Goal: Task Accomplishment & Management: Manage account settings

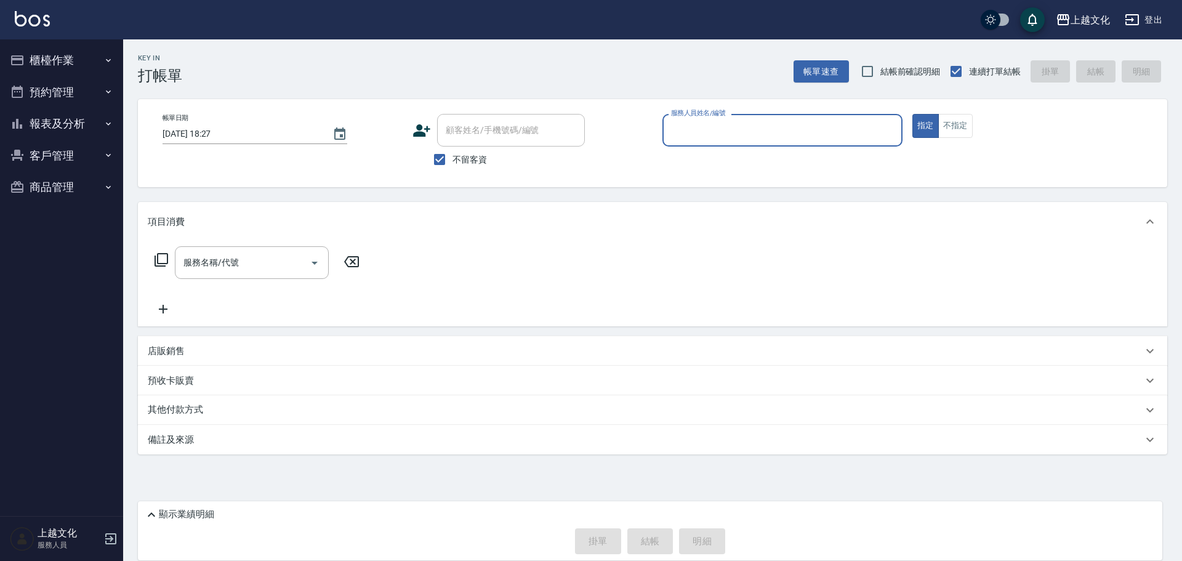
click at [217, 259] on input "服務名稱/代號" at bounding box center [242, 263] width 124 height 22
click at [163, 256] on icon at bounding box center [161, 259] width 15 height 15
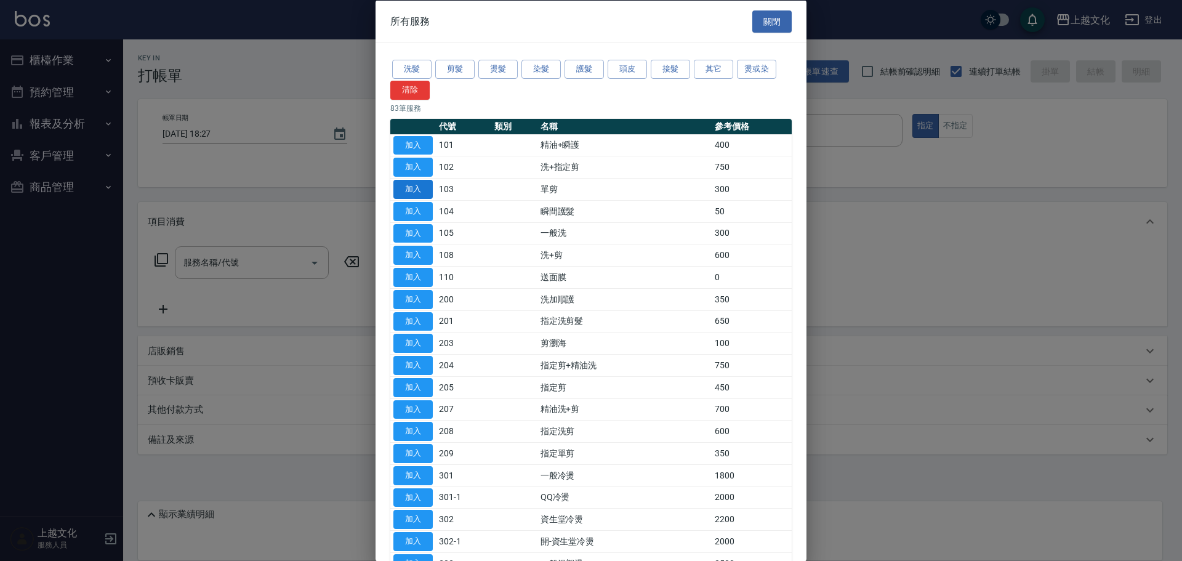
click at [420, 185] on button "加入" at bounding box center [412, 189] width 39 height 19
type input "單剪(103)"
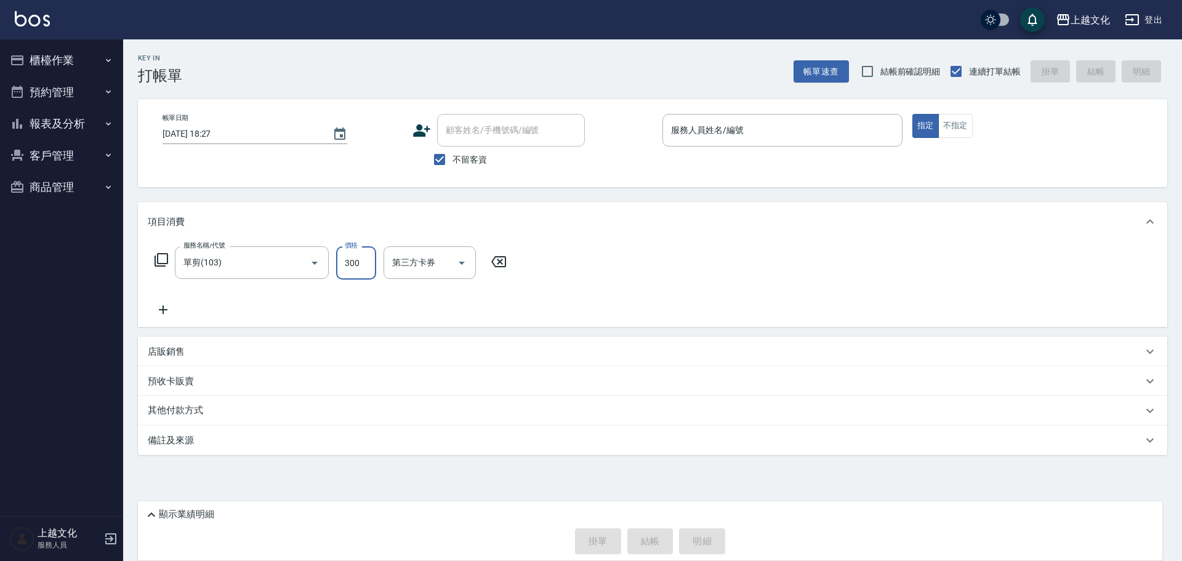
click at [375, 254] on input "300" at bounding box center [356, 262] width 40 height 33
type input "0"
type input "350"
click at [358, 259] on input "0" at bounding box center [356, 262] width 40 height 33
click at [366, 277] on input "0" at bounding box center [356, 262] width 40 height 33
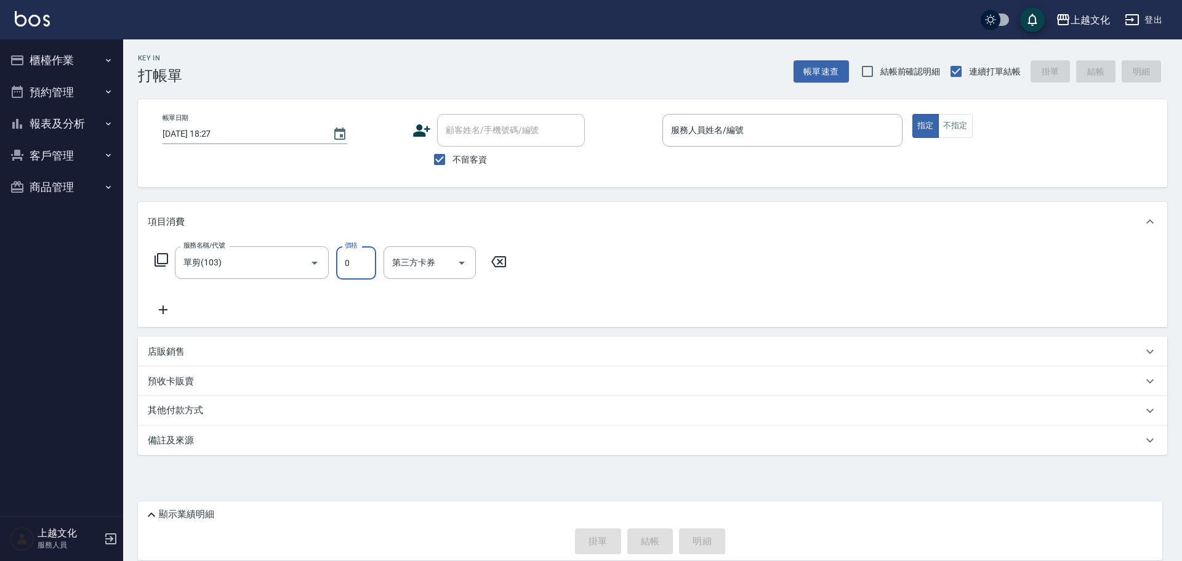
type input "3"
click at [350, 265] on input "3" at bounding box center [356, 262] width 40 height 33
type input "35"
type input "50"
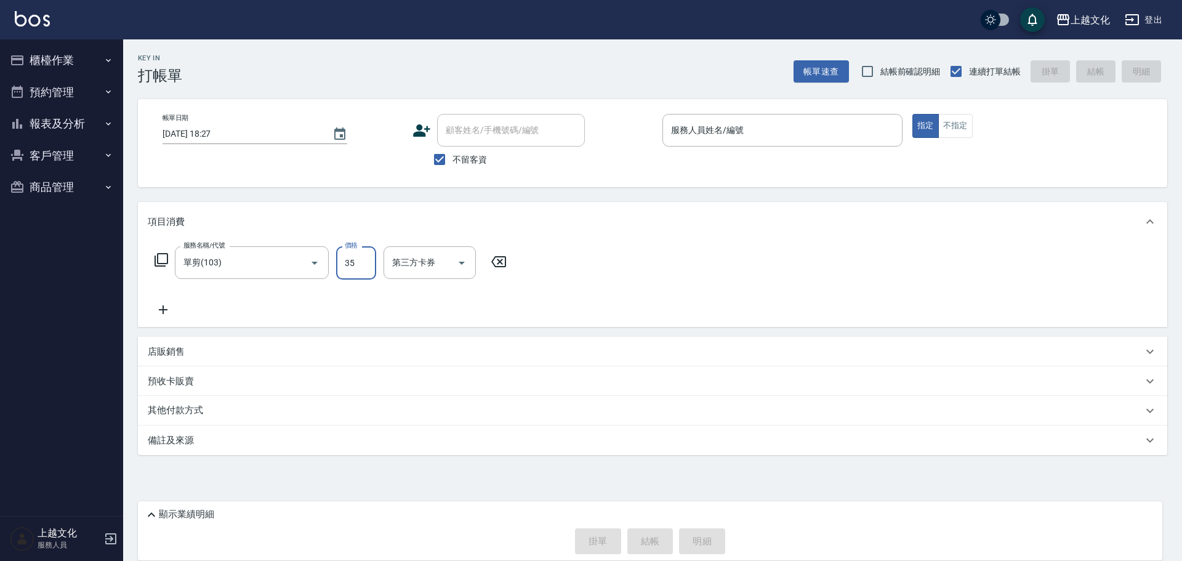
drag, startPoint x: 367, startPoint y: 271, endPoint x: 374, endPoint y: 268, distance: 8.0
click at [367, 271] on input "35" at bounding box center [356, 262] width 40 height 33
click at [372, 262] on input "35" at bounding box center [356, 262] width 40 height 33
type input "350"
type input "0"
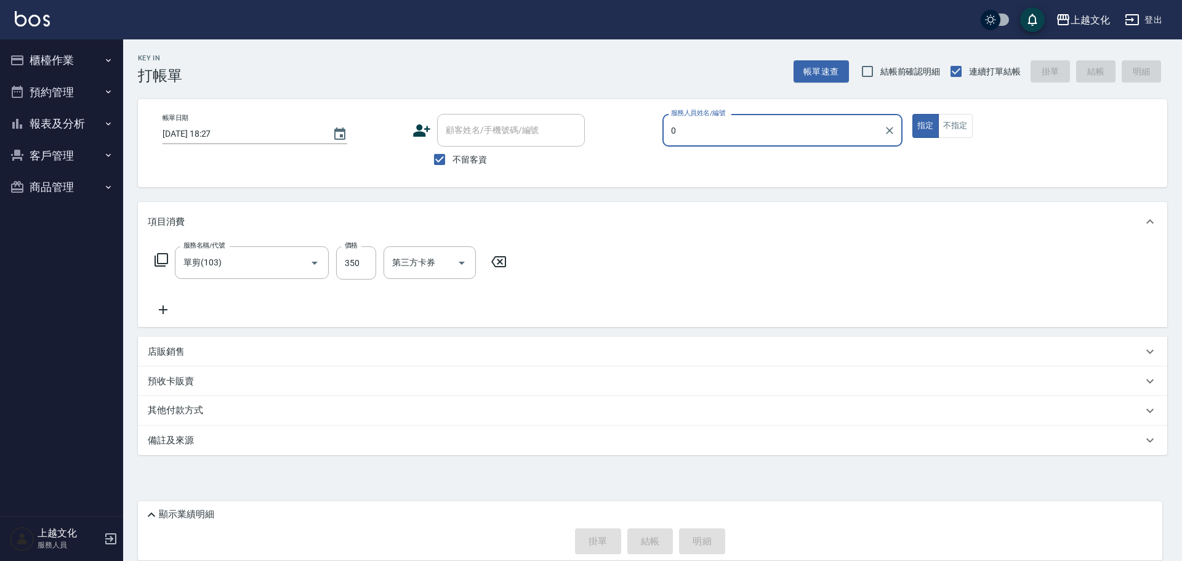
click at [850, 143] on div "0 服務人員姓名/編號" at bounding box center [782, 130] width 240 height 33
click at [897, 130] on button "Clear" at bounding box center [889, 130] width 17 height 17
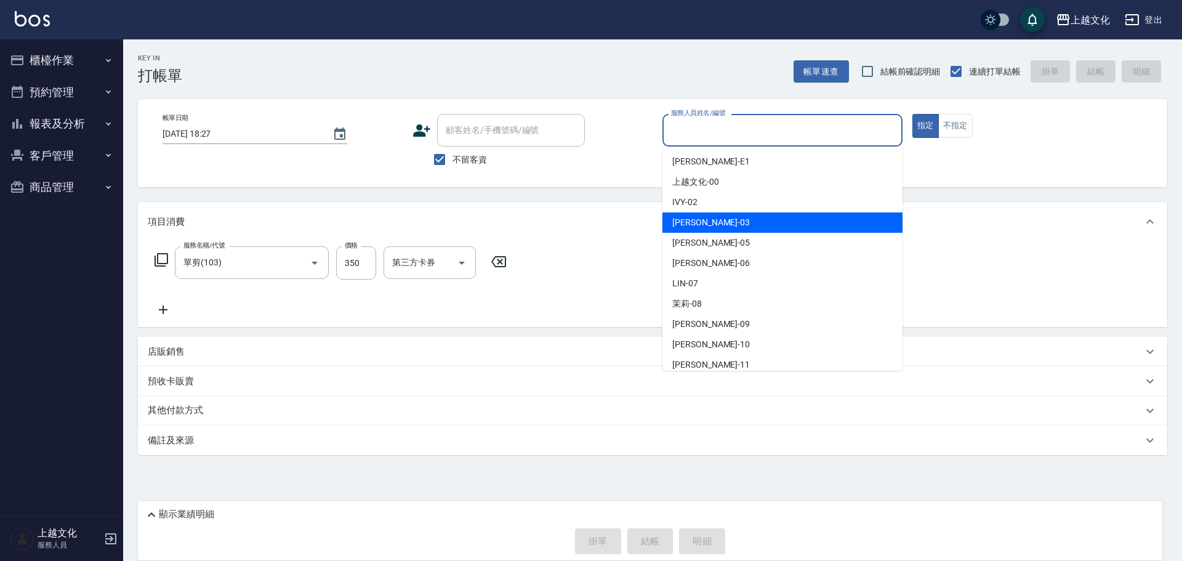
click at [733, 222] on div "kelly -03" at bounding box center [782, 222] width 240 height 20
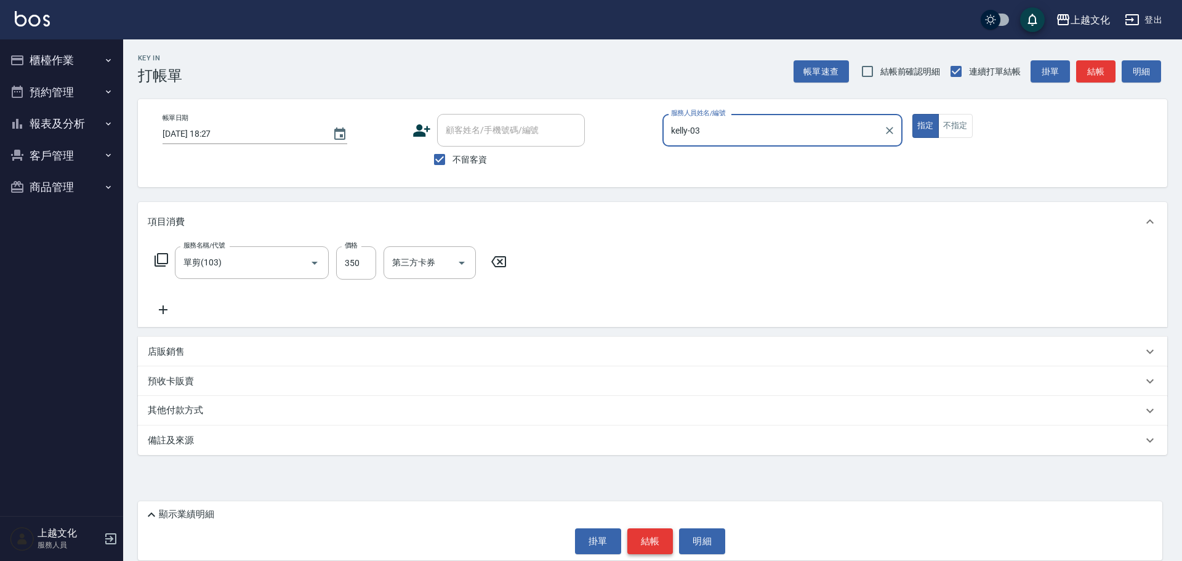
type input "kelly-03"
click at [652, 537] on button "結帳" at bounding box center [650, 541] width 46 height 26
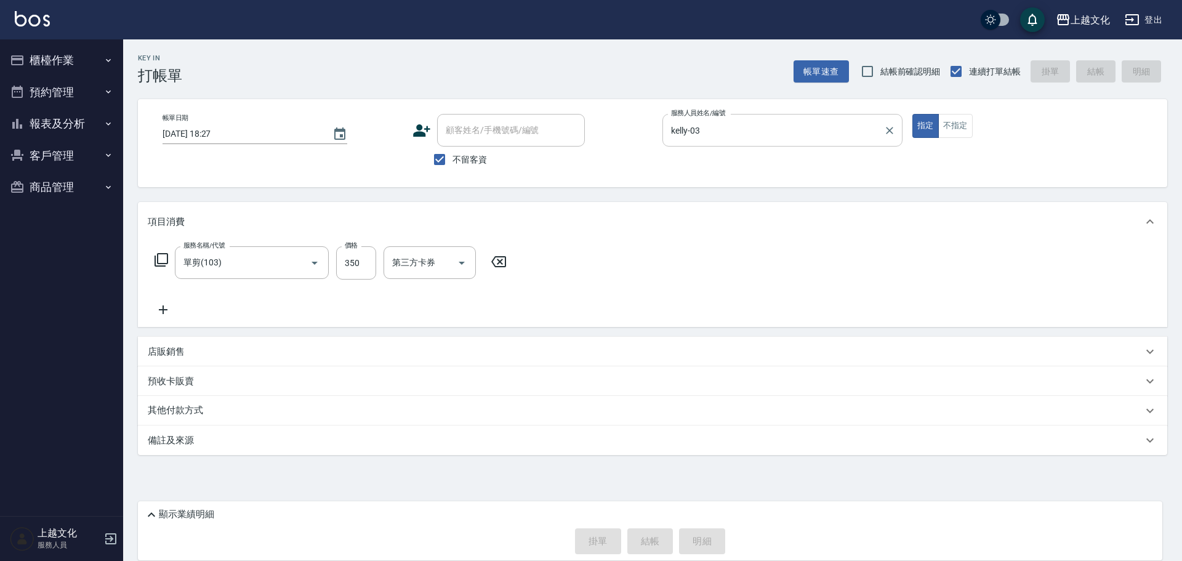
type input "[DATE] 18:29"
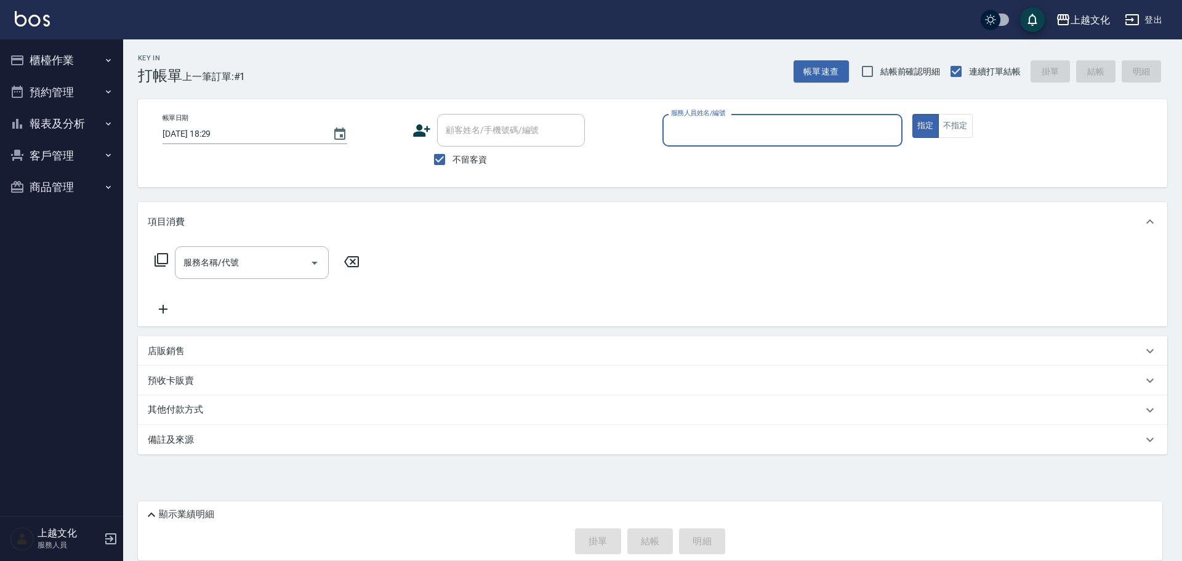
click at [156, 259] on icon at bounding box center [161, 259] width 15 height 15
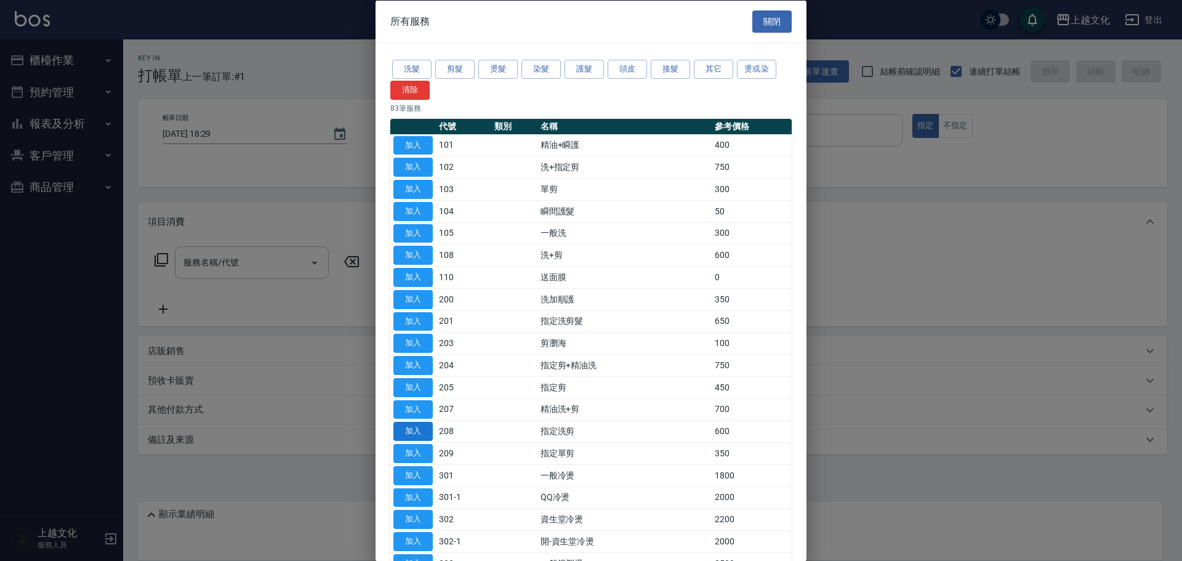
click at [409, 427] on button "加入" at bounding box center [412, 431] width 39 height 19
type input "指定洗剪(208)"
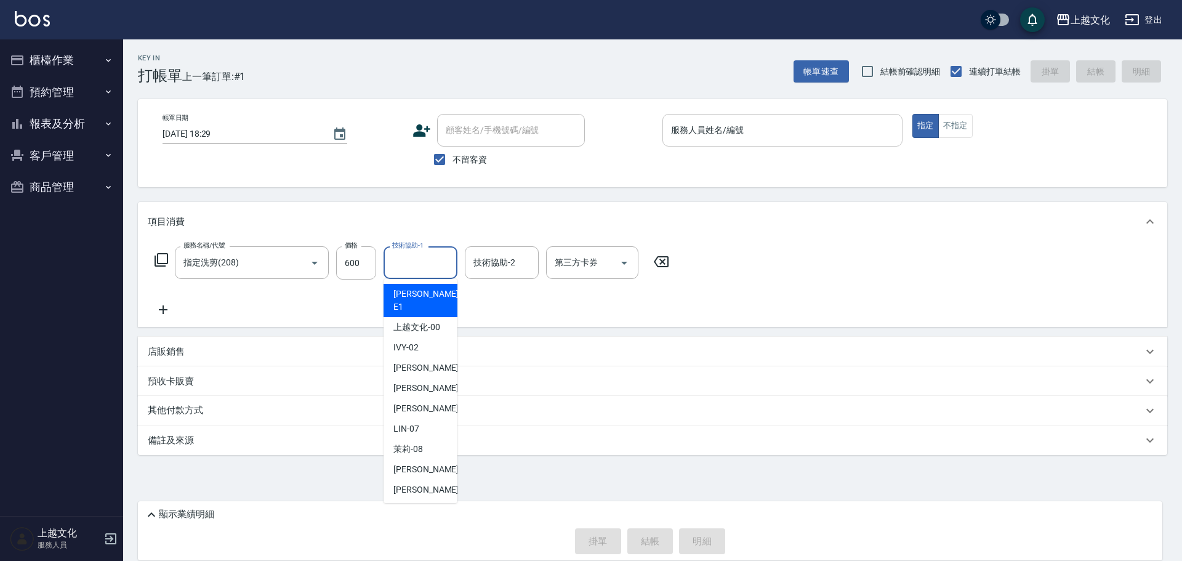
click at [396, 261] on input "技術協助-1" at bounding box center [420, 263] width 63 height 22
click at [434, 500] on div "[PERSON_NAME] -11" at bounding box center [420, 510] width 74 height 20
type input "[PERSON_NAME]-11"
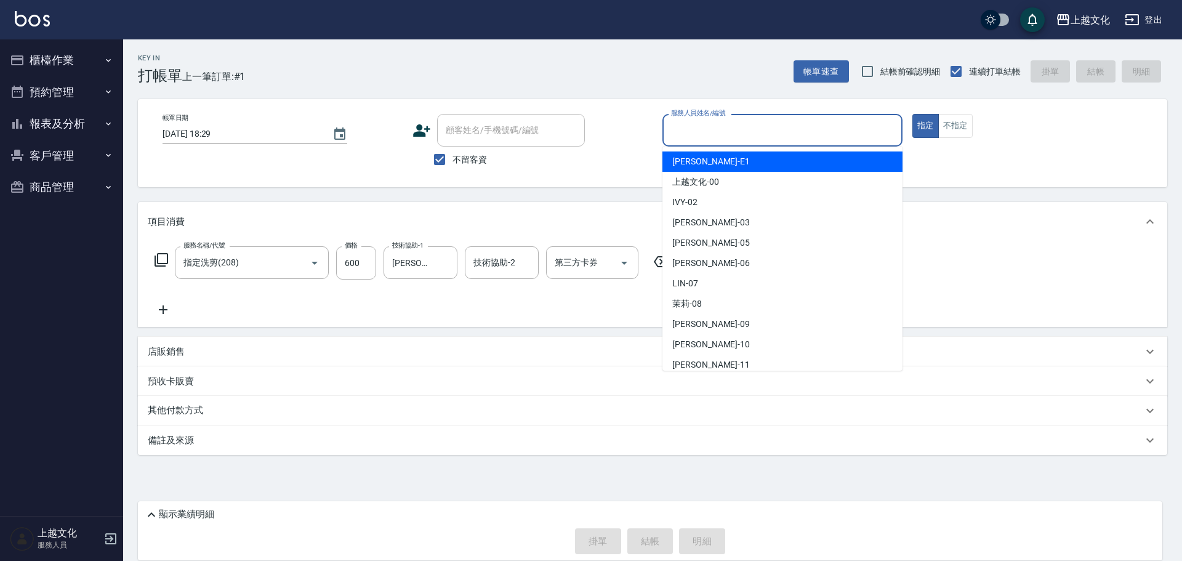
click at [769, 139] on input "服務人員姓名/編號" at bounding box center [782, 130] width 229 height 22
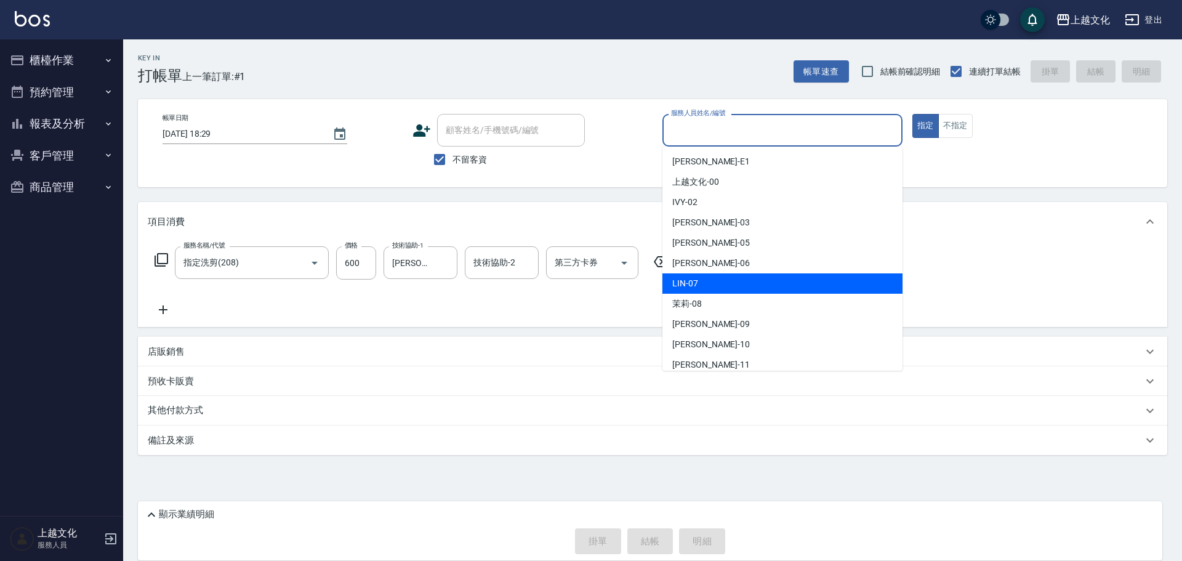
click at [735, 283] on div "[PERSON_NAME] -07" at bounding box center [782, 283] width 240 height 20
type input "[PERSON_NAME]-07"
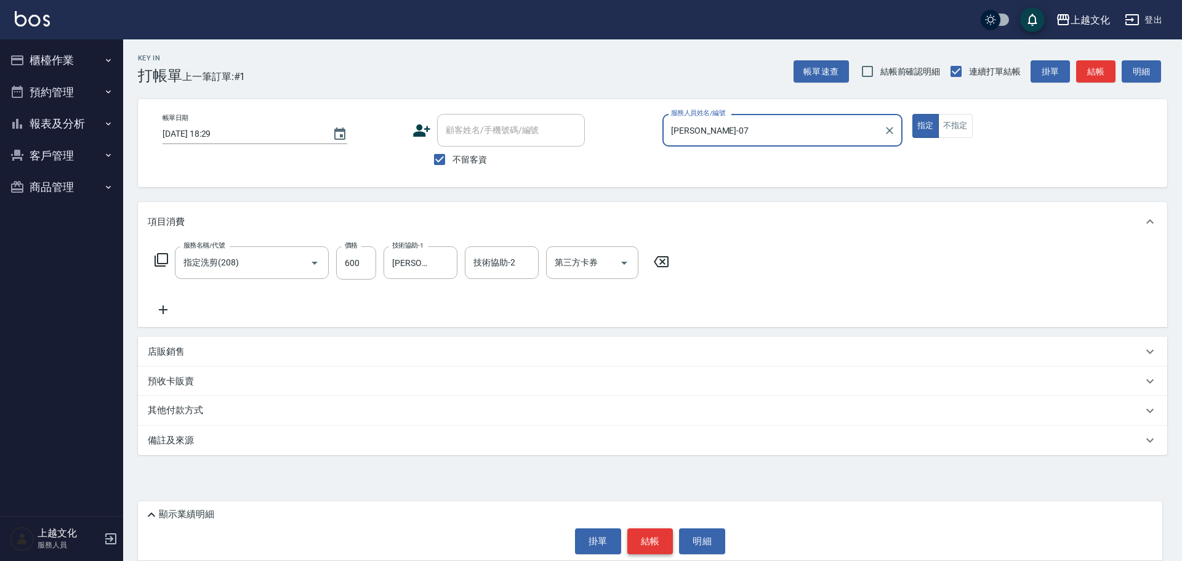
click at [662, 540] on button "結帳" at bounding box center [650, 541] width 46 height 26
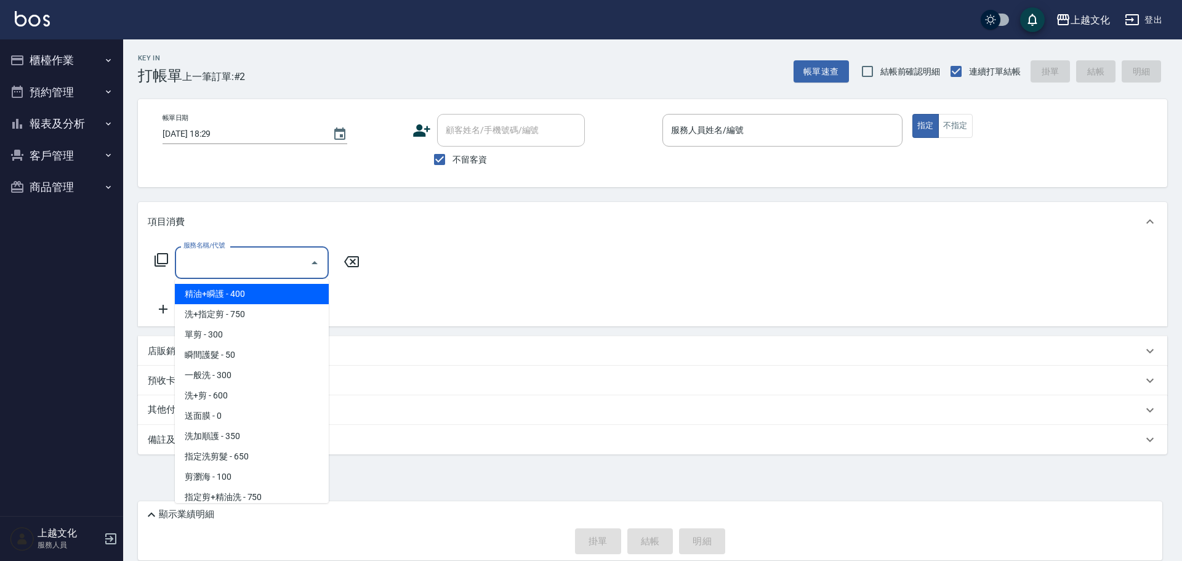
click at [243, 257] on input "服務名稱/代號" at bounding box center [242, 263] width 124 height 22
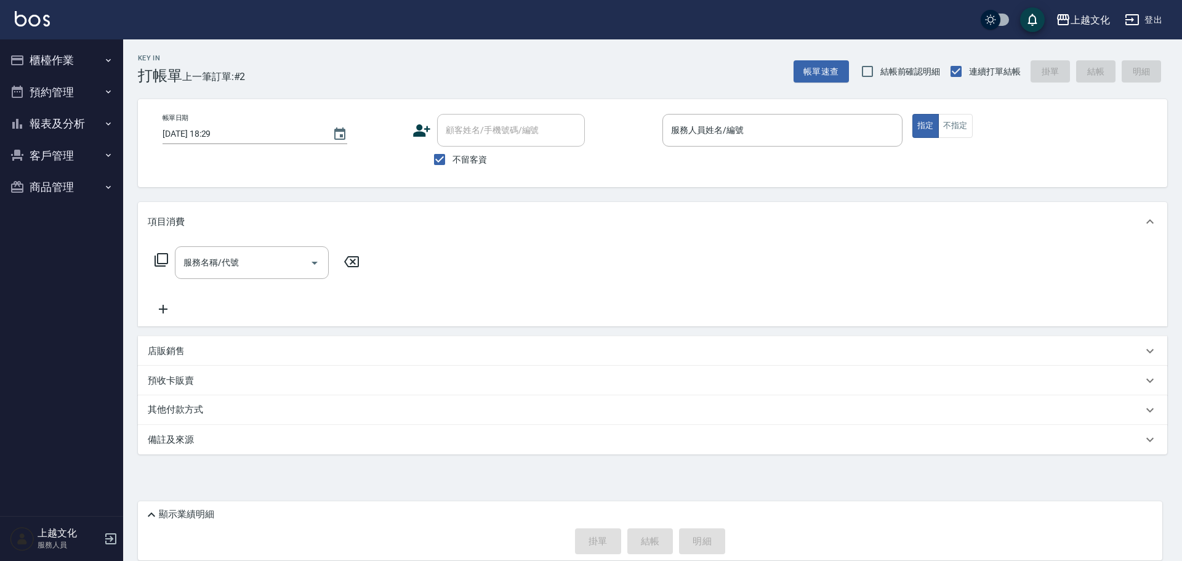
click at [161, 260] on icon at bounding box center [161, 259] width 15 height 15
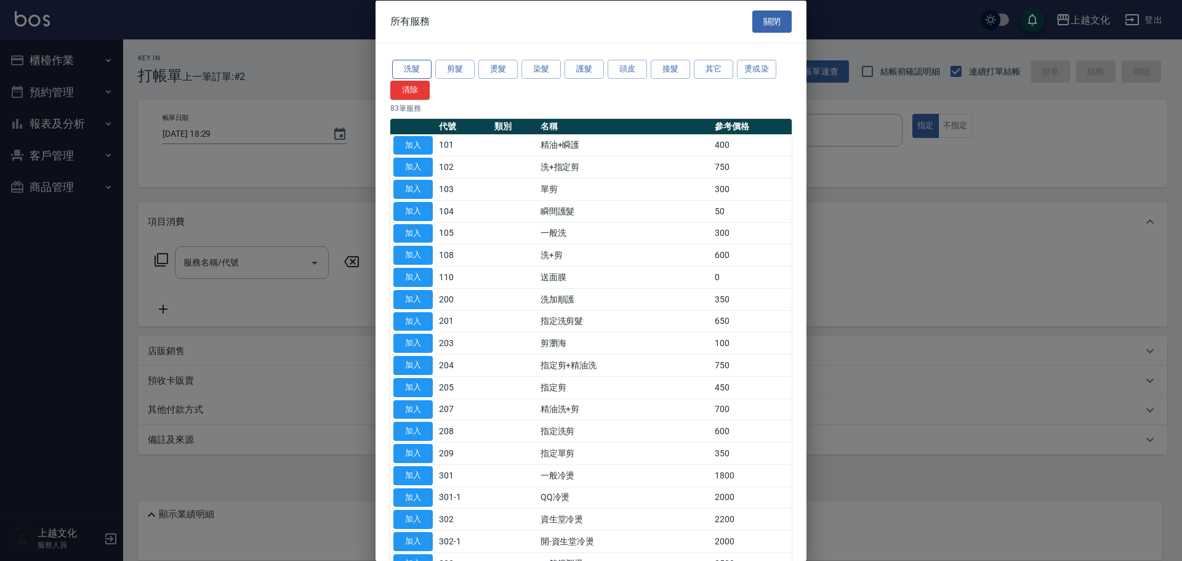
click at [414, 67] on button "洗髮" at bounding box center [411, 69] width 39 height 19
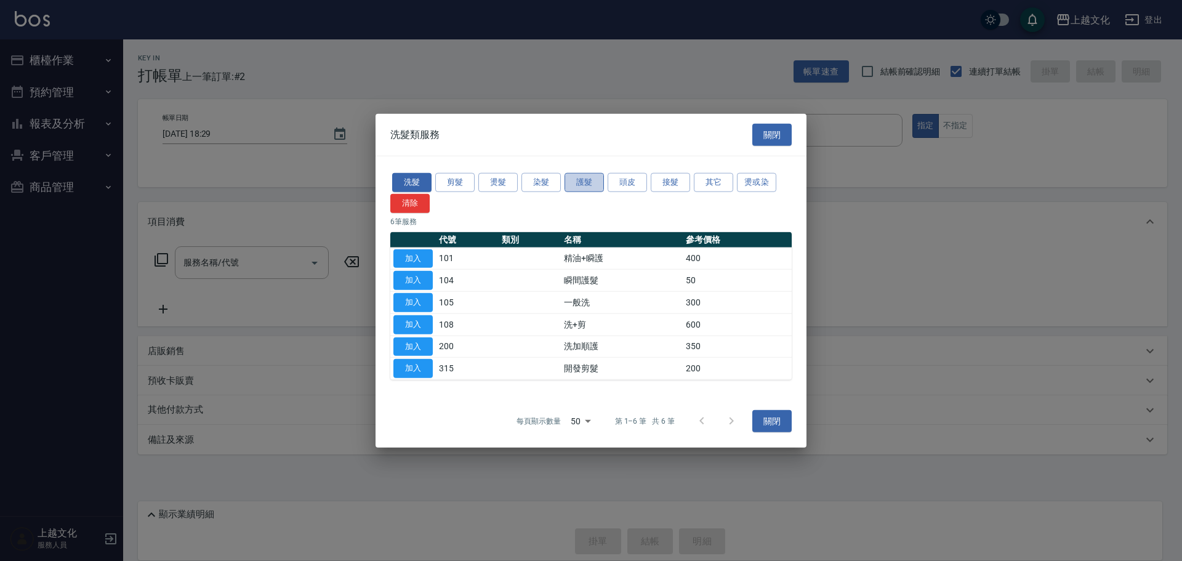
click at [573, 174] on button "護髮" at bounding box center [583, 182] width 39 height 19
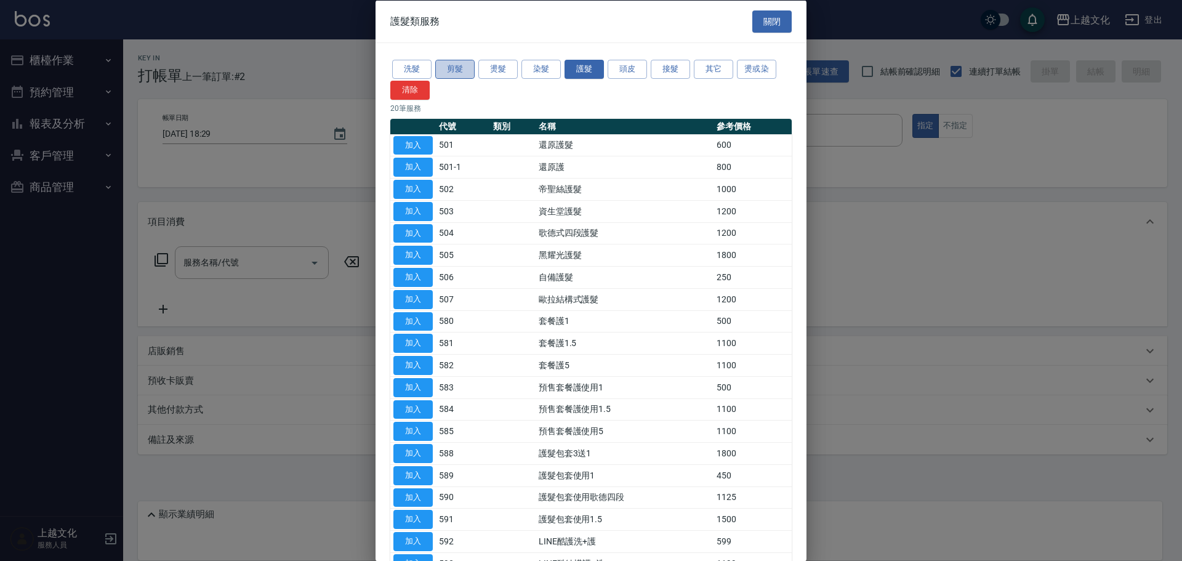
click at [435, 60] on button "剪髮" at bounding box center [454, 69] width 39 height 19
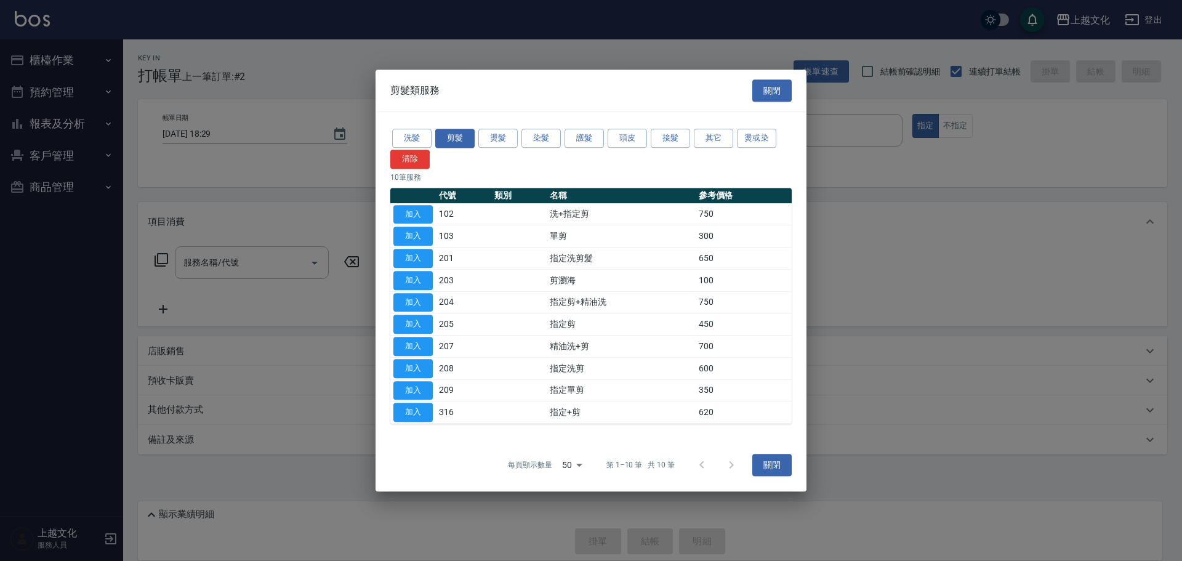
click at [420, 128] on div "洗髮 剪髮 燙髮 染髮 護髮 頭皮 接髮 其它 燙或染 清除" at bounding box center [590, 148] width 401 height 42
click at [423, 135] on button "洗髮" at bounding box center [411, 138] width 39 height 19
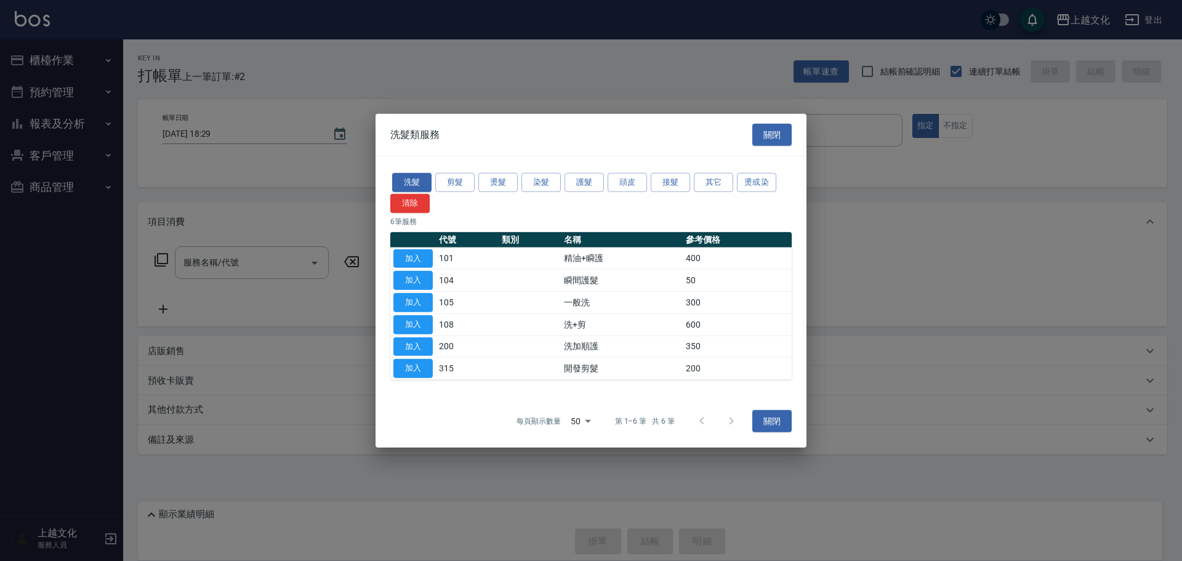
click at [724, 417] on div at bounding box center [716, 421] width 59 height 30
click at [702, 414] on div at bounding box center [716, 421] width 59 height 30
click at [694, 409] on div at bounding box center [716, 421] width 59 height 30
click at [727, 181] on button "其它" at bounding box center [713, 182] width 39 height 19
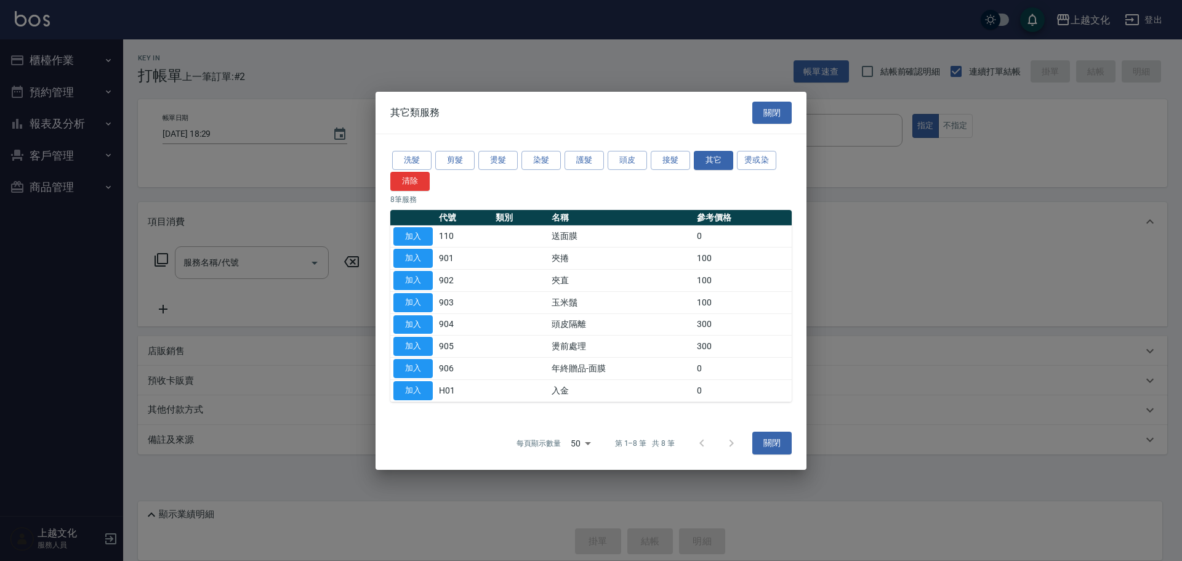
click at [452, 86] on div at bounding box center [591, 280] width 1182 height 561
click at [453, 83] on div at bounding box center [591, 280] width 1182 height 561
click at [762, 116] on button "關閉" at bounding box center [771, 112] width 39 height 23
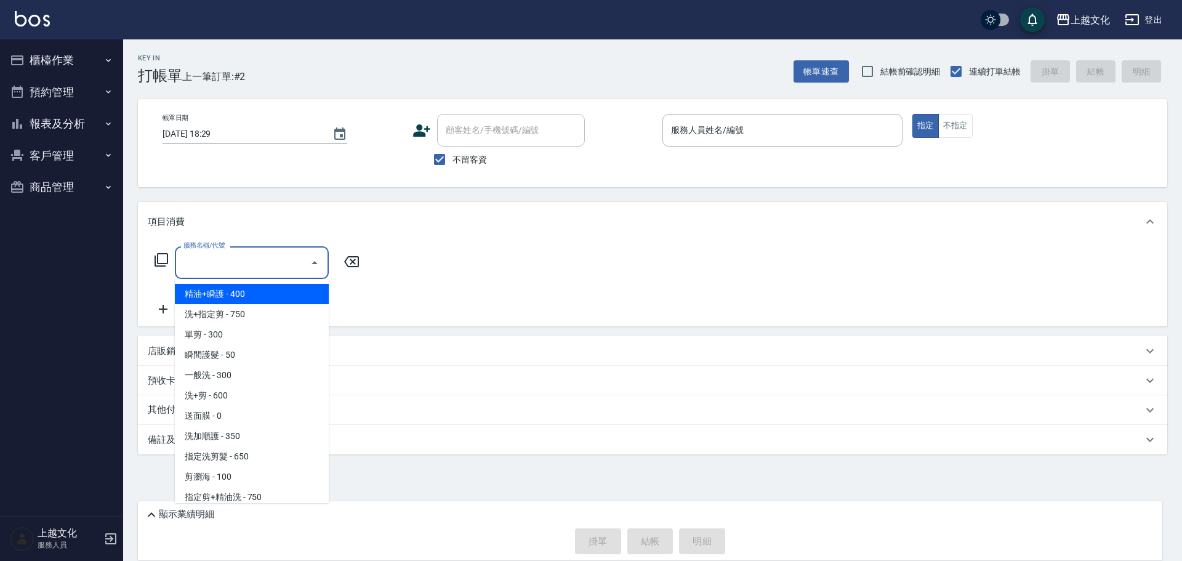
click at [260, 265] on input "服務名稱/代號" at bounding box center [242, 263] width 124 height 22
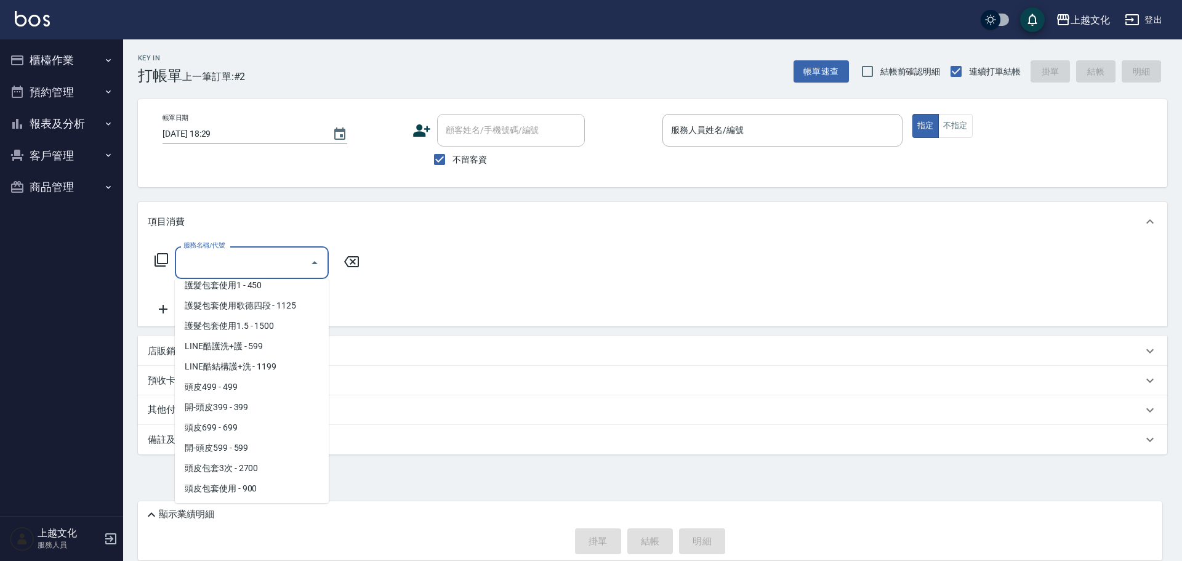
scroll to position [1169, 0]
click at [276, 424] on span "頭皮699 - 699" at bounding box center [252, 424] width 154 height 20
click at [276, 424] on div "其他付款方式" at bounding box center [652, 410] width 1029 height 30
type input "頭皮699(602)"
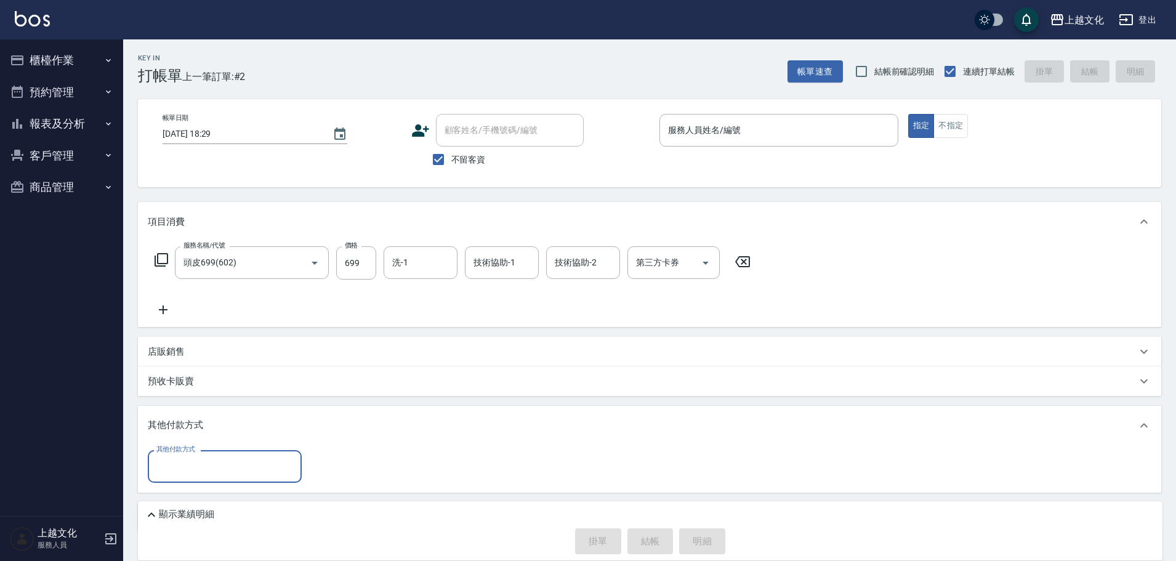
scroll to position [0, 0]
click at [160, 253] on icon at bounding box center [161, 259] width 15 height 15
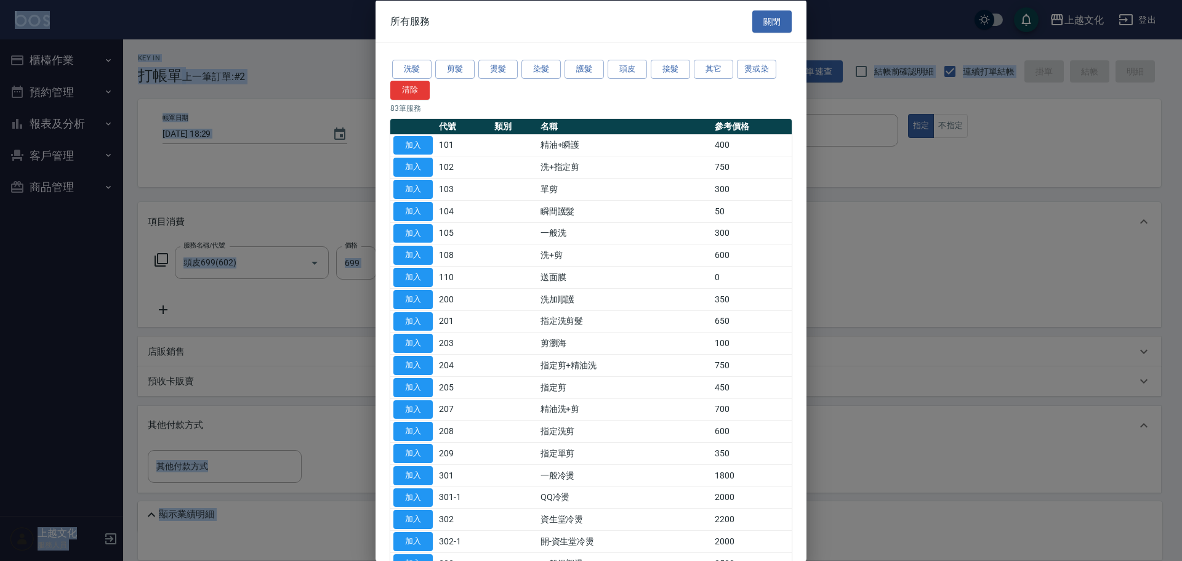
click at [236, 313] on div at bounding box center [591, 280] width 1182 height 561
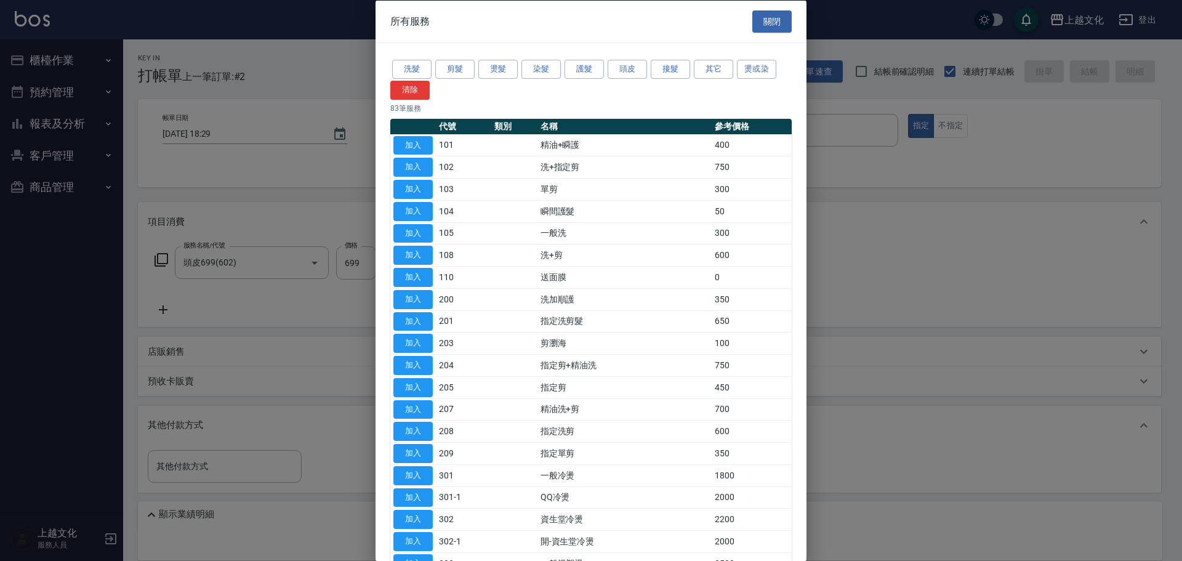
drag, startPoint x: 173, startPoint y: 304, endPoint x: 291, endPoint y: 318, distance: 119.0
click at [175, 305] on div at bounding box center [591, 280] width 1182 height 561
click at [757, 21] on button "關閉" at bounding box center [771, 21] width 39 height 23
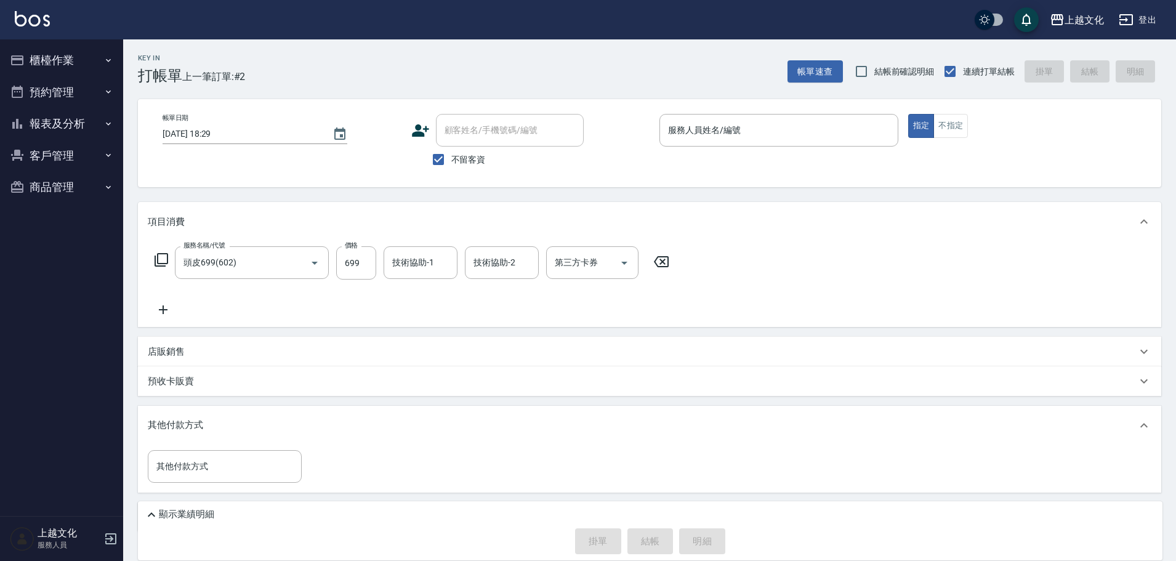
click at [170, 306] on icon at bounding box center [163, 309] width 31 height 15
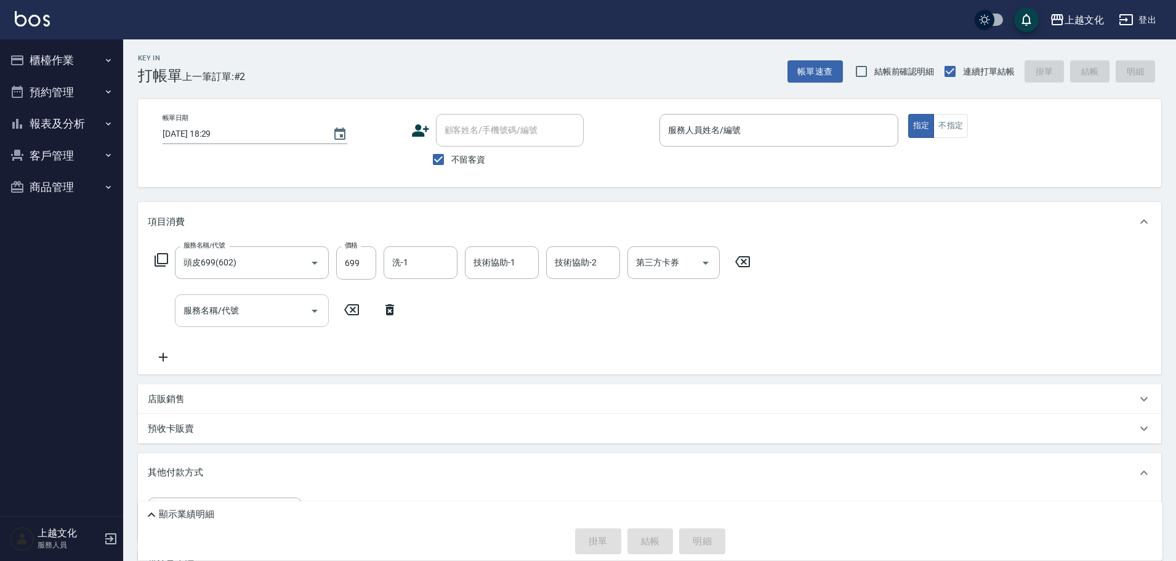
click at [242, 314] on input "服務名稱/代號" at bounding box center [242, 311] width 124 height 22
click at [242, 302] on input "服務名稱/代號" at bounding box center [242, 311] width 124 height 22
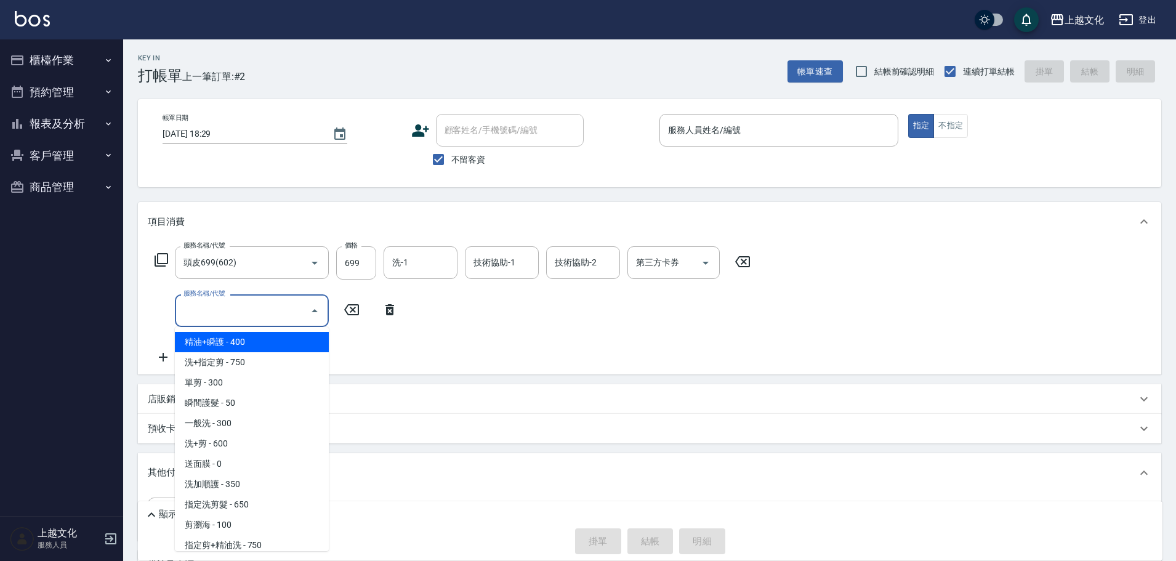
click at [242, 302] on input "服務名稱/代號" at bounding box center [242, 311] width 124 height 22
click at [247, 314] on input "服務名稱/代號" at bounding box center [242, 311] width 124 height 22
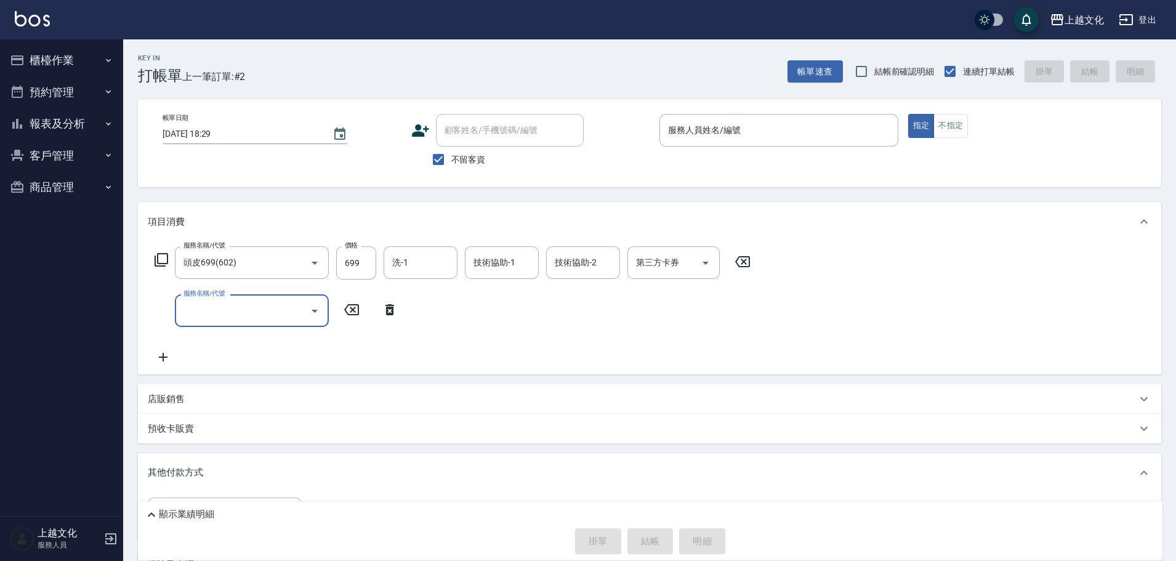
click at [253, 312] on input "服務名稱/代號" at bounding box center [242, 311] width 124 height 22
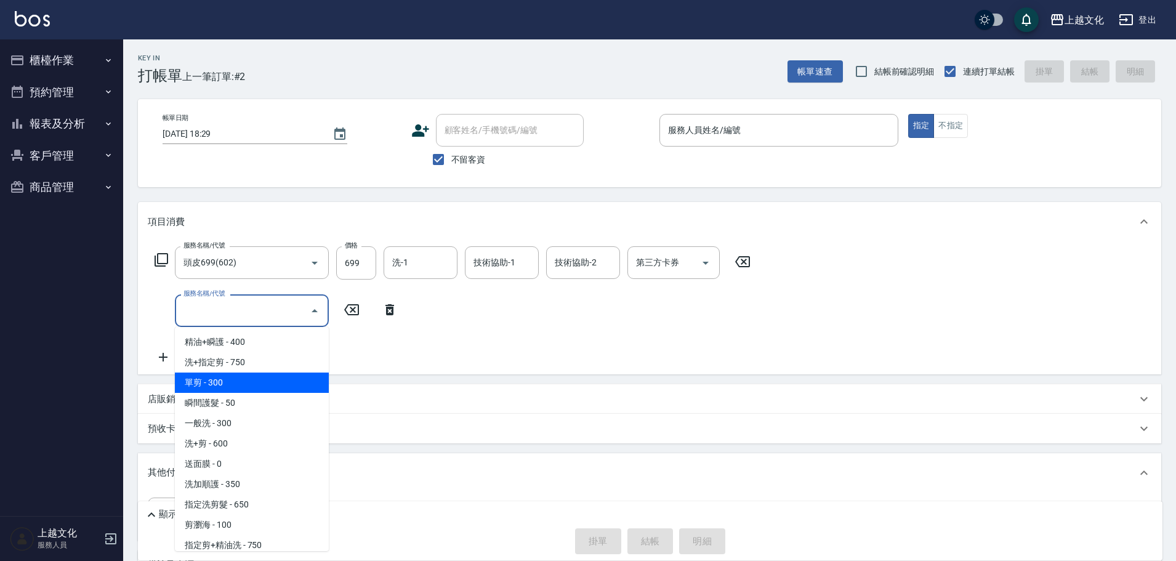
click at [257, 387] on span "單剪 - 300" at bounding box center [252, 382] width 154 height 20
type input "單剪(103)"
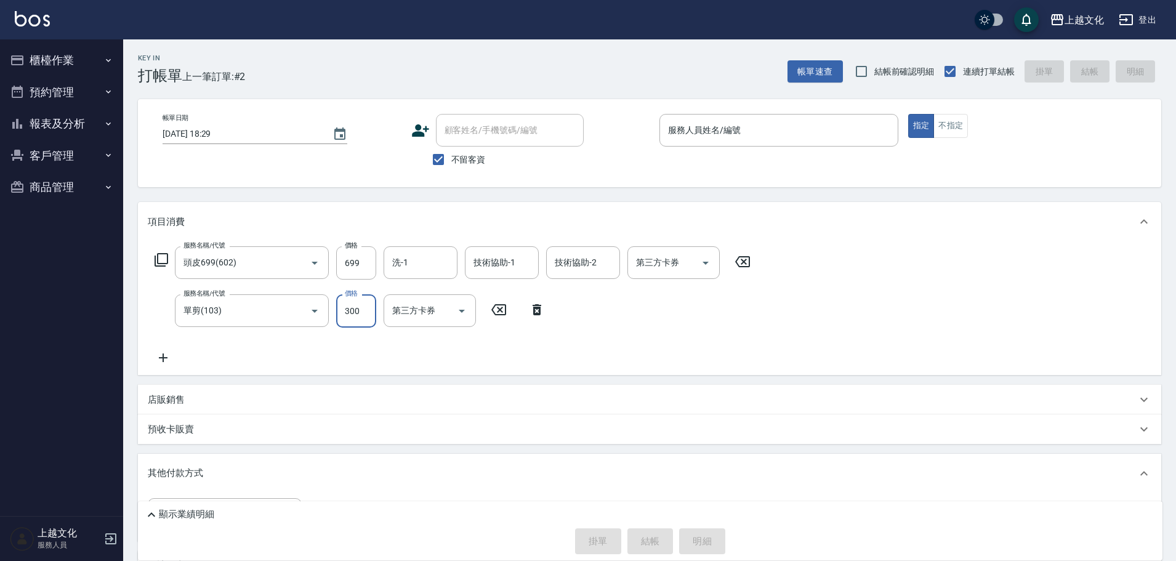
click at [365, 306] on input "300" at bounding box center [356, 310] width 40 height 33
click at [365, 305] on input "300" at bounding box center [356, 310] width 40 height 33
click at [345, 302] on input "0" at bounding box center [356, 310] width 40 height 33
click at [370, 311] on input "0" at bounding box center [356, 310] width 40 height 33
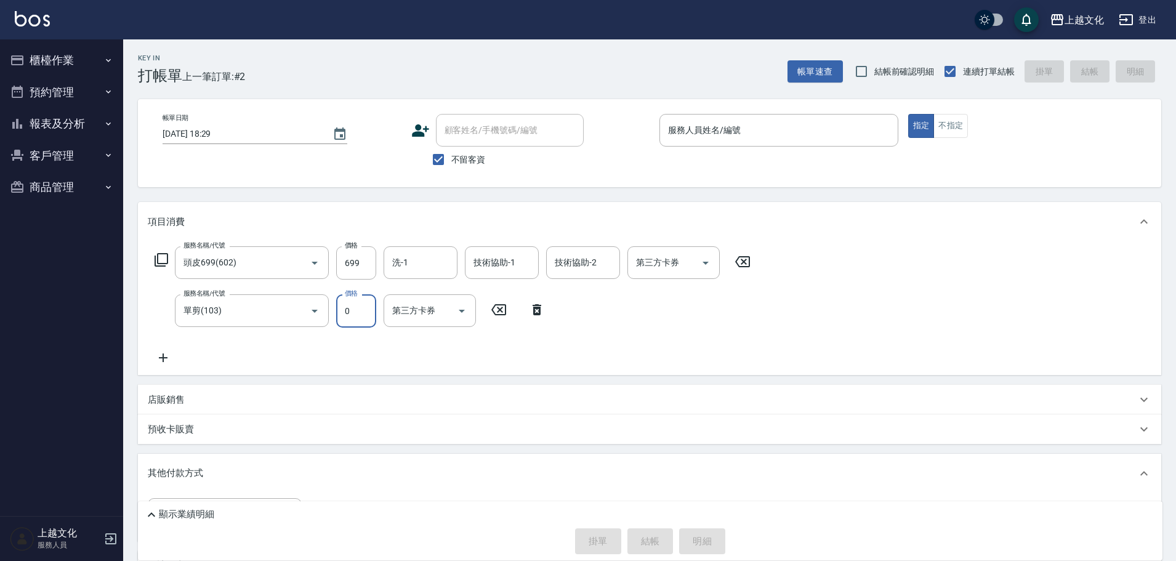
type input "3"
click at [369, 310] on input "3" at bounding box center [356, 310] width 40 height 33
click at [365, 311] on input "3" at bounding box center [356, 310] width 40 height 33
type input "350"
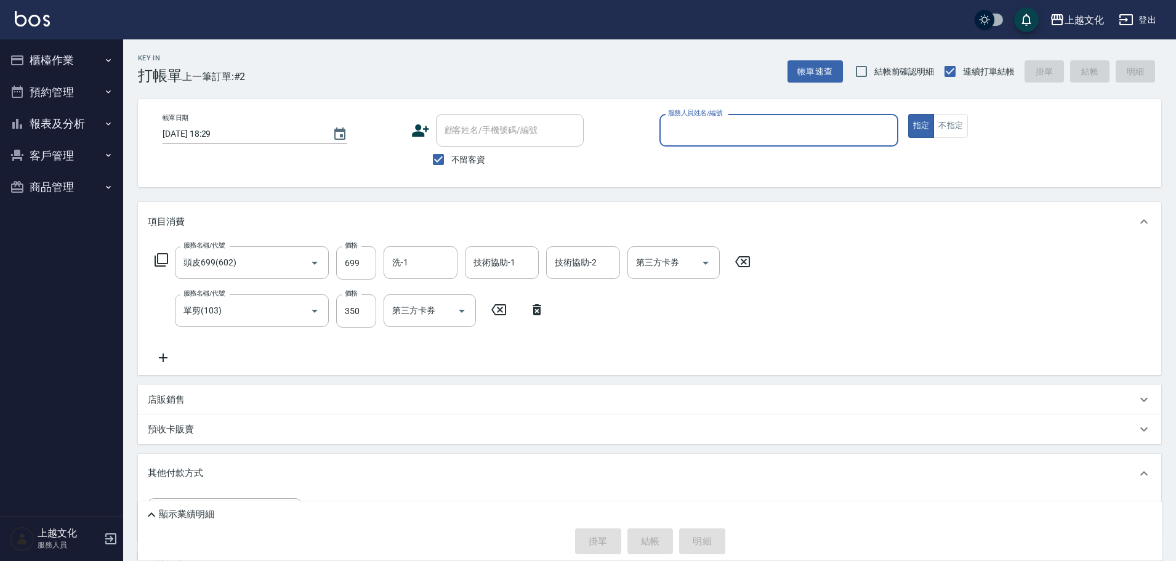
click at [817, 130] on input "服務人員姓名/編號" at bounding box center [779, 130] width 228 height 22
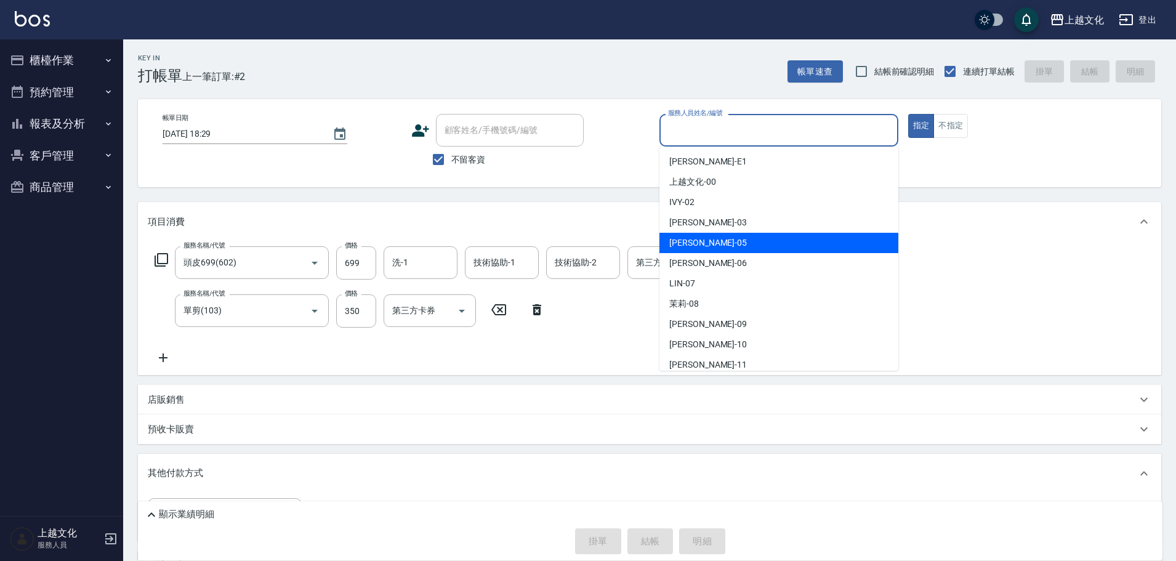
click at [723, 243] on div "[PERSON_NAME] -05" at bounding box center [778, 243] width 239 height 20
type input "[PERSON_NAME]-05"
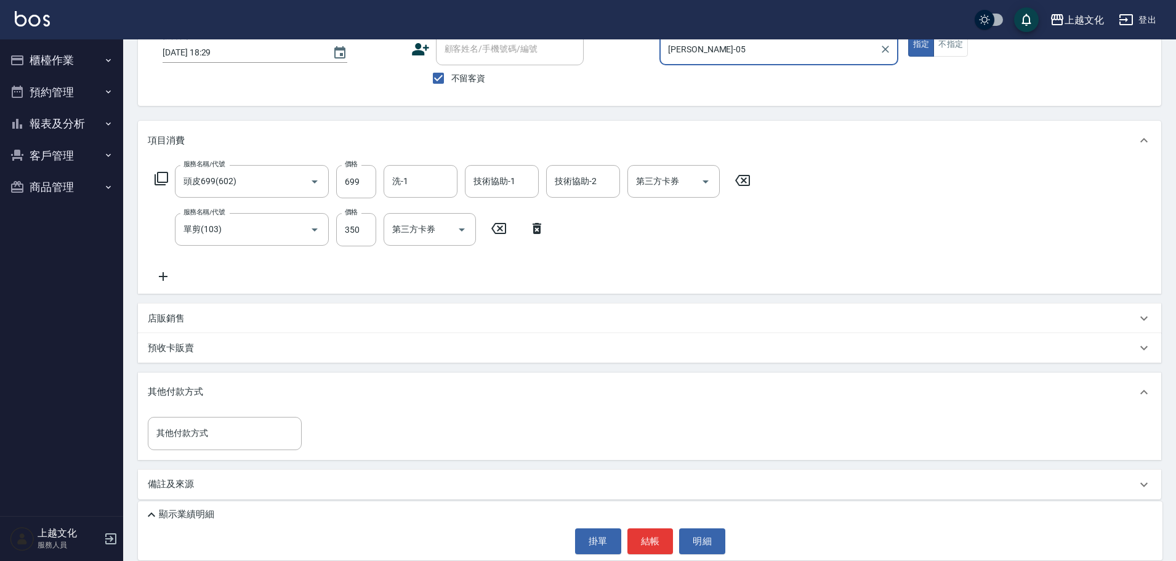
scroll to position [87, 0]
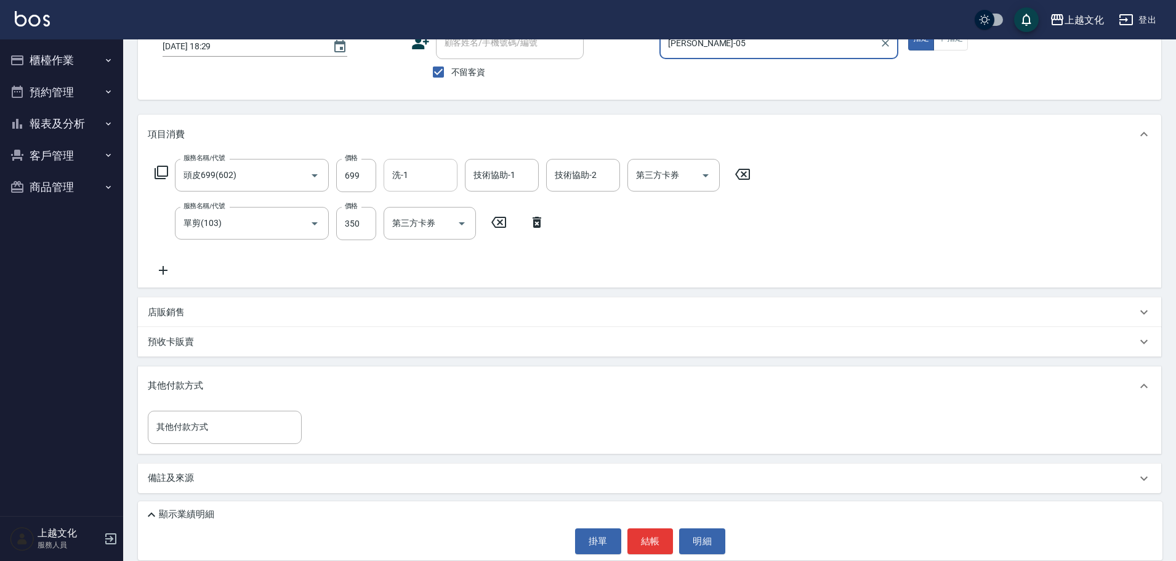
click at [410, 174] on input "洗-1" at bounding box center [420, 175] width 63 height 22
click at [423, 181] on input "洗-1" at bounding box center [420, 175] width 63 height 22
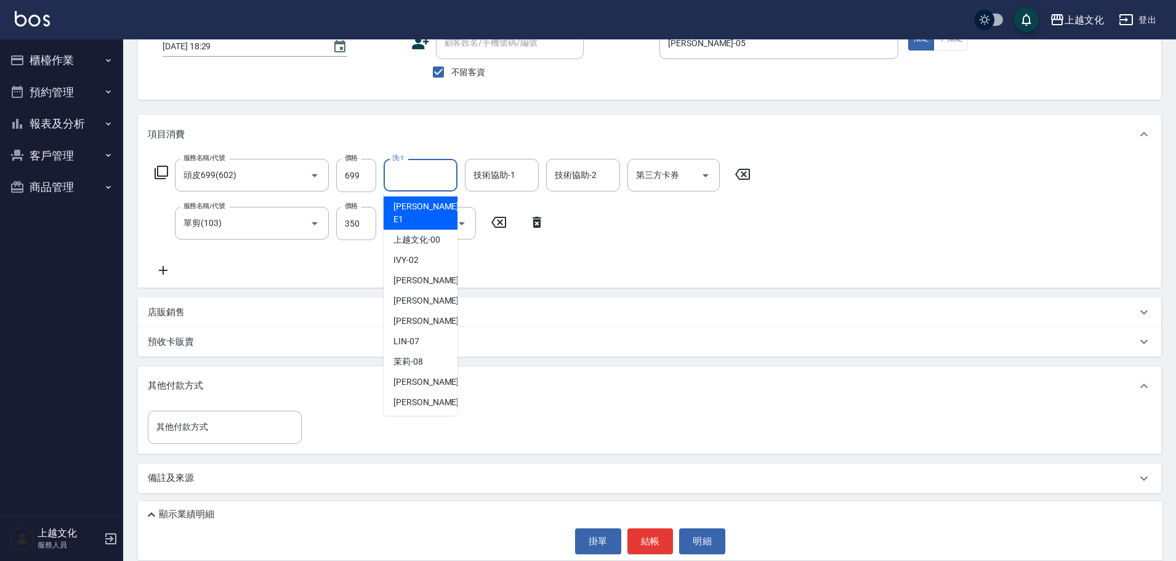
click at [423, 175] on input "洗-1" at bounding box center [420, 175] width 63 height 22
click at [420, 416] on span "[PERSON_NAME] -11" at bounding box center [432, 422] width 78 height 13
click at [420, 408] on div "其他付款方式 其他付款方式" at bounding box center [649, 429] width 1023 height 47
type input "[PERSON_NAME]-11"
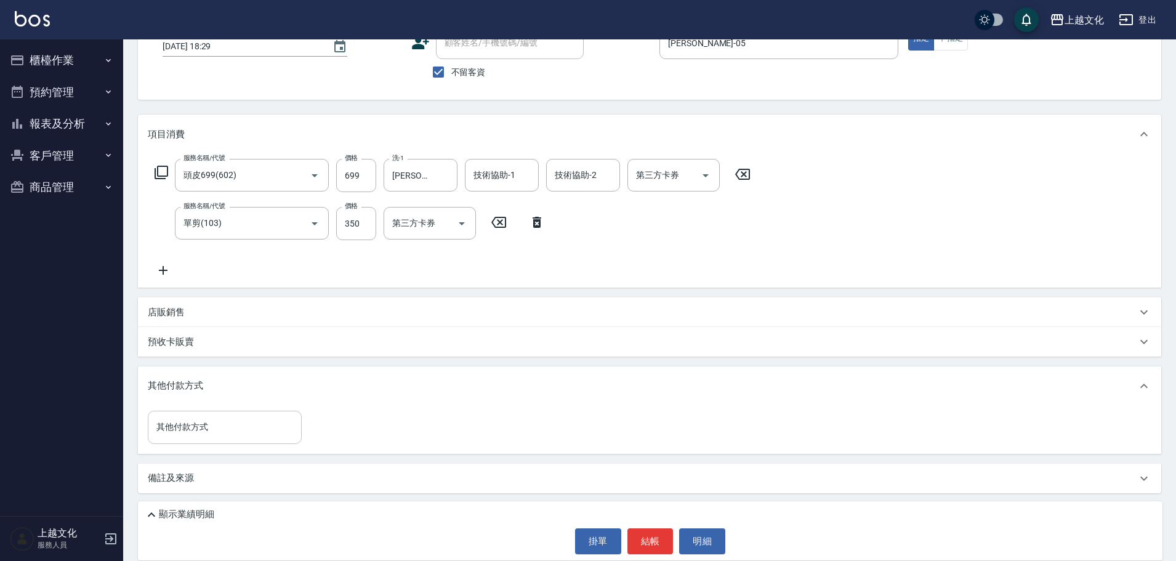
click at [259, 416] on input "其他付款方式" at bounding box center [224, 427] width 143 height 22
click at [259, 409] on div "其他付款方式 其他付款方式" at bounding box center [649, 429] width 1023 height 47
click at [262, 415] on div "其他付款方式" at bounding box center [225, 427] width 154 height 33
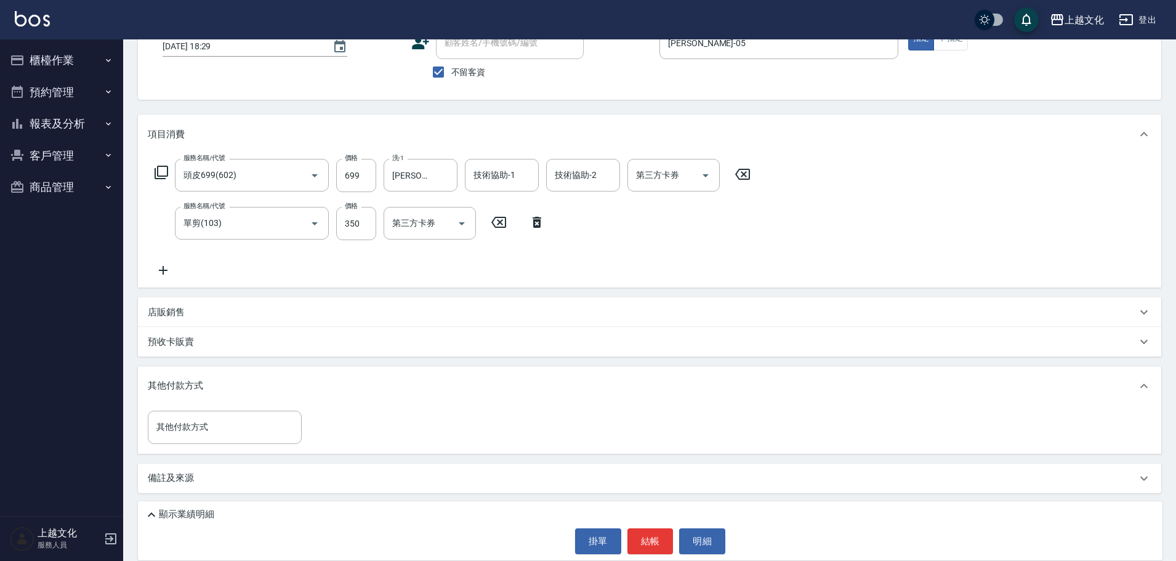
click at [310, 369] on div "其他付款方式" at bounding box center [649, 385] width 1023 height 39
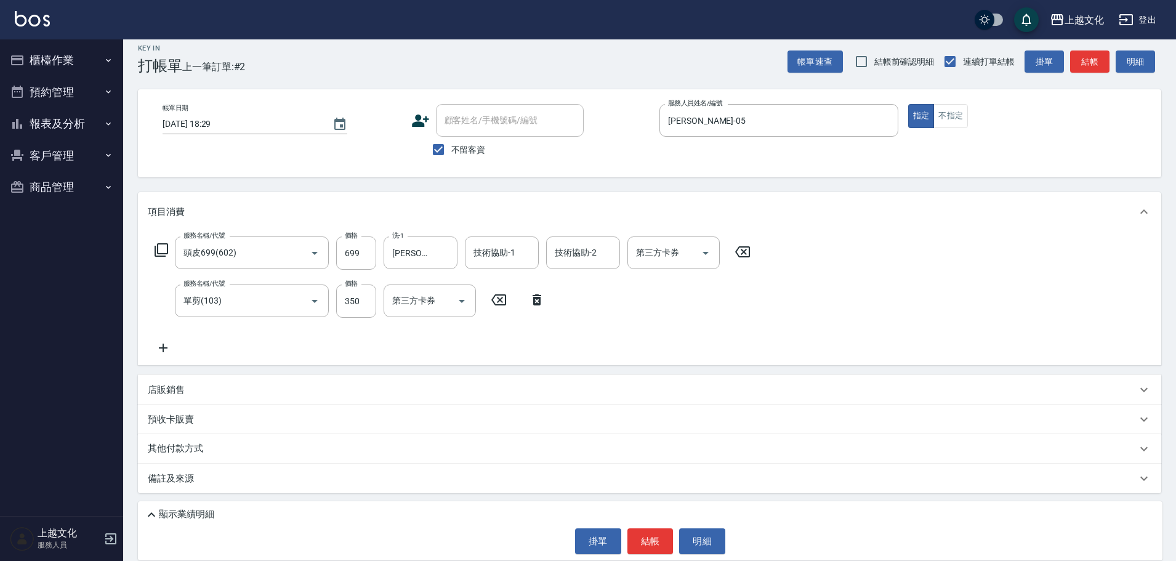
scroll to position [10, 0]
click at [662, 532] on button "結帳" at bounding box center [650, 541] width 46 height 26
click at [662, 532] on div "掛單 結帳 明細" at bounding box center [650, 541] width 1012 height 26
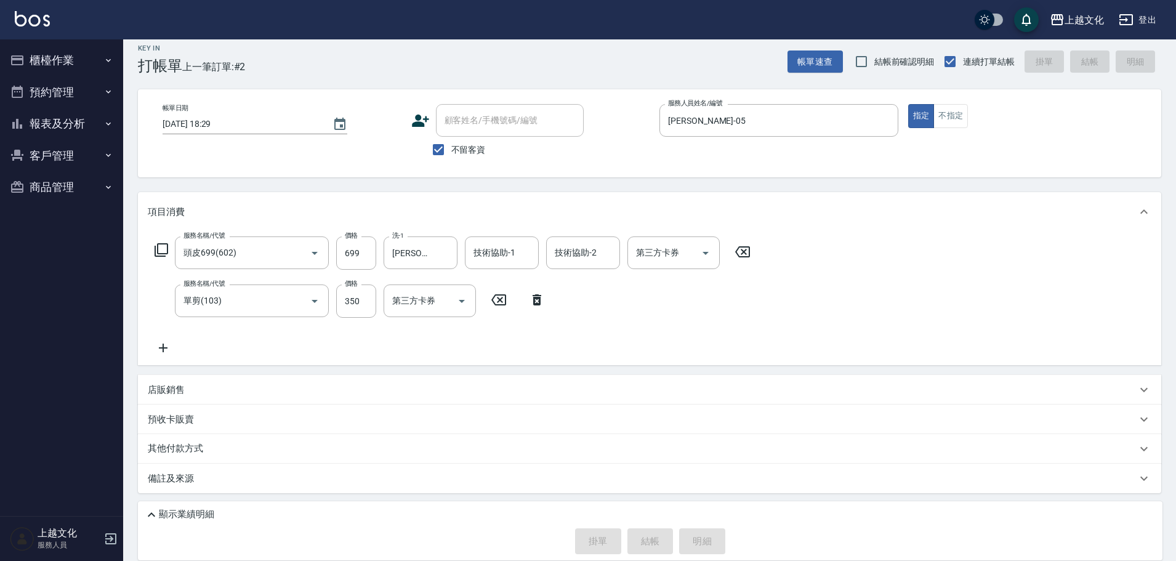
type input "[DATE] 18:31"
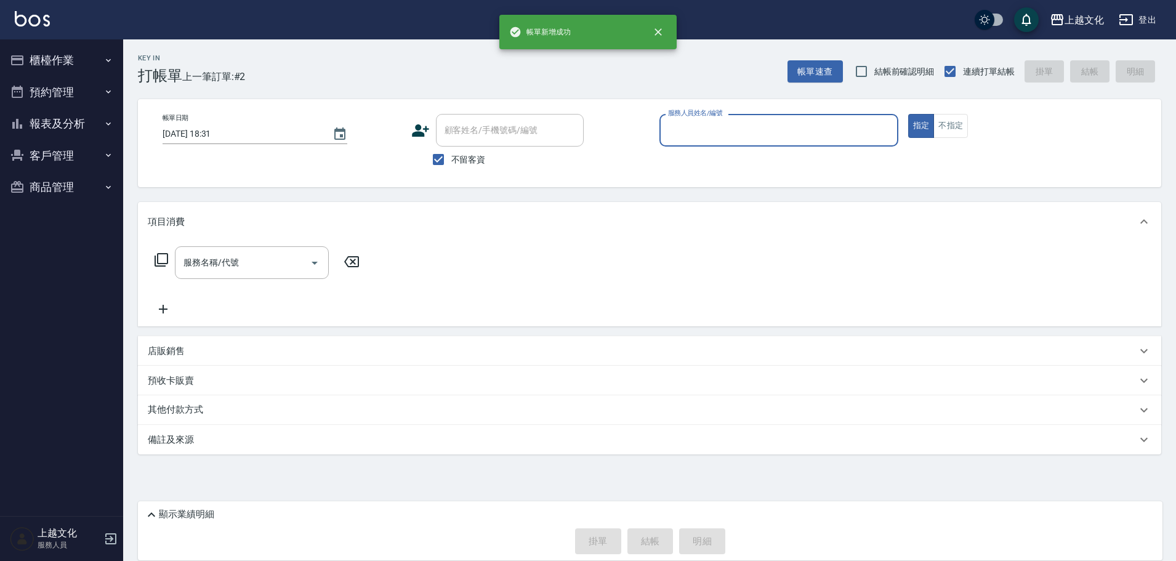
scroll to position [0, 0]
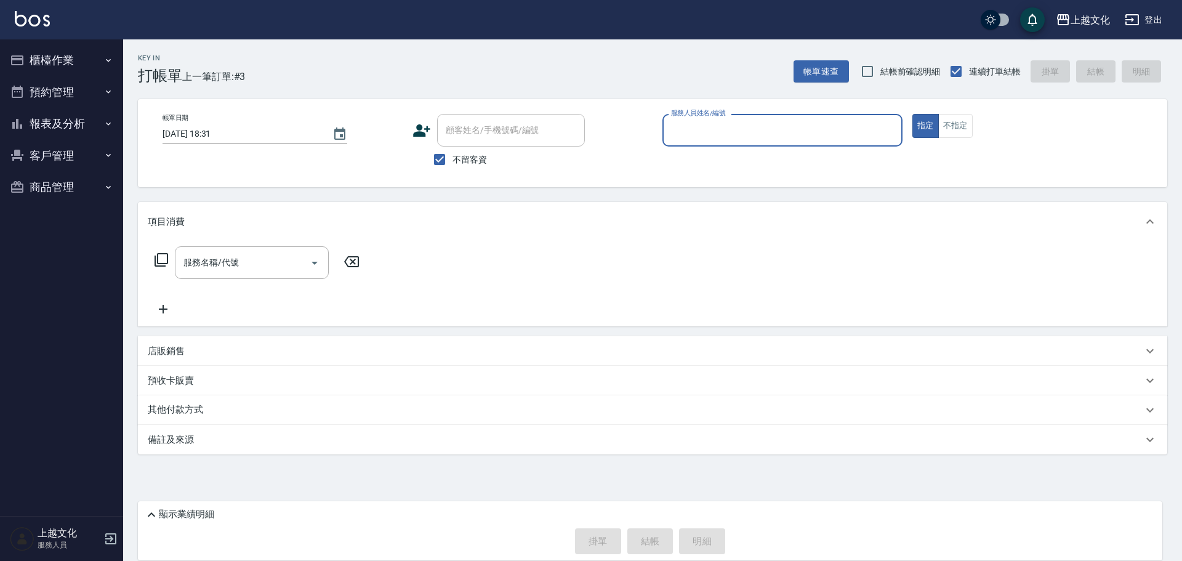
click at [70, 142] on button "客戶管理" at bounding box center [61, 156] width 113 height 32
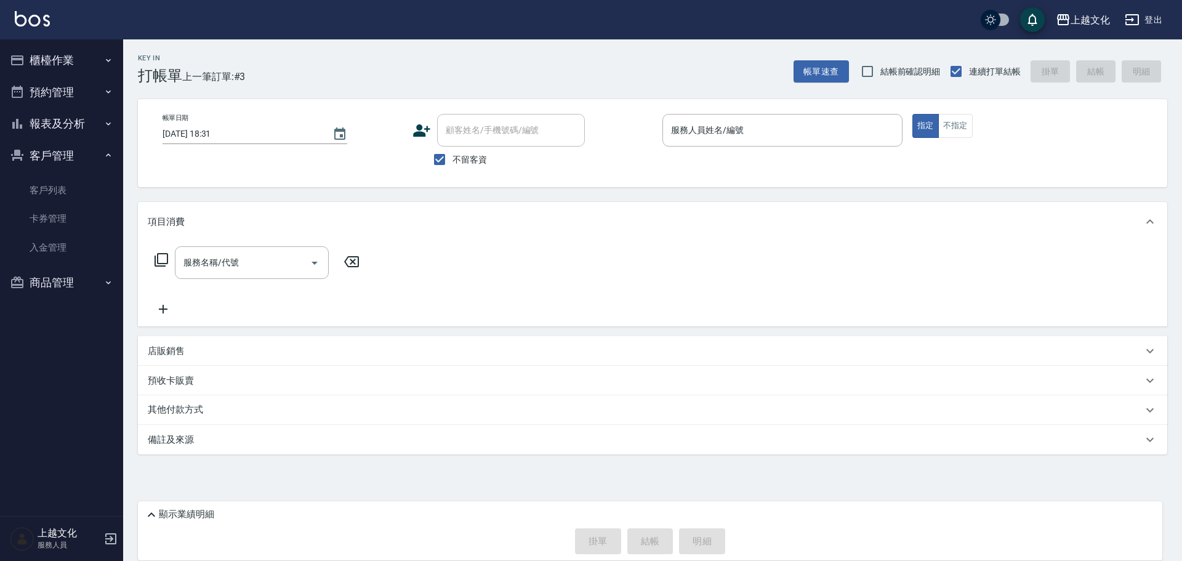
click at [76, 124] on button "報表及分析" at bounding box center [61, 124] width 113 height 32
click at [89, 88] on button "預約管理" at bounding box center [61, 92] width 113 height 32
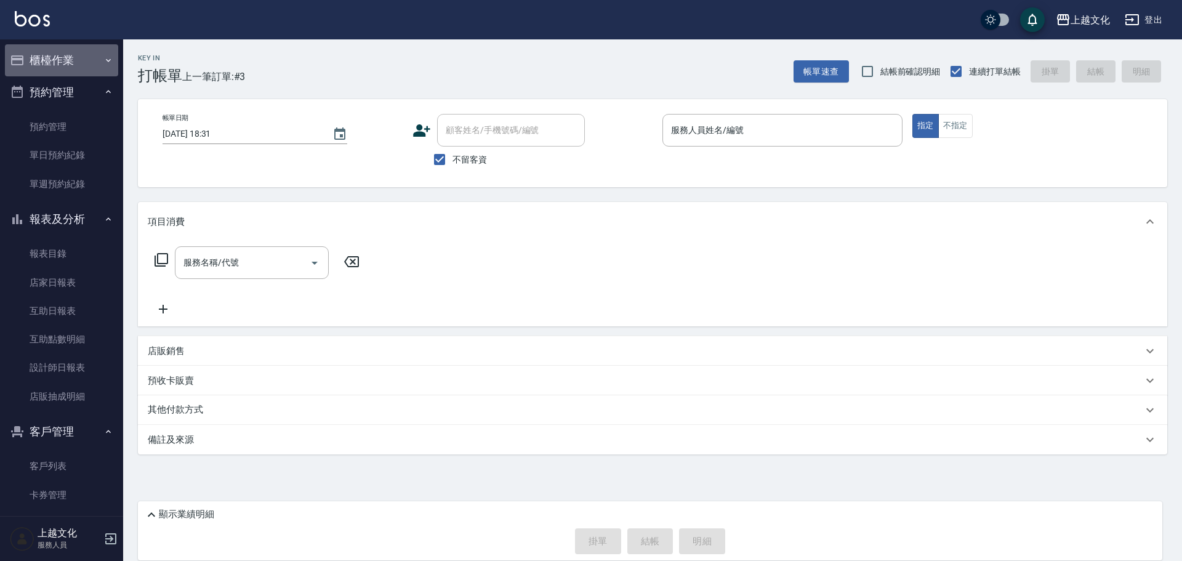
click at [89, 60] on button "櫃檯作業" at bounding box center [61, 60] width 113 height 32
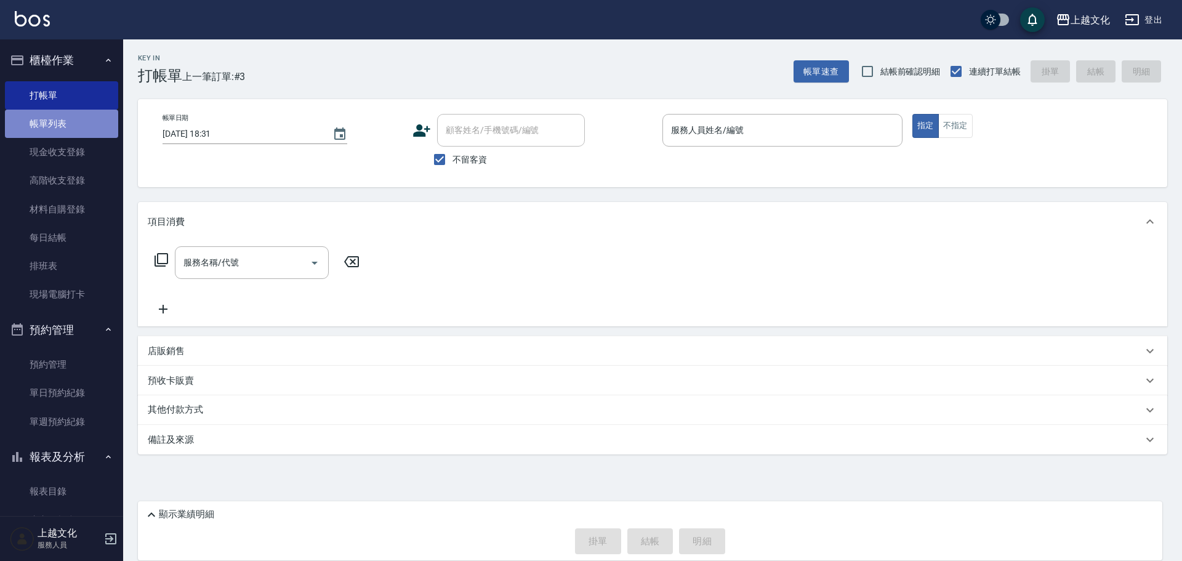
click at [72, 126] on link "帳單列表" at bounding box center [61, 124] width 113 height 28
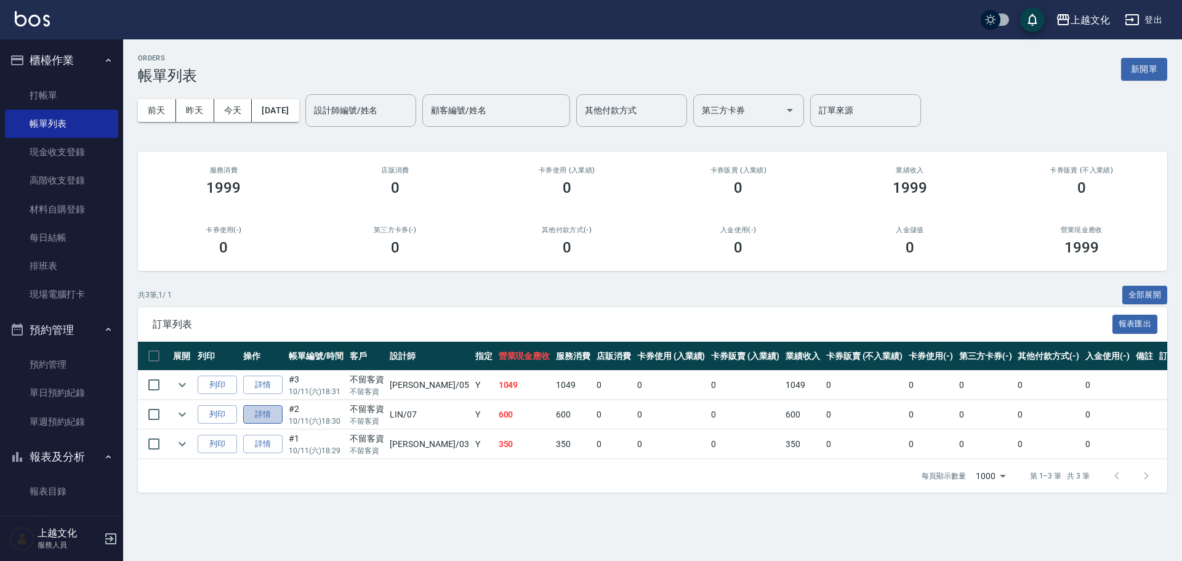
click at [267, 409] on link "詳情" at bounding box center [262, 414] width 39 height 19
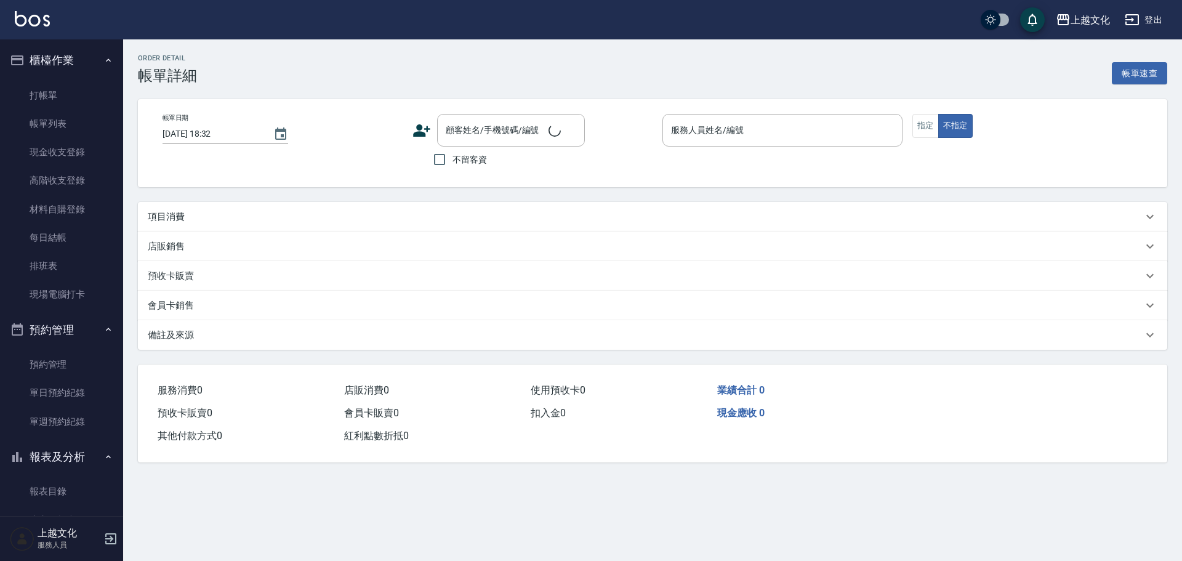
type input "[DATE] 18:30"
checkbox input "true"
type input "[PERSON_NAME]-07"
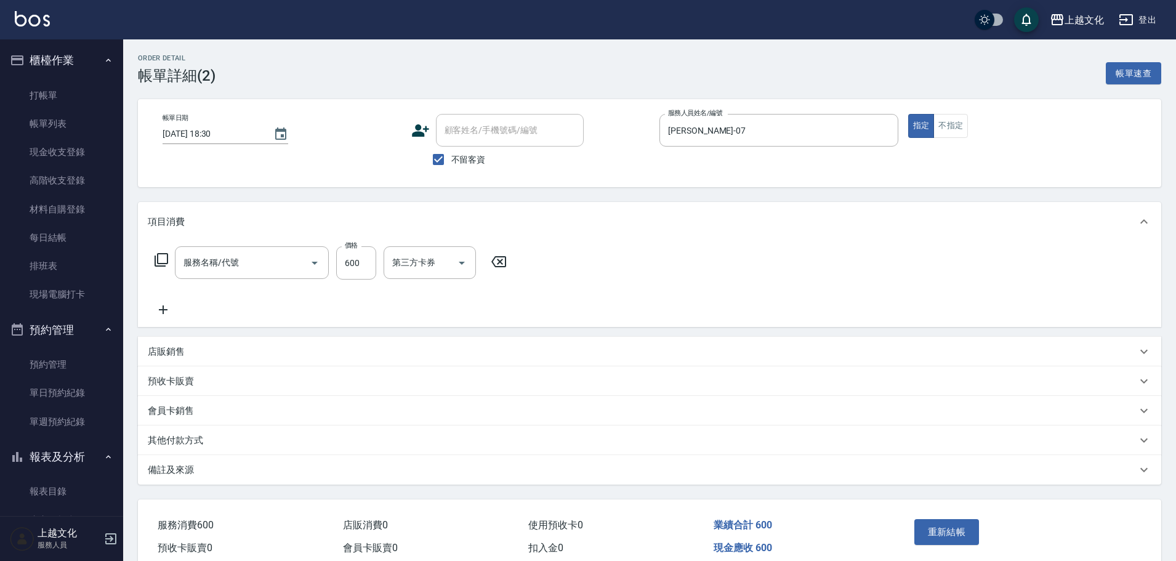
type input "指定洗剪(208)"
click at [948, 117] on button "不指定" at bounding box center [950, 126] width 34 height 24
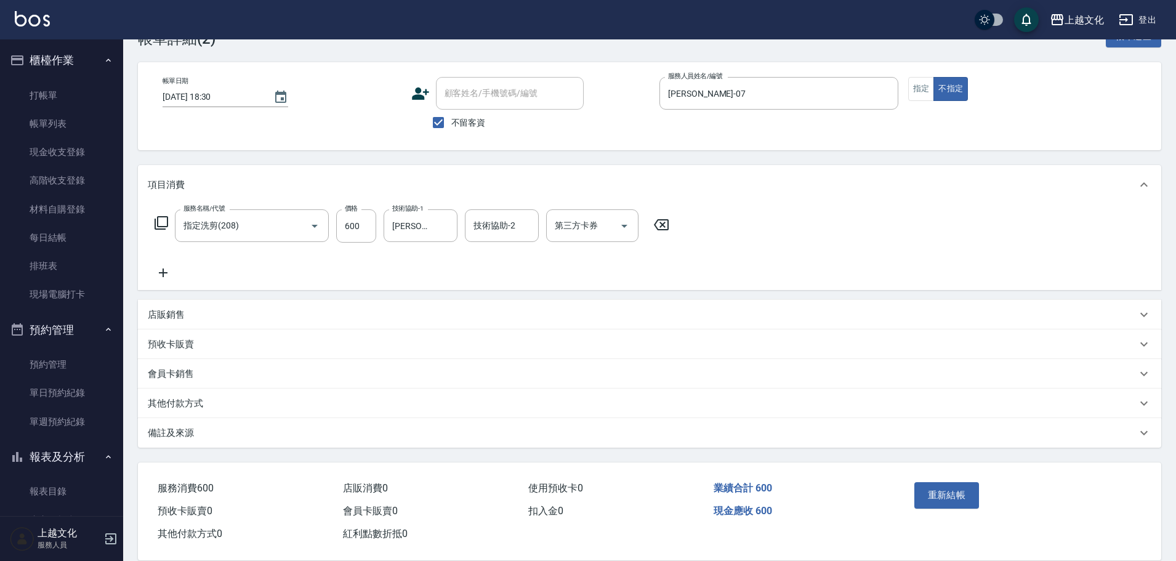
scroll to position [57, 0]
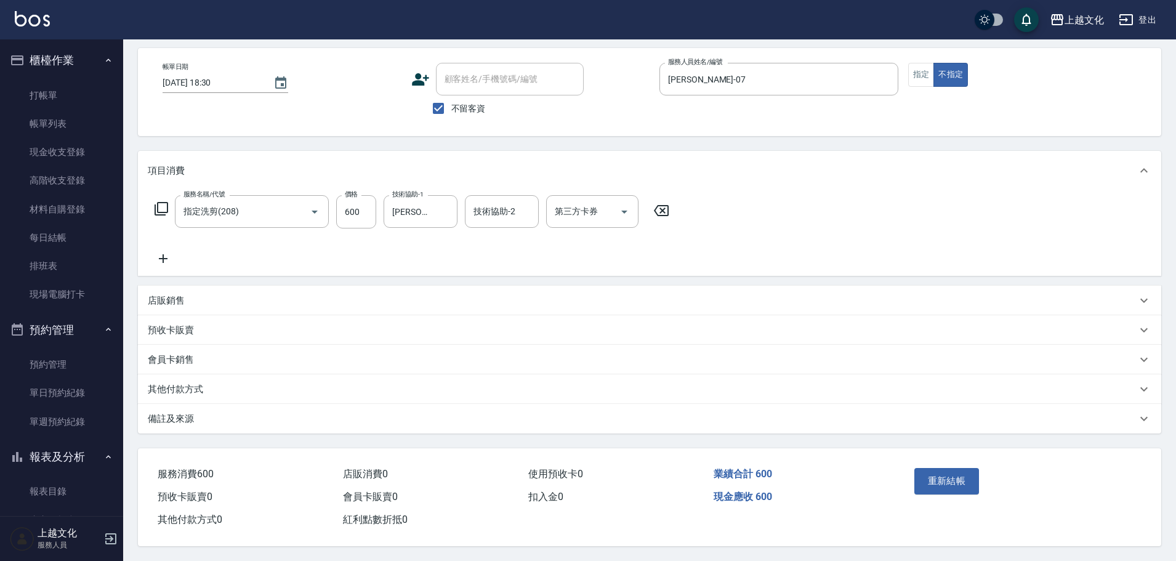
click at [936, 473] on button "重新結帳" at bounding box center [946, 481] width 65 height 26
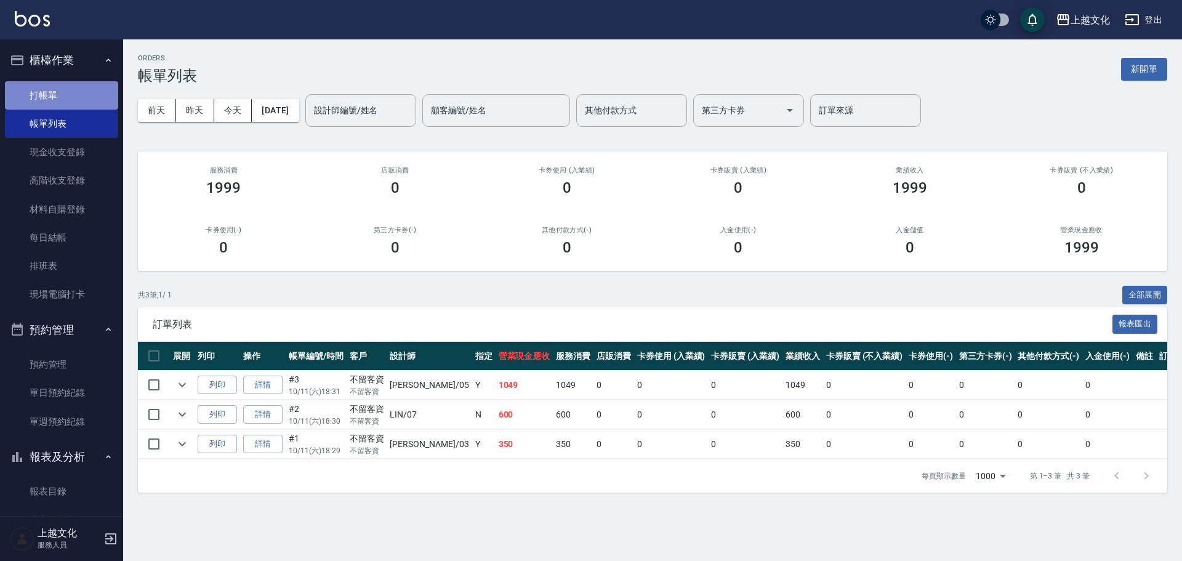
click at [78, 95] on link "打帳單" at bounding box center [61, 95] width 113 height 28
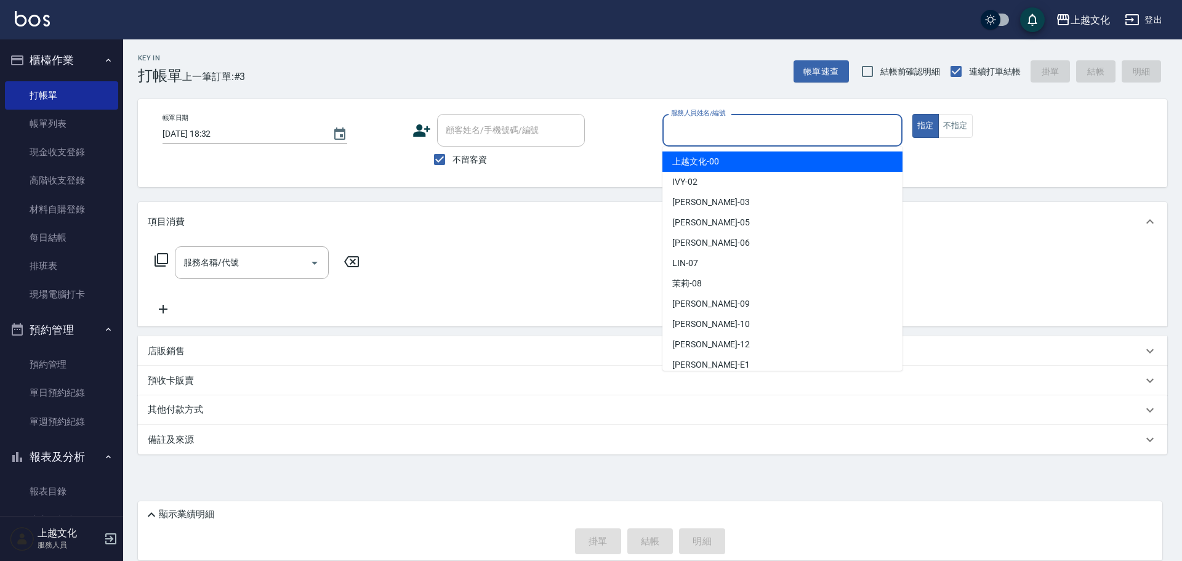
click at [699, 130] on input "服務人員姓名/編號" at bounding box center [782, 130] width 229 height 22
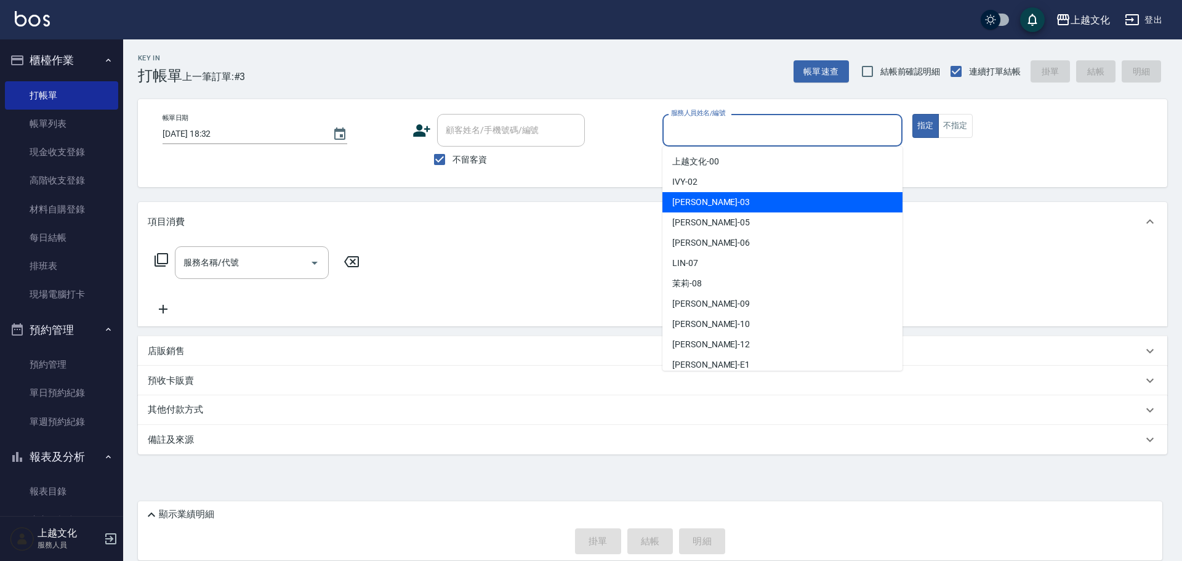
click at [697, 207] on span "kelly -03" at bounding box center [711, 202] width 78 height 13
type input "kelly-03"
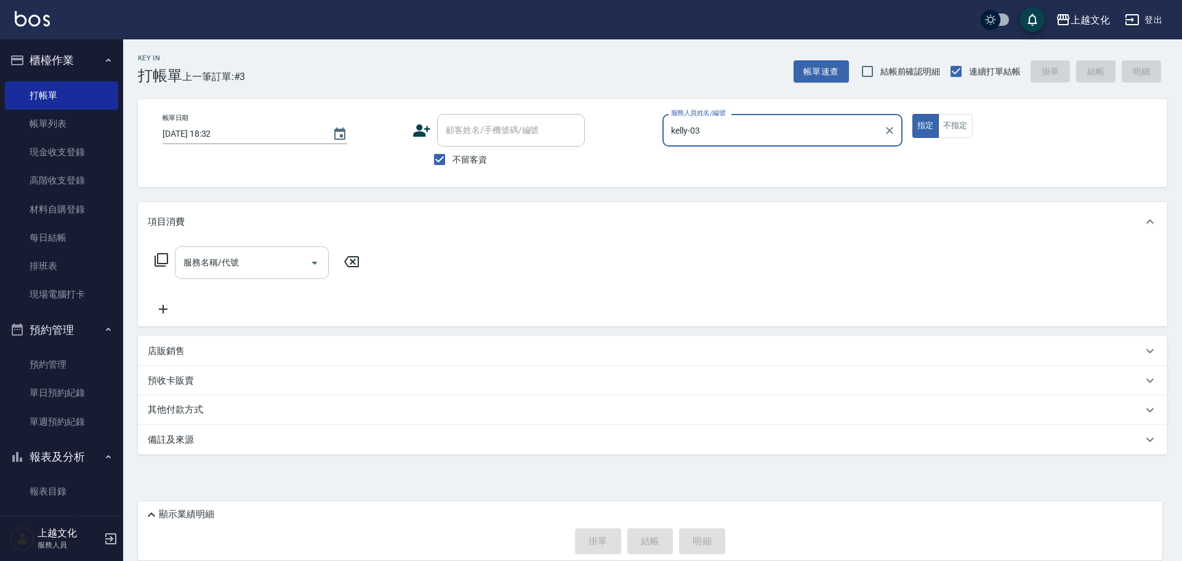
click at [254, 260] on input "服務名稱/代號" at bounding box center [242, 263] width 124 height 22
click at [166, 254] on icon at bounding box center [161, 260] width 14 height 14
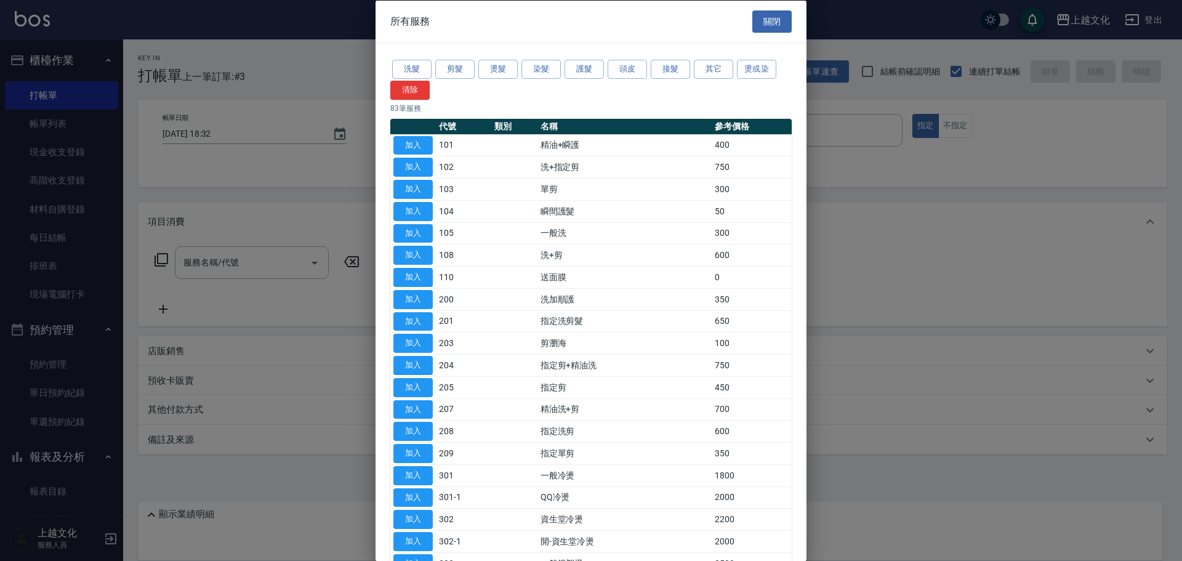
click at [450, 58] on div "洗髮 剪髮 燙髮 染髮 護髮 頭皮 接髮 其它 燙或染 清除" at bounding box center [590, 79] width 401 height 42
click at [456, 62] on button "剪髮" at bounding box center [454, 69] width 39 height 19
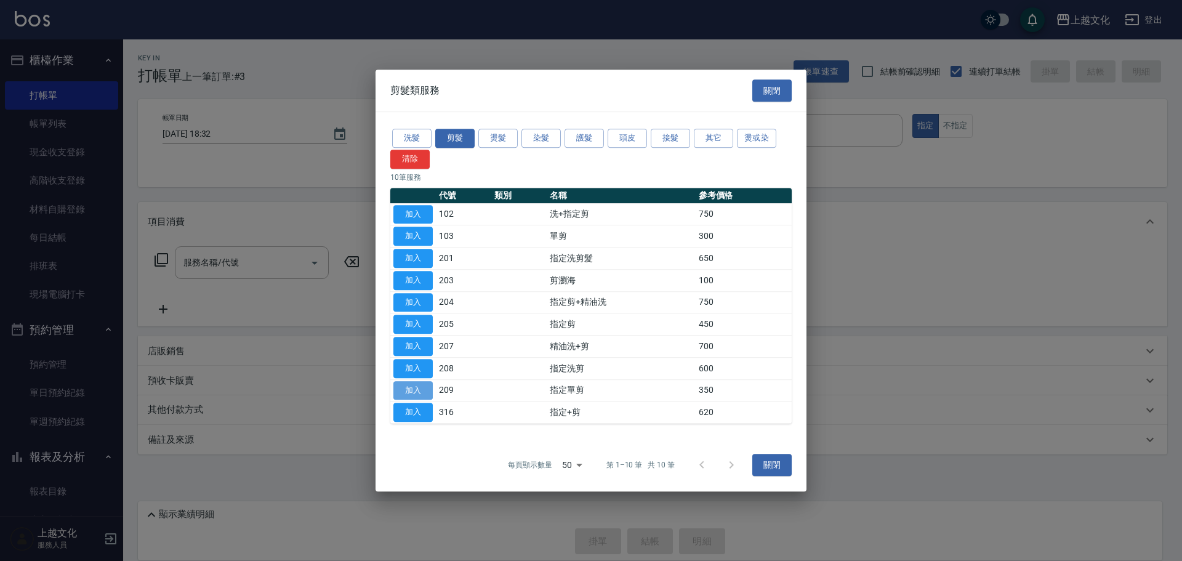
drag, startPoint x: 423, startPoint y: 391, endPoint x: 434, endPoint y: 381, distance: 14.8
click at [422, 391] on button "加入" at bounding box center [412, 390] width 39 height 19
type input "指定單剪(209)"
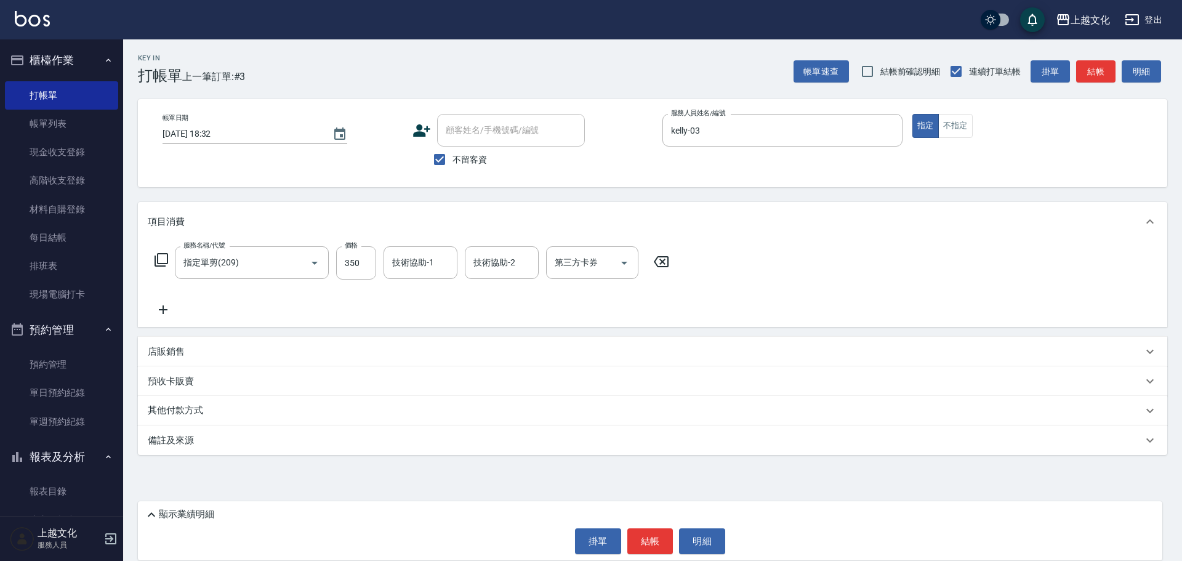
drag, startPoint x: 673, startPoint y: 536, endPoint x: 665, endPoint y: 531, distance: 9.7
click at [671, 534] on div "掛單 結帳 明細" at bounding box center [650, 541] width 1012 height 26
click at [669, 533] on button "結帳" at bounding box center [650, 541] width 46 height 26
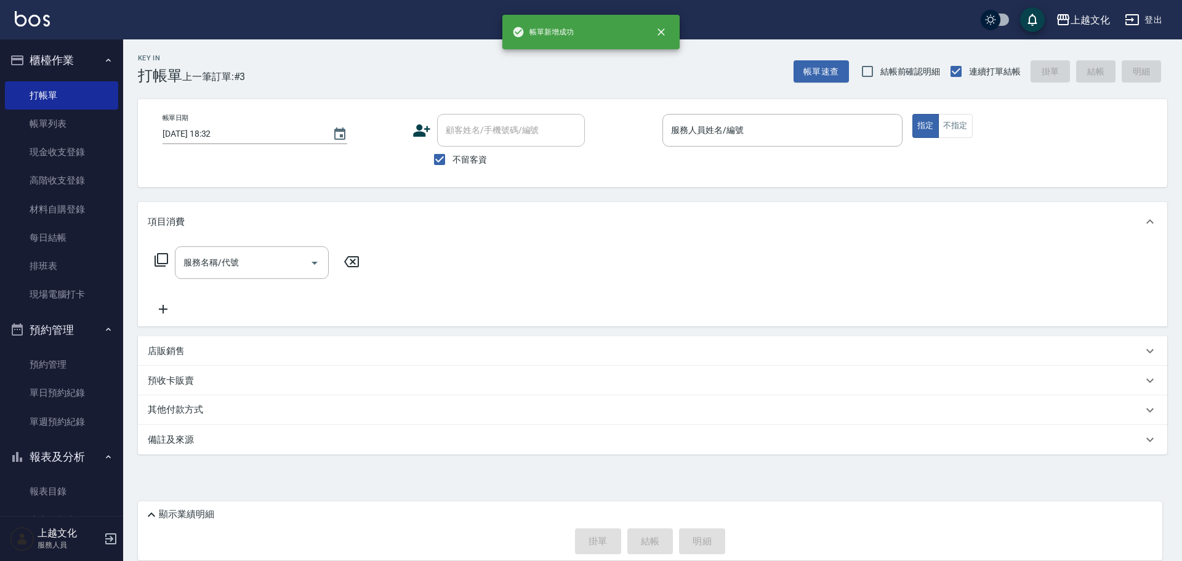
click at [657, 534] on div "掛單 結帳 明細" at bounding box center [650, 541] width 1012 height 26
click at [156, 256] on icon at bounding box center [161, 260] width 14 height 14
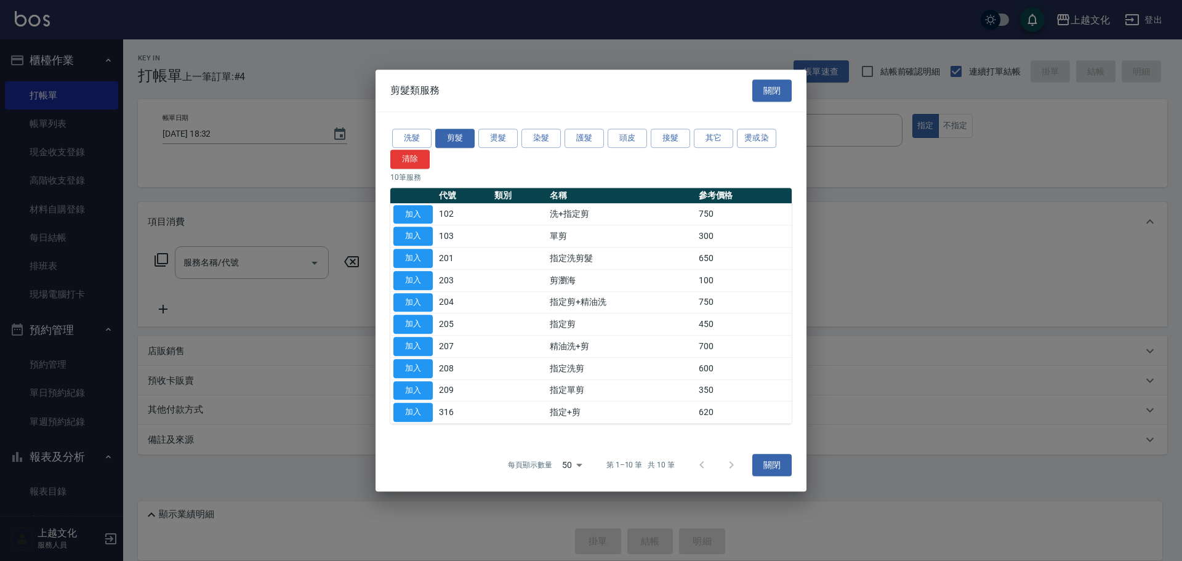
drag, startPoint x: 192, startPoint y: 258, endPoint x: 214, endPoint y: 236, distance: 30.5
click at [192, 257] on div at bounding box center [591, 280] width 1182 height 561
click at [408, 135] on button "洗髮" at bounding box center [411, 138] width 39 height 19
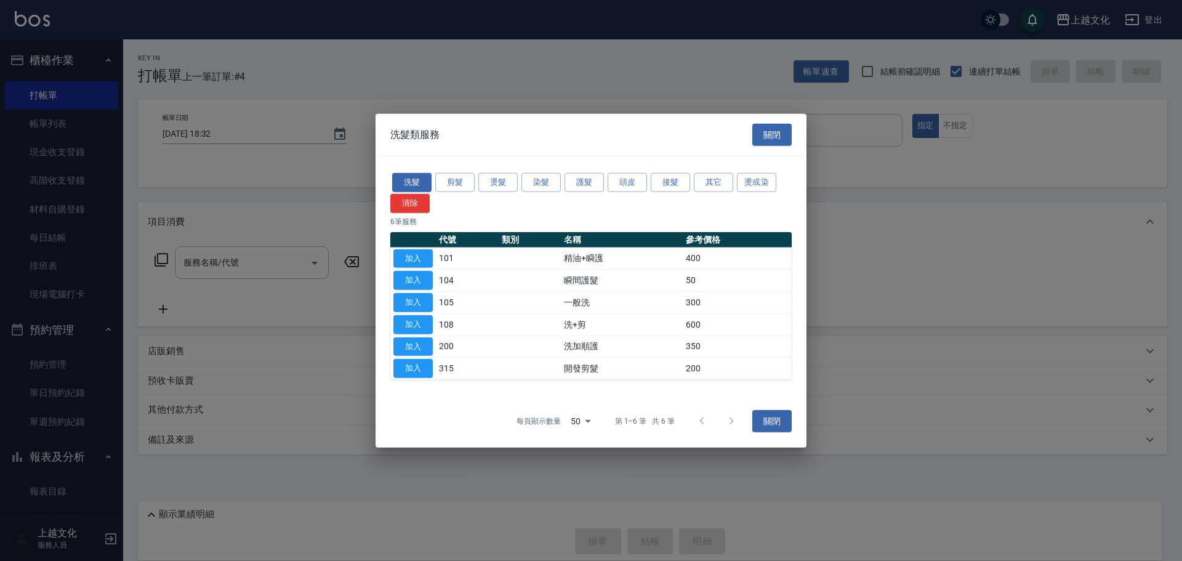
click at [774, 136] on button "關閉" at bounding box center [771, 134] width 39 height 23
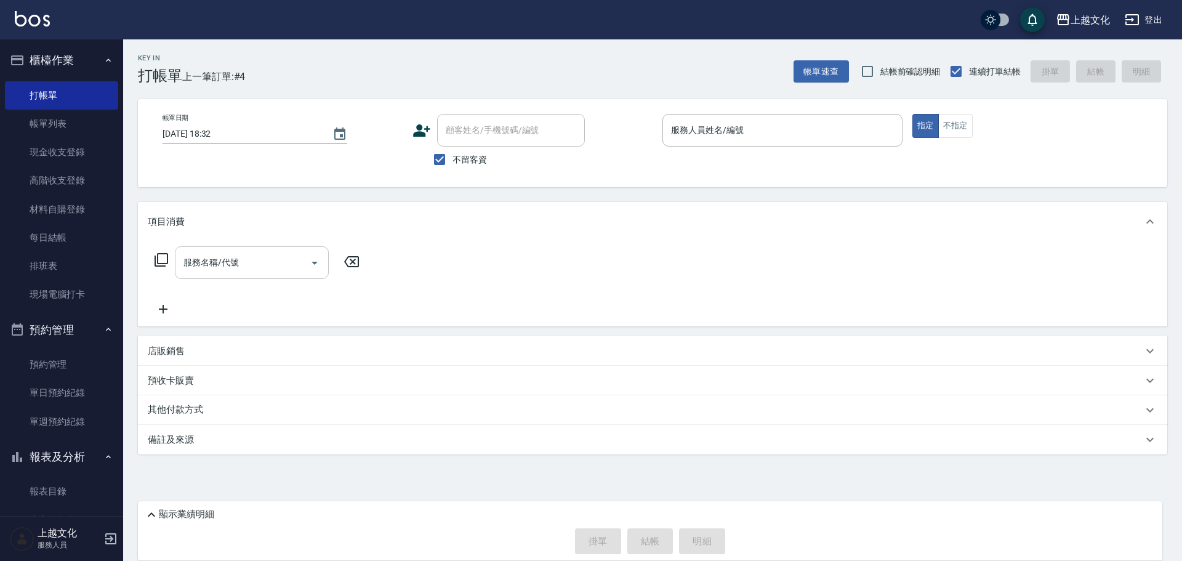
click at [296, 265] on input "服務名稱/代號" at bounding box center [242, 263] width 124 height 22
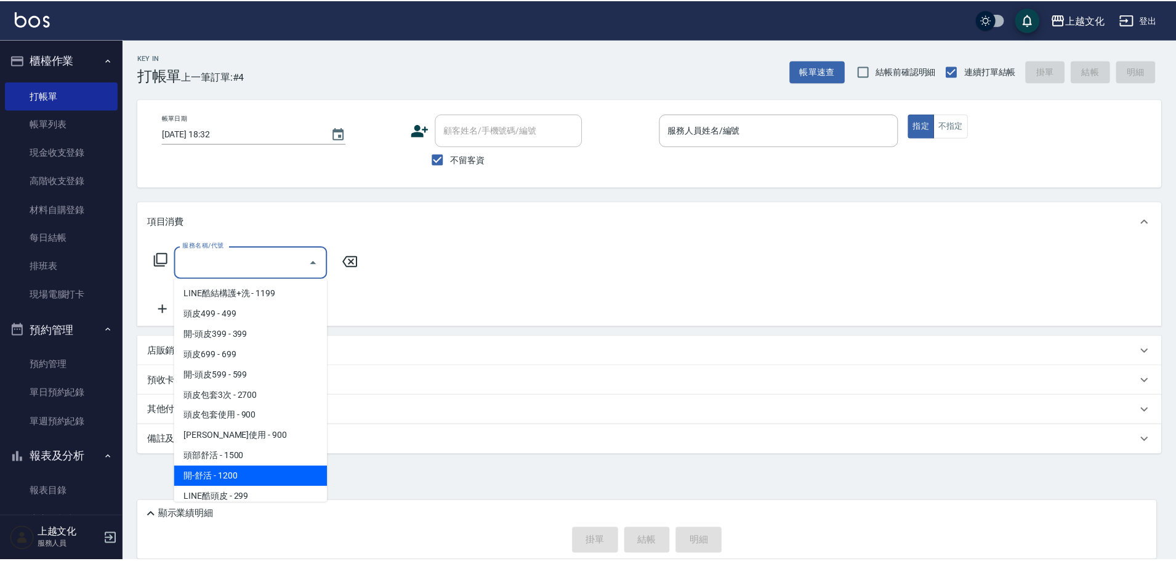
scroll to position [1225, 0]
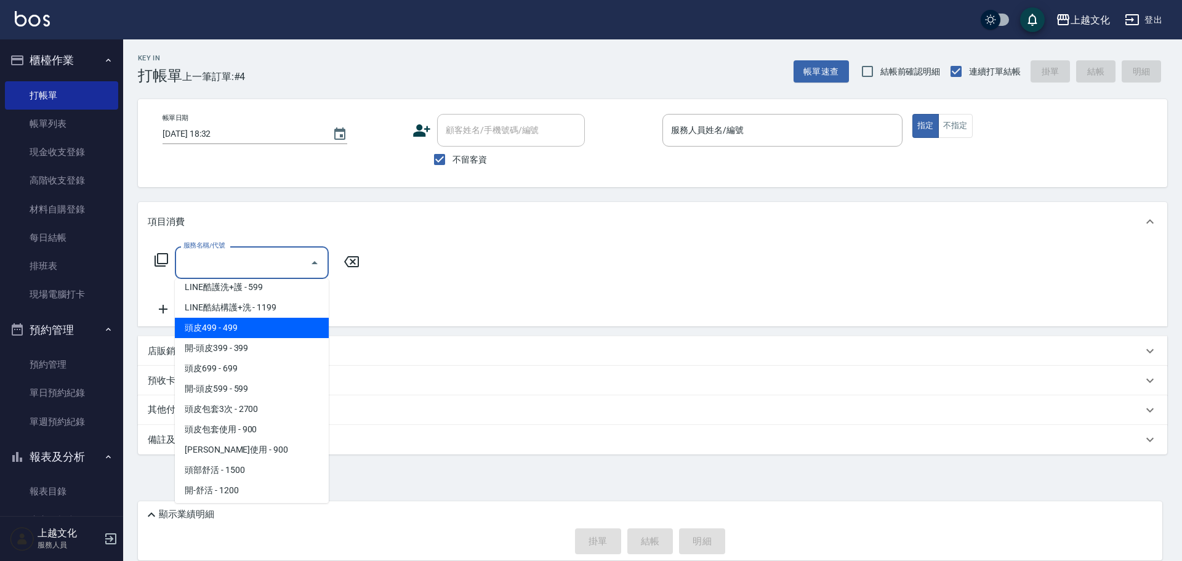
click at [250, 330] on span "頭皮499 - 499" at bounding box center [252, 328] width 154 height 20
click at [250, 330] on div "項目消費 服務名稱/代號 服務名稱/代號 店販銷售 服務人員姓名/編號 服務人員姓名/編號 商品代號/名稱 商品代號/名稱 預收卡販賣 卡券名稱/代號 卡券名…" at bounding box center [652, 328] width 1029 height 252
type input "頭皮499(601)"
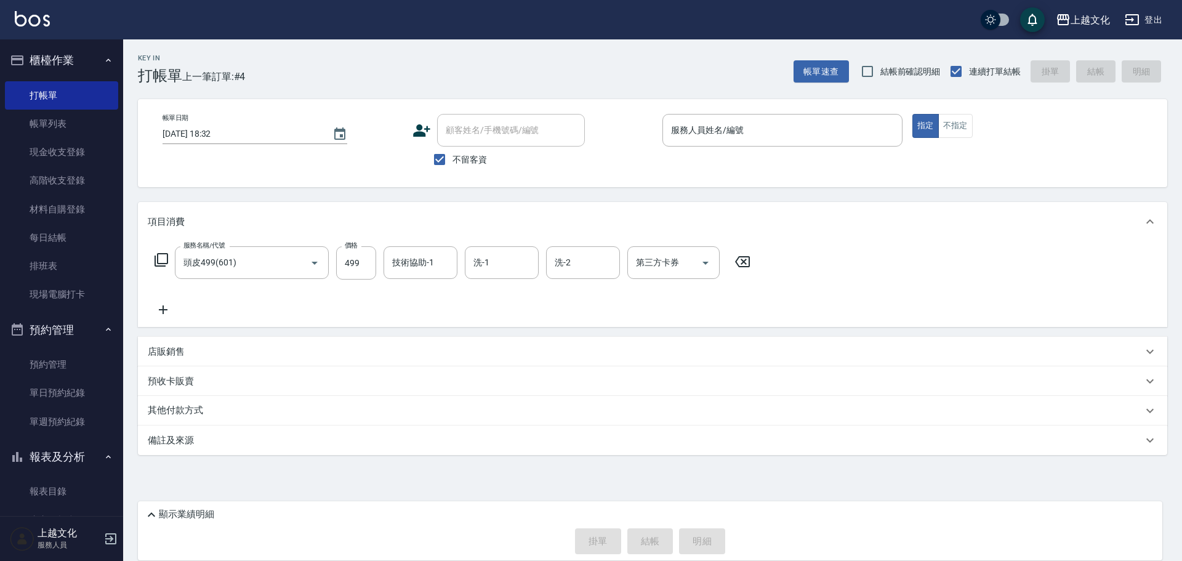
click at [156, 257] on icon at bounding box center [161, 260] width 14 height 14
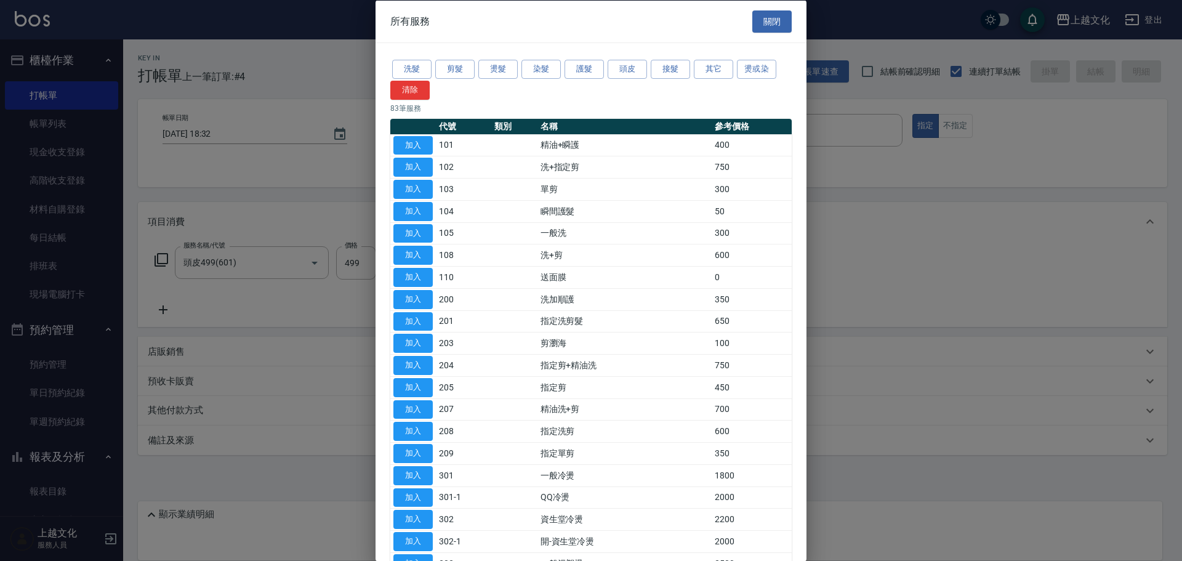
drag, startPoint x: 205, startPoint y: 154, endPoint x: 462, endPoint y: 148, distance: 256.7
click at [207, 154] on div at bounding box center [591, 280] width 1182 height 561
click at [760, 30] on button "關閉" at bounding box center [771, 21] width 39 height 23
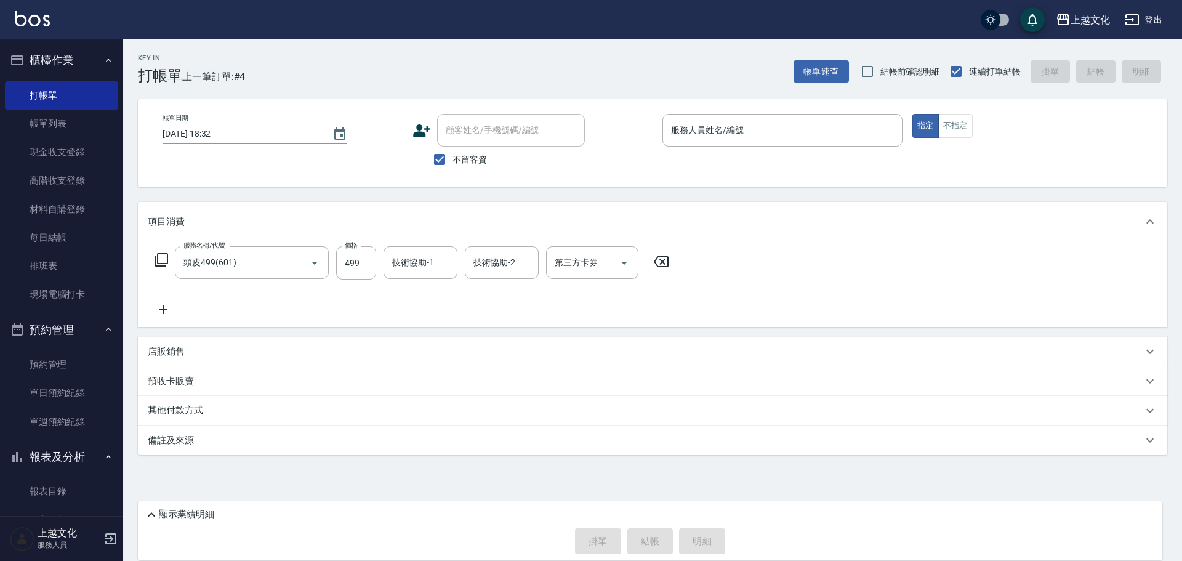
click at [177, 311] on icon at bounding box center [163, 309] width 31 height 15
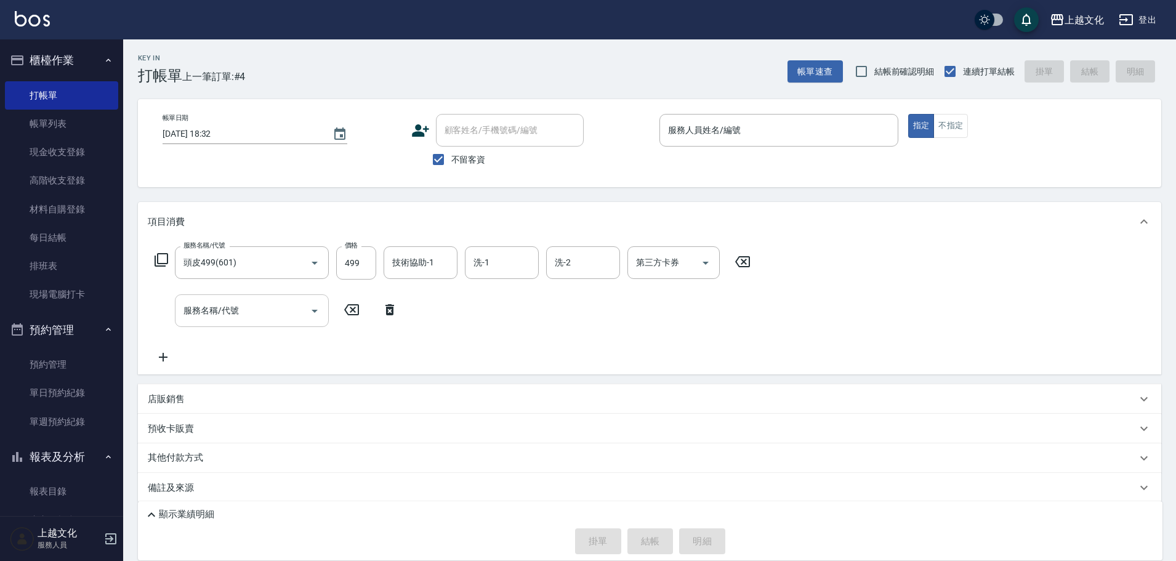
click at [218, 308] on input "服務名稱/代號" at bounding box center [242, 311] width 124 height 22
click at [229, 313] on input "服務名稱/代號" at bounding box center [242, 311] width 124 height 22
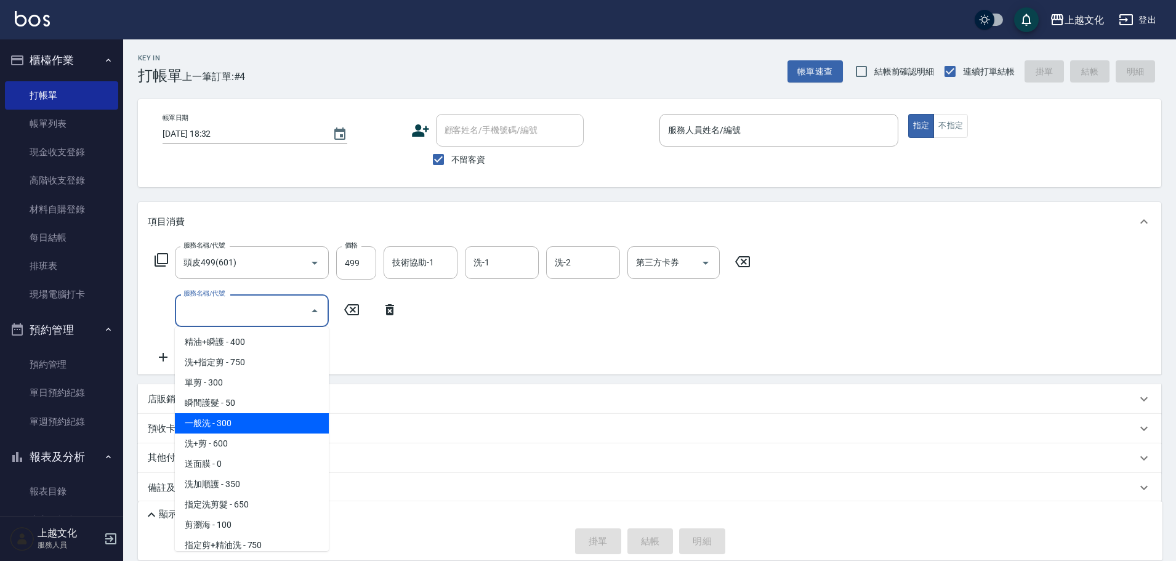
click at [241, 417] on span "一般洗 - 300" at bounding box center [252, 423] width 154 height 20
type input "一般洗(105)"
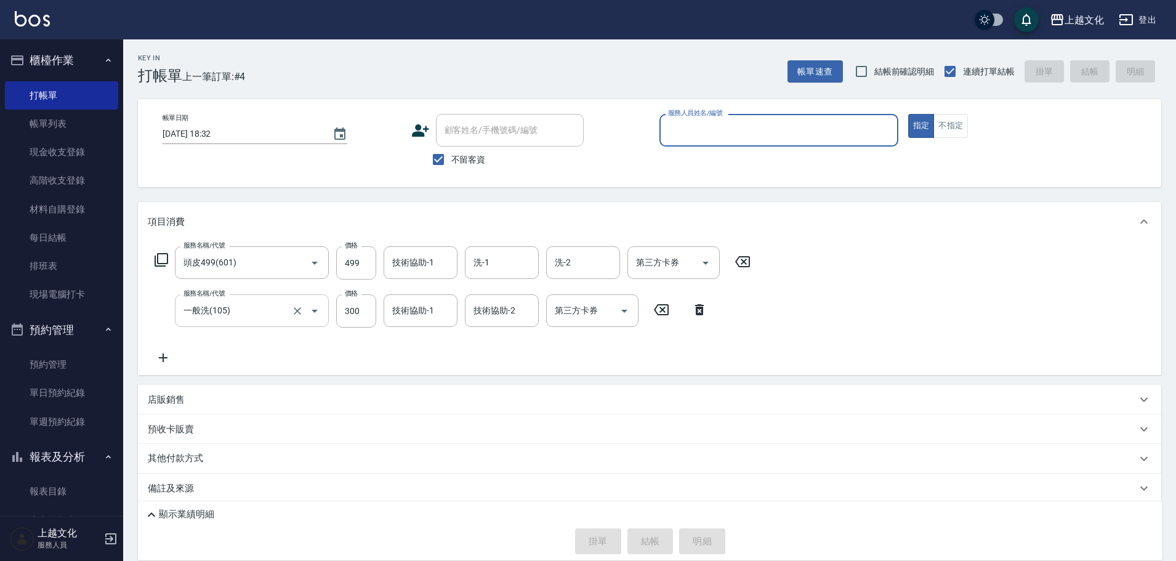
click at [217, 315] on input "一般洗(105)" at bounding box center [234, 311] width 108 height 22
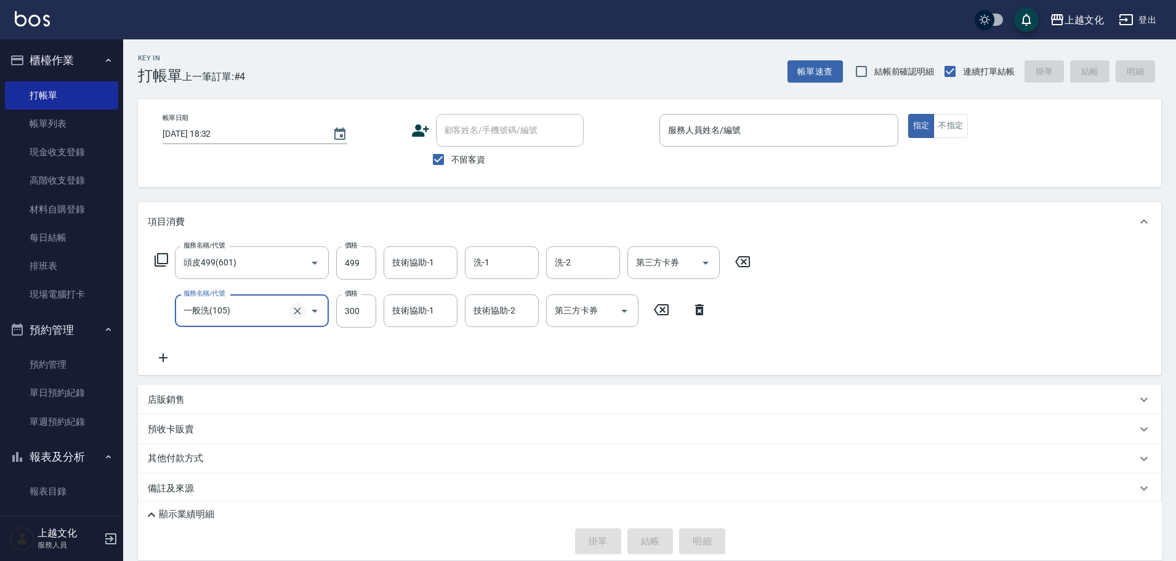
click at [299, 308] on icon "Clear" at bounding box center [297, 311] width 12 height 12
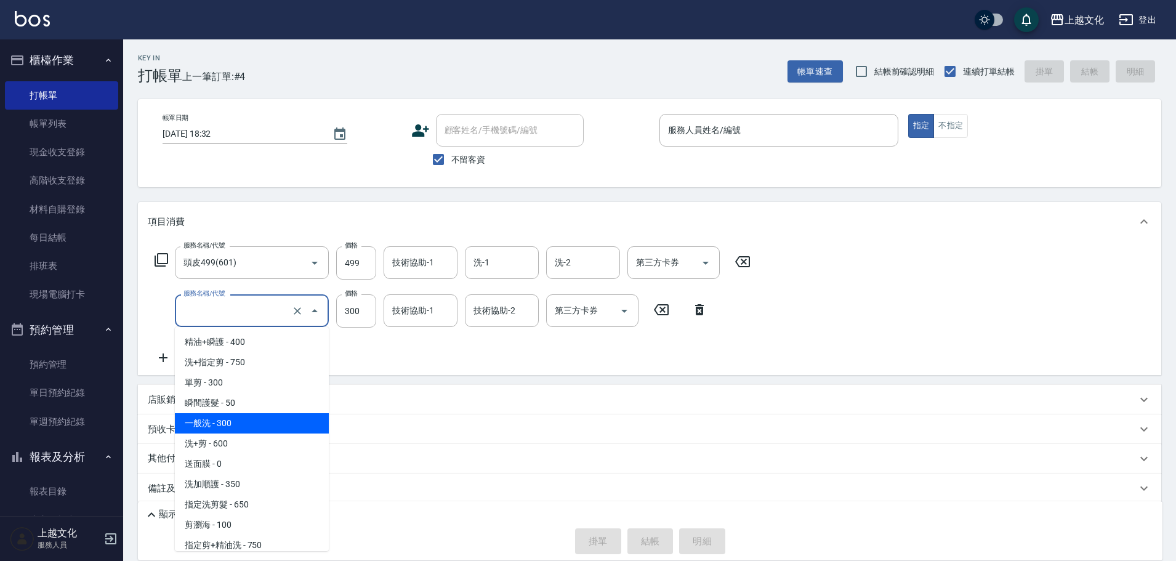
click at [246, 315] on input "服務名稱/代號" at bounding box center [234, 311] width 108 height 22
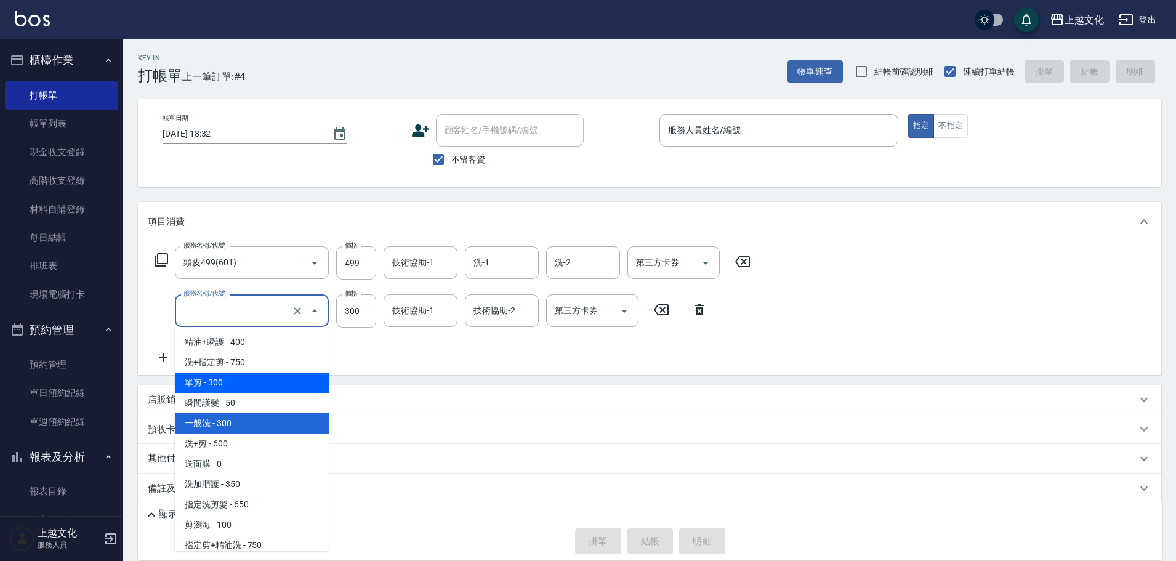
click at [229, 383] on span "單剪 - 300" at bounding box center [252, 382] width 154 height 20
click at [229, 383] on div "項目消費 服務名稱/代號 頭皮499(601) 服務名稱/代號 價格 499 價格 技術協助-1 技術協助-1 洗-1 洗-1 洗-2 洗-2 第三方卡券 第…" at bounding box center [649, 352] width 1023 height 301
type input "單剪(103)"
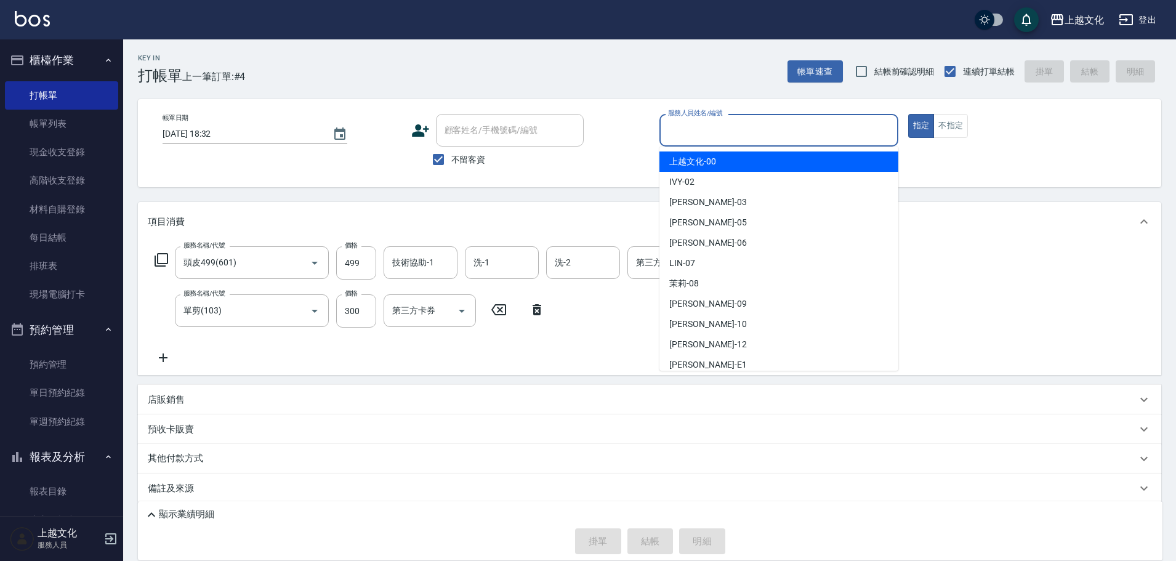
click at [803, 136] on input "服務人員姓名/編號" at bounding box center [779, 130] width 228 height 22
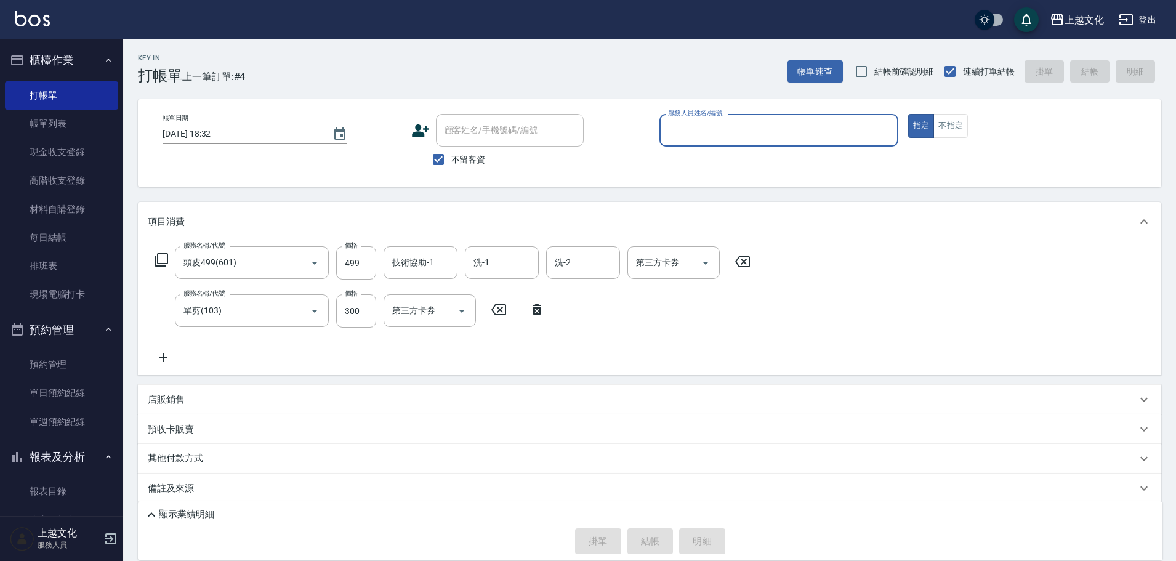
click at [777, 137] on input "服務人員姓名/編號" at bounding box center [779, 130] width 228 height 22
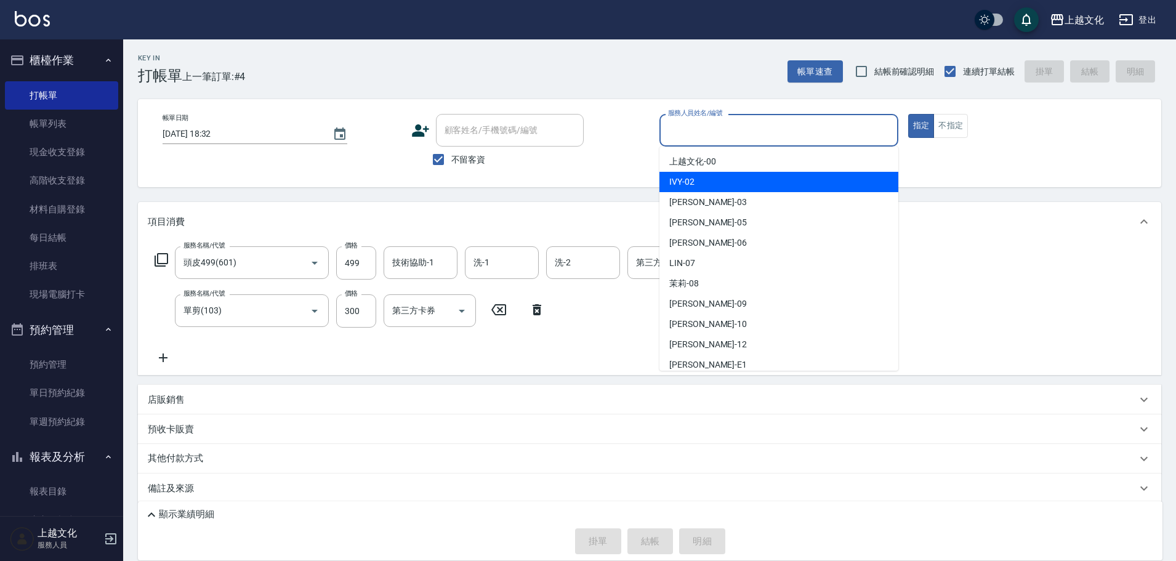
click at [725, 194] on ul "上越文化 -00 IVY -02 [PERSON_NAME] -03 [PERSON_NAME] -05 [PERSON_NAME]-06 [PERSON_N…" at bounding box center [778, 258] width 239 height 224
click at [739, 176] on div "IVY -02" at bounding box center [778, 182] width 239 height 20
type input "IVY-02"
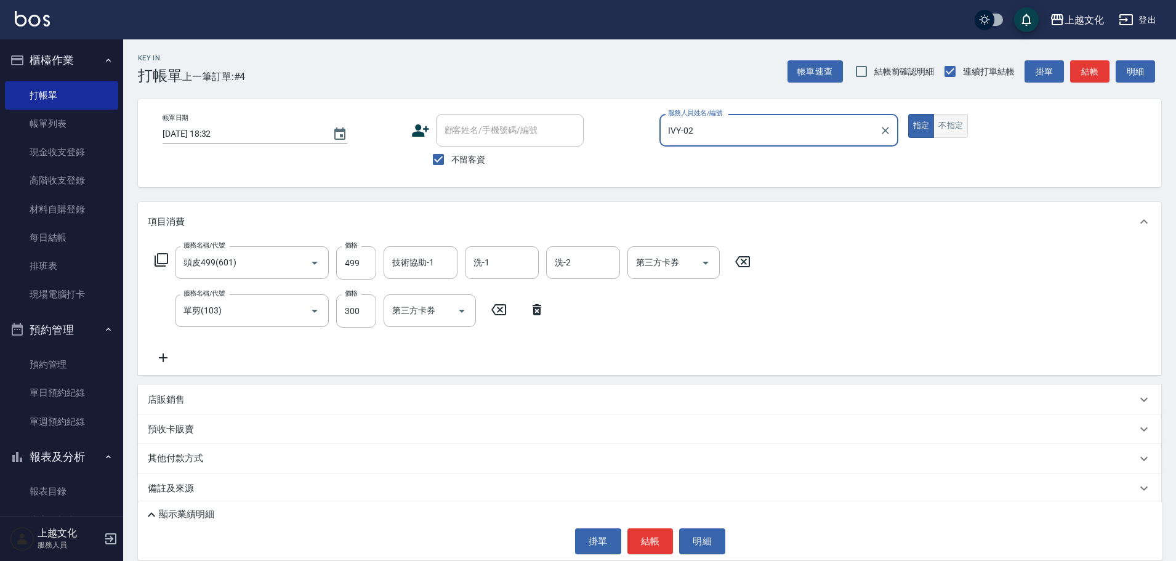
click at [946, 125] on button "不指定" at bounding box center [950, 126] width 34 height 24
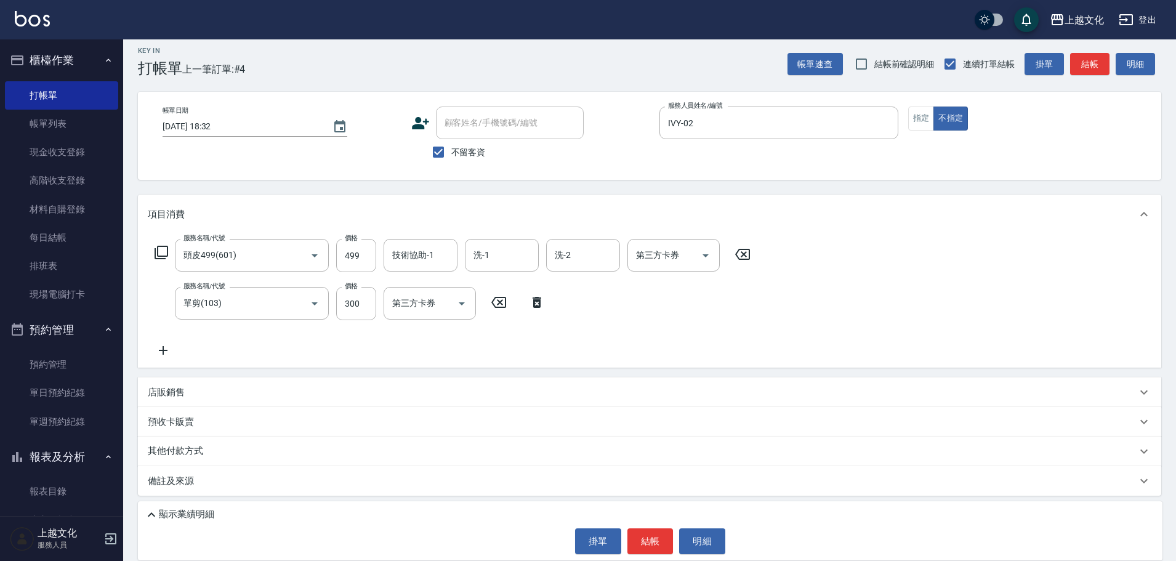
scroll to position [10, 0]
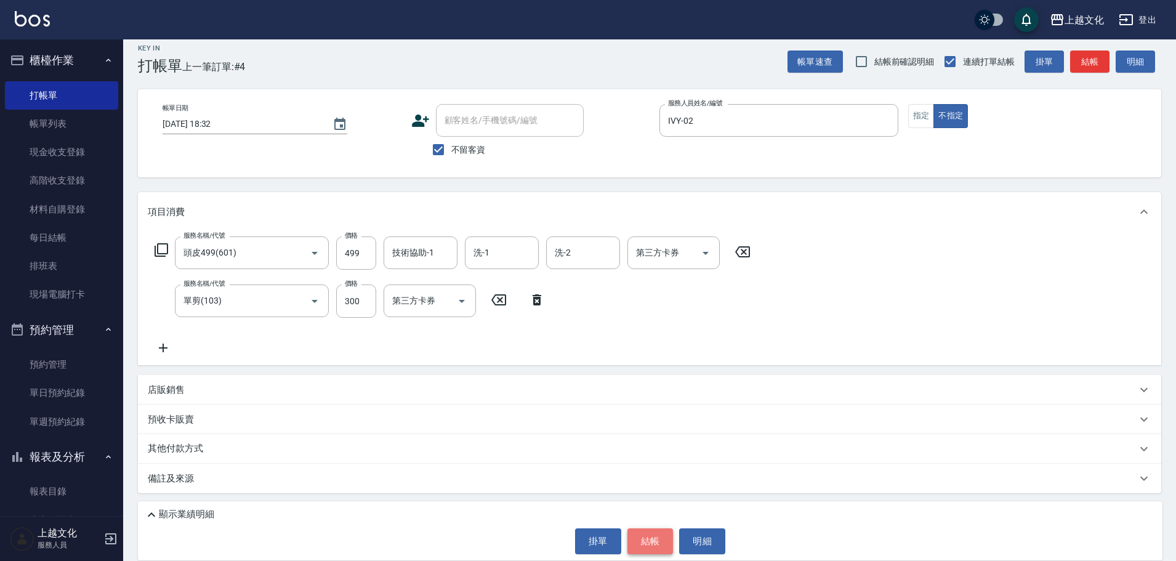
click at [654, 532] on button "結帳" at bounding box center [650, 541] width 46 height 26
type input "[DATE] 18:33"
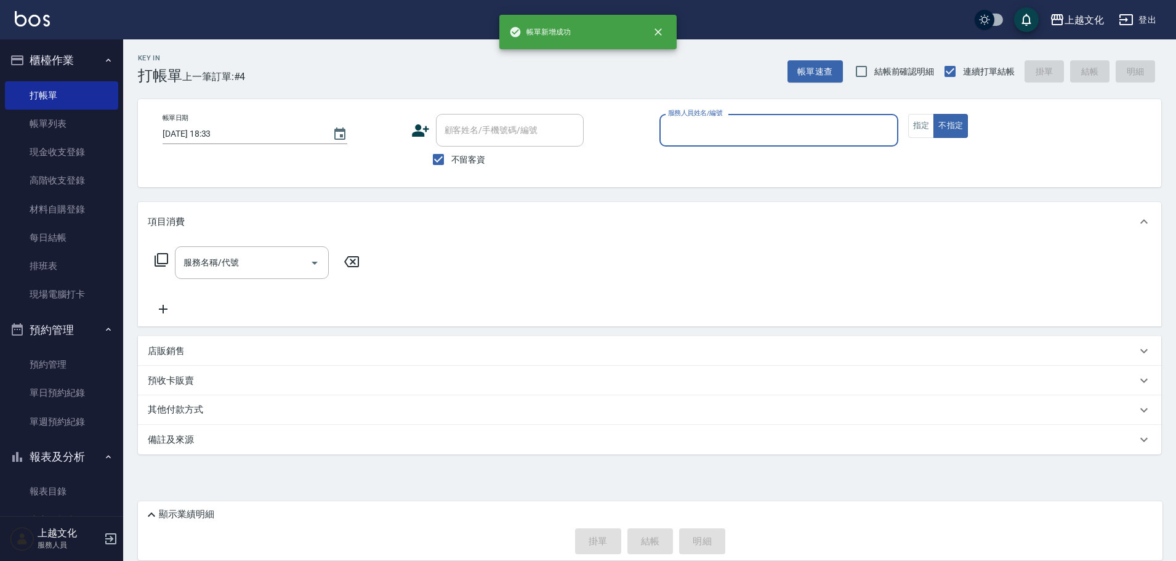
scroll to position [0, 0]
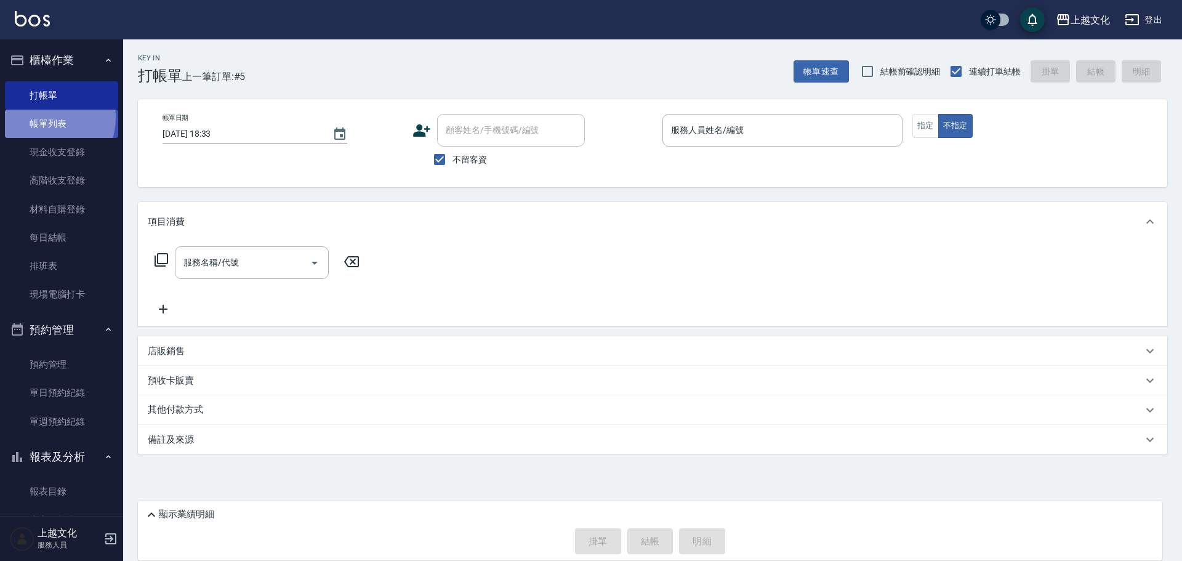
click at [42, 118] on link "帳單列表" at bounding box center [61, 124] width 113 height 28
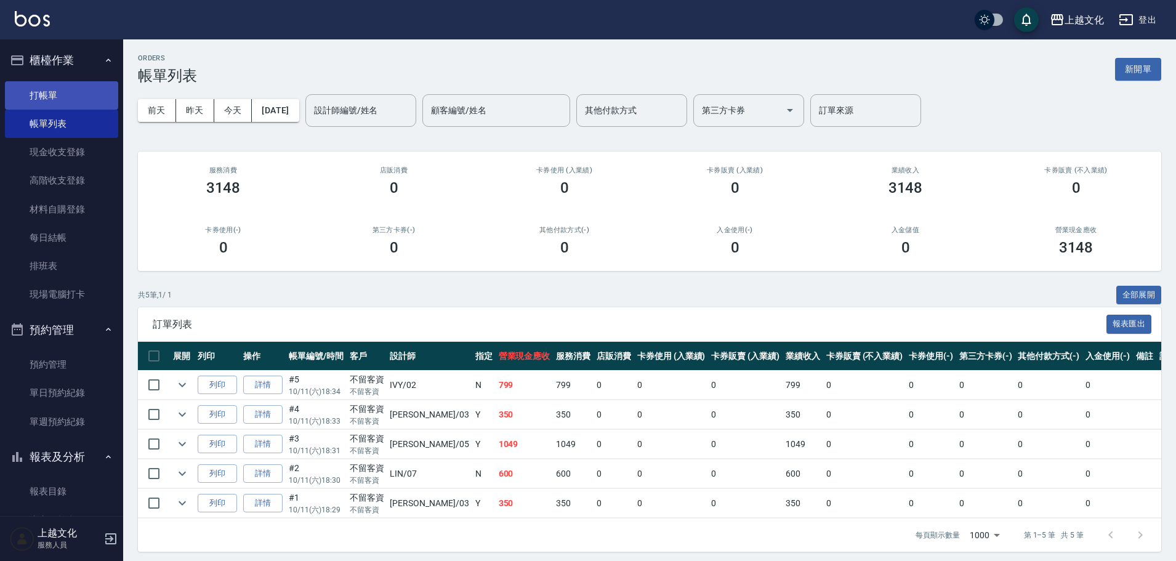
click at [94, 98] on link "打帳單" at bounding box center [61, 95] width 113 height 28
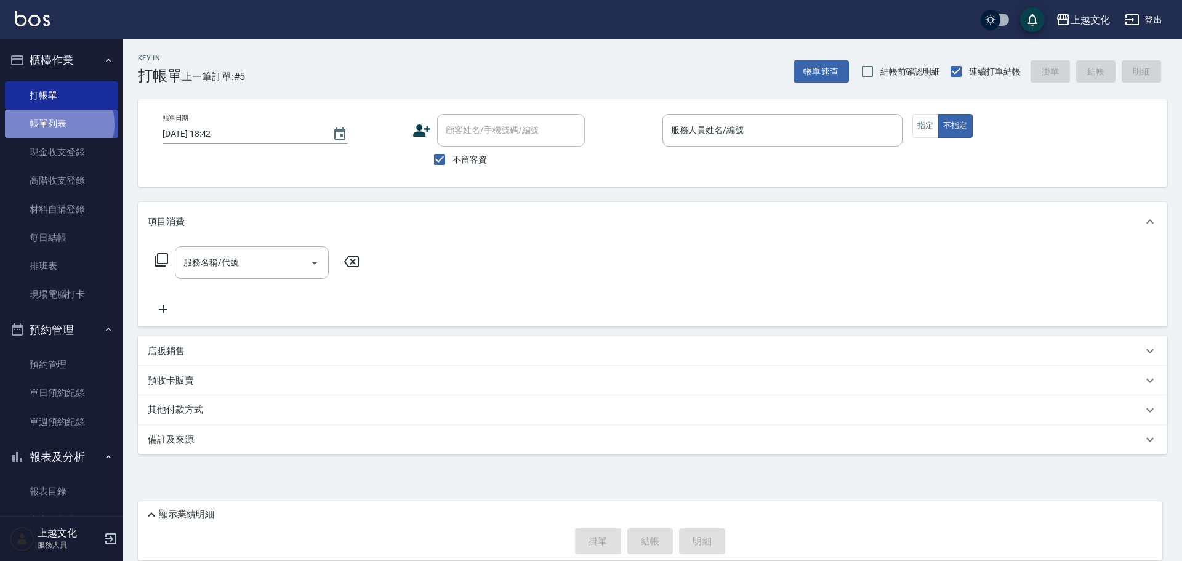
click at [57, 124] on link "帳單列表" at bounding box center [61, 124] width 113 height 28
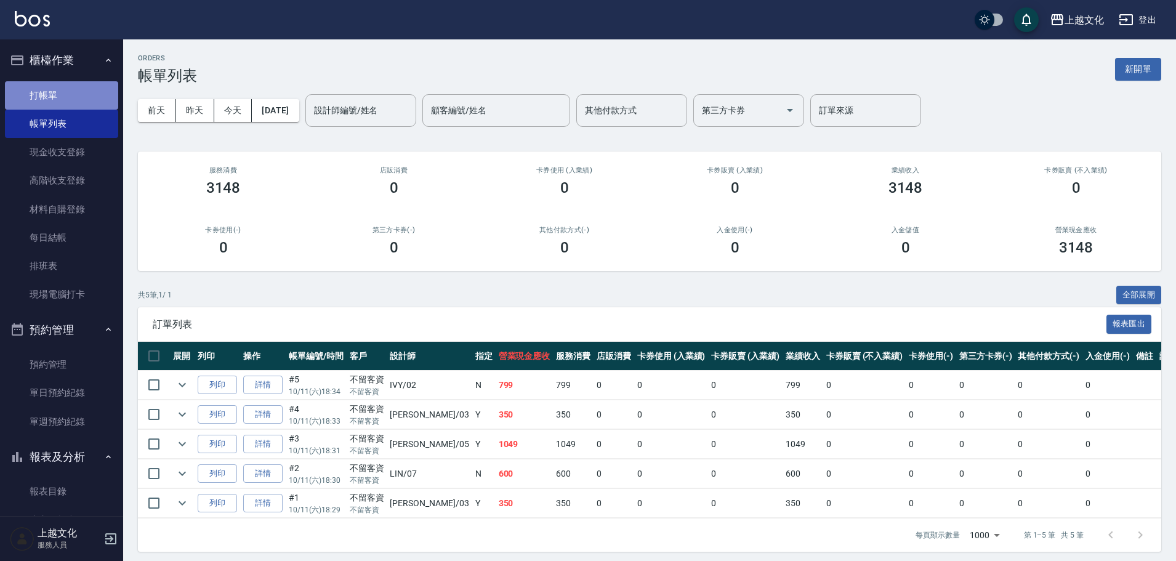
click at [63, 103] on link "打帳單" at bounding box center [61, 95] width 113 height 28
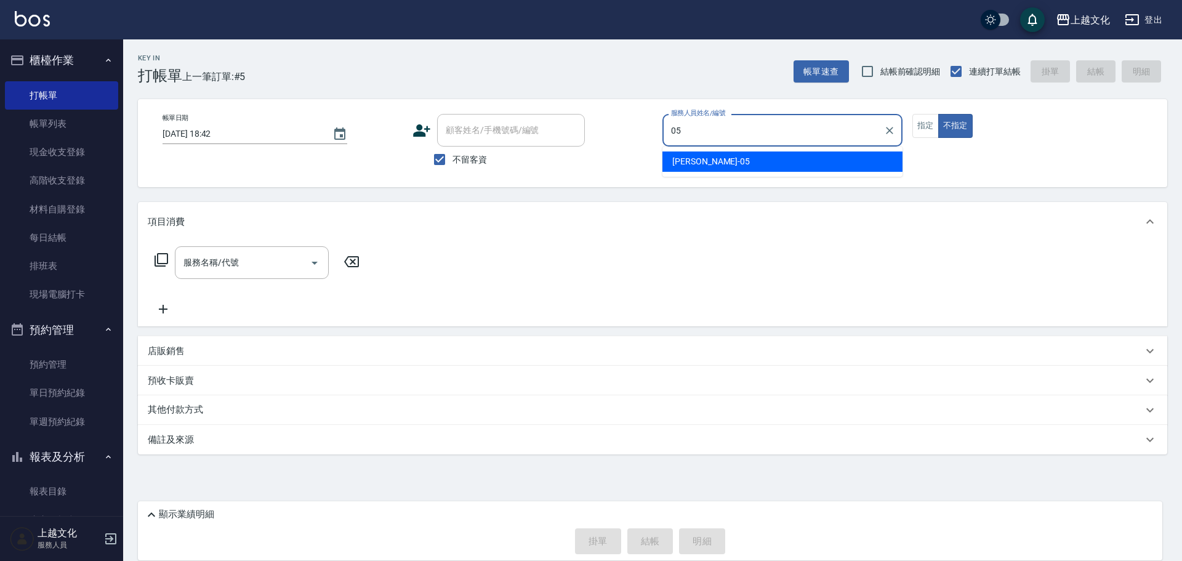
type input "[PERSON_NAME]-05"
type button "false"
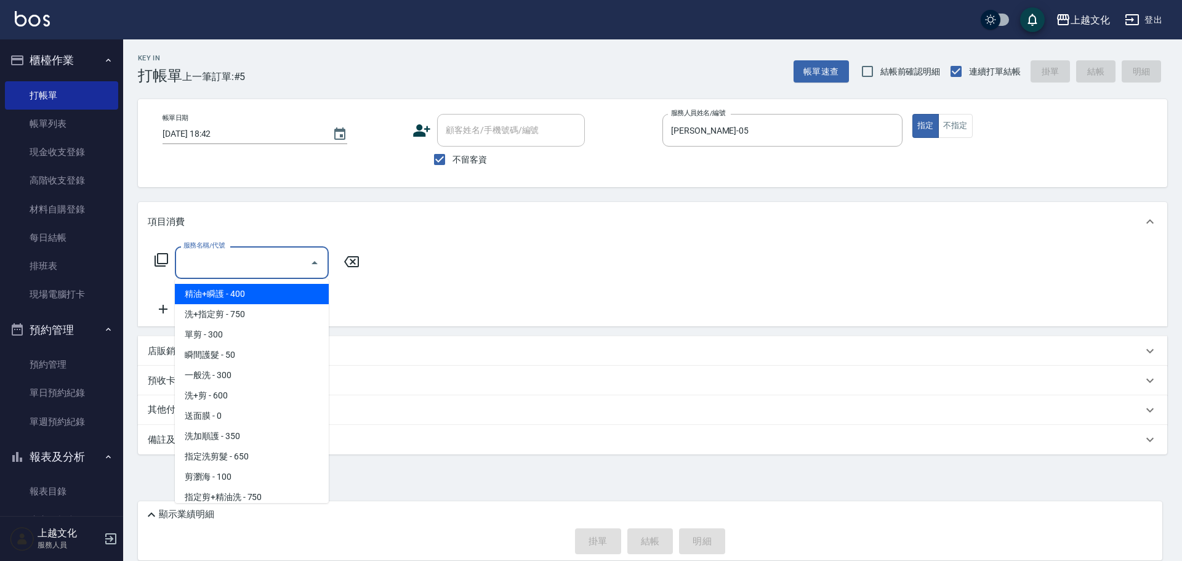
click at [284, 273] on input "服務名稱/代號" at bounding box center [242, 263] width 124 height 22
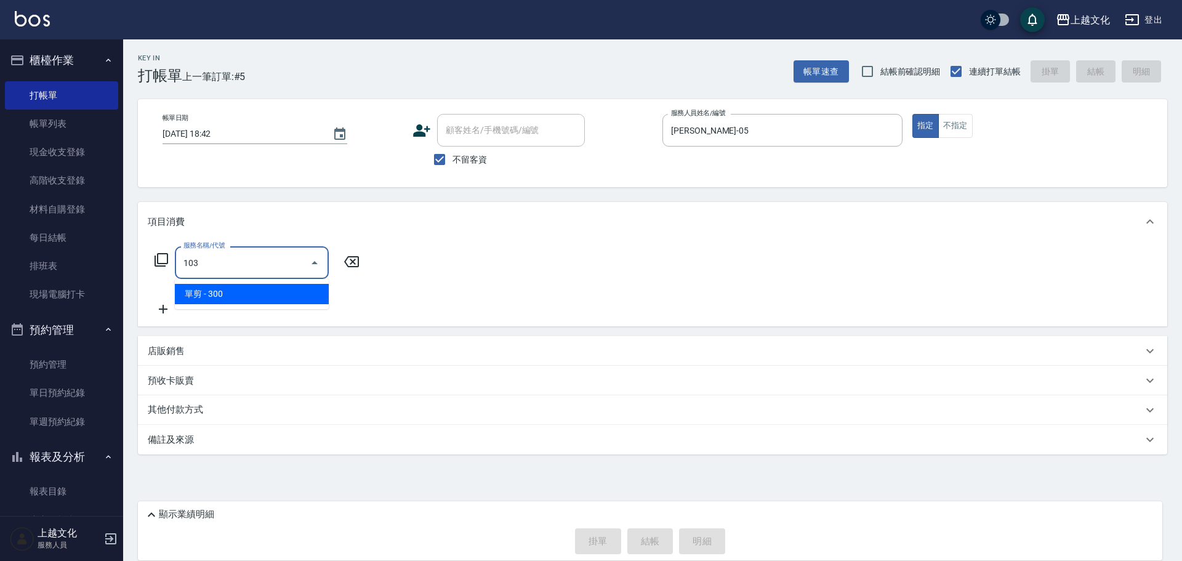
type input "單剪(103)"
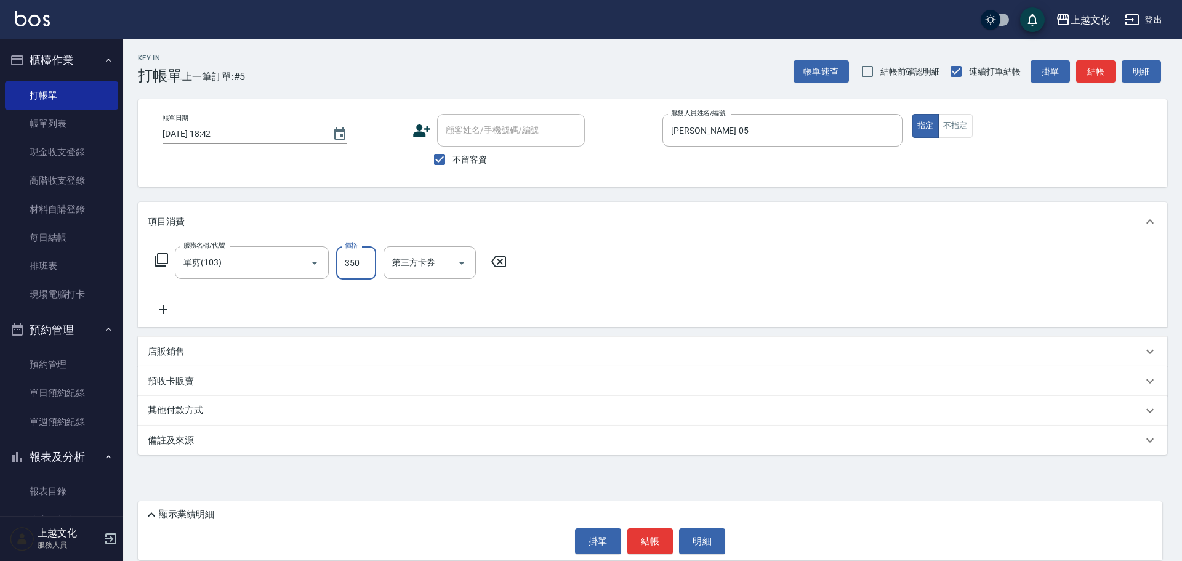
type input "350"
click at [215, 519] on div "顯示業績明細" at bounding box center [653, 514] width 1018 height 15
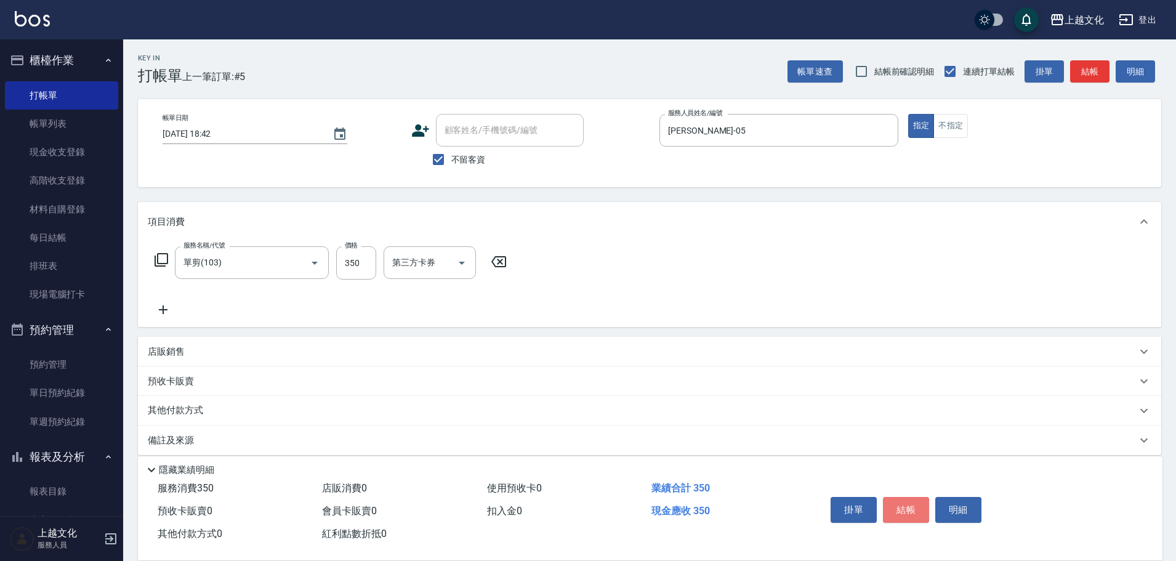
drag, startPoint x: 905, startPoint y: 507, endPoint x: 911, endPoint y: 511, distance: 7.5
click at [911, 511] on button "結帳" at bounding box center [906, 510] width 46 height 26
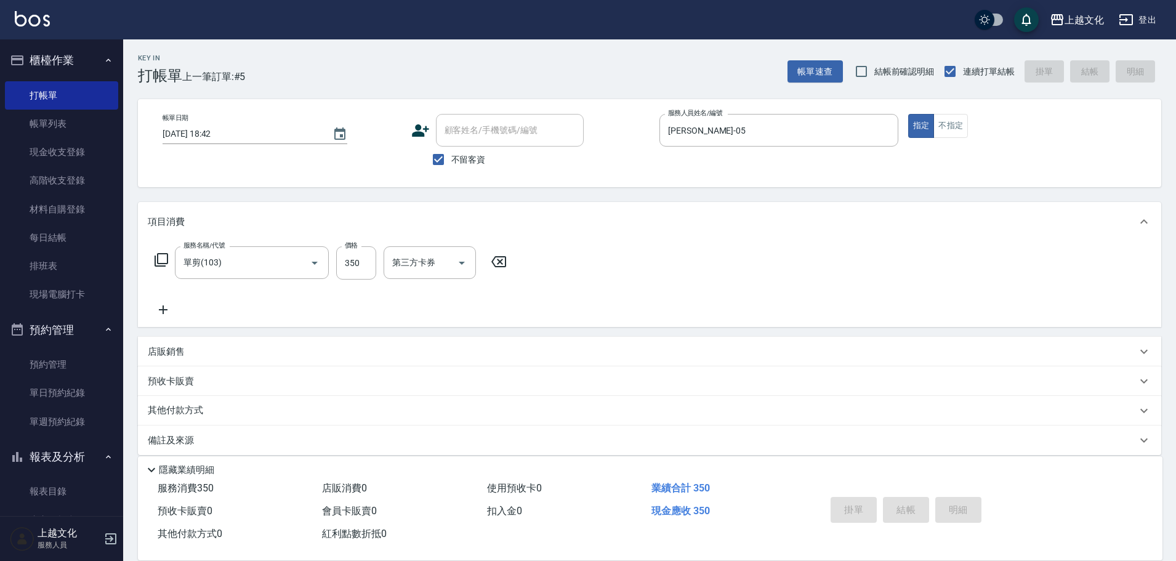
type input "[DATE] 18:43"
type input "[PERSON_NAME]-05"
type button "true"
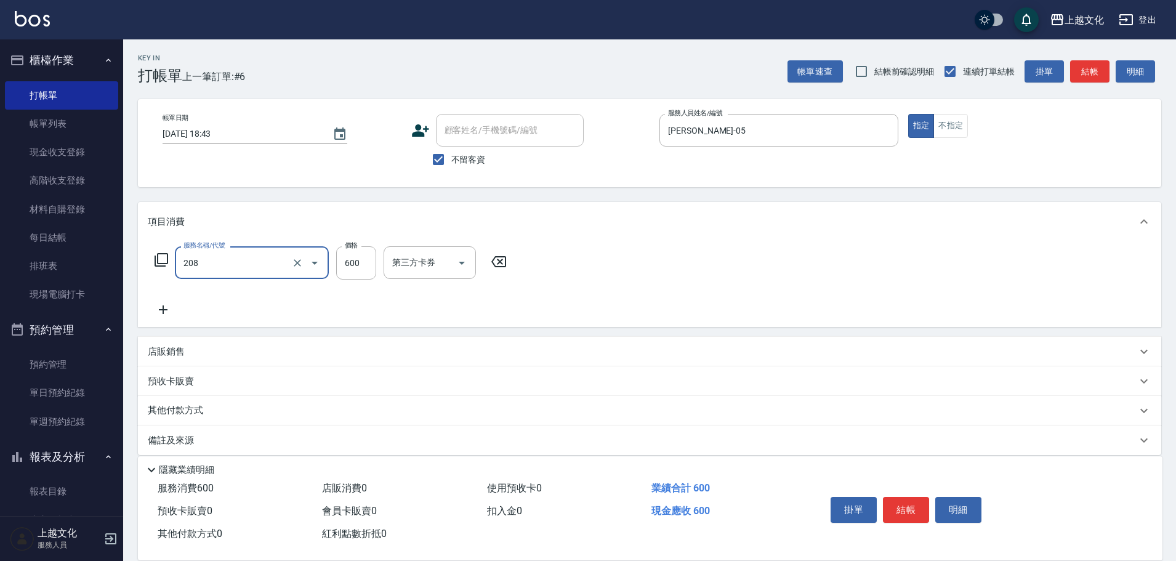
type input "指定洗剪(208)"
type input "650"
click at [912, 501] on button "結帳" at bounding box center [906, 510] width 46 height 26
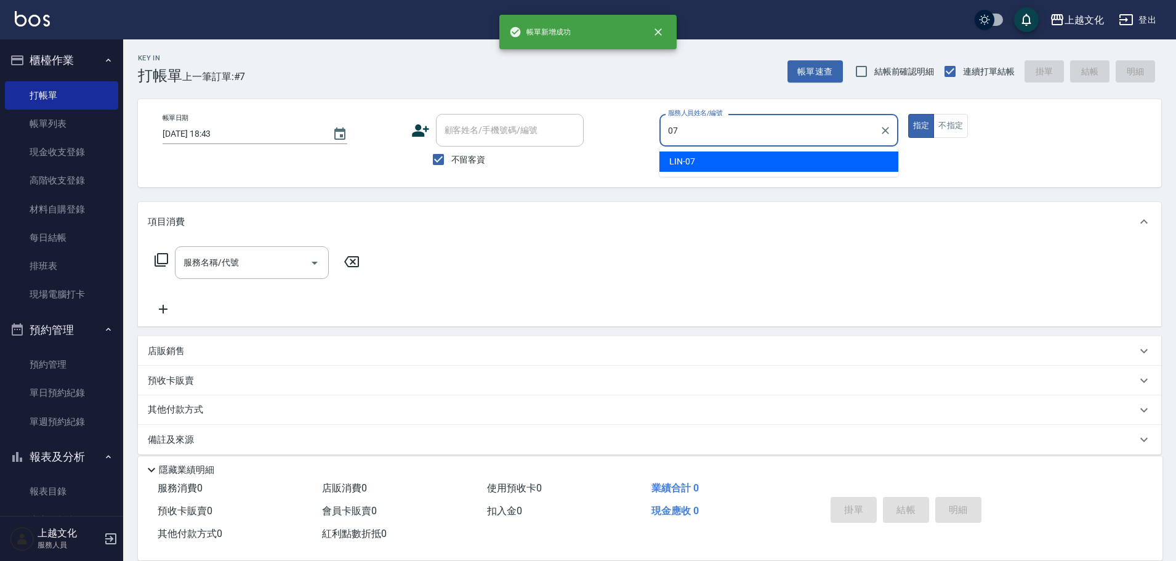
type input "[PERSON_NAME]-07"
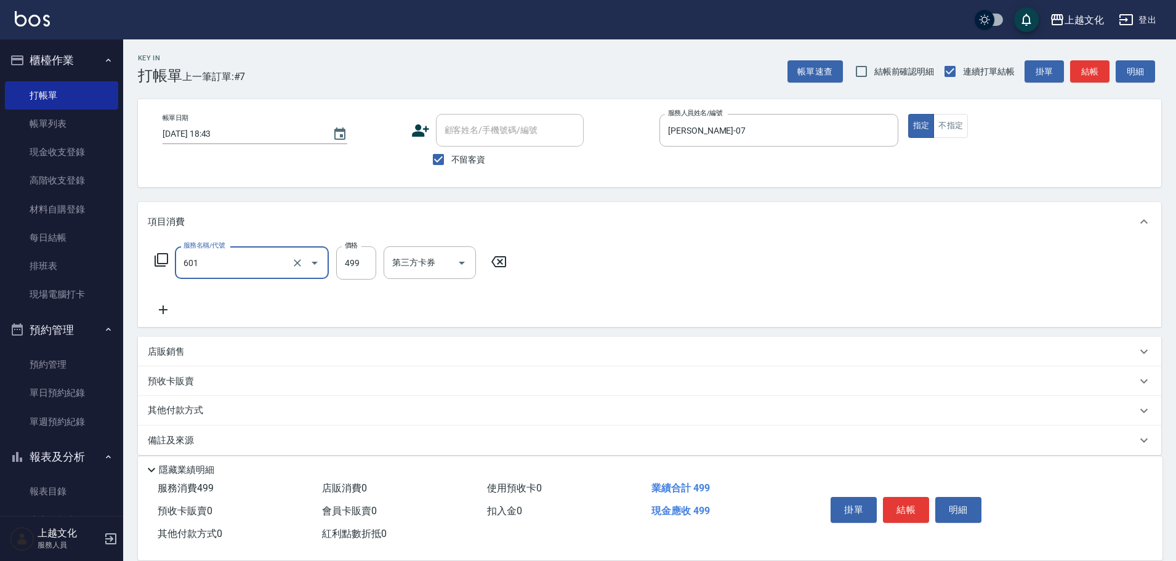
type input "頭皮499(601)"
type input "199"
click at [153, 261] on div "服務名稱/代號 頭皮499(601) 服務名稱/代號 價格 199 價格 技術協助-1 技術協助-1 洗-1 洗-1 洗-2 洗-2 第三方卡券 第三方卡券" at bounding box center [453, 262] width 610 height 33
click at [158, 261] on icon at bounding box center [161, 260] width 14 height 14
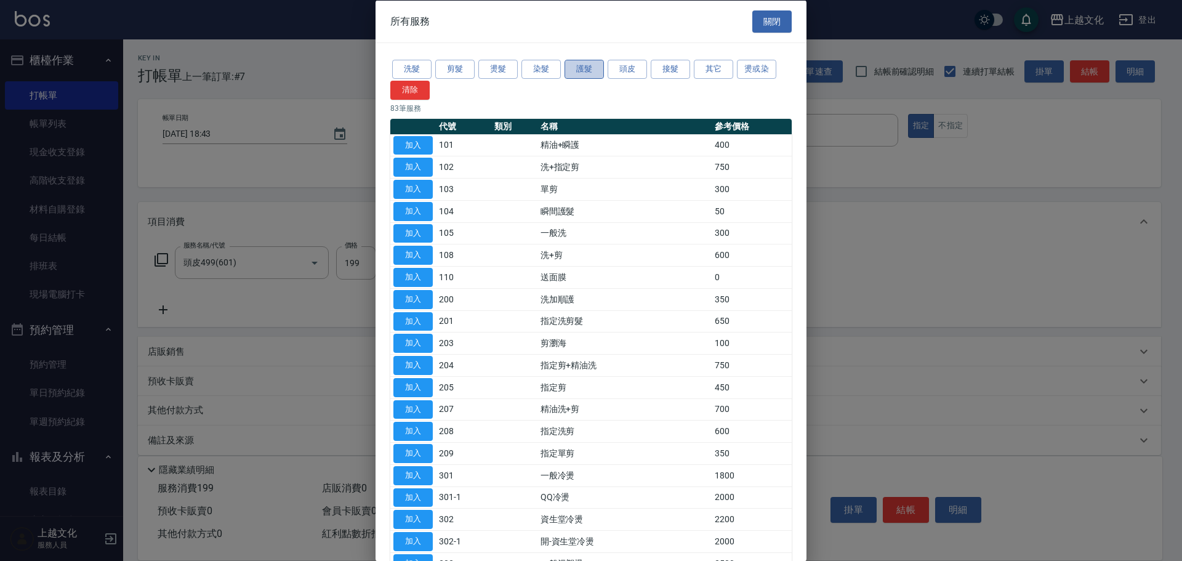
click at [576, 71] on button "護髮" at bounding box center [583, 69] width 39 height 19
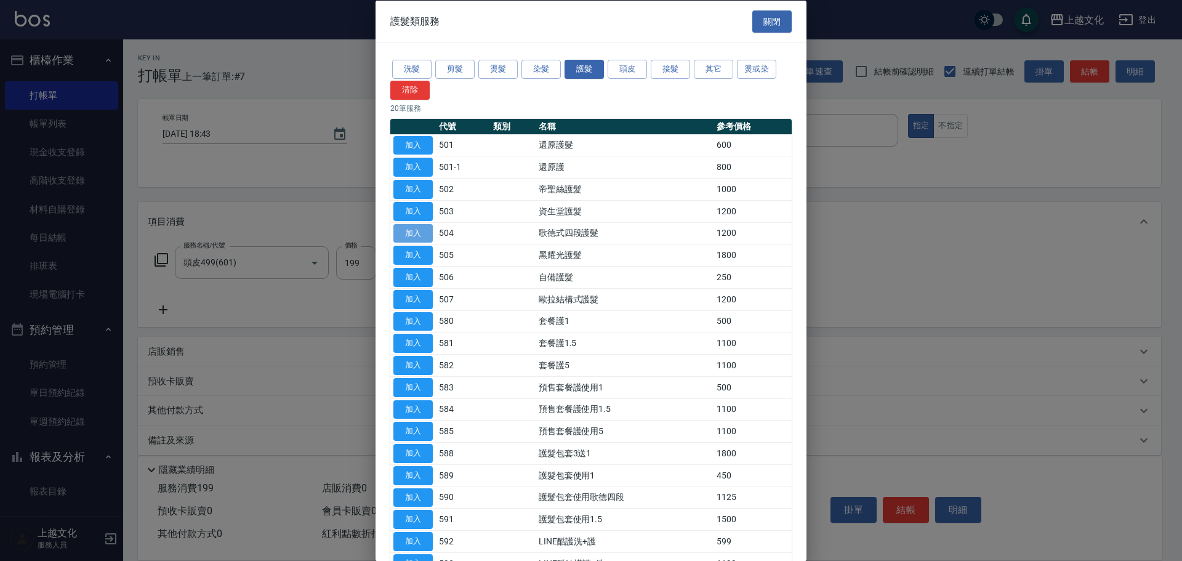
click at [420, 225] on button "加入" at bounding box center [412, 232] width 39 height 19
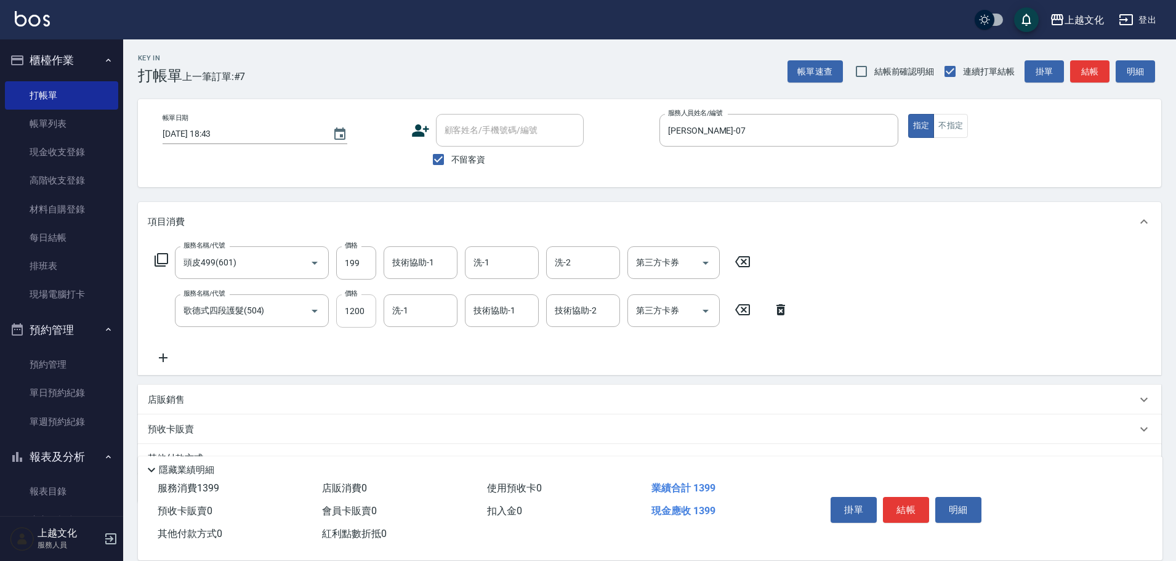
click at [357, 307] on input "1200" at bounding box center [356, 310] width 40 height 33
click at [363, 305] on input "1200" at bounding box center [356, 310] width 40 height 33
click at [362, 305] on input "1200" at bounding box center [356, 310] width 40 height 33
type input "1600"
type input "IVY-02"
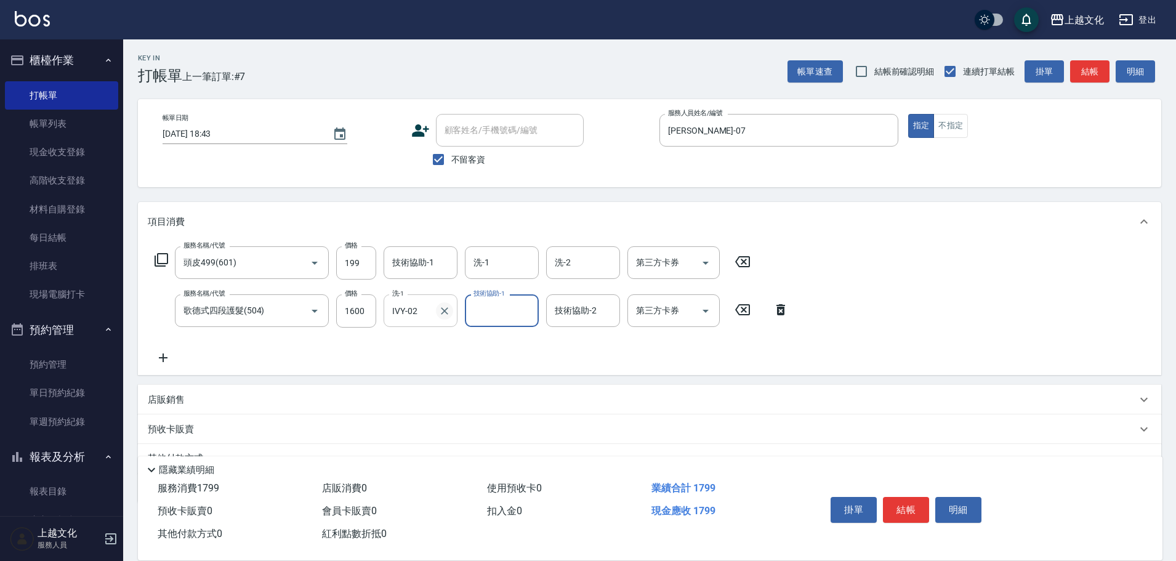
click at [441, 310] on icon "Clear" at bounding box center [444, 311] width 12 height 12
type input "[PERSON_NAME]-05"
click at [362, 255] on input "199" at bounding box center [356, 262] width 40 height 33
type input "1600"
click at [351, 257] on input "199" at bounding box center [356, 262] width 40 height 33
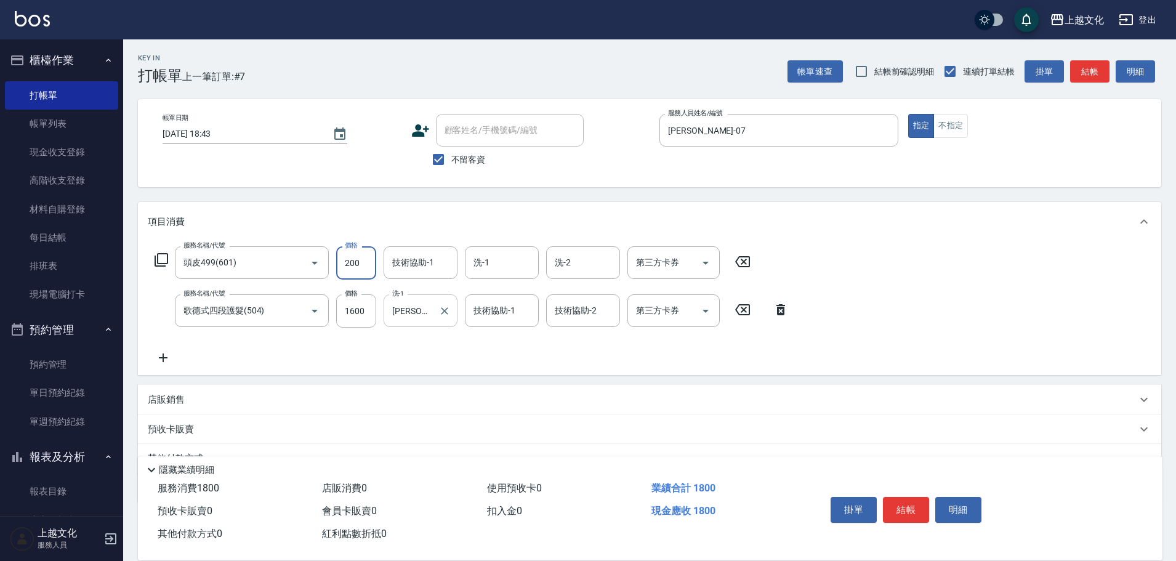
type input "200"
click at [943, 376] on div "項目消費 服務名稱/代號 頭皮499(601) 服務名稱/代號 價格 200 價格 技術協助-1 技術協助-1 洗-1 洗-1 洗-2 洗-2 第三方卡券 第…" at bounding box center [649, 352] width 1023 height 301
click at [910, 497] on button "結帳" at bounding box center [906, 510] width 46 height 26
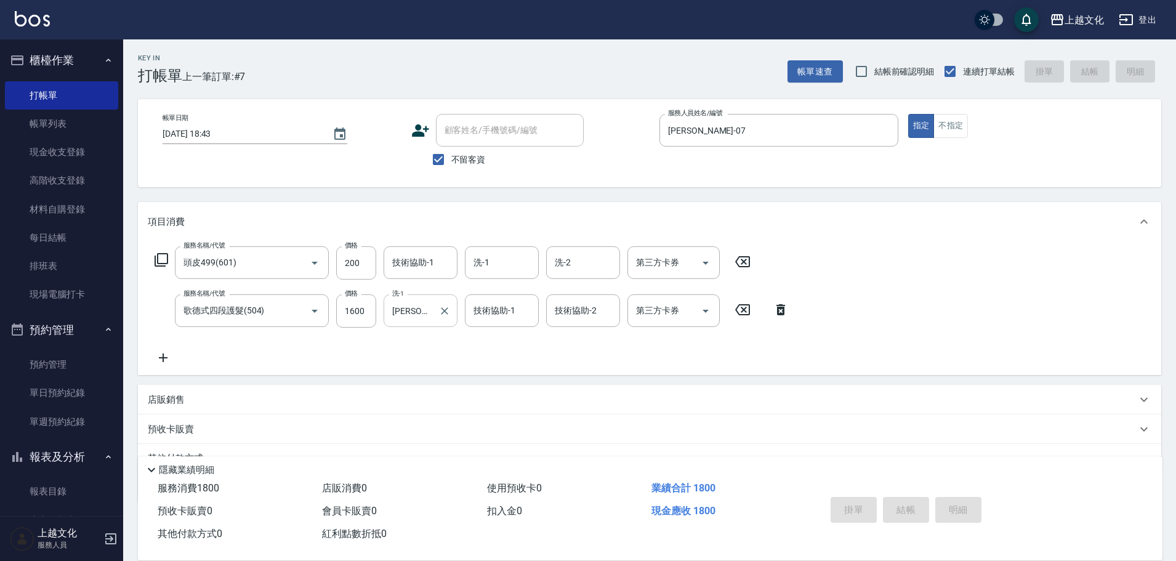
type input "[DATE] 18:44"
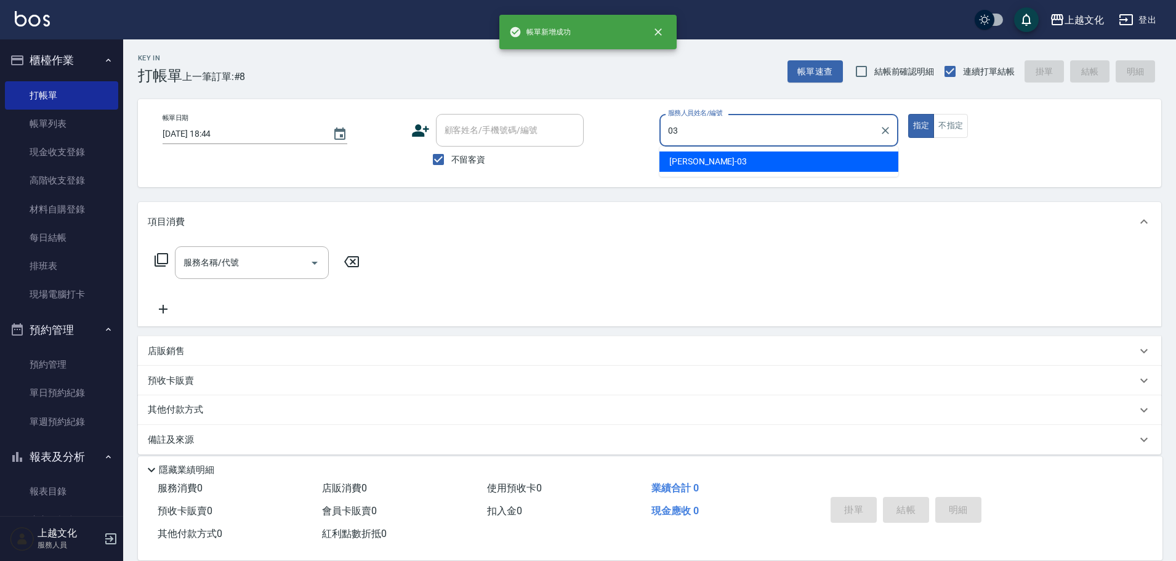
type input "kelly-03"
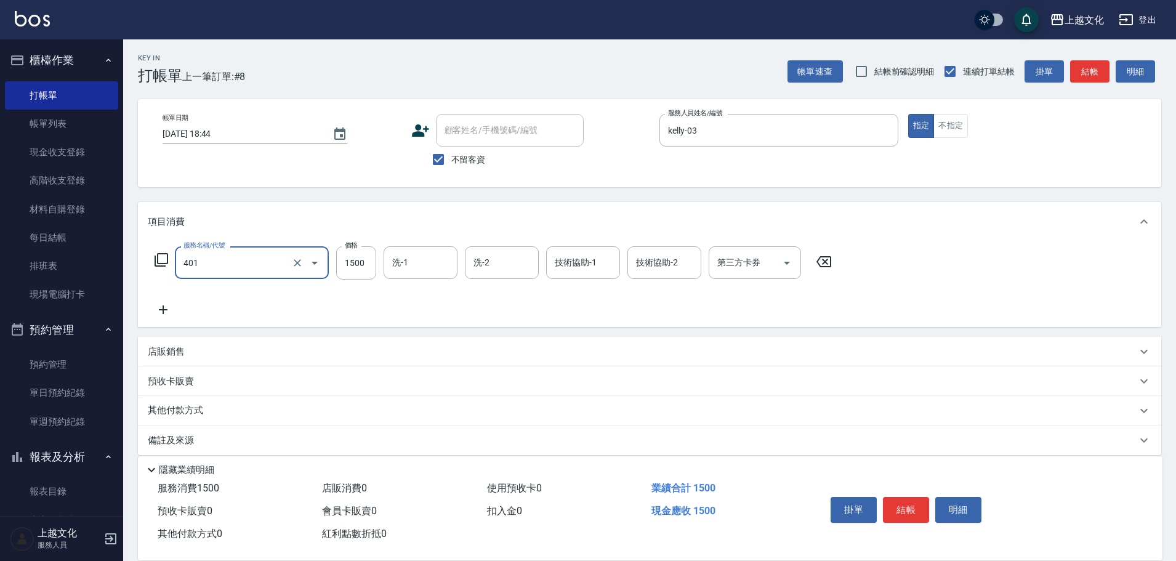
type input "日系染髮(401)"
type input "1850"
click at [905, 497] on button "結帳" at bounding box center [906, 510] width 46 height 26
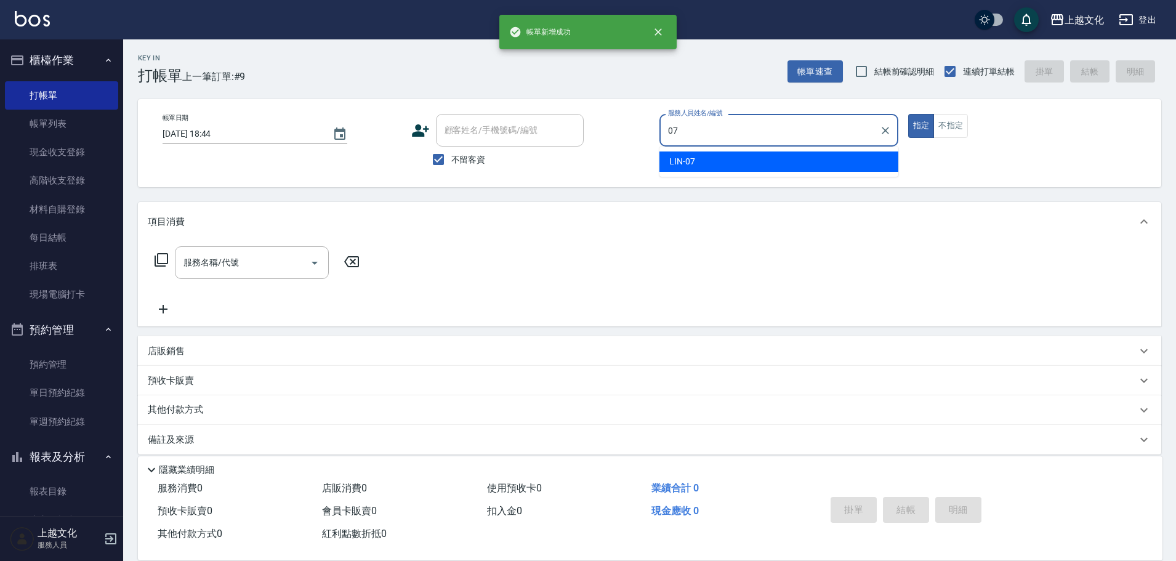
type input "[PERSON_NAME]-07"
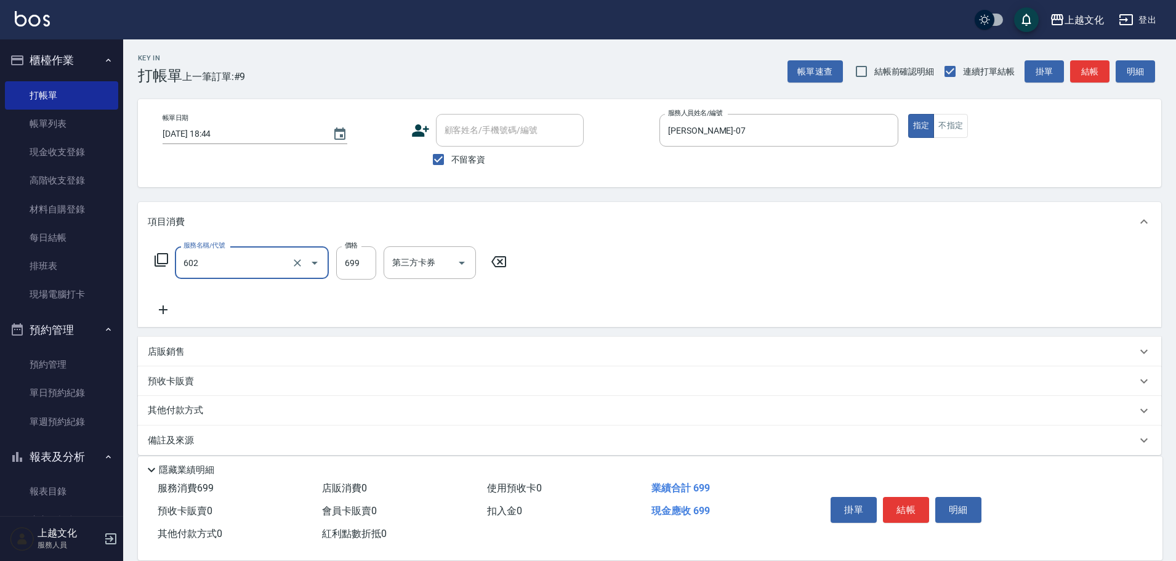
type input "頭皮699(602)"
type input "799"
type input "[PERSON_NAME]-11"
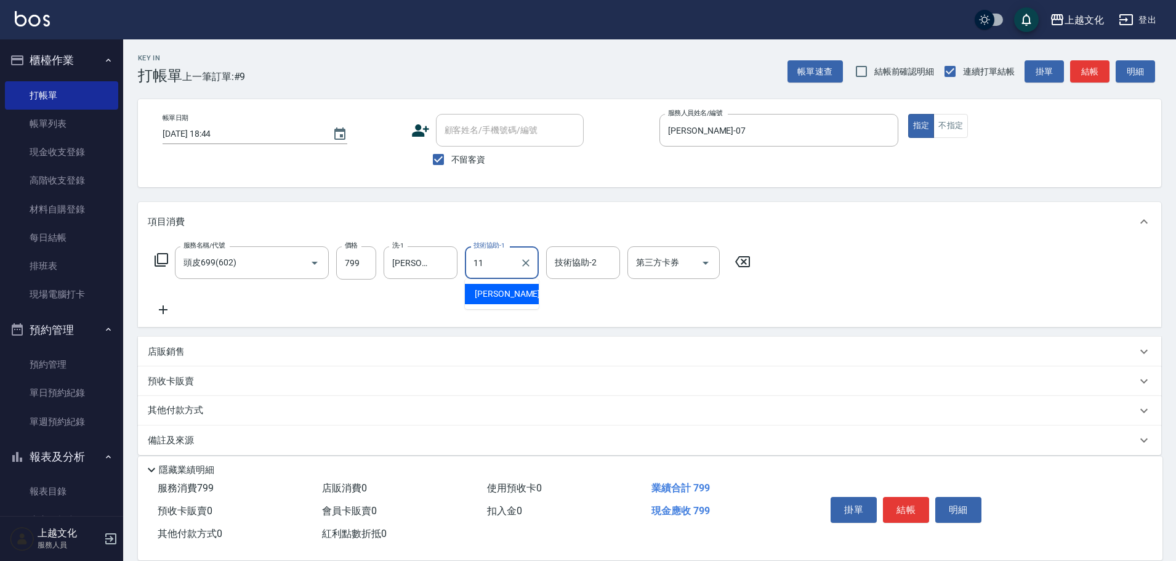
type input "[PERSON_NAME]-11"
click at [909, 502] on button "結帳" at bounding box center [906, 510] width 46 height 26
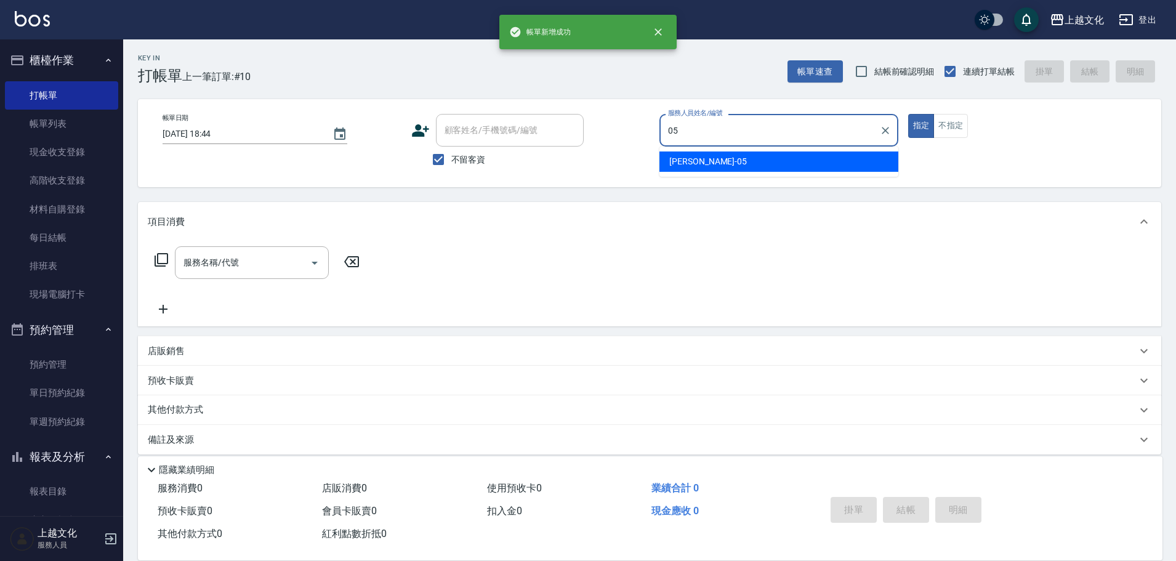
type input "[PERSON_NAME]-05"
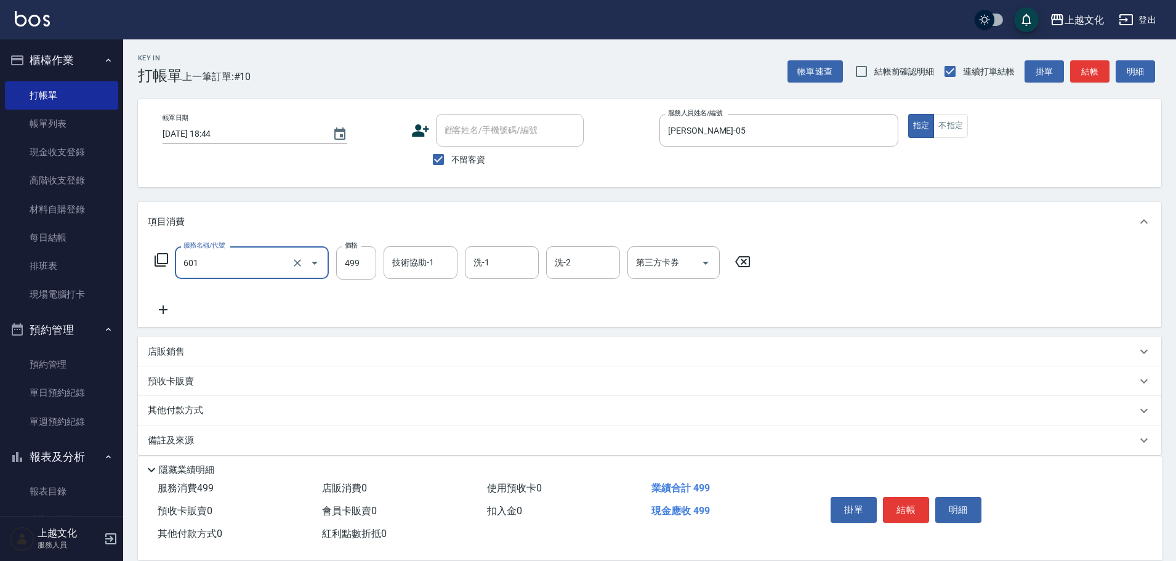
type input "頭皮499(601)"
type input "[PERSON_NAME]-11"
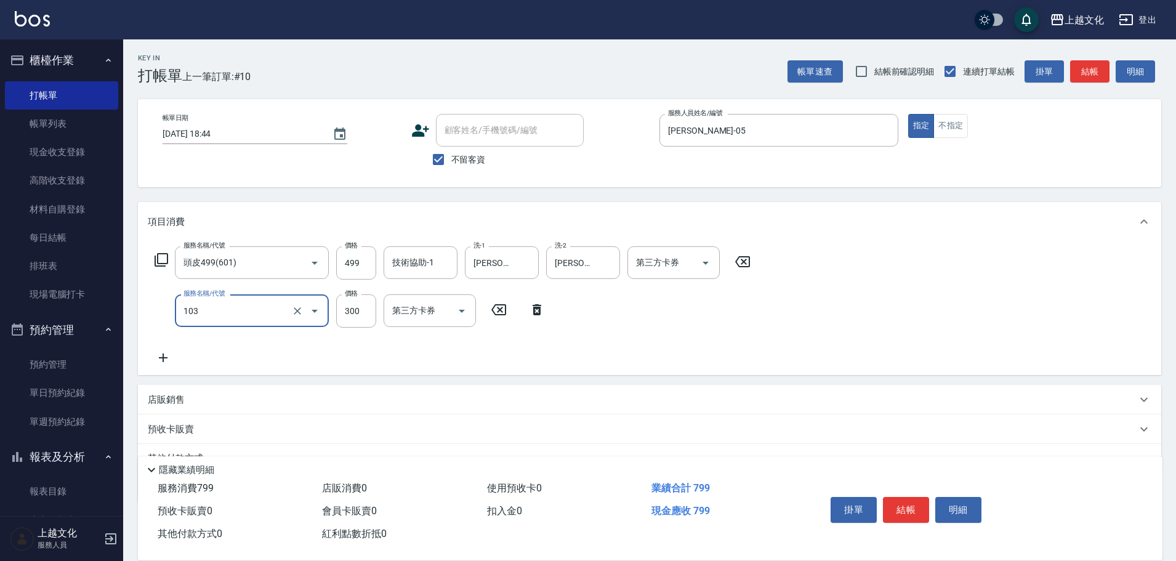
type input "單剪(103)"
type input "350"
click at [913, 506] on button "結帳" at bounding box center [906, 510] width 46 height 26
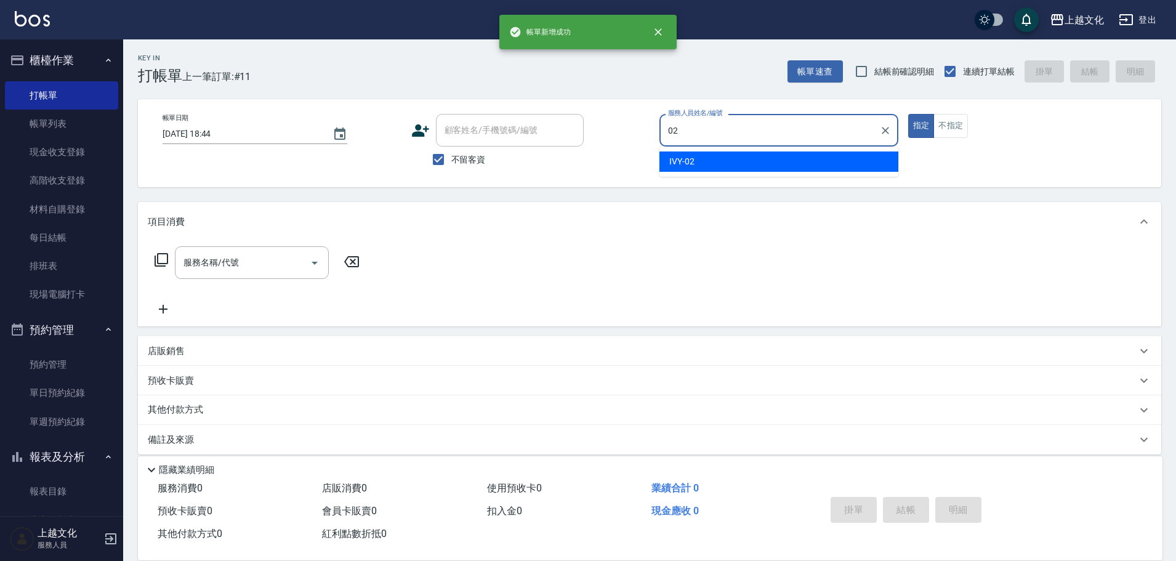
type input "IVY-02"
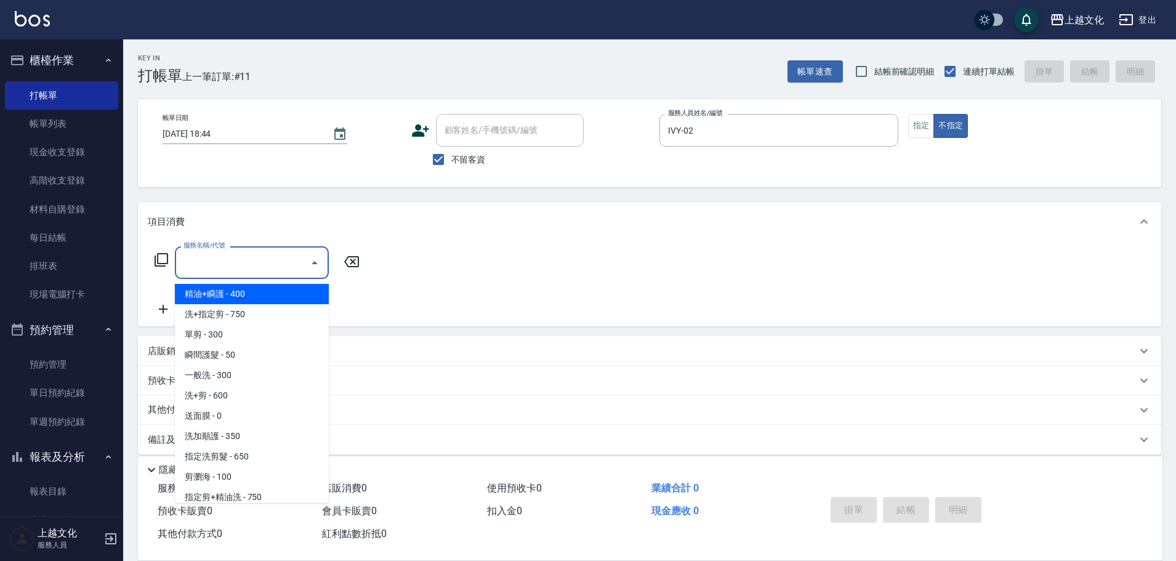
click at [240, 254] on input "服務名稱/代號" at bounding box center [242, 263] width 124 height 22
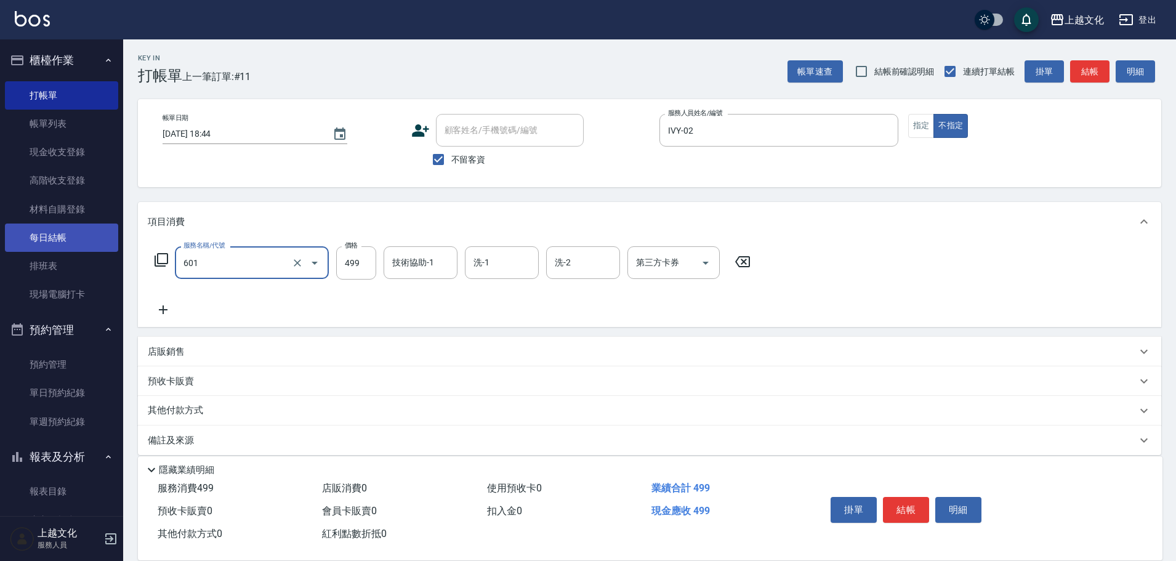
type input "頭皮499(601)"
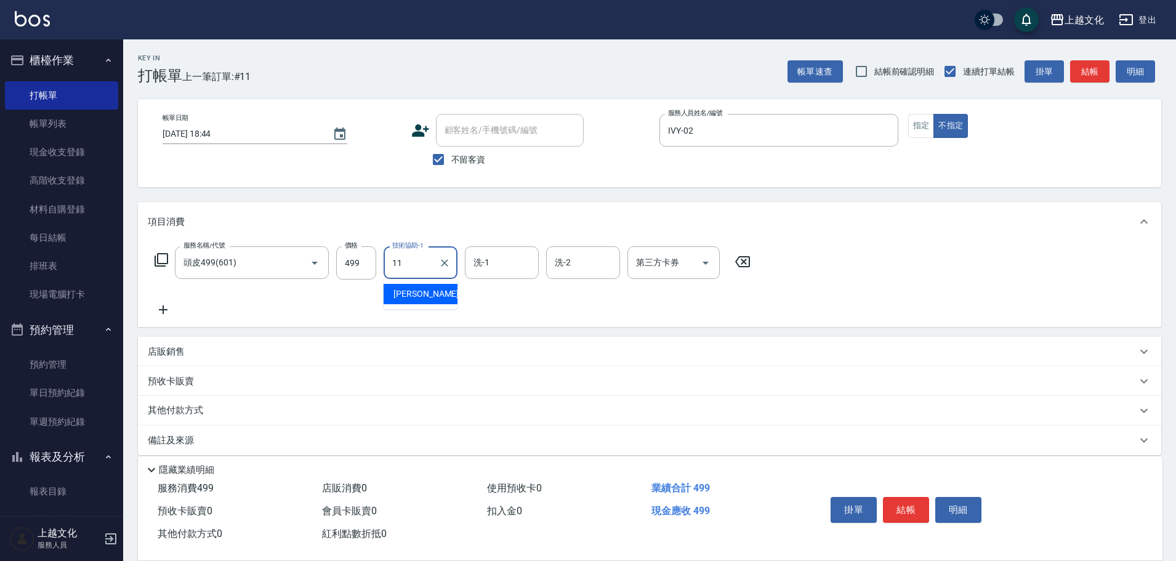
type input "[PERSON_NAME]-11"
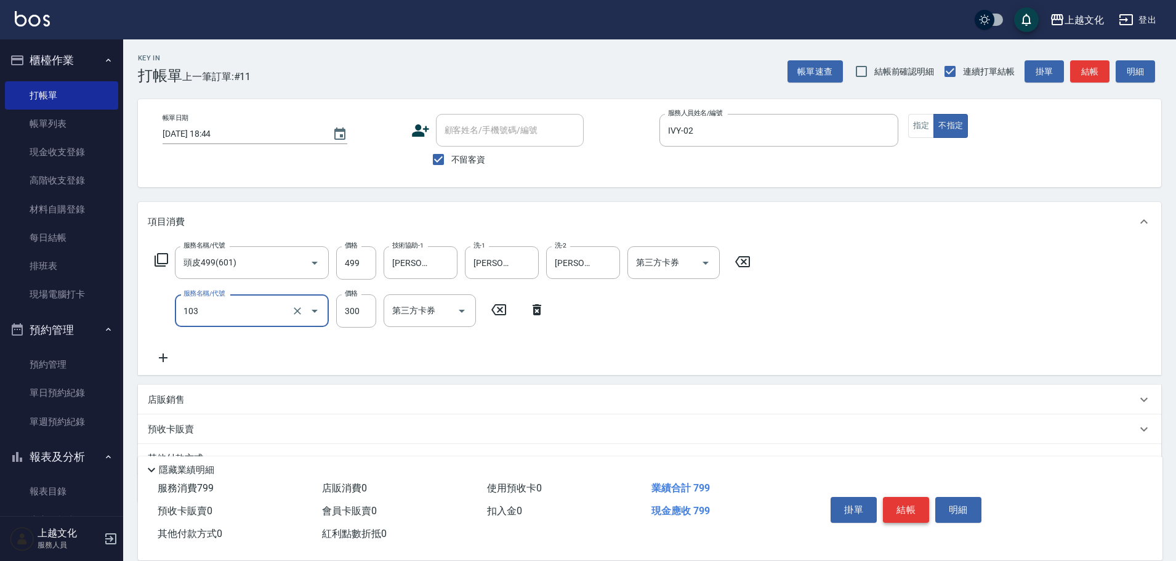
type input "單剪(103)"
click at [913, 502] on button "結帳" at bounding box center [906, 510] width 46 height 26
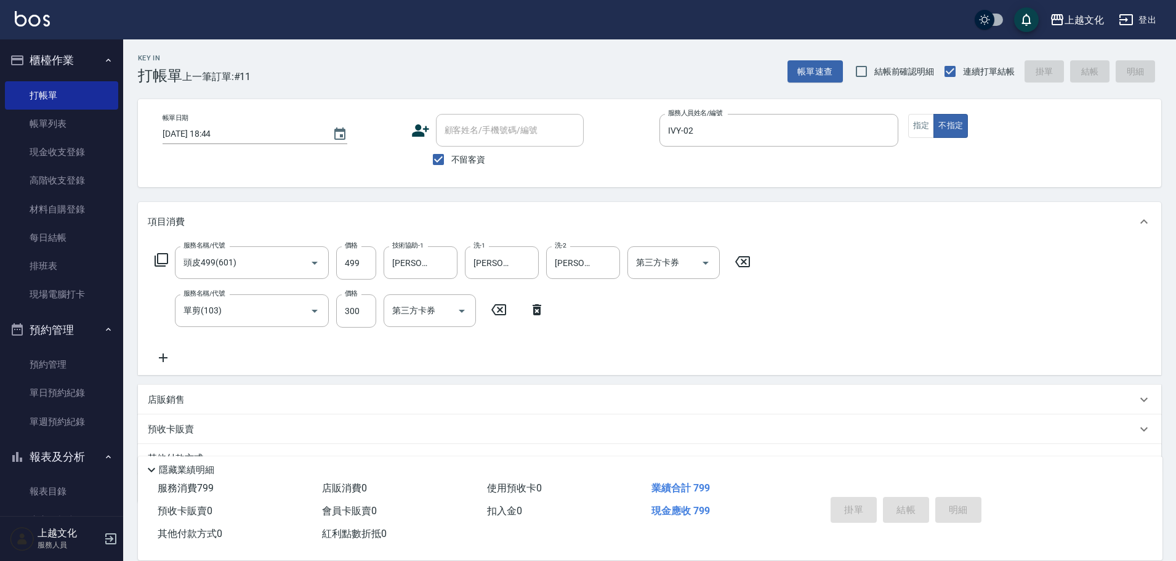
type input "[DATE] 18:45"
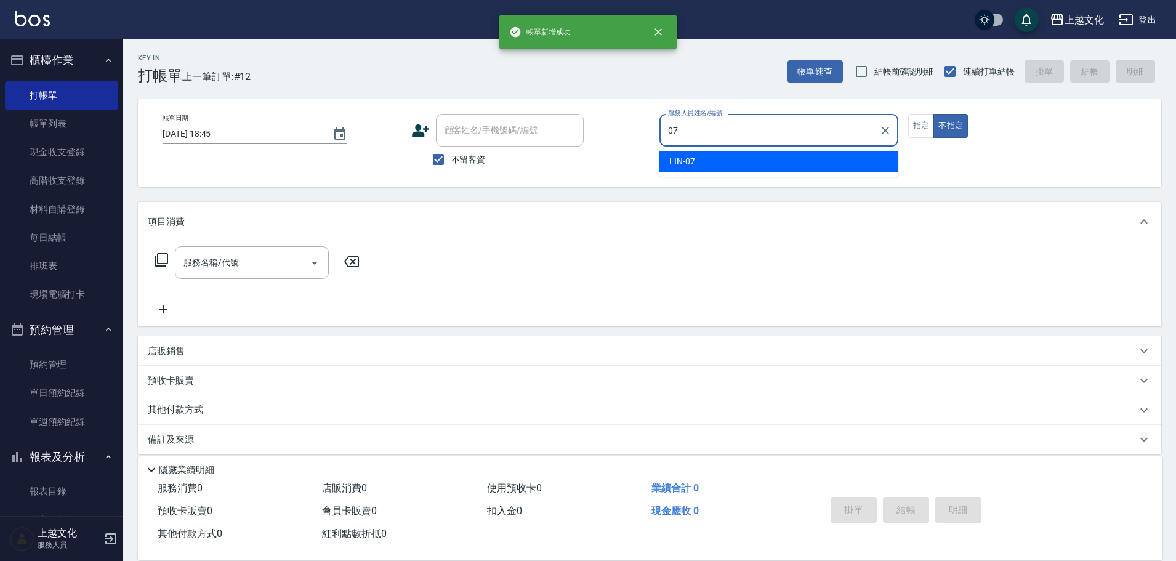
type input "[PERSON_NAME]-07"
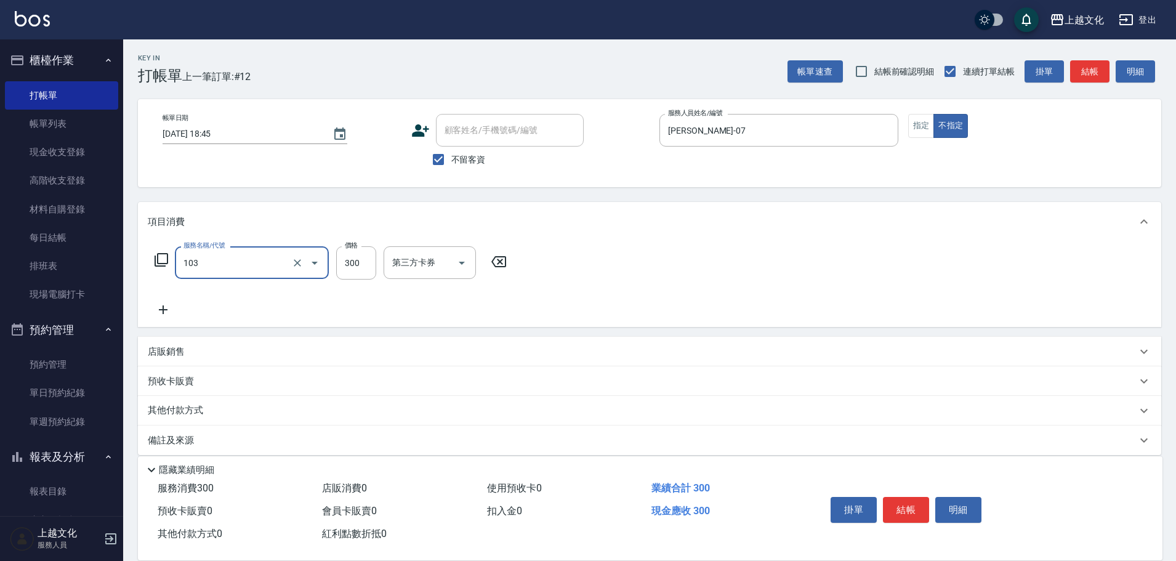
type input "單剪(103)"
click at [164, 401] on div "其他付款方式" at bounding box center [649, 411] width 1023 height 30
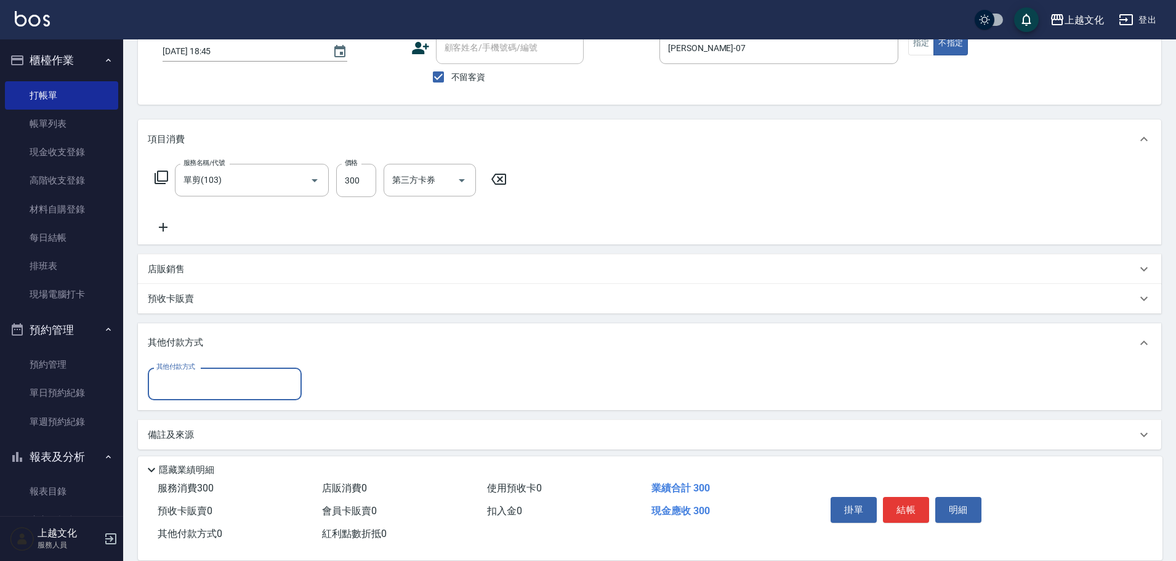
scroll to position [89, 0]
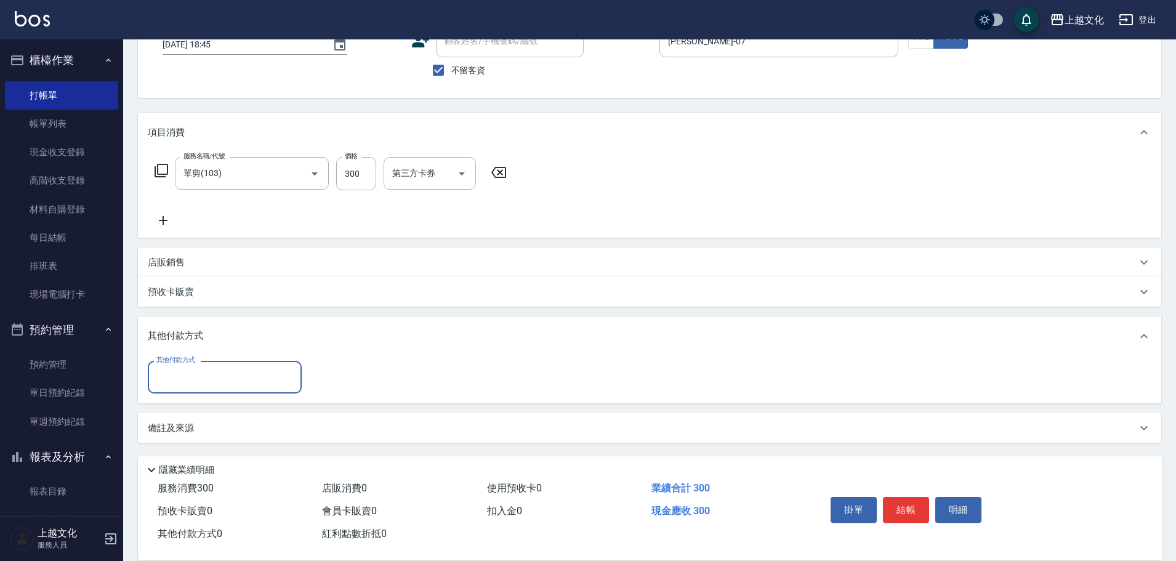
click at [175, 372] on input "其他付款方式" at bounding box center [224, 377] width 143 height 22
click at [206, 429] on span "轉帳" at bounding box center [225, 429] width 154 height 20
type input "轉帳"
click at [327, 375] on input "0" at bounding box center [355, 377] width 92 height 33
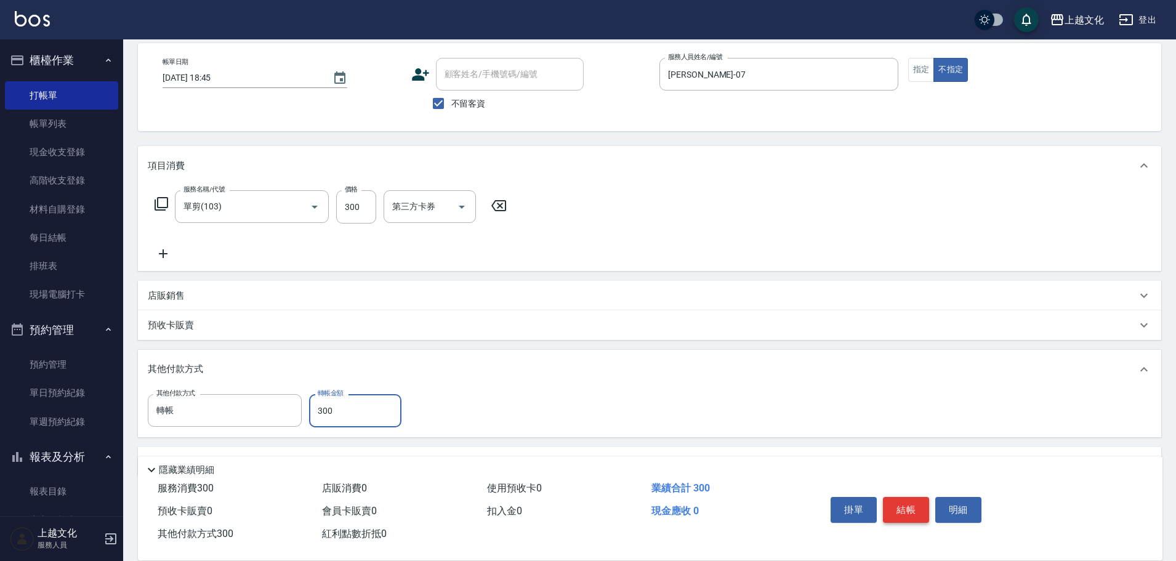
scroll to position [0, 0]
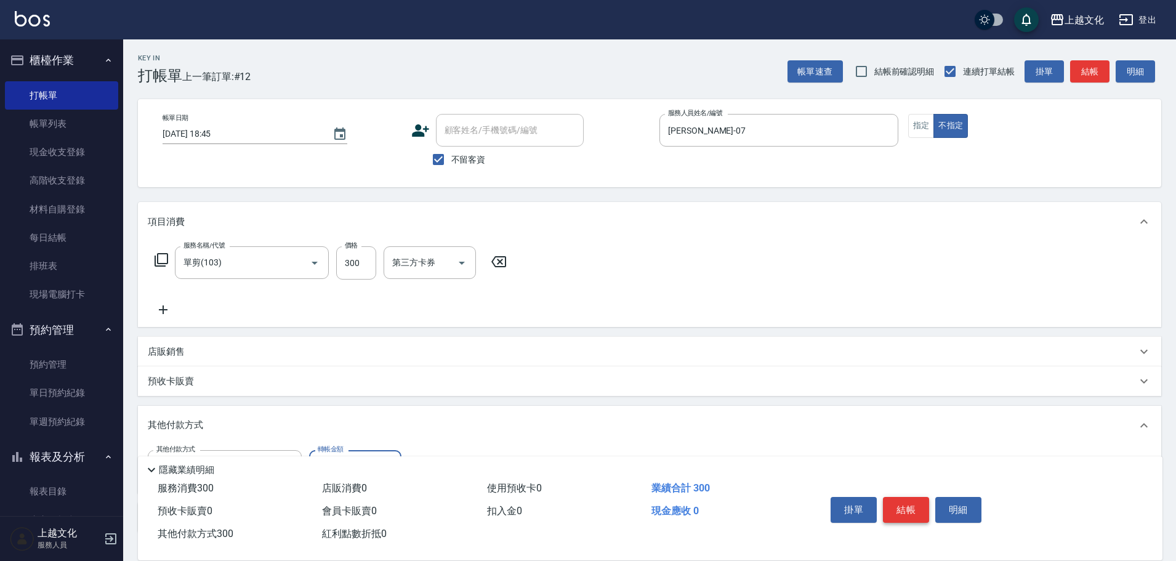
type input "300"
click at [897, 497] on button "結帳" at bounding box center [906, 510] width 46 height 26
click at [897, 497] on div "掛單 結帳 明細" at bounding box center [905, 511] width 161 height 39
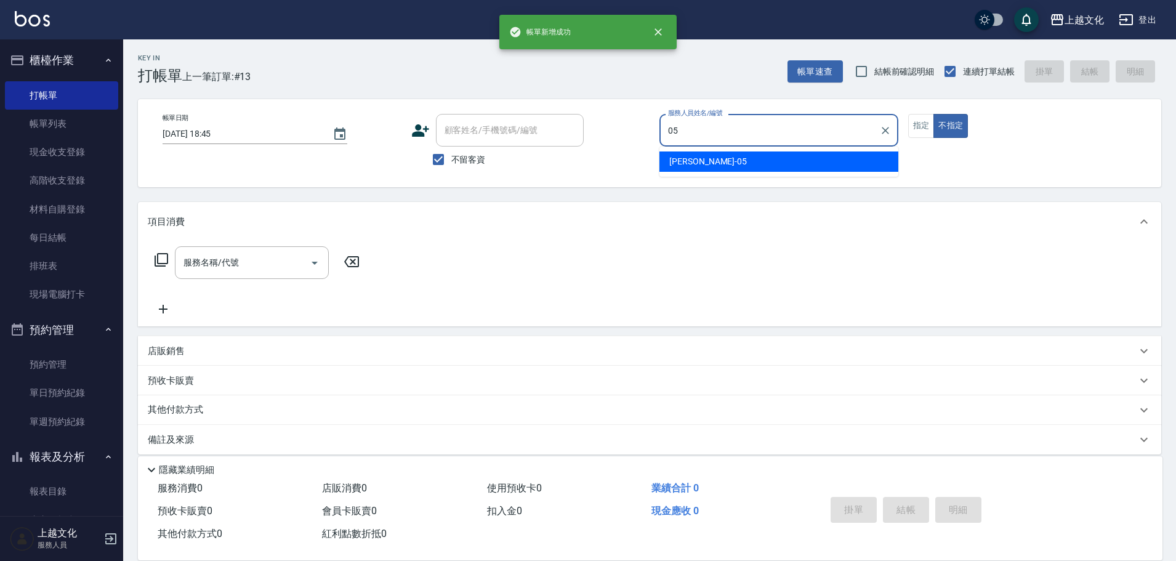
type input "[PERSON_NAME]-05"
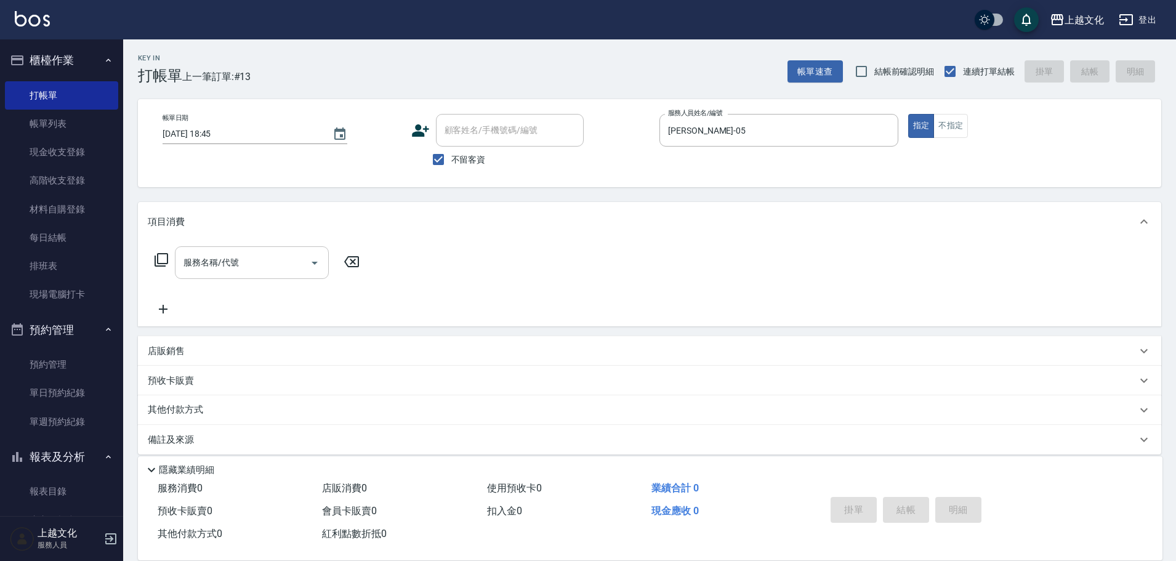
click at [256, 259] on input "服務名稱/代號" at bounding box center [242, 263] width 124 height 22
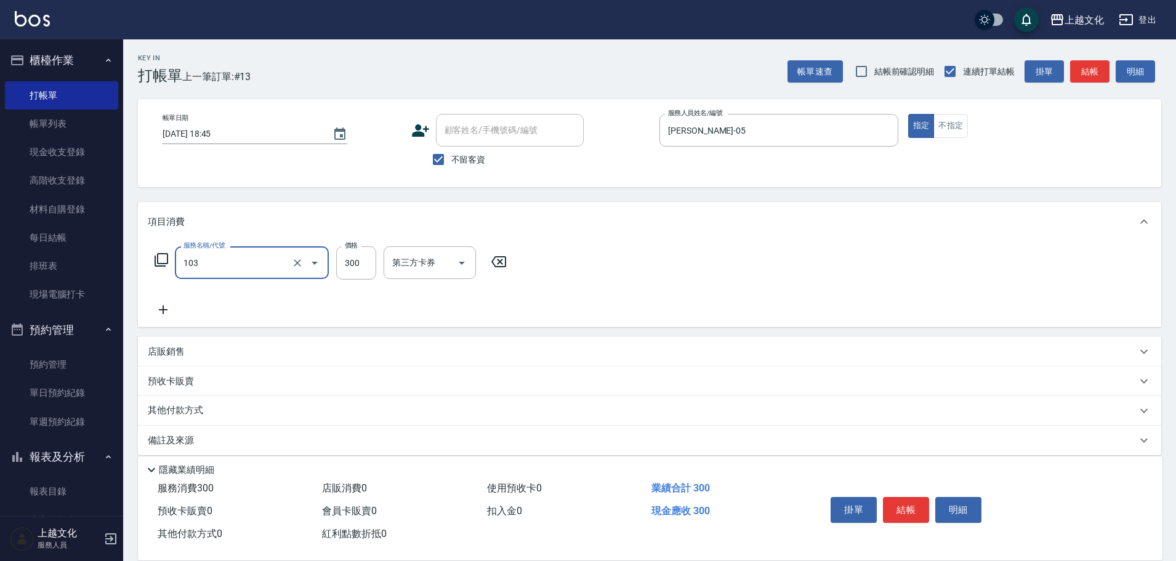
type input "單剪(103)"
type input "350"
click at [904, 501] on button "結帳" at bounding box center [906, 510] width 46 height 26
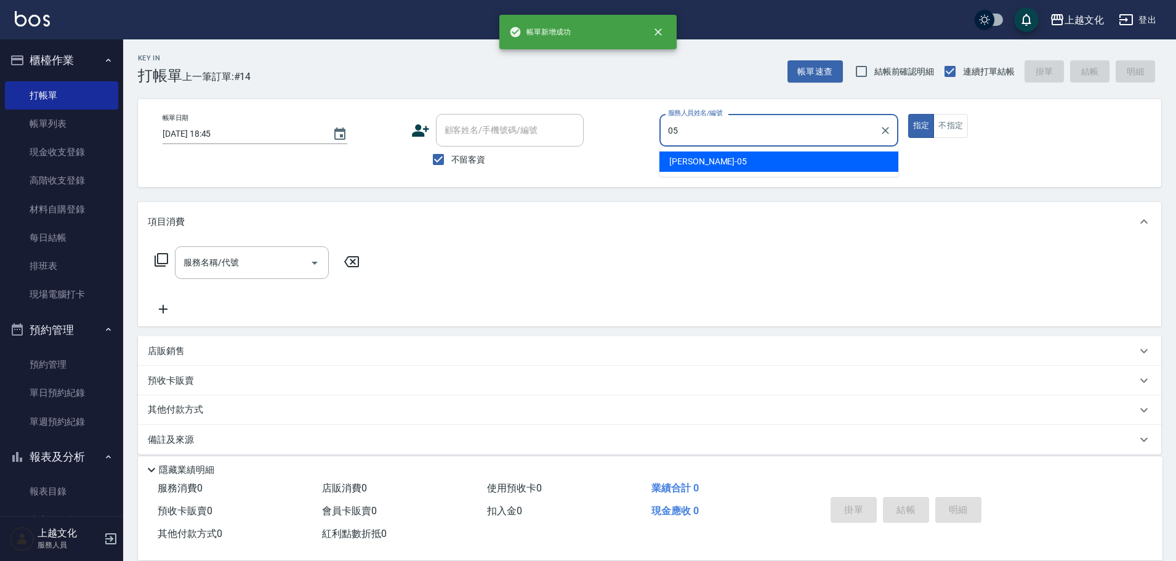
type input "[PERSON_NAME]-05"
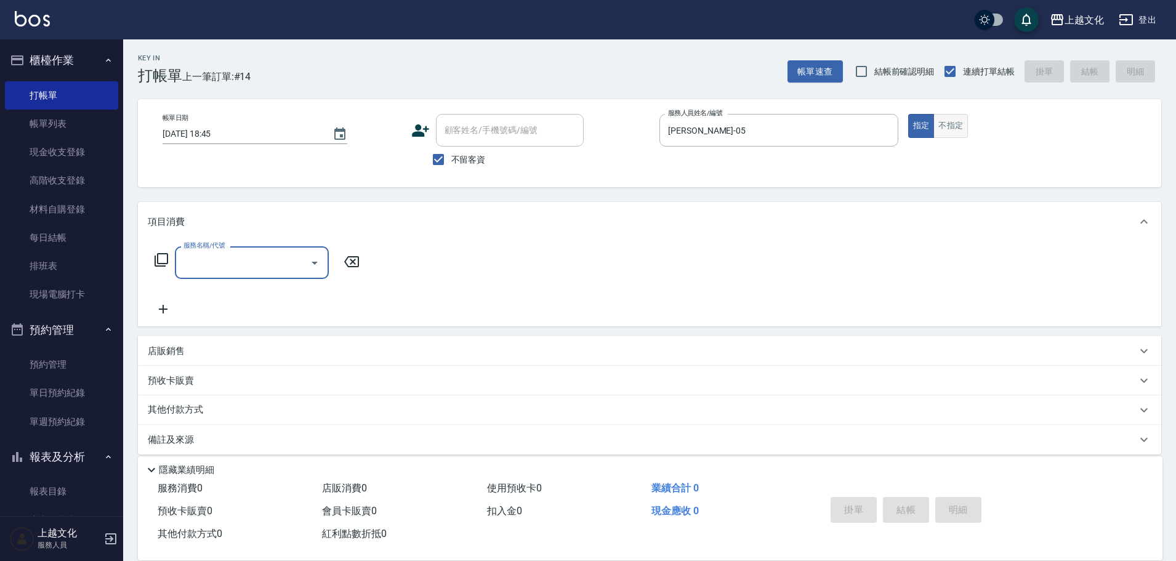
click at [937, 122] on button "不指定" at bounding box center [950, 126] width 34 height 24
click at [257, 259] on input "服務名稱/代號" at bounding box center [242, 263] width 124 height 22
type input "日系染髮(401)"
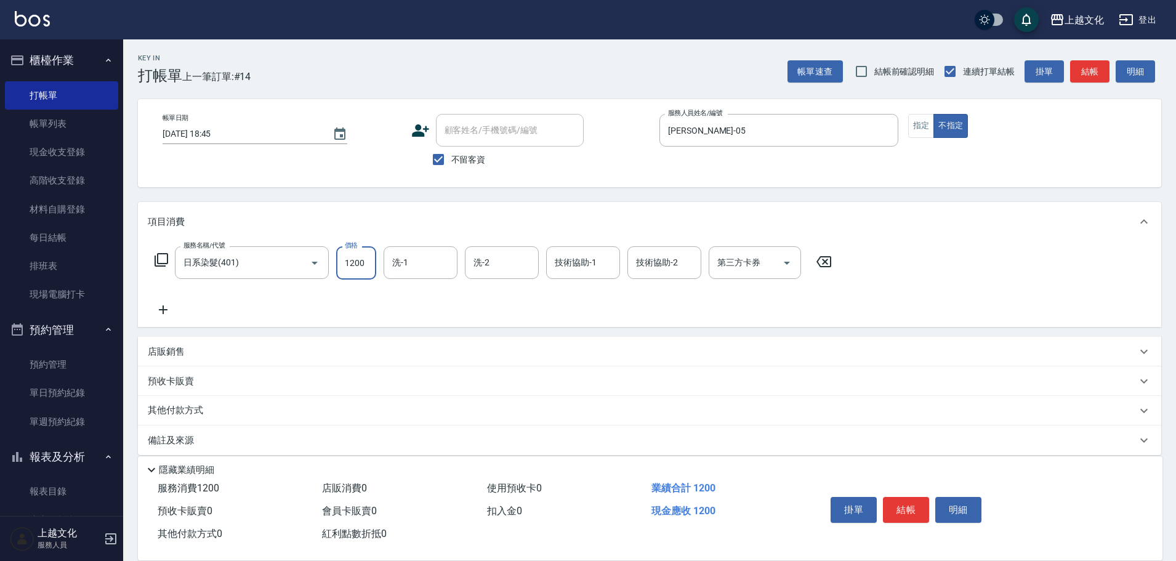
type input "1200"
type input "[PERSON_NAME]-11"
click at [912, 497] on button "結帳" at bounding box center [906, 510] width 46 height 26
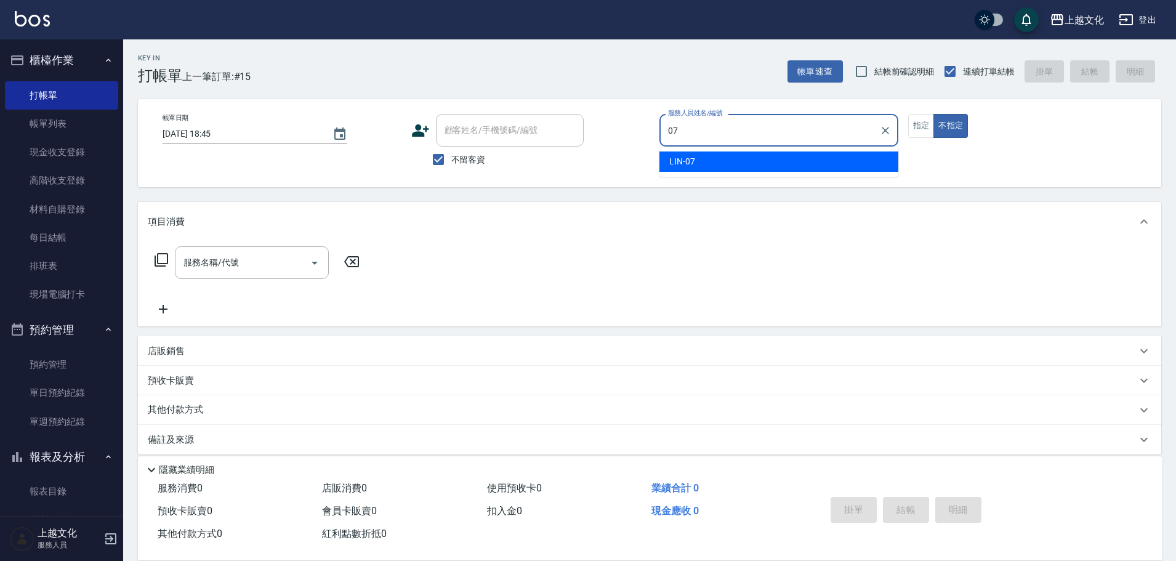
type input "[PERSON_NAME]-07"
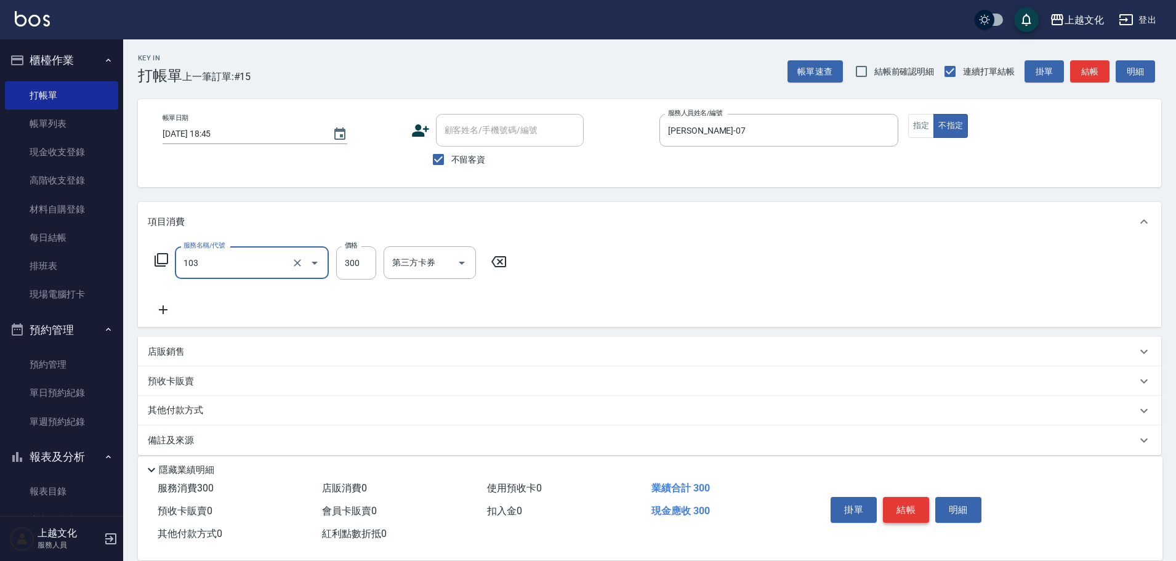
type input "單剪(103)"
click at [899, 500] on button "結帳" at bounding box center [906, 510] width 46 height 26
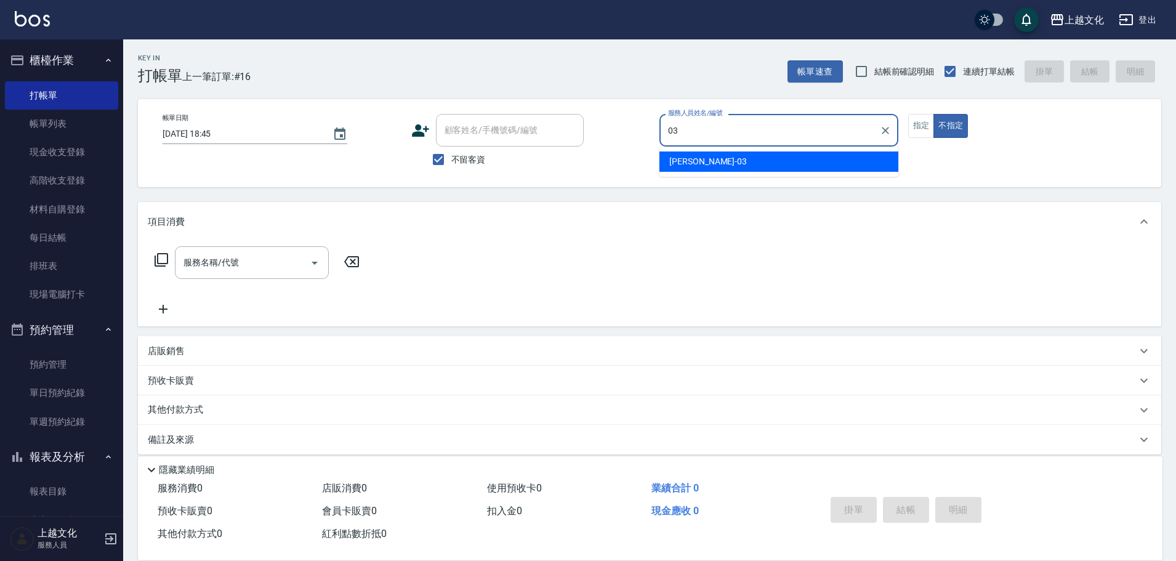
type input "kelly-03"
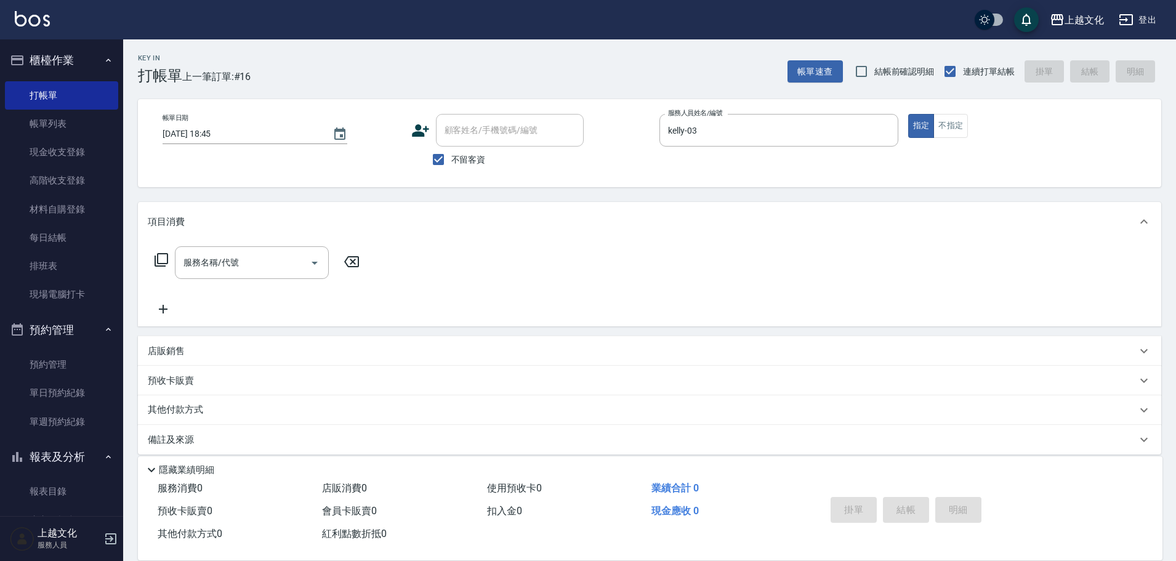
click at [161, 266] on icon at bounding box center [161, 260] width 14 height 14
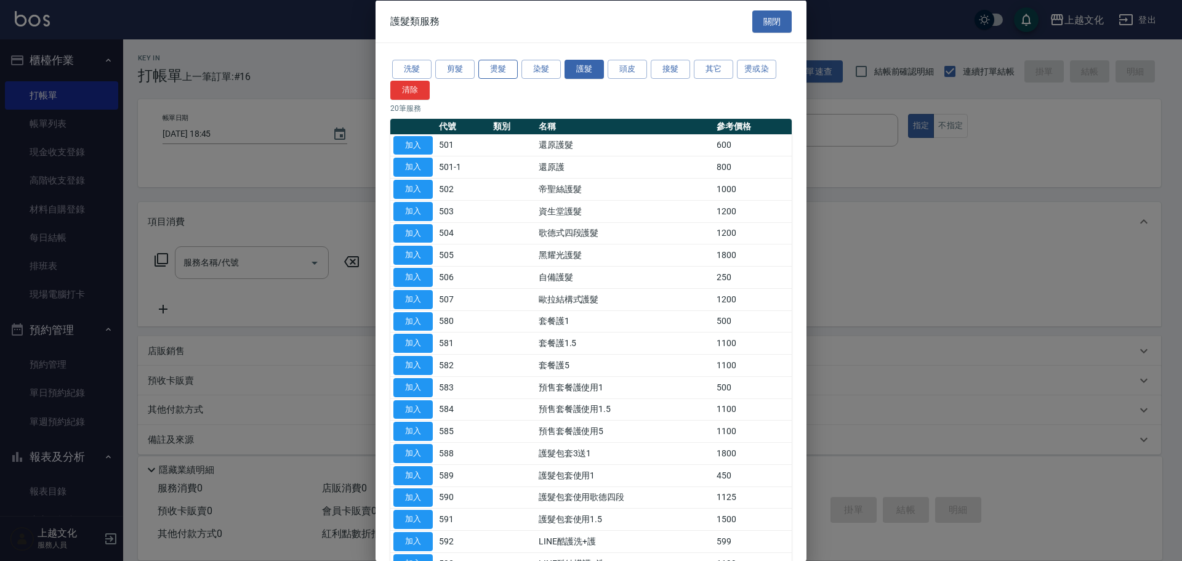
click at [502, 72] on button "燙髮" at bounding box center [497, 69] width 39 height 19
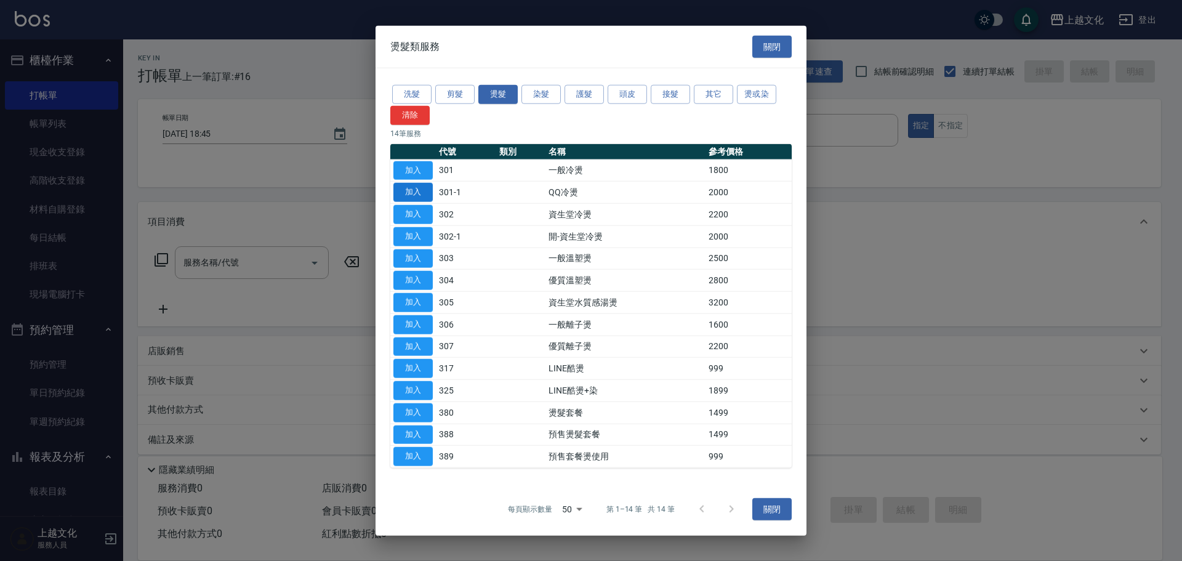
click at [418, 185] on button "加入" at bounding box center [412, 192] width 39 height 19
type input "QQ冷燙(301-1)"
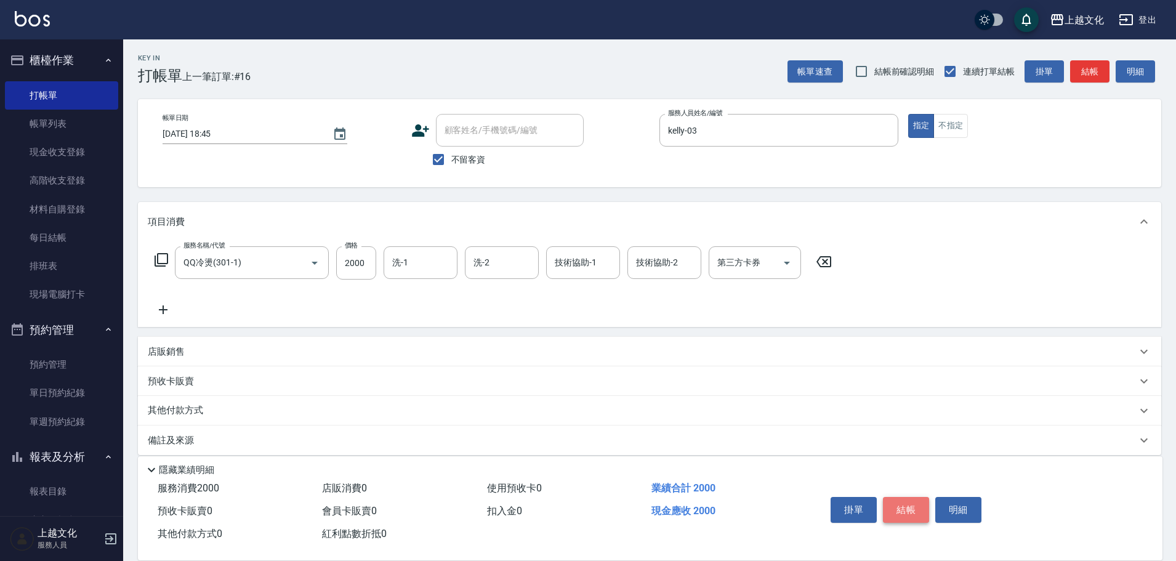
click at [906, 506] on button "結帳" at bounding box center [906, 510] width 46 height 26
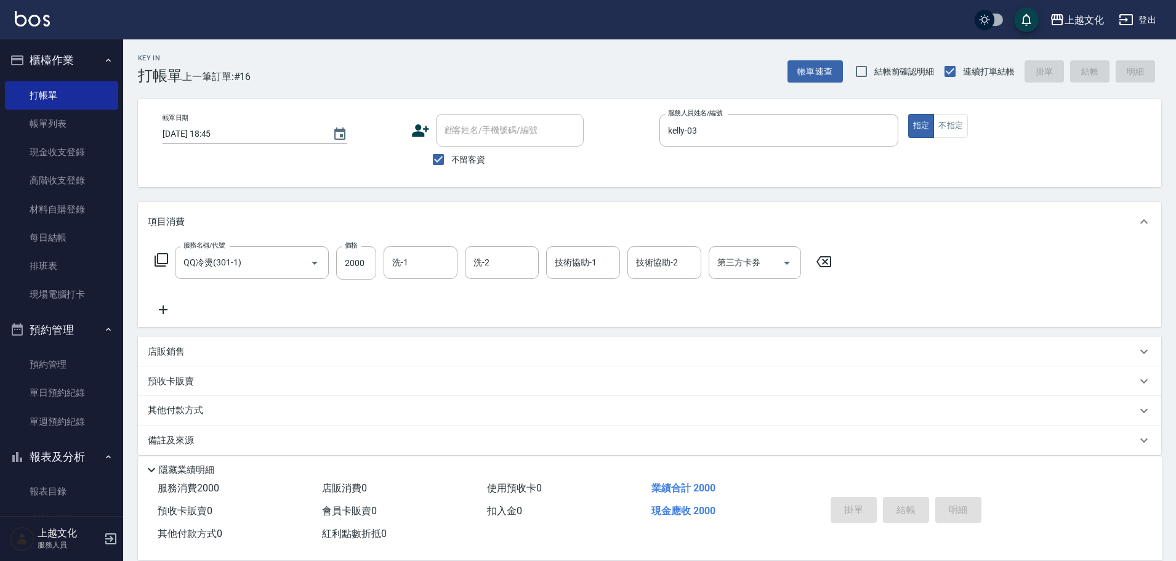
type input "[DATE] 18:46"
click at [191, 409] on p "其他付款方式" at bounding box center [179, 410] width 62 height 14
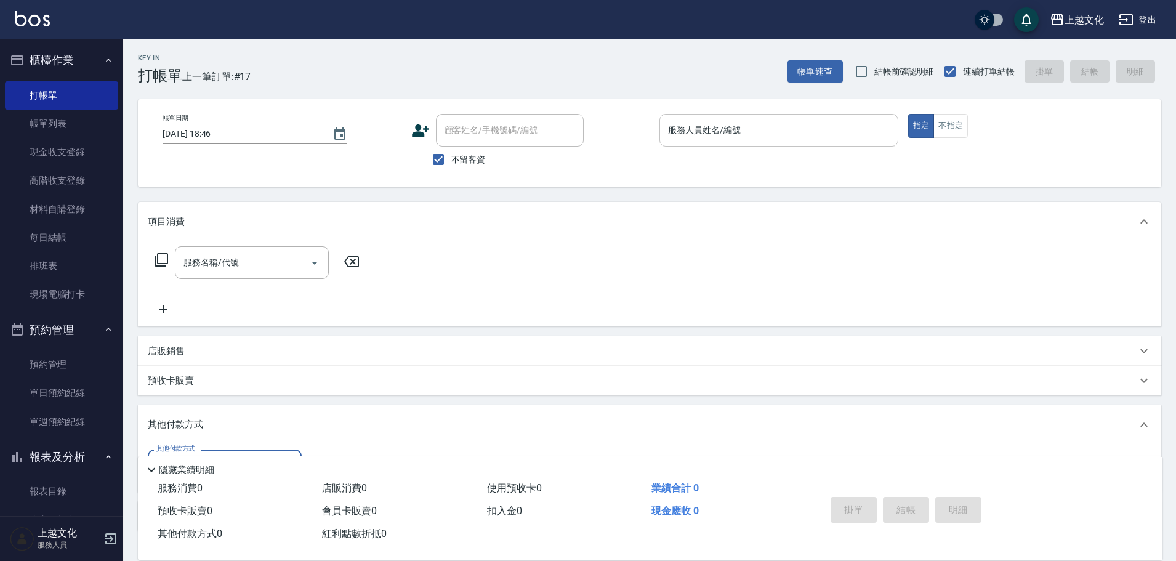
click at [722, 127] on input "服務人員姓名/編號" at bounding box center [779, 130] width 228 height 22
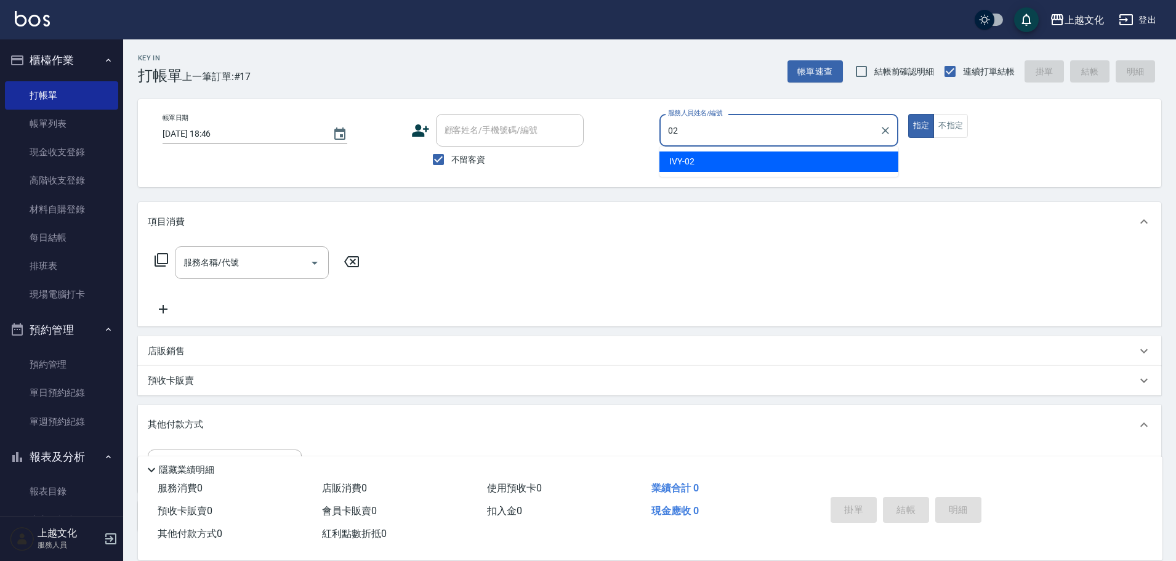
type input "IVY-02"
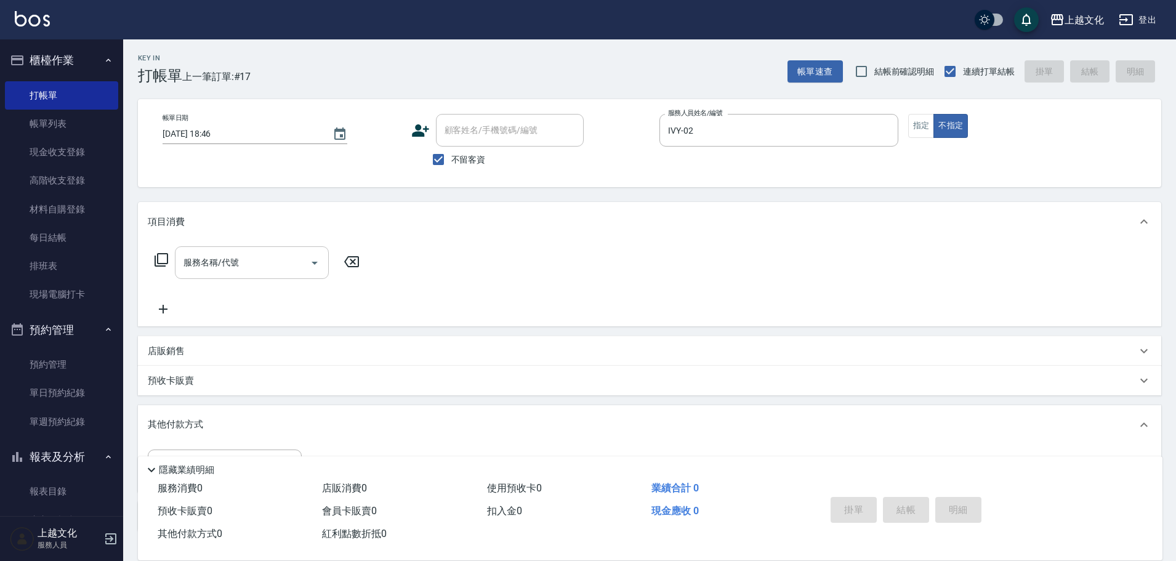
drag, startPoint x: 212, startPoint y: 249, endPoint x: 190, endPoint y: 273, distance: 32.7
click at [211, 250] on div "服務名稱/代號" at bounding box center [252, 262] width 154 height 33
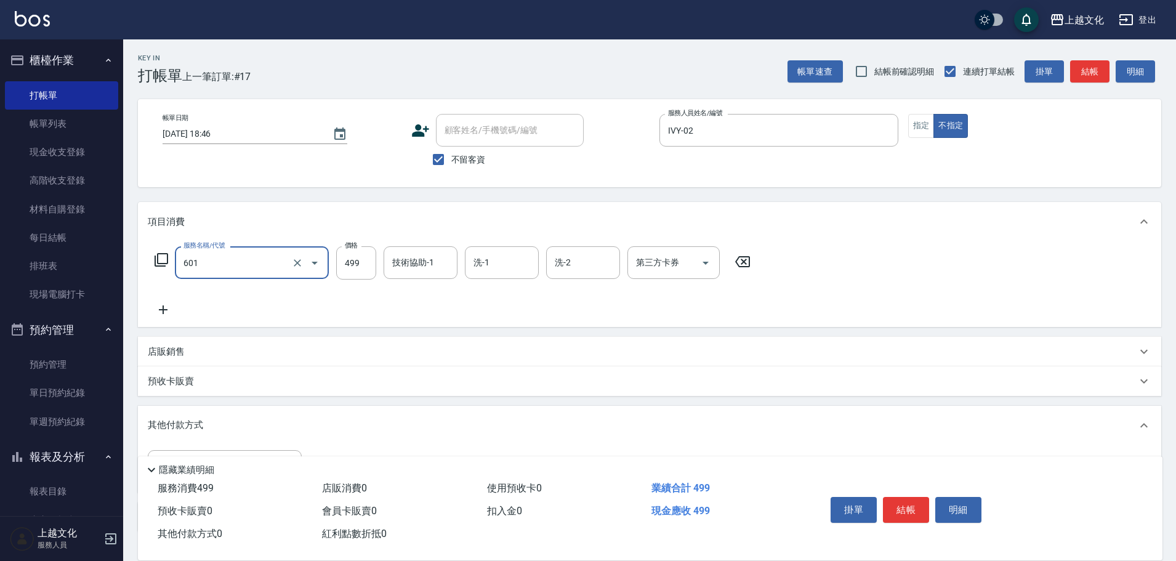
type input "頭皮499(601)"
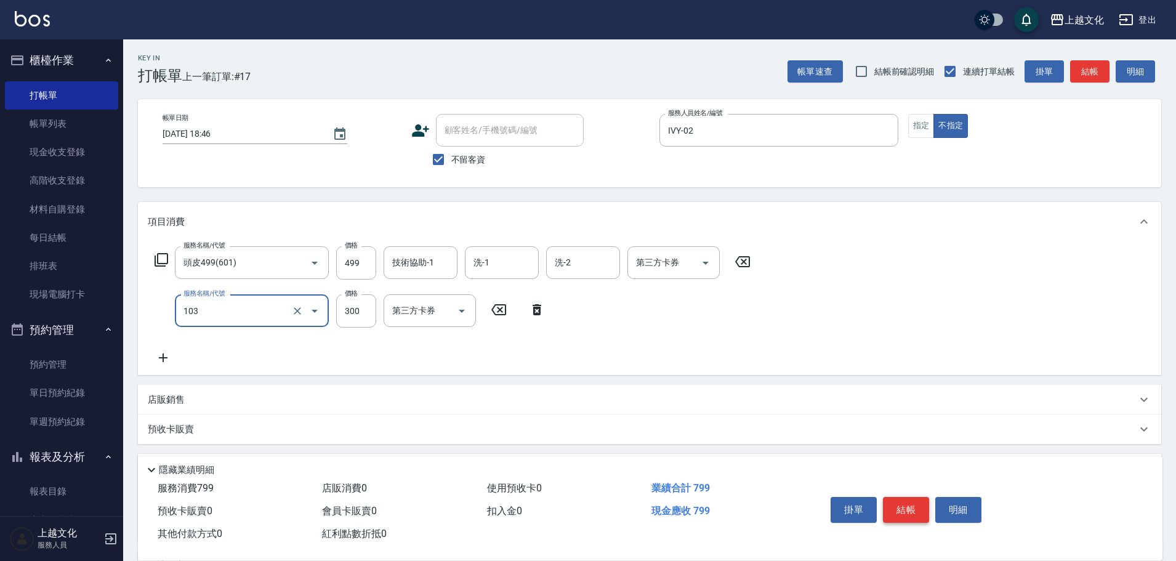
type input "單剪(103)"
click at [900, 500] on button "結帳" at bounding box center [906, 510] width 46 height 26
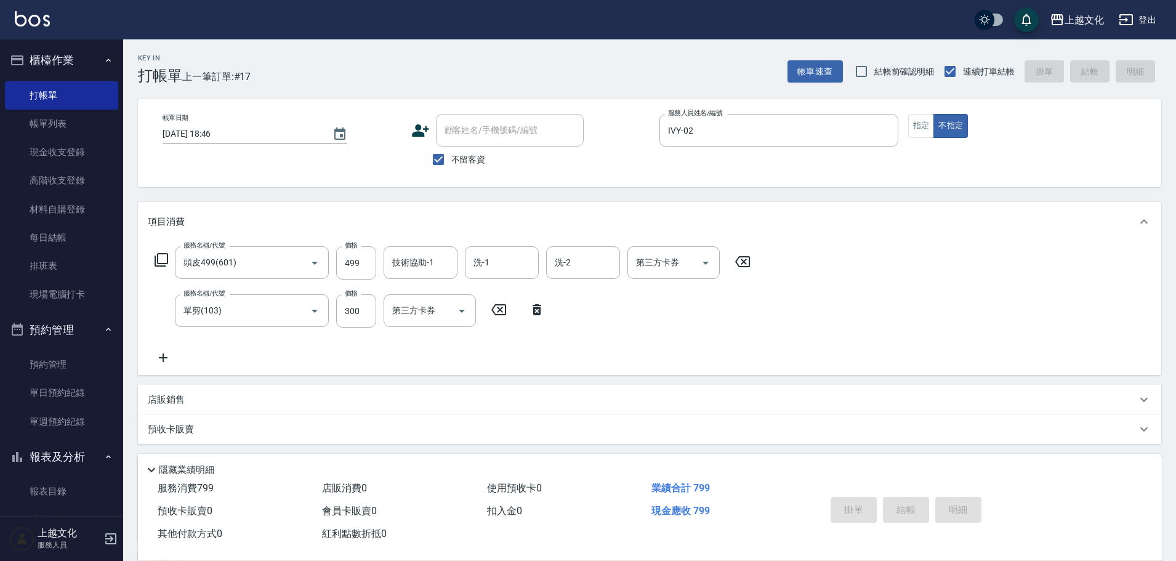
type input "[DATE] 18:47"
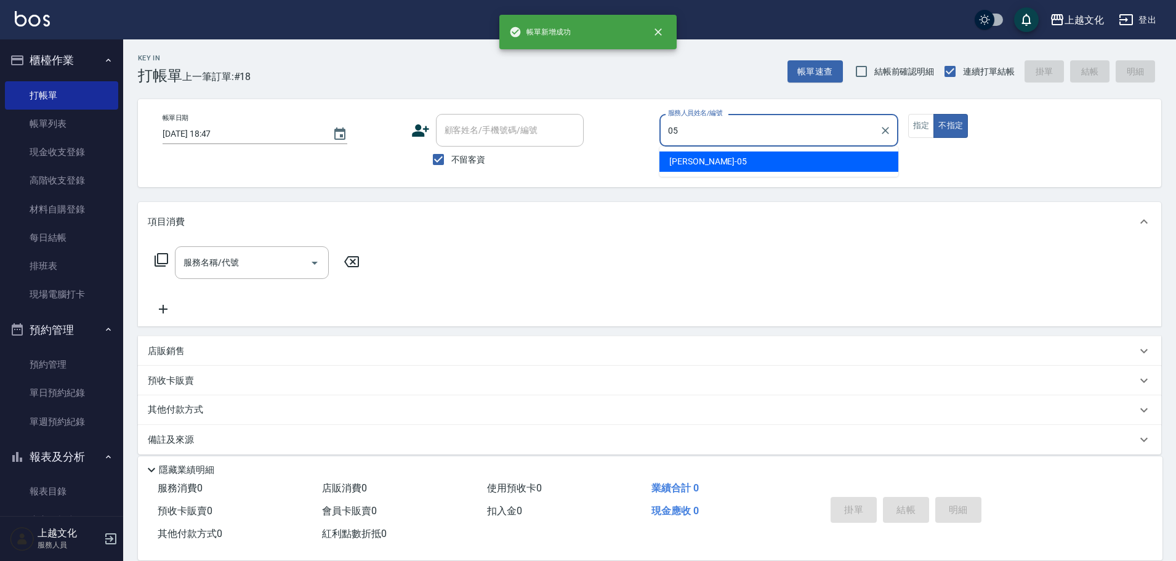
type input "[PERSON_NAME]-05"
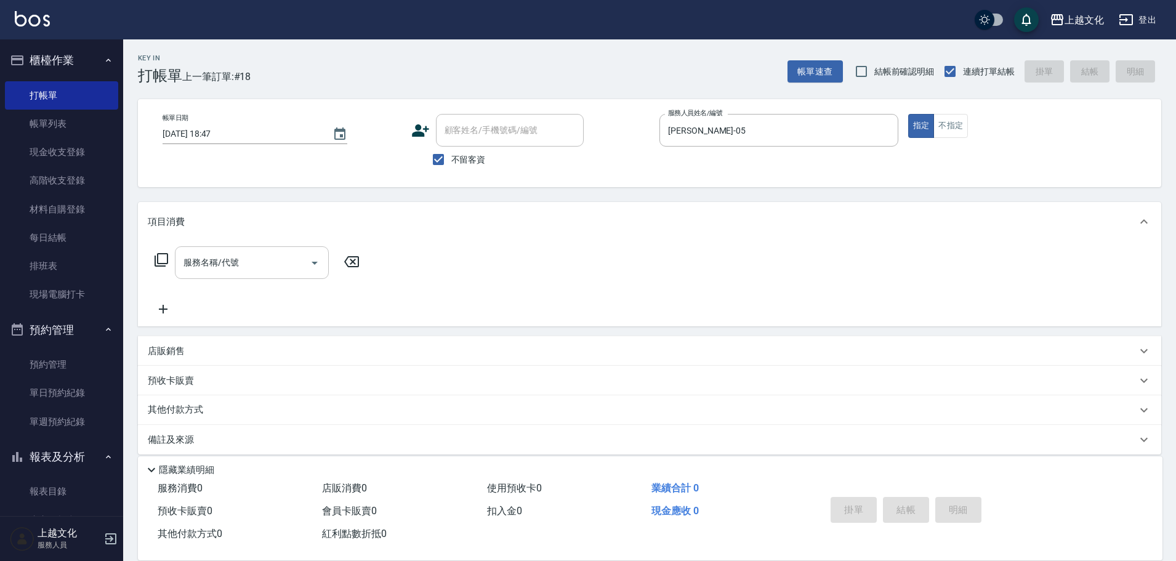
click at [248, 266] on input "服務名稱/代號" at bounding box center [242, 263] width 124 height 22
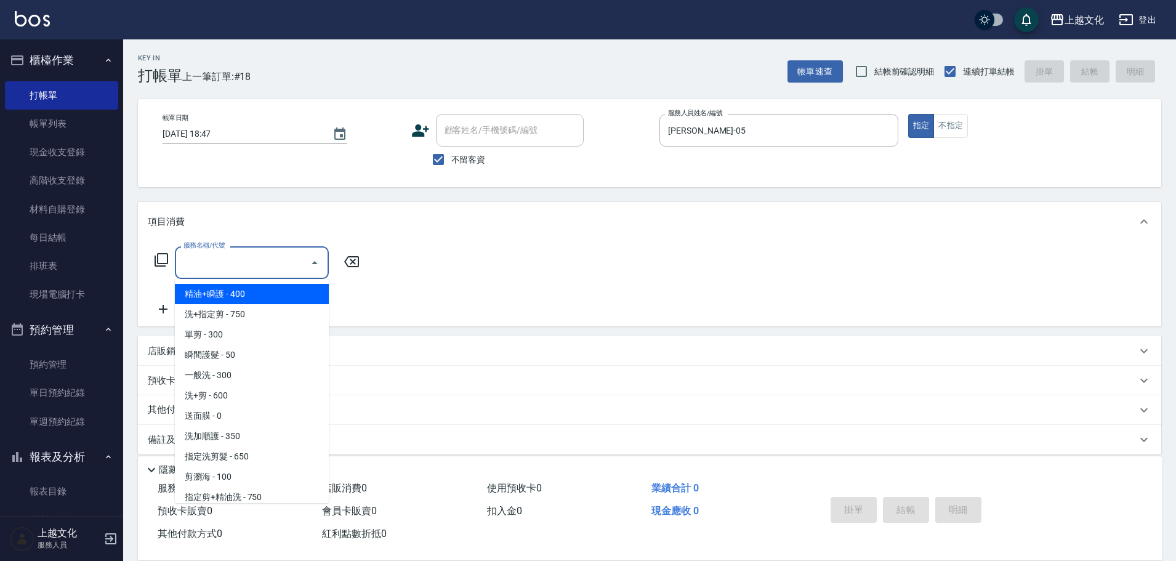
click at [169, 252] on div "服務名稱/代號 服務名稱/代號" at bounding box center [257, 262] width 219 height 33
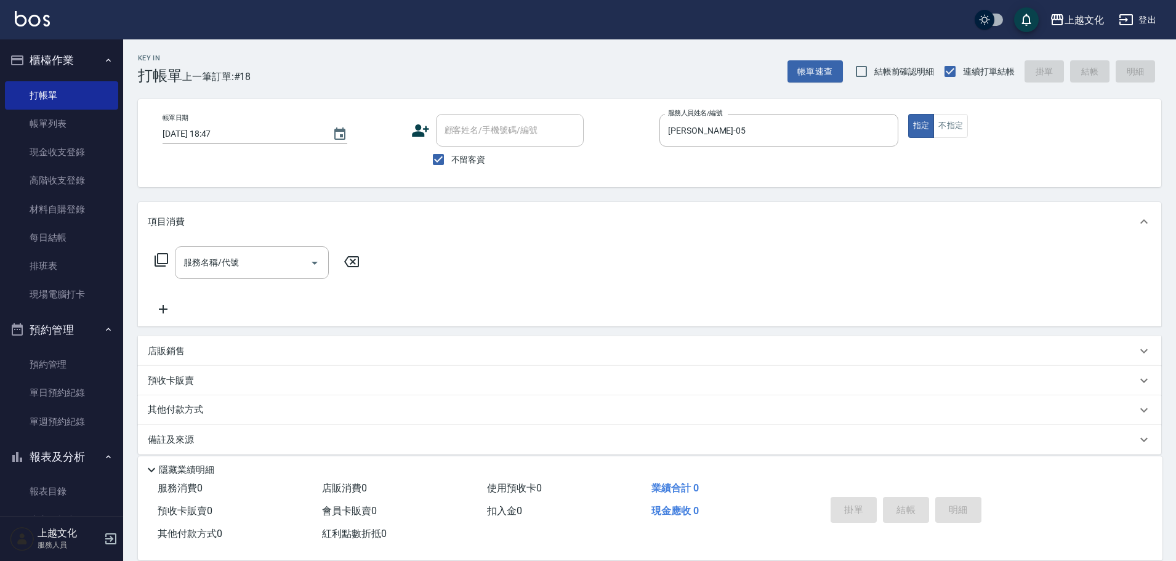
click at [161, 259] on icon at bounding box center [161, 259] width 15 height 15
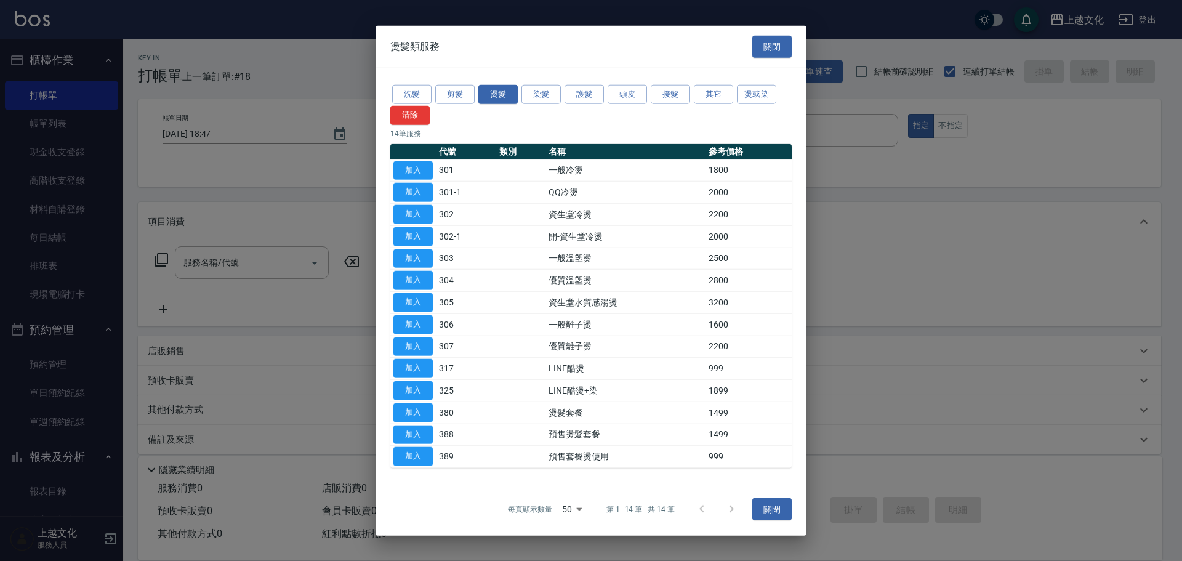
click at [417, 197] on button "加入" at bounding box center [412, 192] width 39 height 19
type input "QQ冷燙(301-1)"
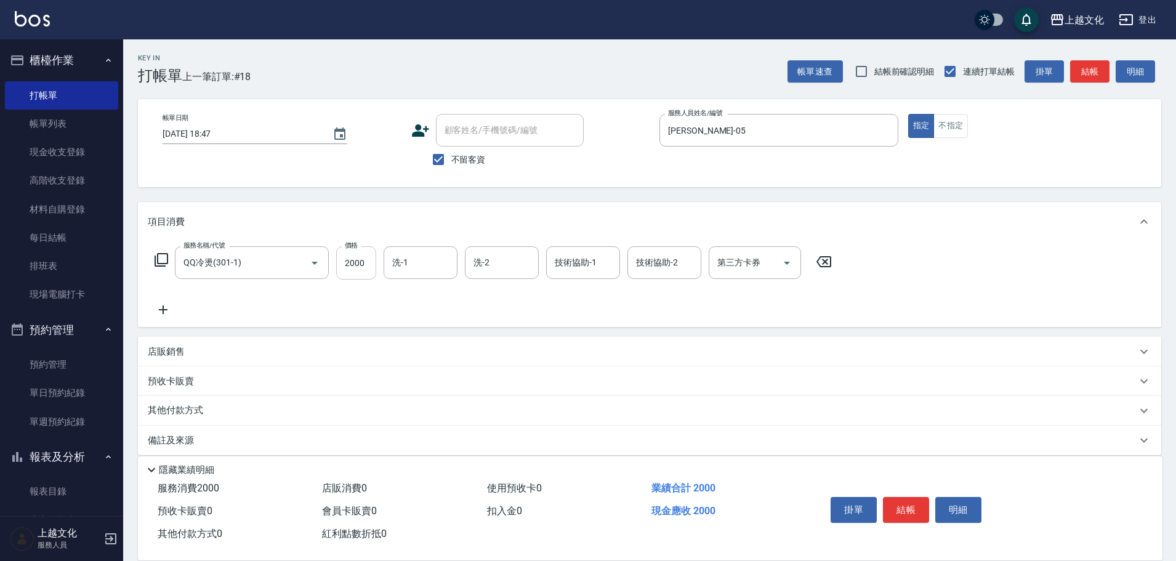
click at [353, 262] on input "2000" at bounding box center [356, 262] width 40 height 33
type input "2300"
drag, startPoint x: 433, startPoint y: 257, endPoint x: 390, endPoint y: 270, distance: 45.6
click at [423, 262] on input "洗-1" at bounding box center [420, 263] width 63 height 22
type input "[PERSON_NAME]-11"
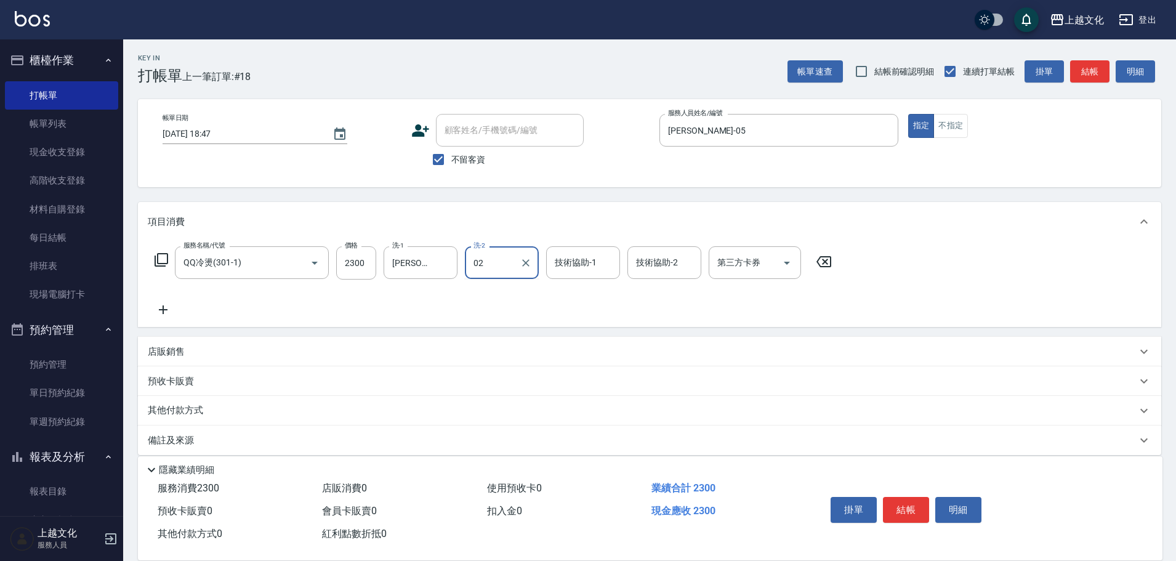
type input "IVY-02"
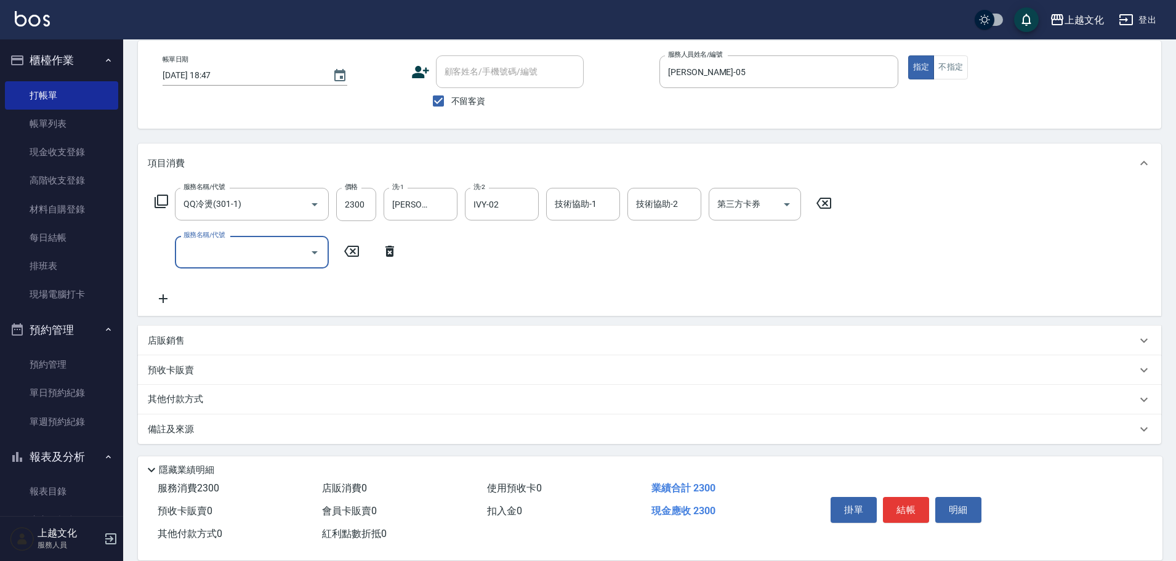
scroll to position [60, 0]
click at [191, 385] on div "其他付款方式" at bounding box center [649, 398] width 1023 height 30
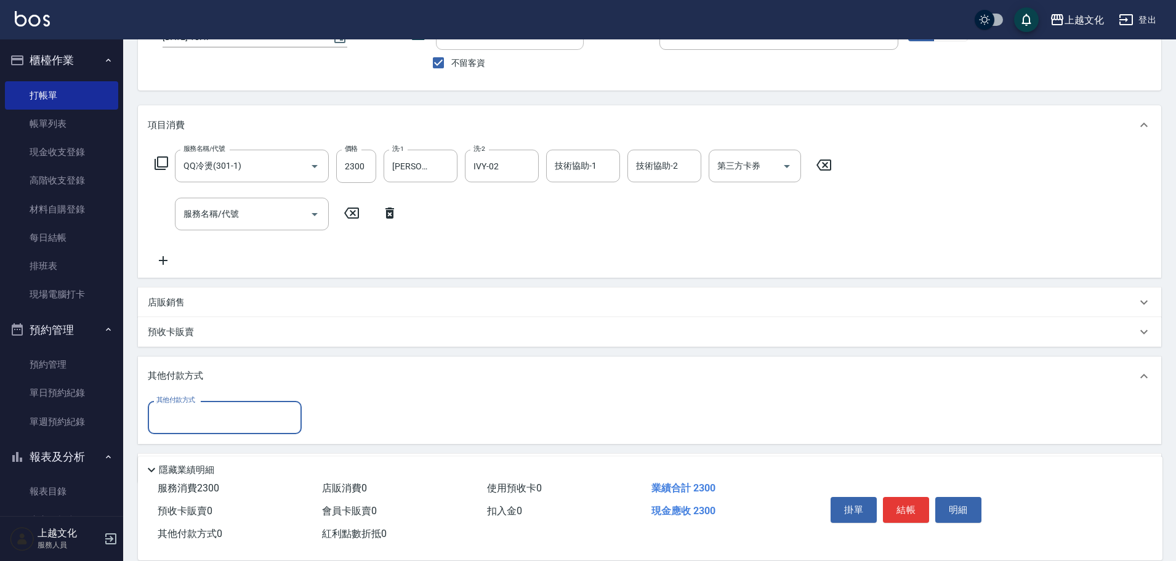
scroll to position [137, 0]
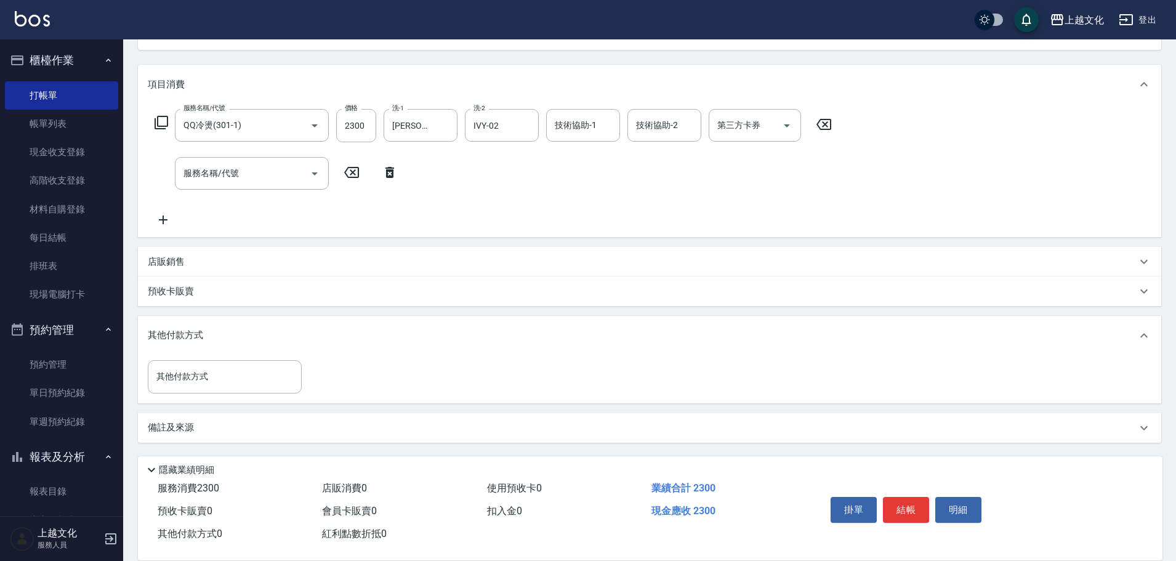
click at [184, 297] on p "預收卡販賣" at bounding box center [171, 291] width 46 height 13
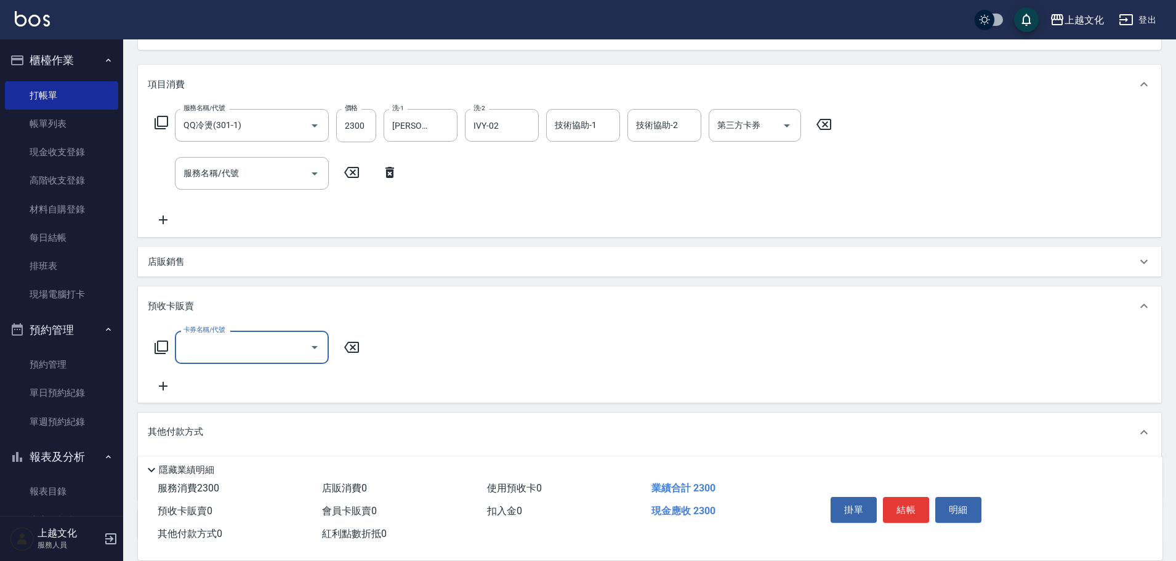
scroll to position [0, 0]
click at [305, 345] on button "Open" at bounding box center [315, 347] width 20 height 20
click at [143, 309] on div "預收卡販賣" at bounding box center [649, 305] width 1023 height 39
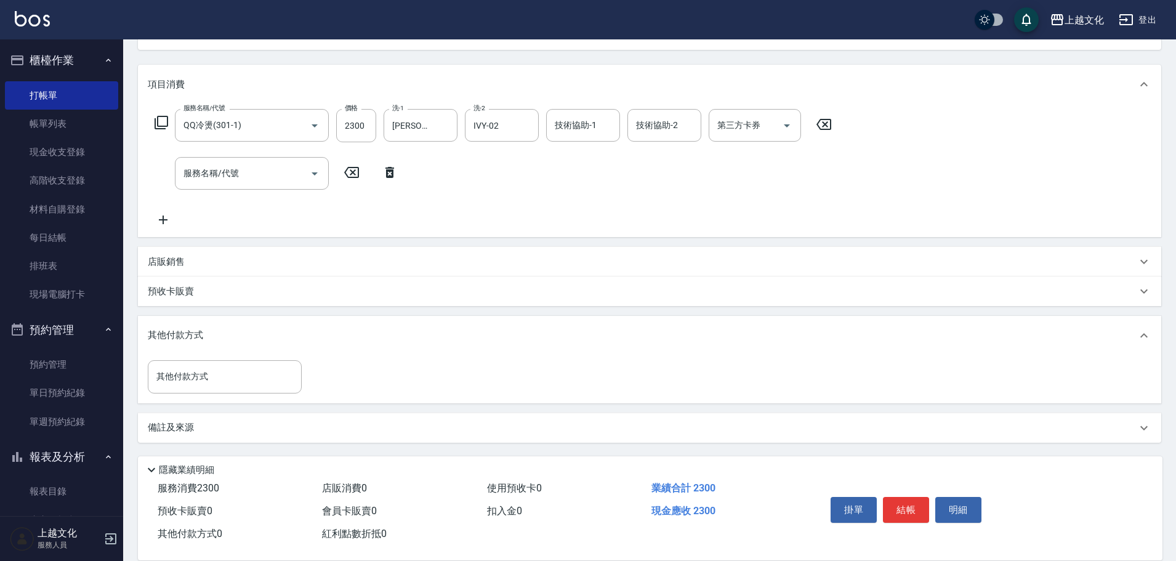
click at [185, 247] on div "店販銷售" at bounding box center [649, 262] width 1023 height 30
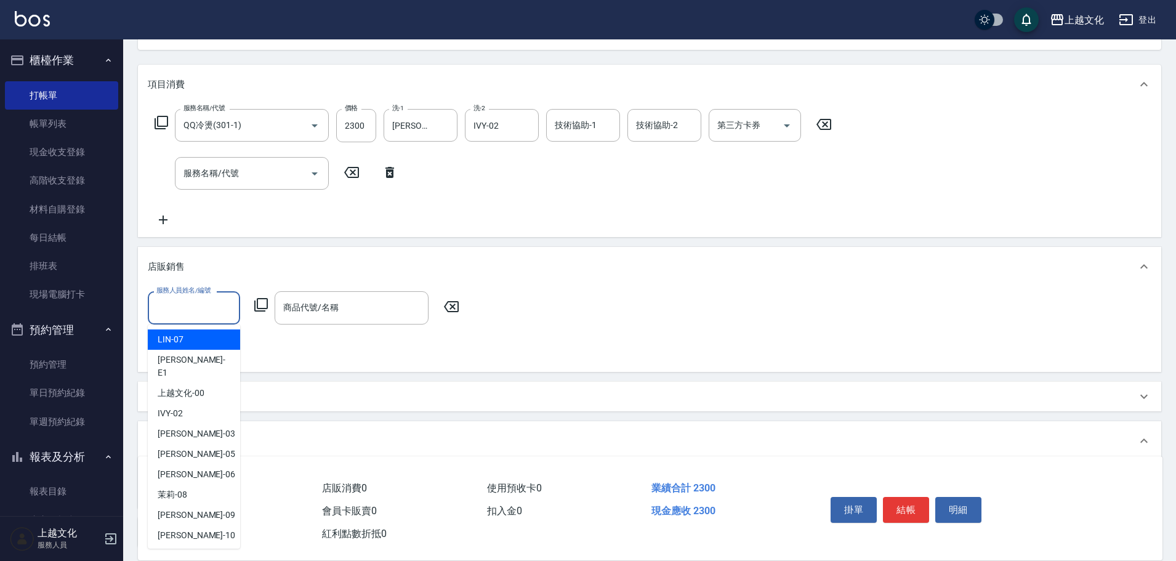
click at [196, 312] on input "服務人員姓名/編號" at bounding box center [193, 308] width 81 height 22
click at [199, 444] on div "[PERSON_NAME] -05" at bounding box center [194, 454] width 92 height 20
type input "[PERSON_NAME]-05"
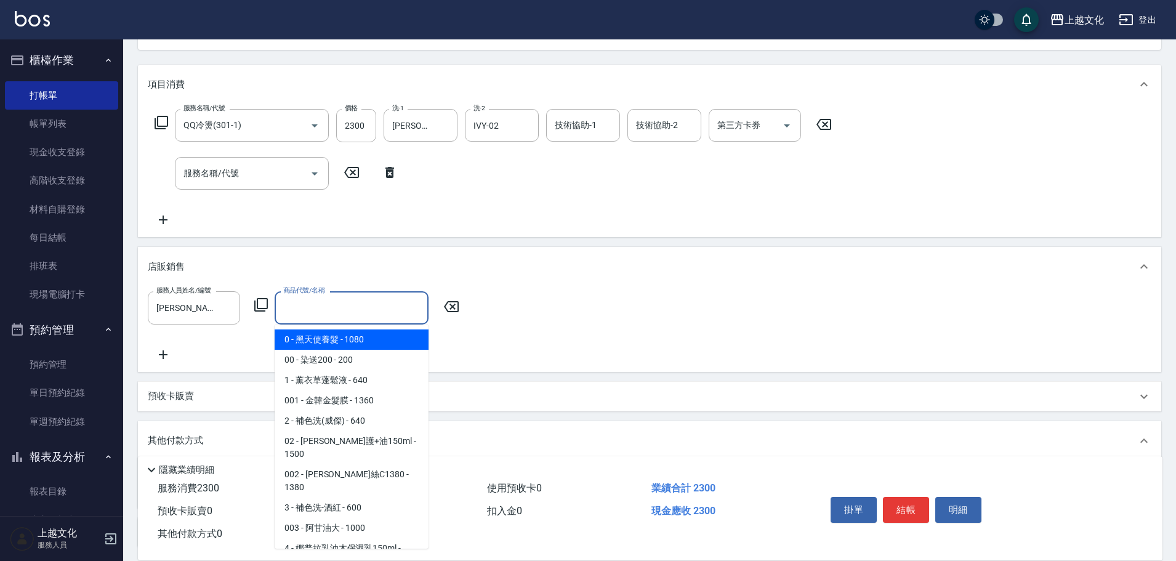
click at [326, 300] on input "商品代號/名稱" at bounding box center [351, 308] width 143 height 22
click at [376, 335] on span "0 - 黑天使養髮 - 1080" at bounding box center [352, 339] width 154 height 20
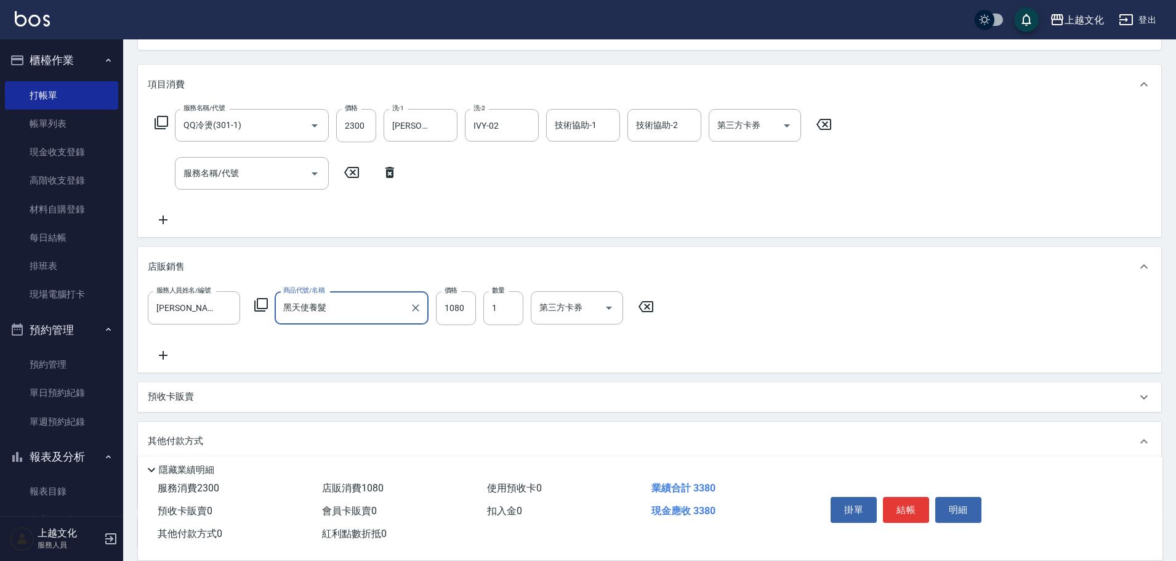
type input "黑天使養髮"
drag, startPoint x: 189, startPoint y: 443, endPoint x: 190, endPoint y: 434, distance: 8.6
click at [190, 438] on p "其他付款方式" at bounding box center [179, 442] width 62 height 14
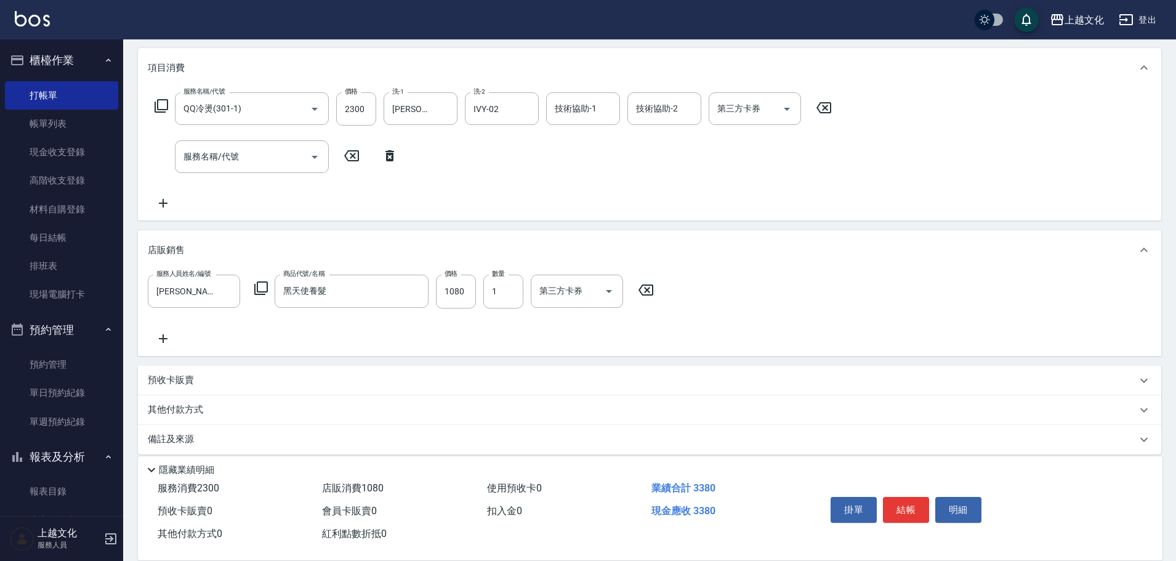
scroll to position [166, 0]
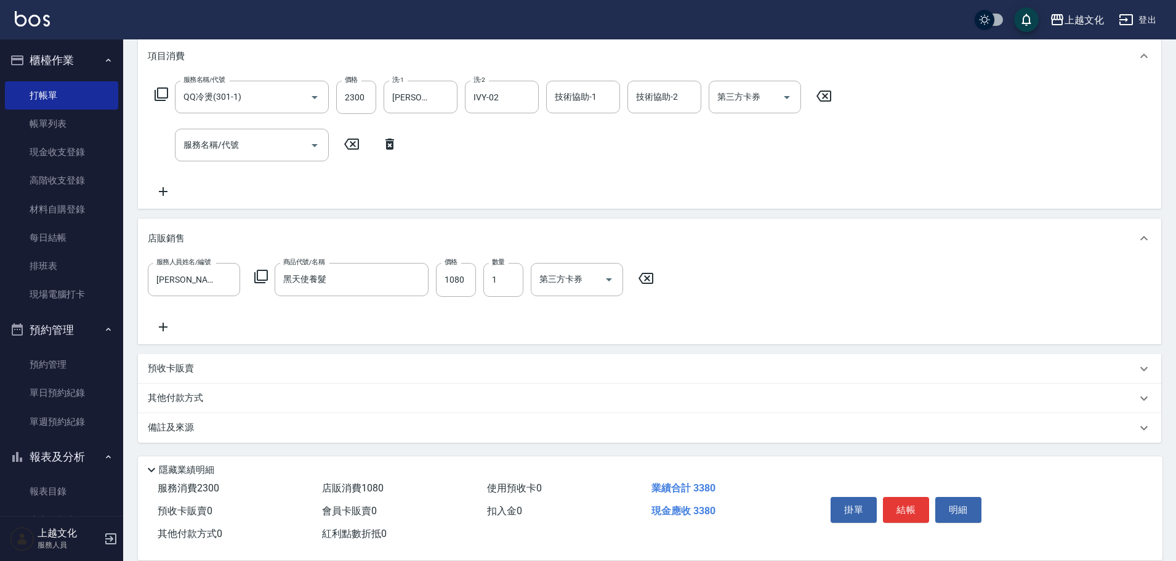
drag, startPoint x: 217, startPoint y: 397, endPoint x: 209, endPoint y: 392, distance: 8.9
click at [217, 396] on div "其他付款方式" at bounding box center [642, 398] width 988 height 14
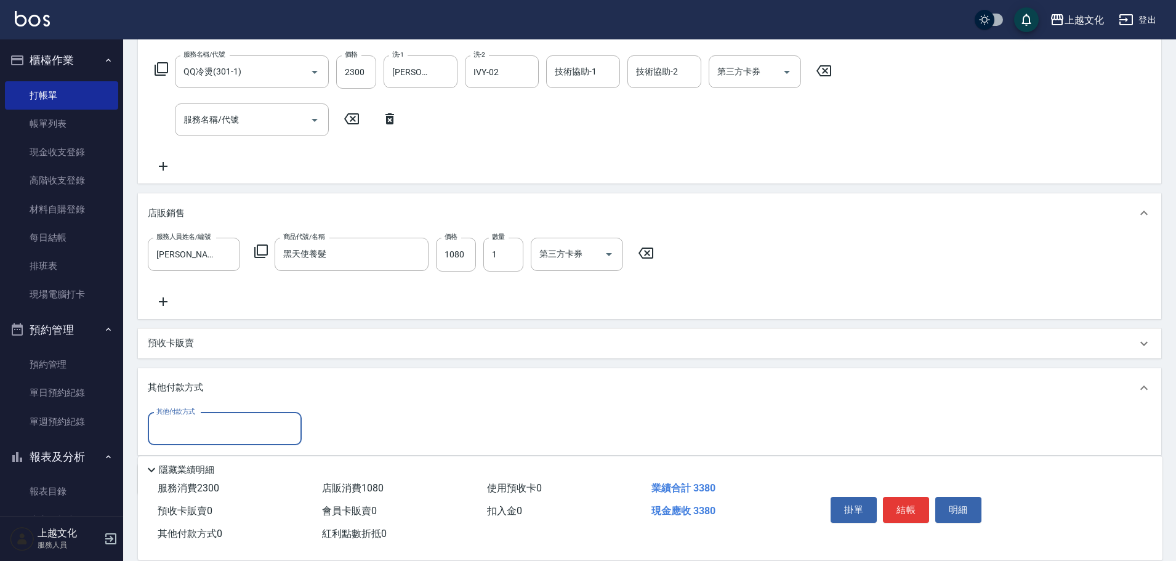
scroll to position [240, 0]
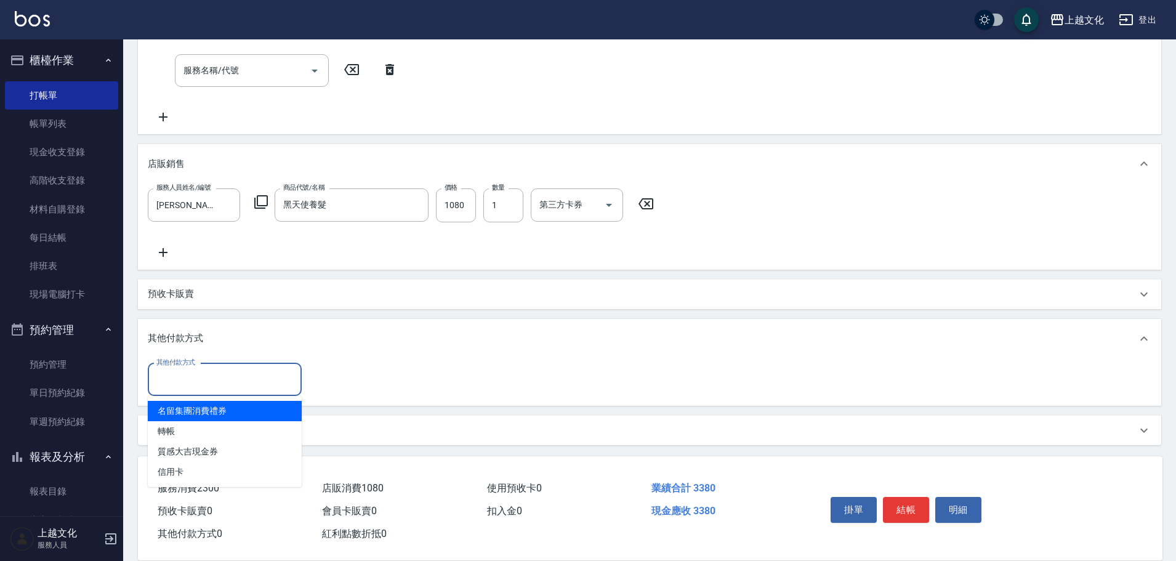
click at [225, 380] on input "其他付款方式" at bounding box center [224, 380] width 143 height 22
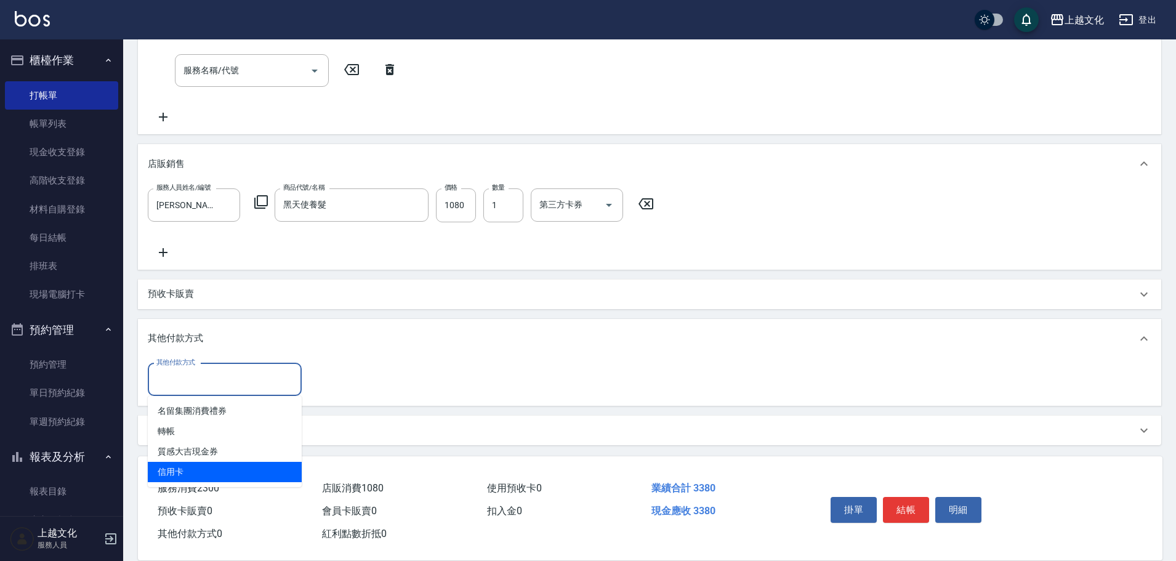
drag, startPoint x: 236, startPoint y: 472, endPoint x: 259, endPoint y: 428, distance: 49.8
click at [236, 470] on span "信用卡" at bounding box center [225, 472] width 154 height 20
type input "信用卡"
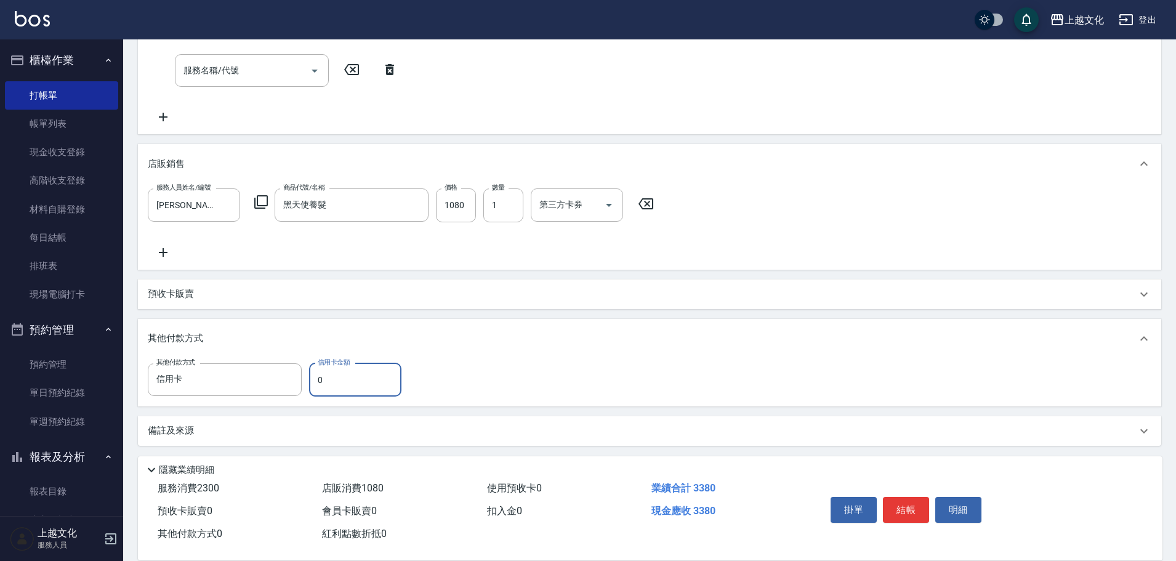
click at [326, 383] on input "0" at bounding box center [355, 379] width 92 height 33
click at [326, 382] on input "0" at bounding box center [355, 379] width 92 height 33
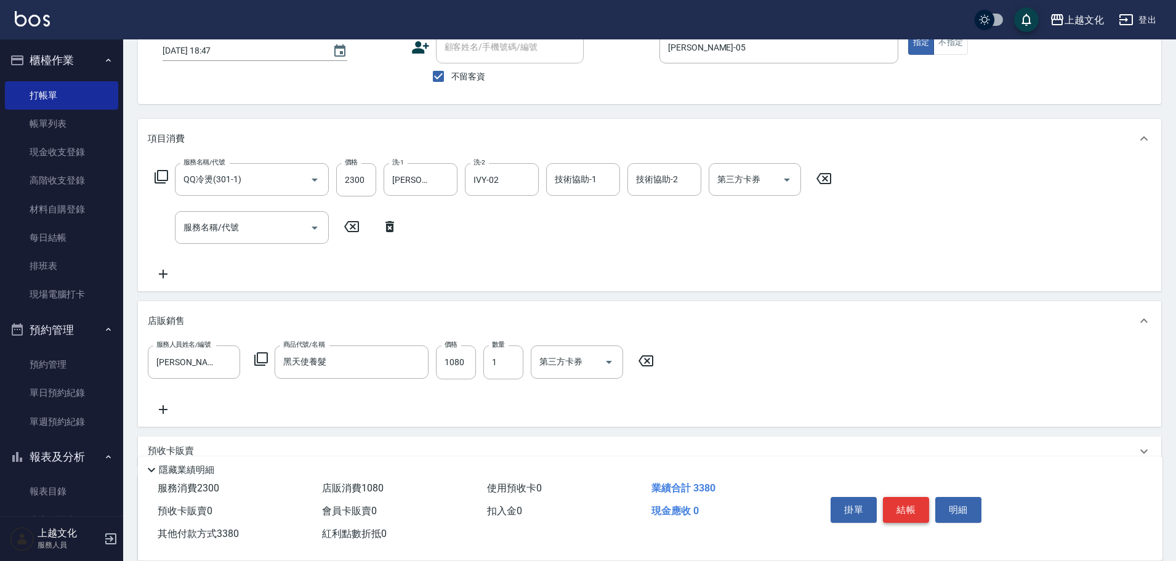
scroll to position [0, 0]
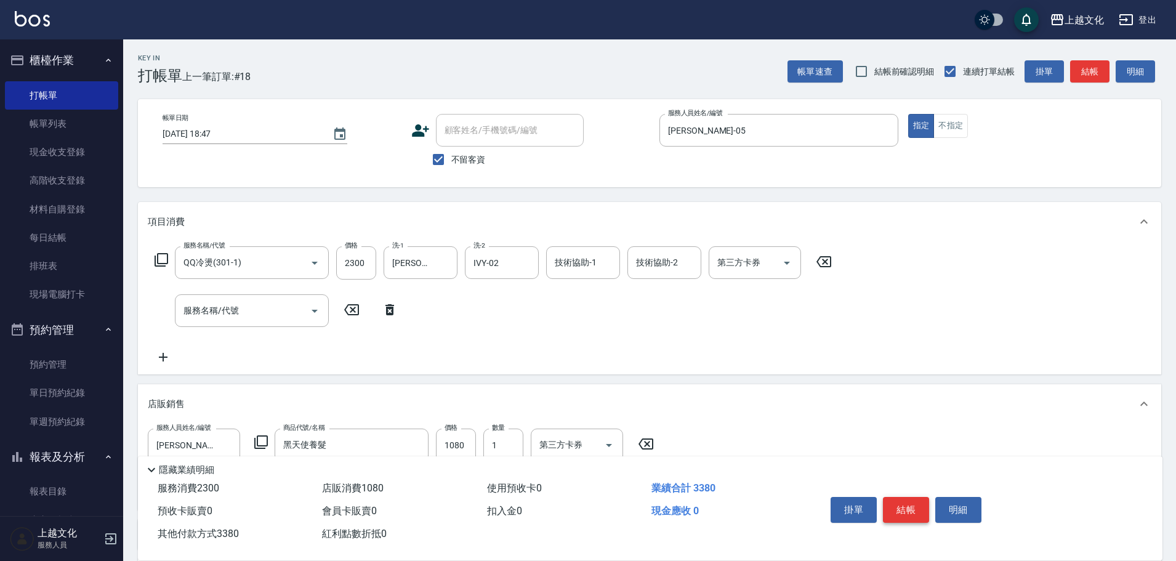
type input "3380"
click at [900, 506] on button "結帳" at bounding box center [906, 510] width 46 height 26
type input "[DATE] 18:48"
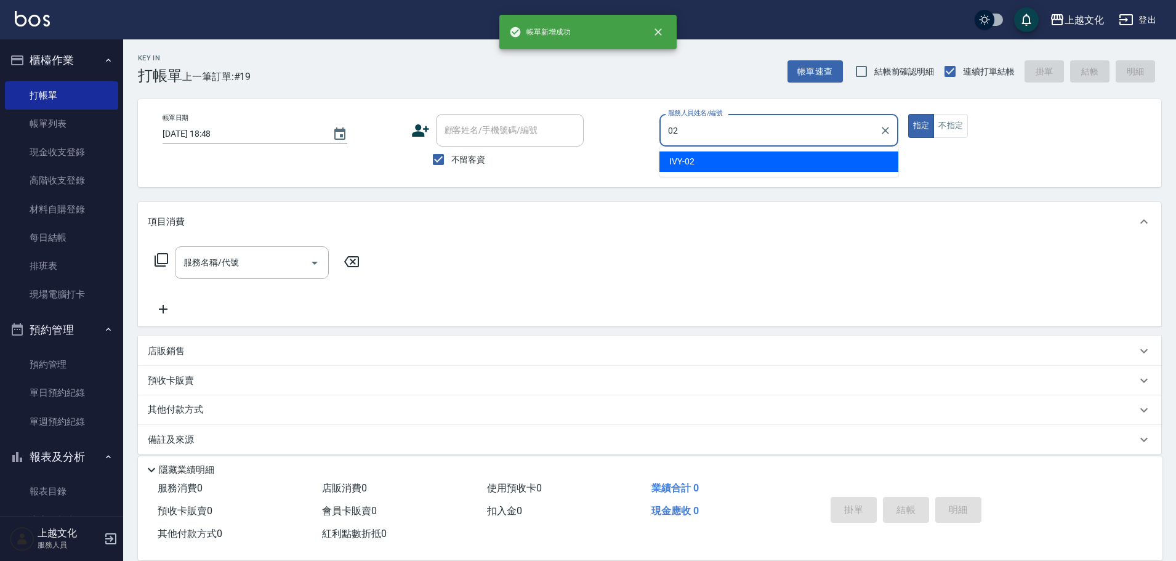
type input "IVY-02"
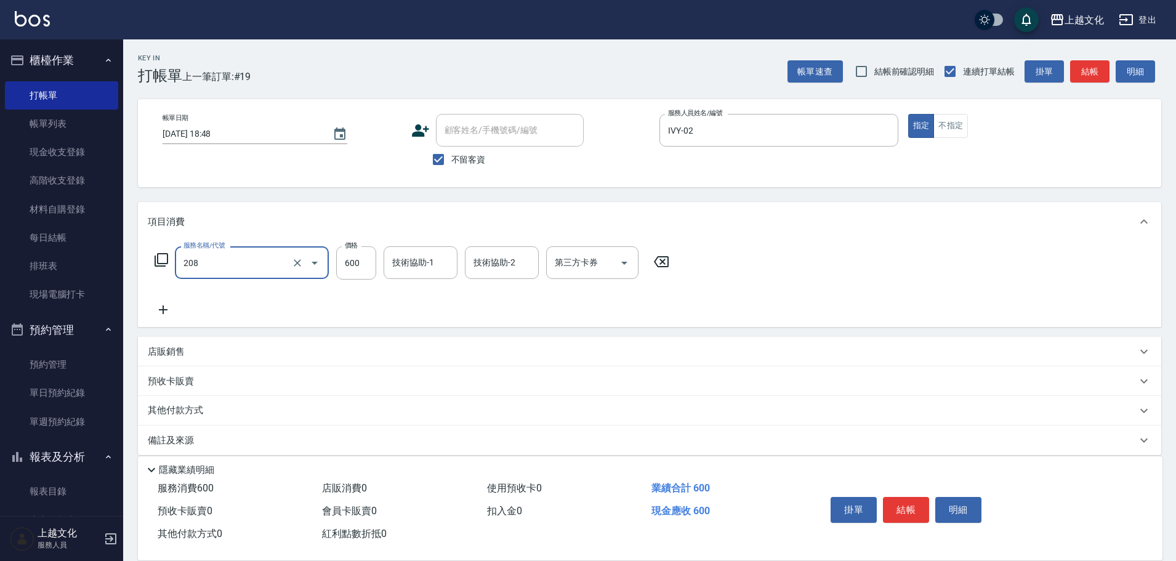
type input "指定洗剪(208)"
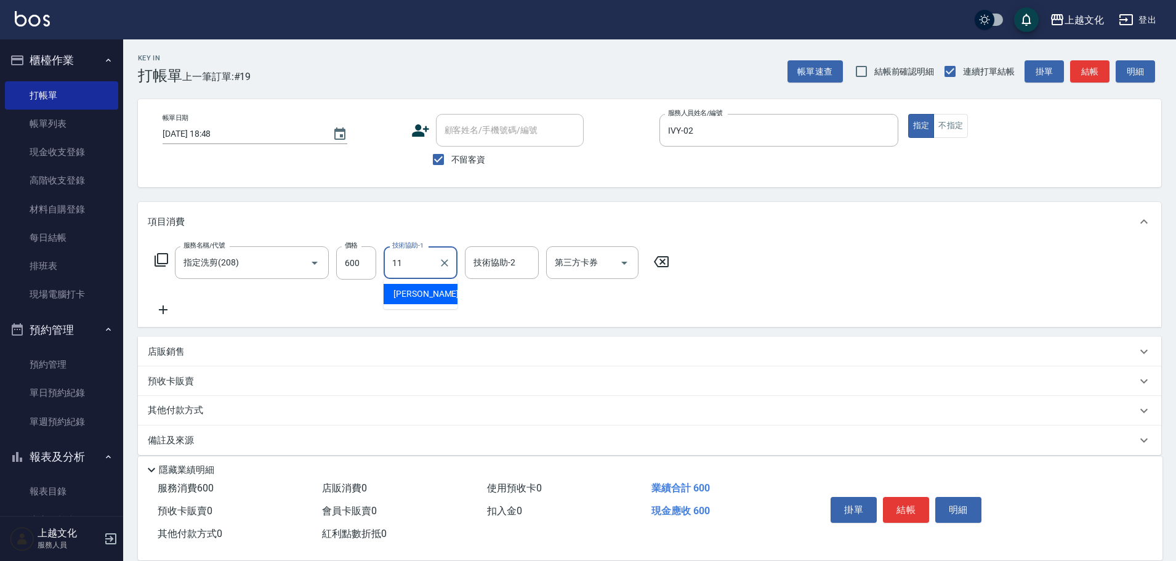
type input "[PERSON_NAME]-11"
click at [921, 505] on button "結帳" at bounding box center [906, 510] width 46 height 26
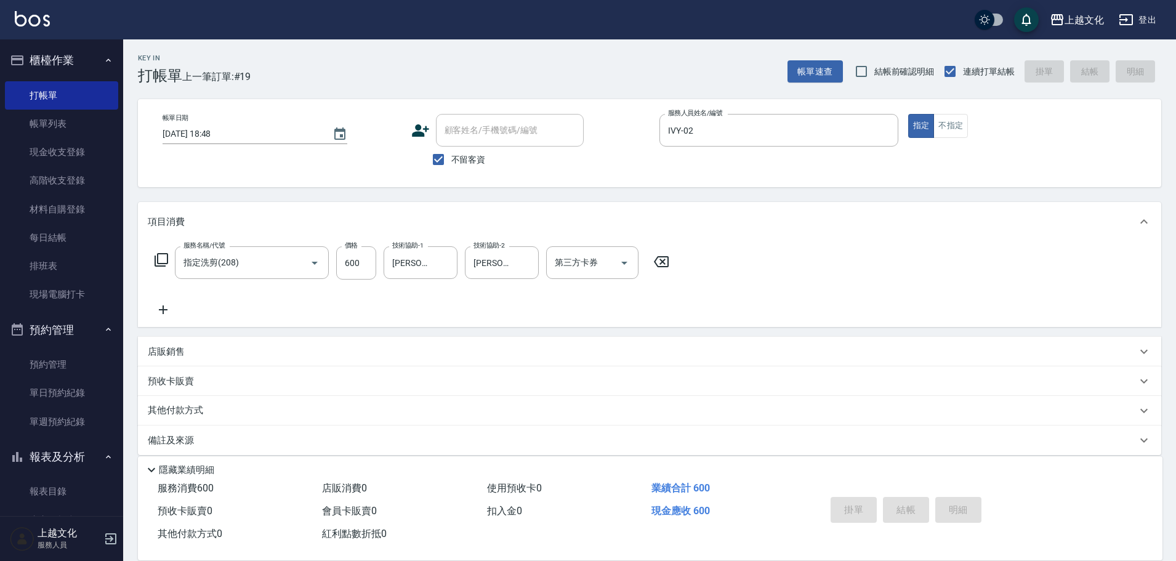
type input "[DATE] 18:49"
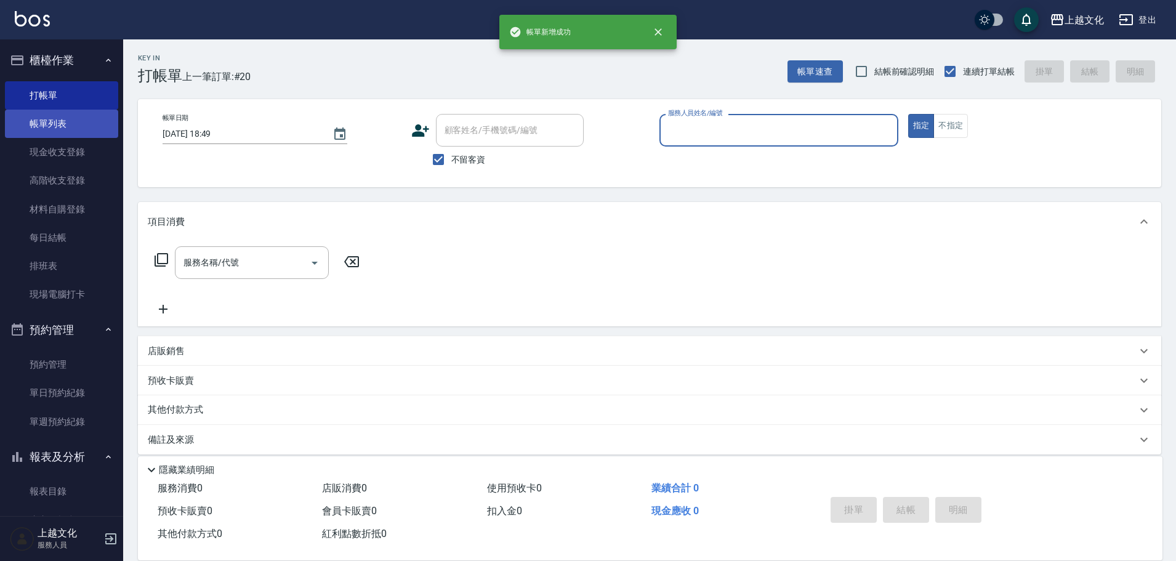
click at [54, 131] on link "帳單列表" at bounding box center [61, 124] width 113 height 28
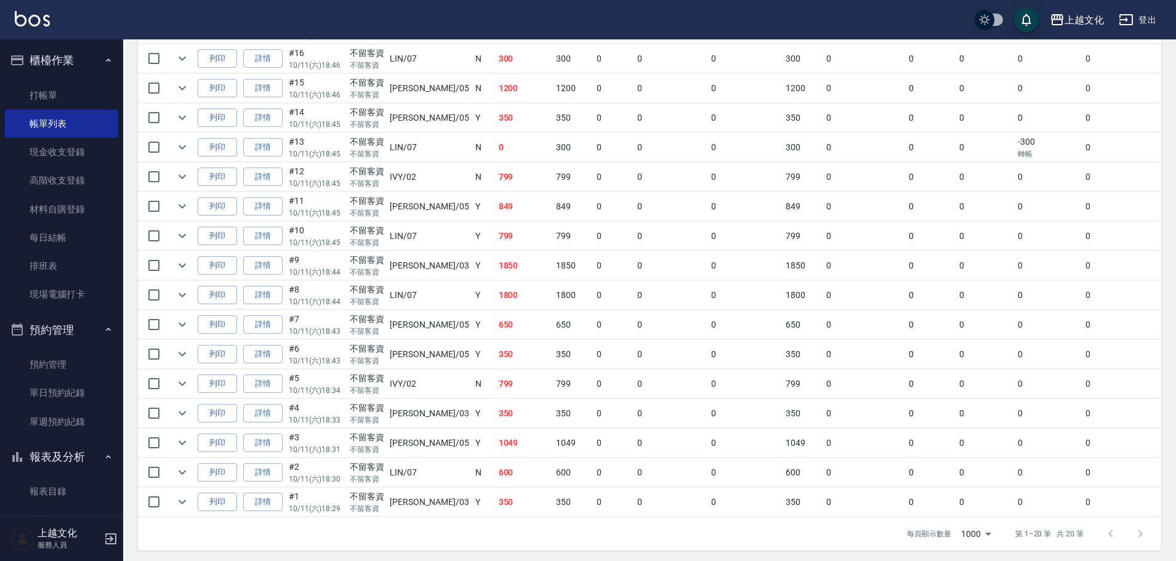
scroll to position [449, 0]
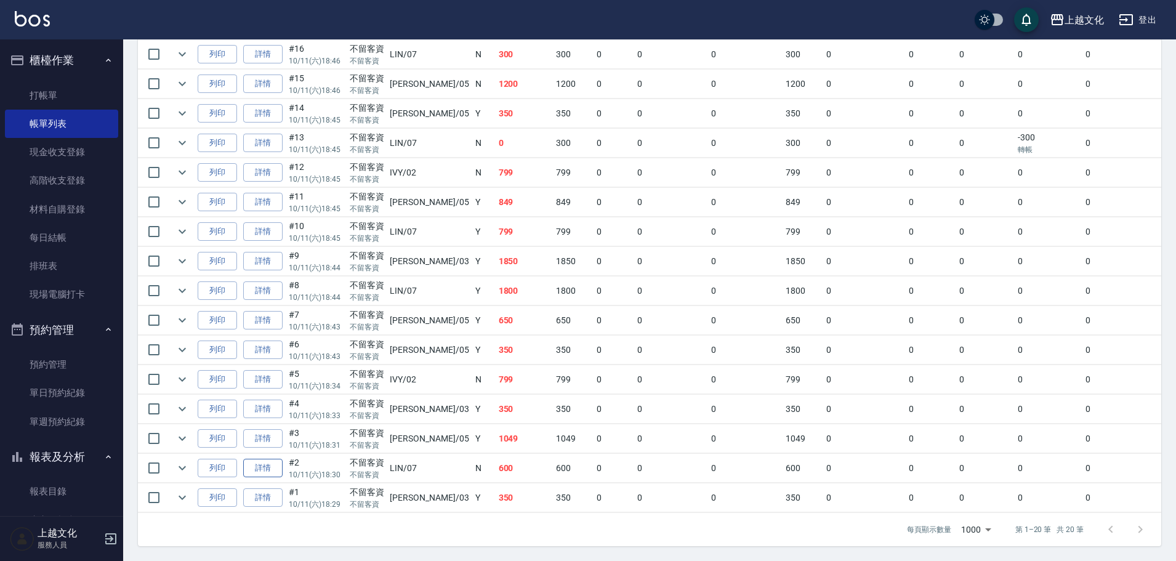
click at [271, 465] on link "詳情" at bounding box center [262, 468] width 39 height 19
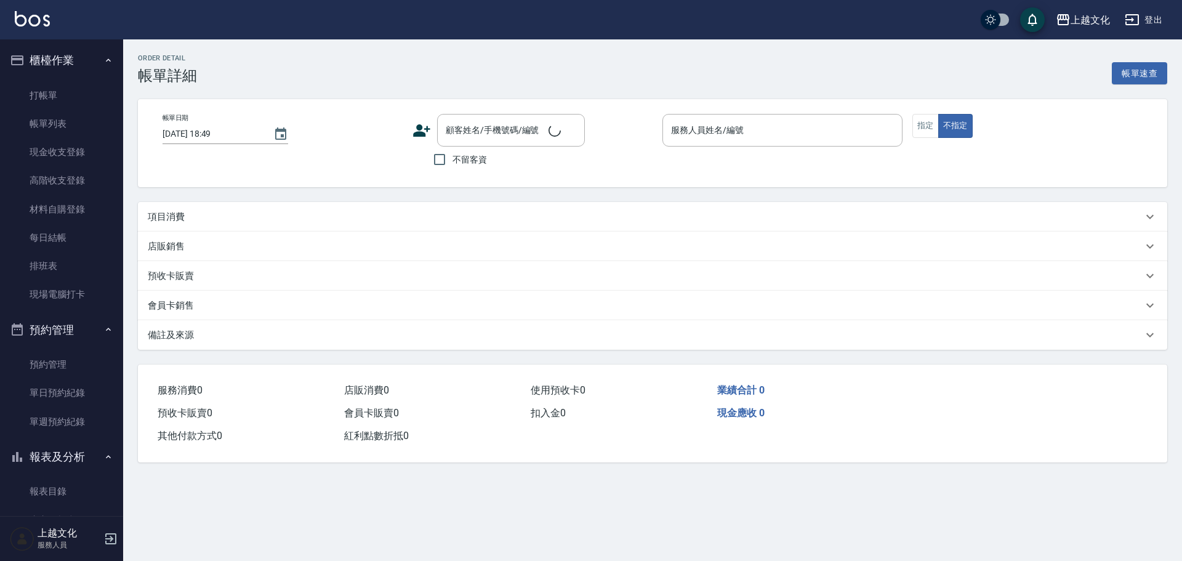
type input "[DATE] 18:30"
checkbox input "true"
type input "[PERSON_NAME]-07"
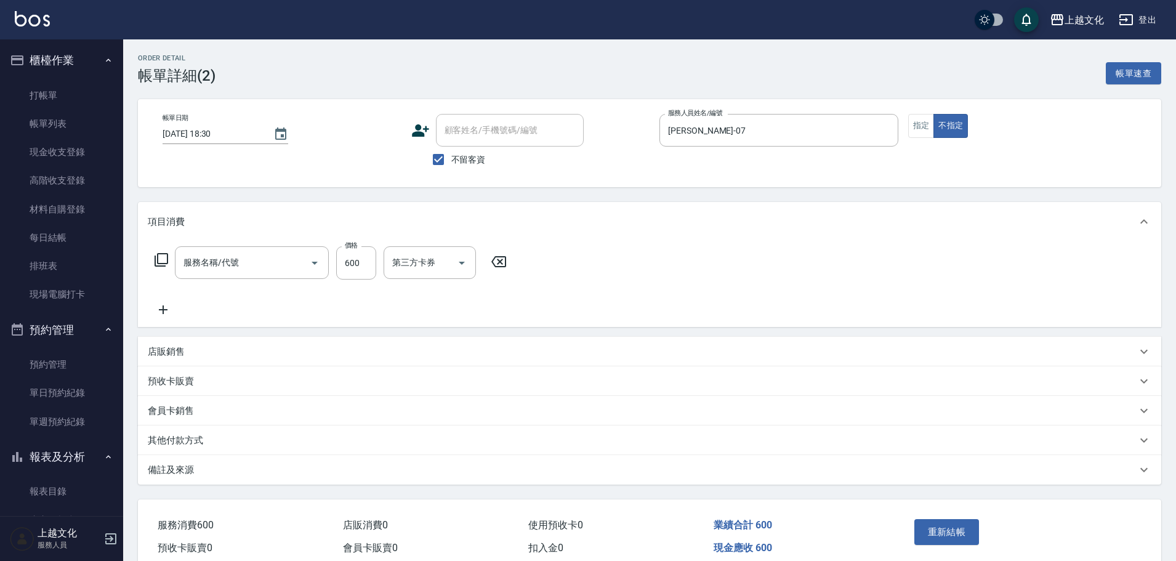
type input "指定洗剪(208)"
click at [66, 123] on link "帳單列表" at bounding box center [61, 124] width 113 height 28
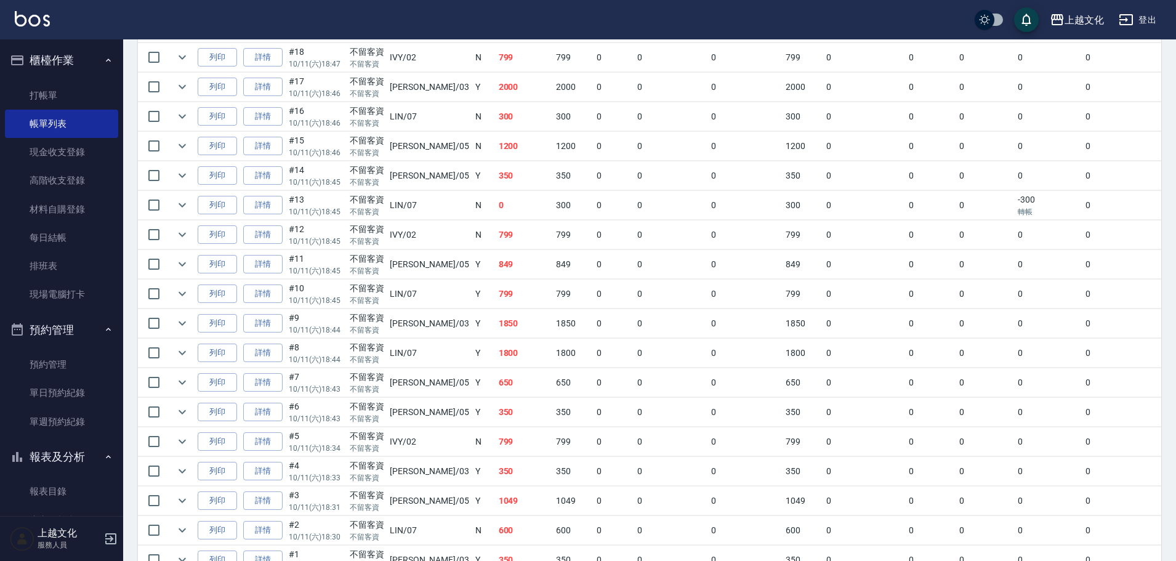
scroll to position [449, 0]
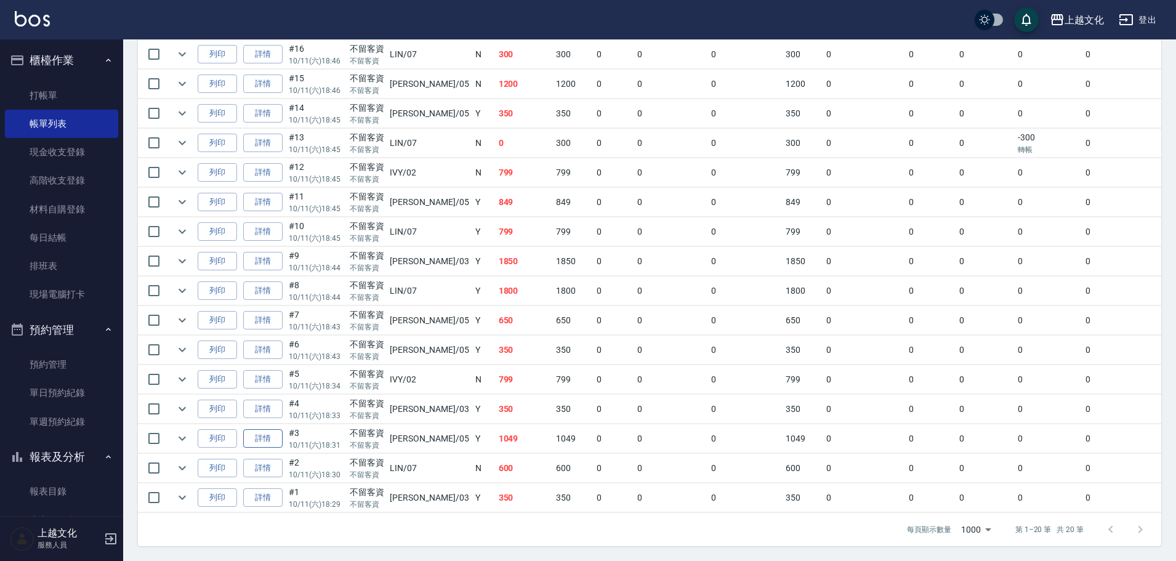
click at [257, 440] on link "詳情" at bounding box center [262, 438] width 39 height 19
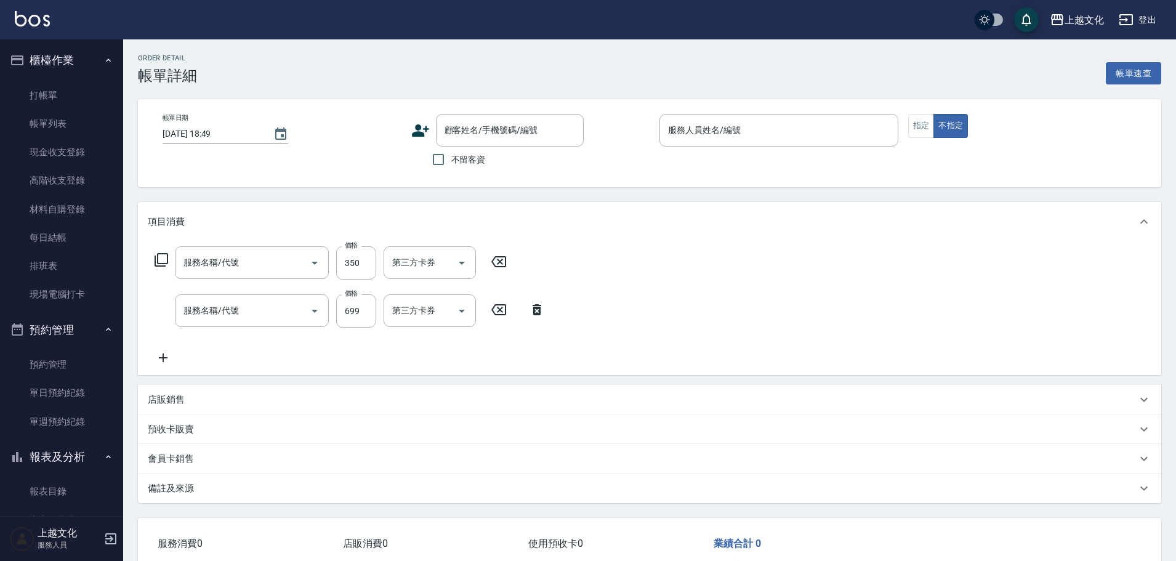
type input "[DATE] 18:31"
checkbox input "true"
type input "[PERSON_NAME]-05"
type input "單剪(103)"
type input "頭皮699(602)"
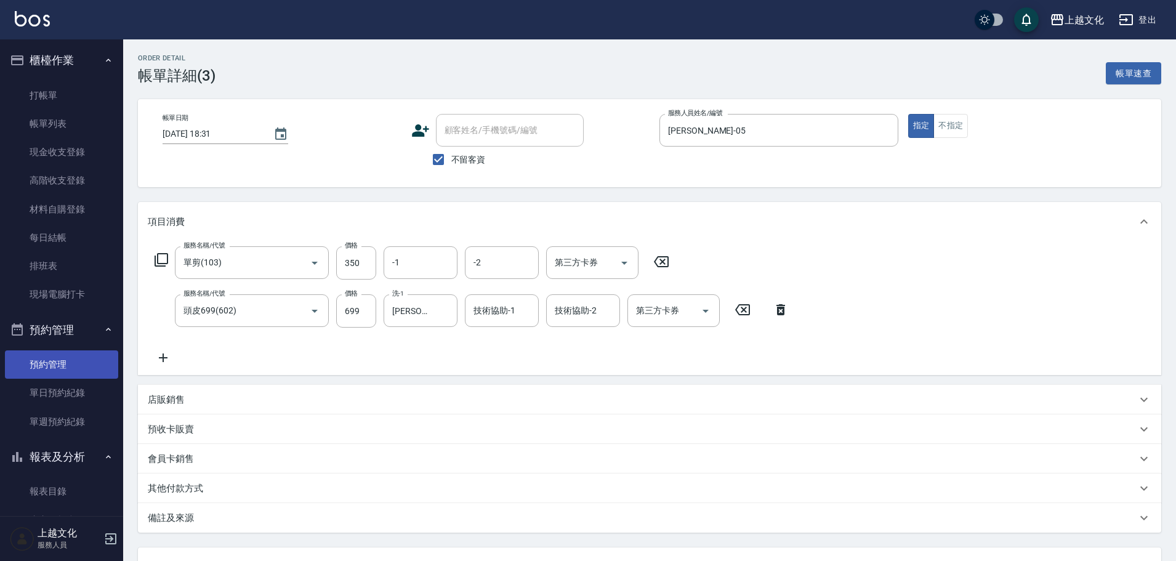
scroll to position [105, 0]
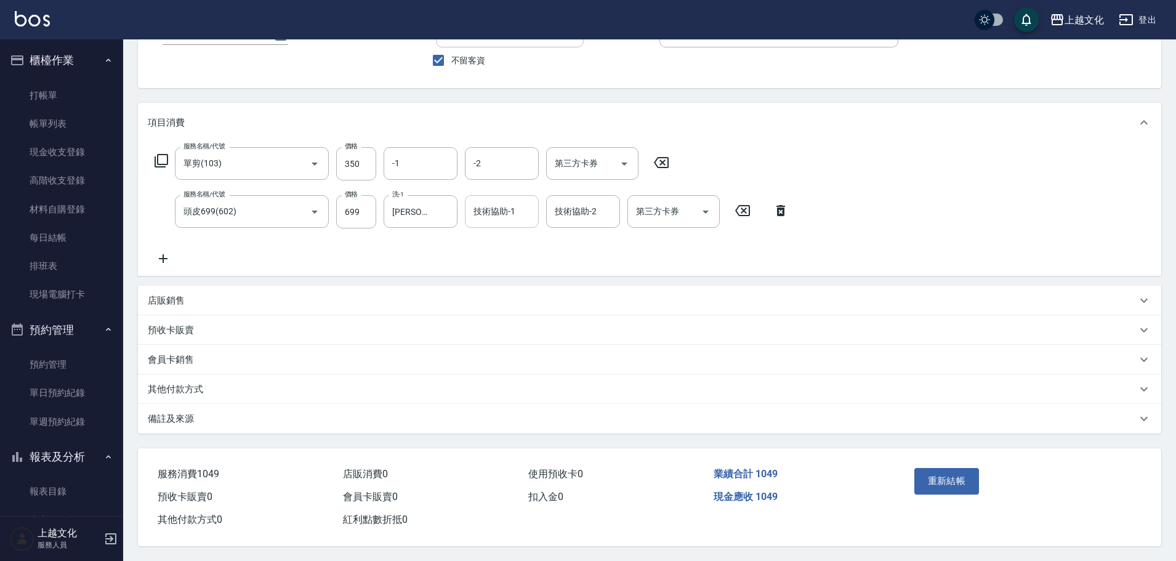
click at [505, 205] on input "技術協助-1" at bounding box center [501, 212] width 63 height 22
type input "[PERSON_NAME]-11"
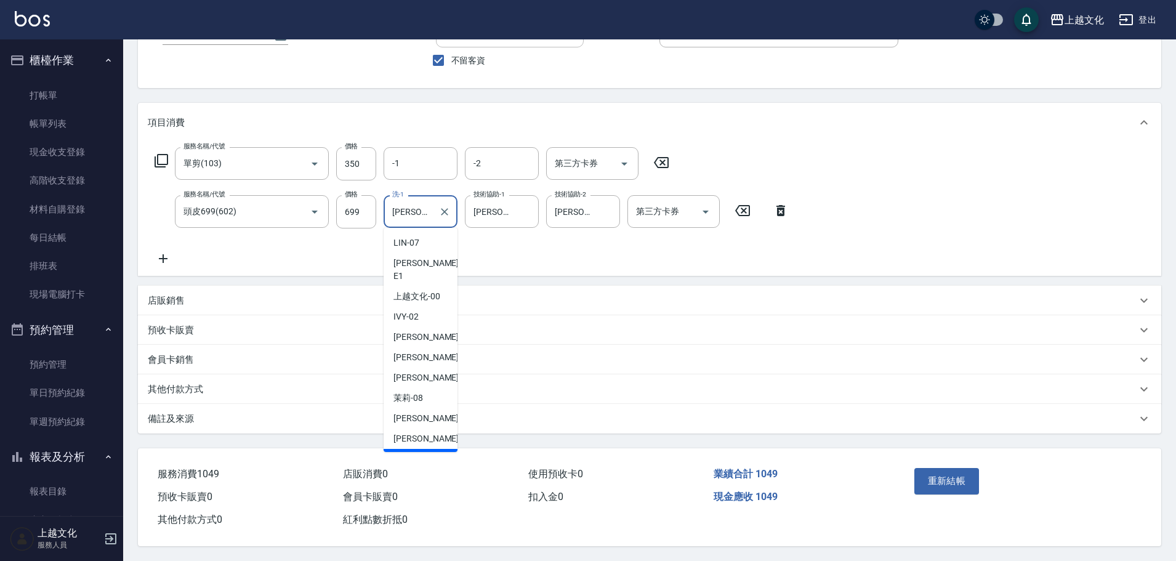
scroll to position [4, 0]
drag, startPoint x: 398, startPoint y: 206, endPoint x: 423, endPoint y: 204, distance: 25.3
click at [423, 204] on input "[PERSON_NAME]-11" at bounding box center [411, 212] width 44 height 22
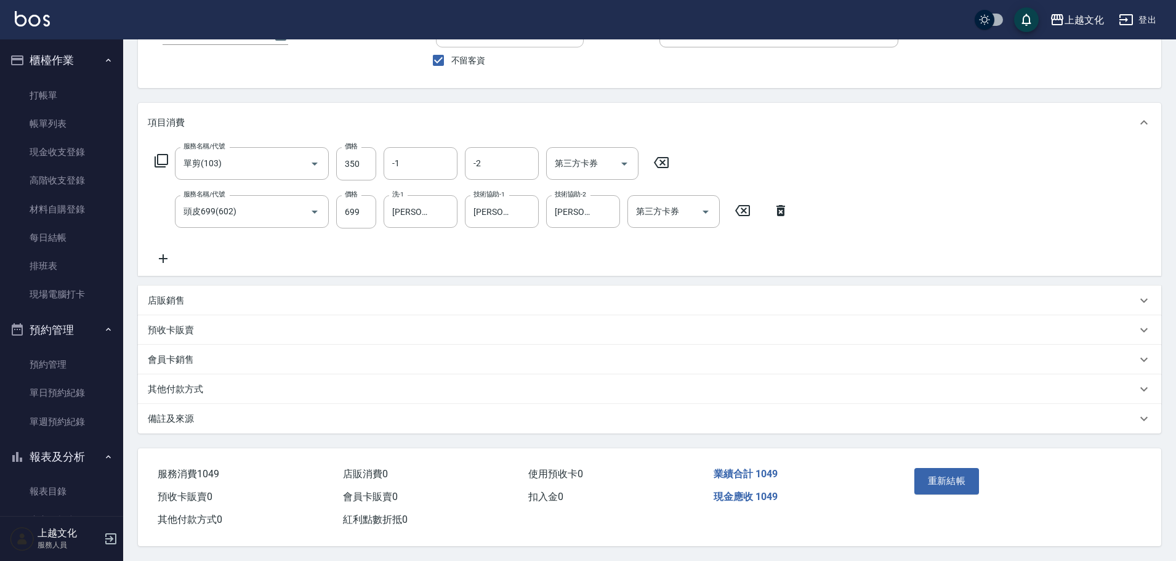
click at [493, 228] on div "服務名稱/代號 單剪(103) 服務名稱/代號 價格 350 價格 -1 -1 -2 -2 第三方卡券 第三方卡券 服務名稱/代號 頭皮699(602) 服務…" at bounding box center [472, 206] width 648 height 119
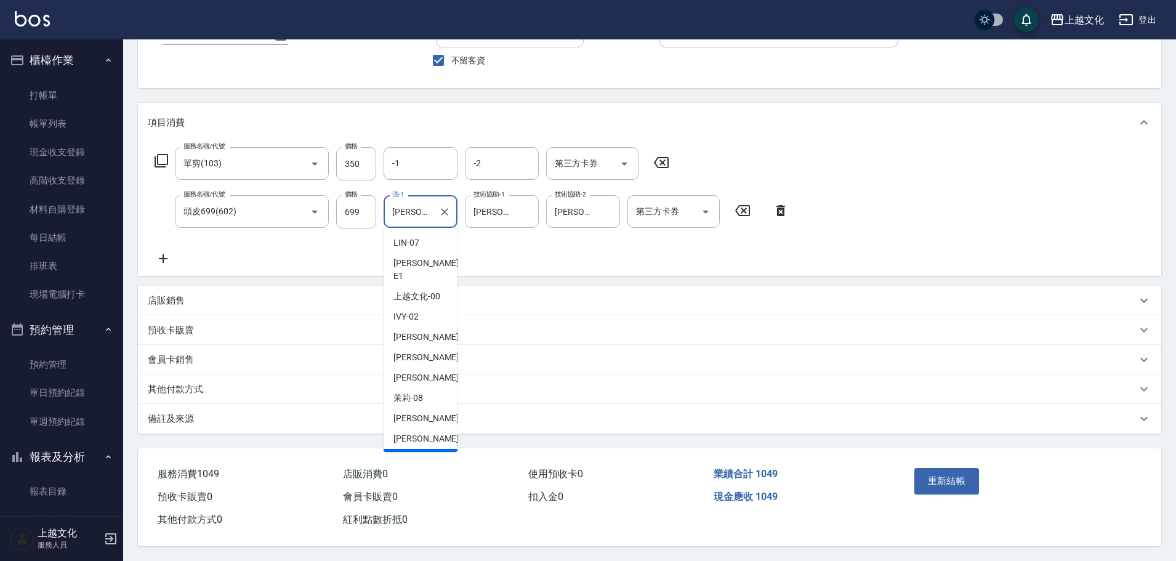
click at [422, 206] on input "[PERSON_NAME]-11" at bounding box center [411, 212] width 44 height 22
drag, startPoint x: 412, startPoint y: 209, endPoint x: 403, endPoint y: 199, distance: 13.5
click at [398, 201] on input "[PERSON_NAME]-11" at bounding box center [411, 212] width 44 height 22
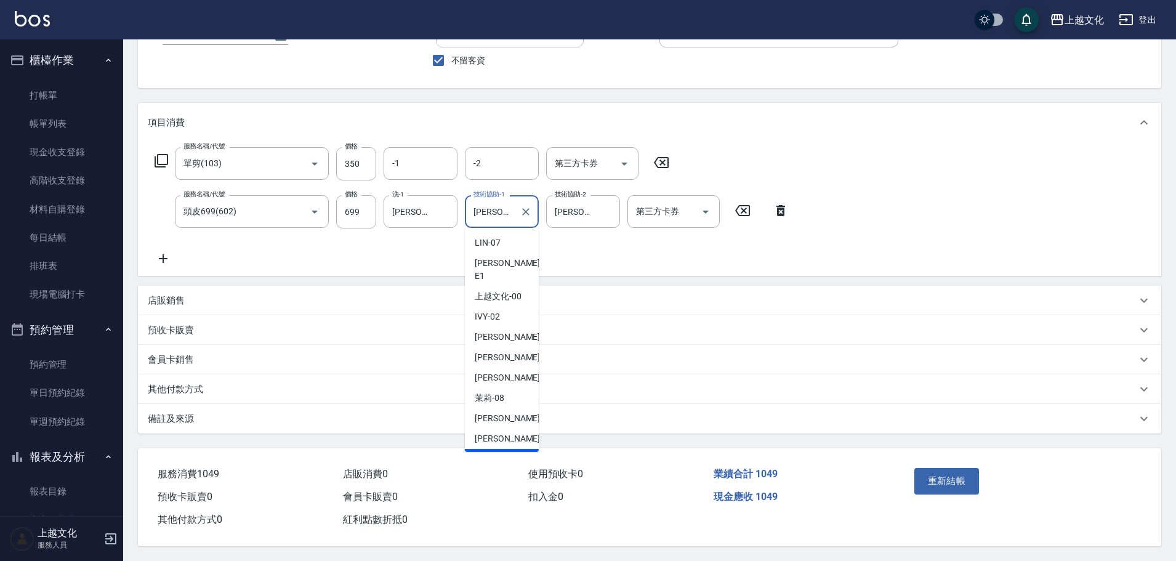
click at [503, 208] on input "[PERSON_NAME]-11" at bounding box center [492, 212] width 44 height 22
click at [482, 204] on input "[PERSON_NAME]-11" at bounding box center [492, 212] width 44 height 22
click at [481, 203] on input "[PERSON_NAME]-11" at bounding box center [492, 212] width 44 height 22
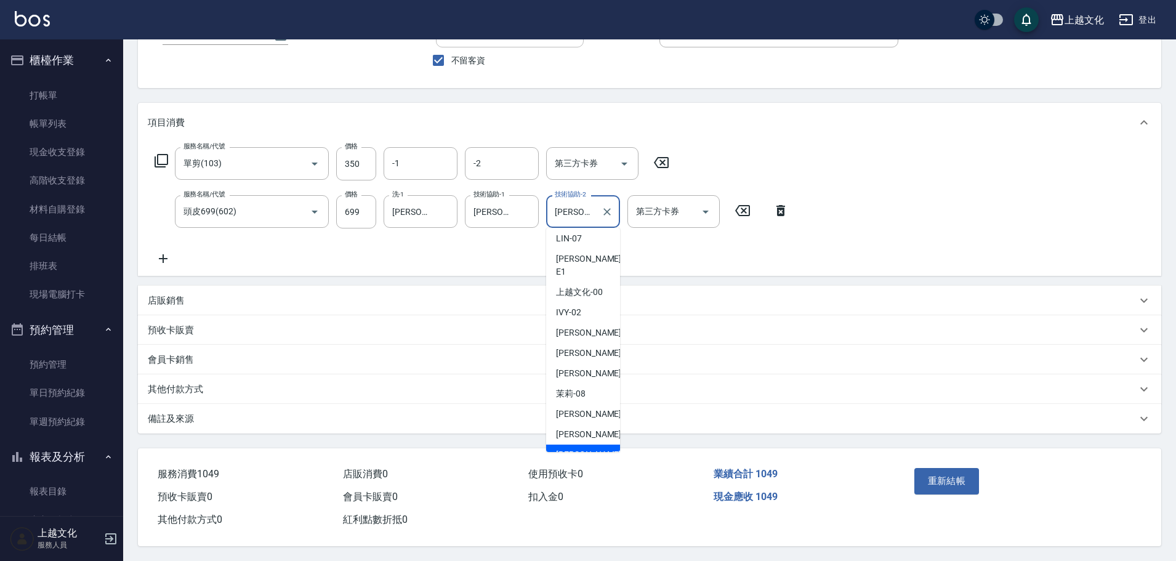
drag, startPoint x: 581, startPoint y: 205, endPoint x: 545, endPoint y: 191, distance: 38.8
click at [544, 195] on div "服務名稱/代號 頭皮699(602) 服務名稱/代號 價格 699 價格 洗-1 [PERSON_NAME]-11 洗-1 技術協助-1 [PERSON_NA…" at bounding box center [472, 211] width 648 height 33
click at [357, 116] on div "項目消費" at bounding box center [642, 122] width 988 height 13
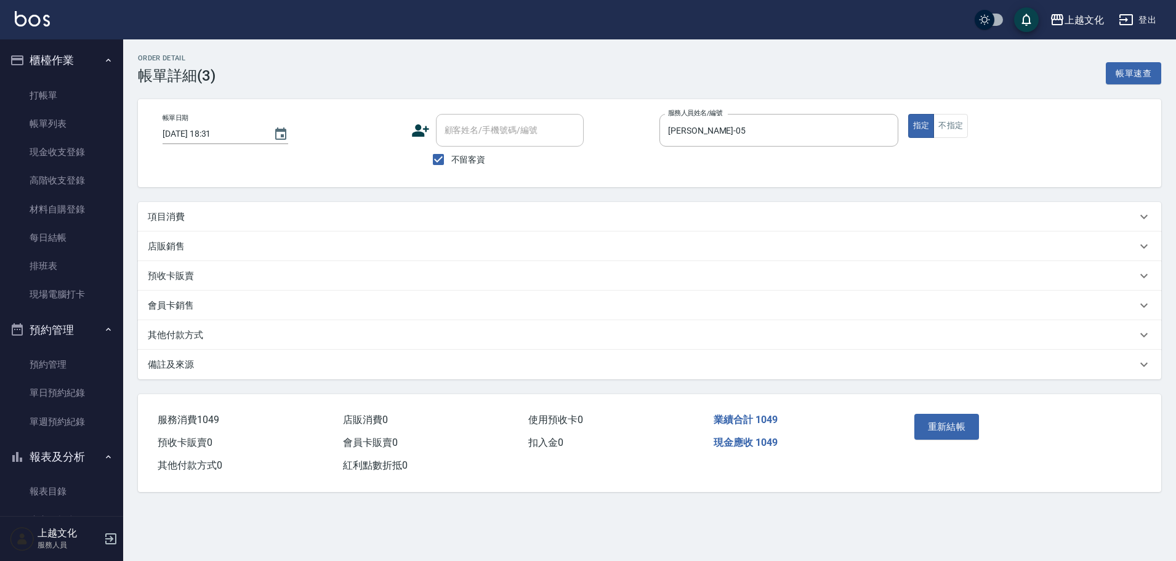
scroll to position [0, 0]
click at [206, 214] on div "項目消費" at bounding box center [645, 216] width 995 height 13
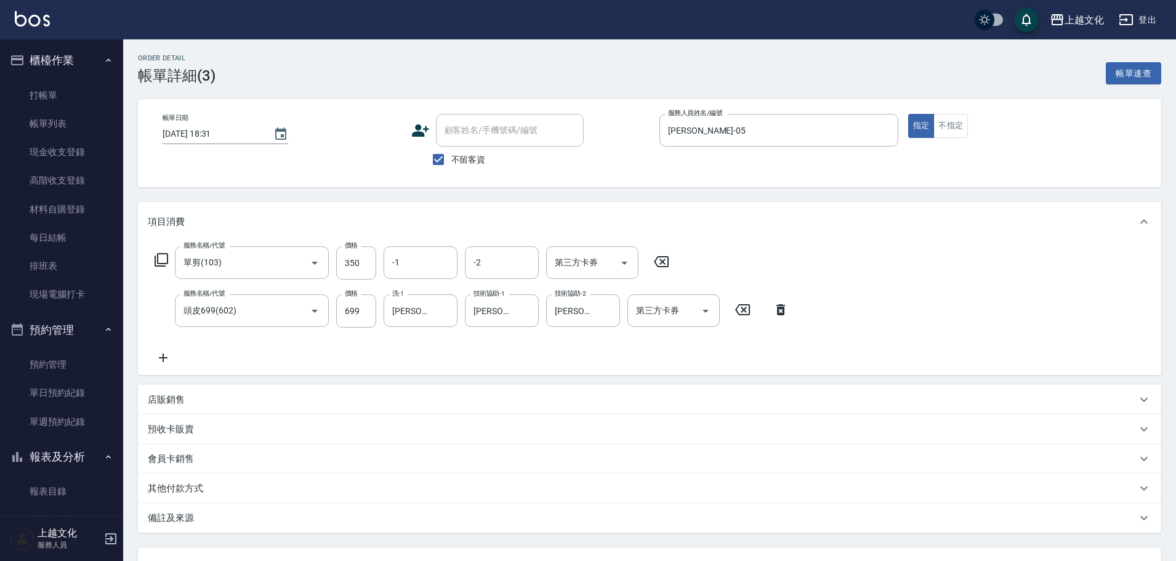
click at [169, 358] on icon at bounding box center [163, 357] width 31 height 15
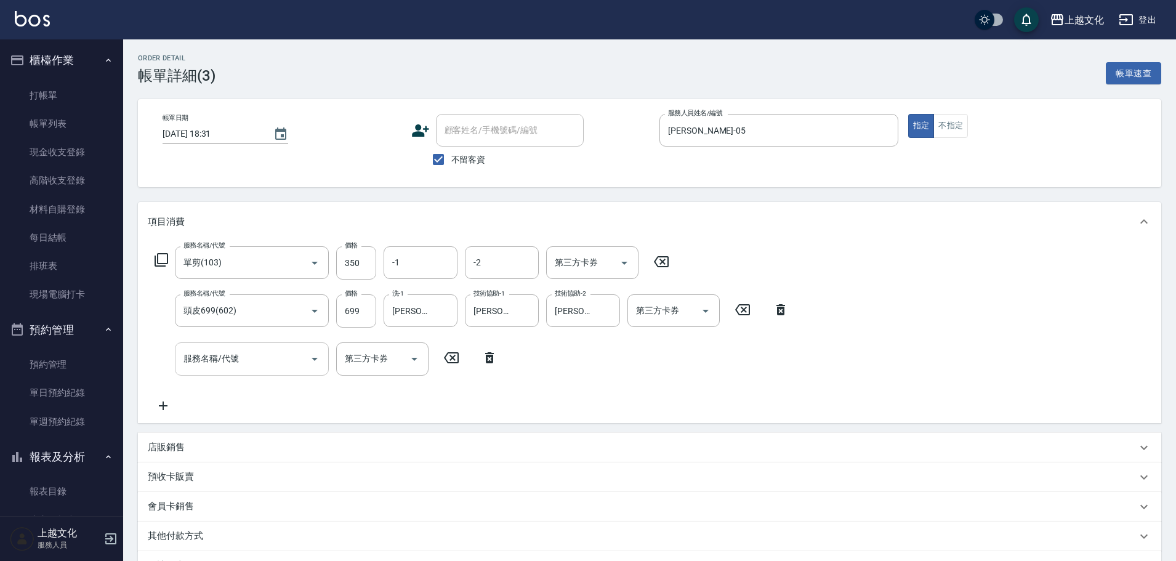
click at [210, 363] on input "服務名稱/代號" at bounding box center [242, 359] width 124 height 22
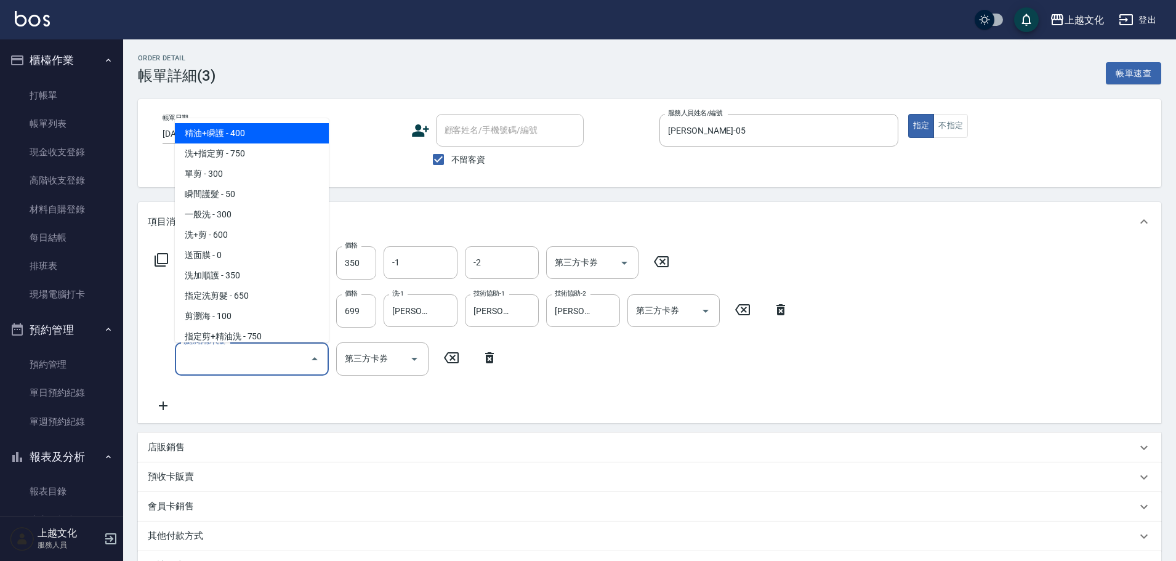
click at [242, 134] on span "精油+瞬護 - 400" at bounding box center [252, 133] width 154 height 20
type input "精油+瞬護(101)"
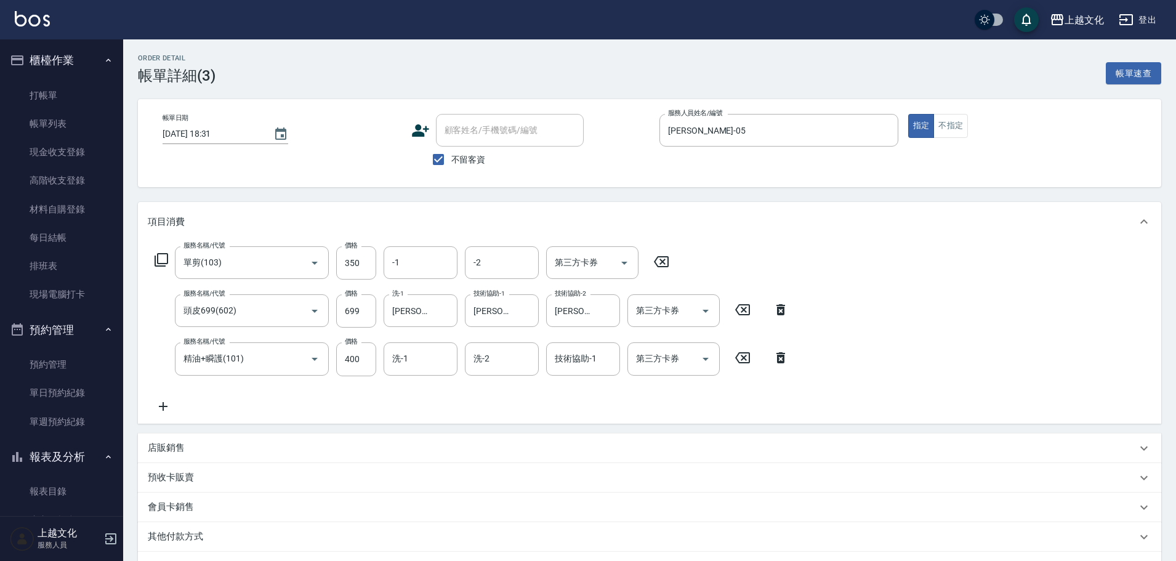
click at [779, 355] on icon at bounding box center [780, 357] width 9 height 11
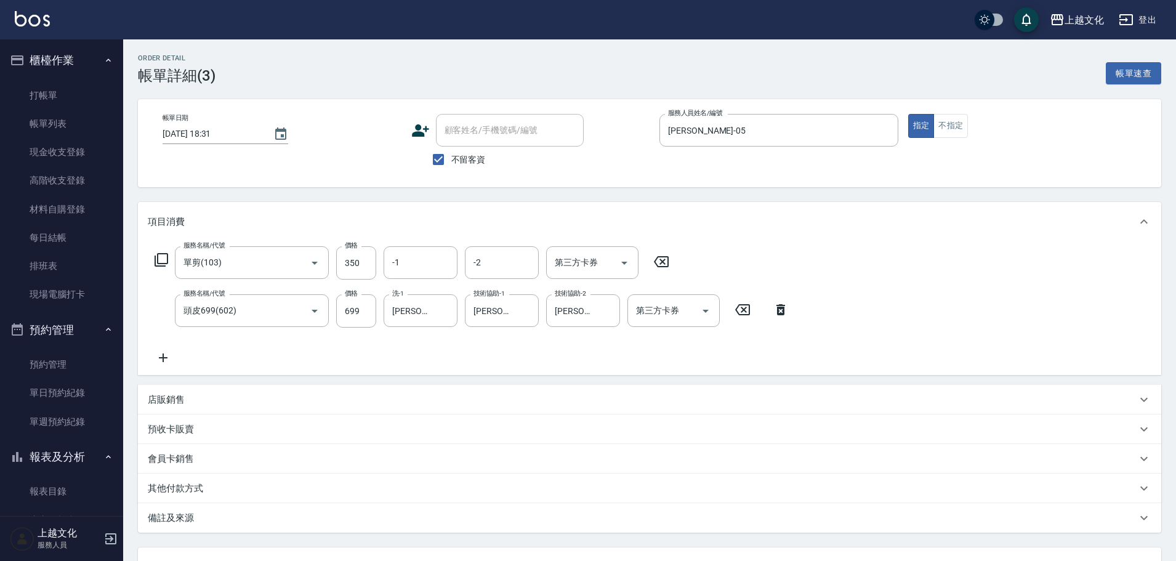
scroll to position [105, 0]
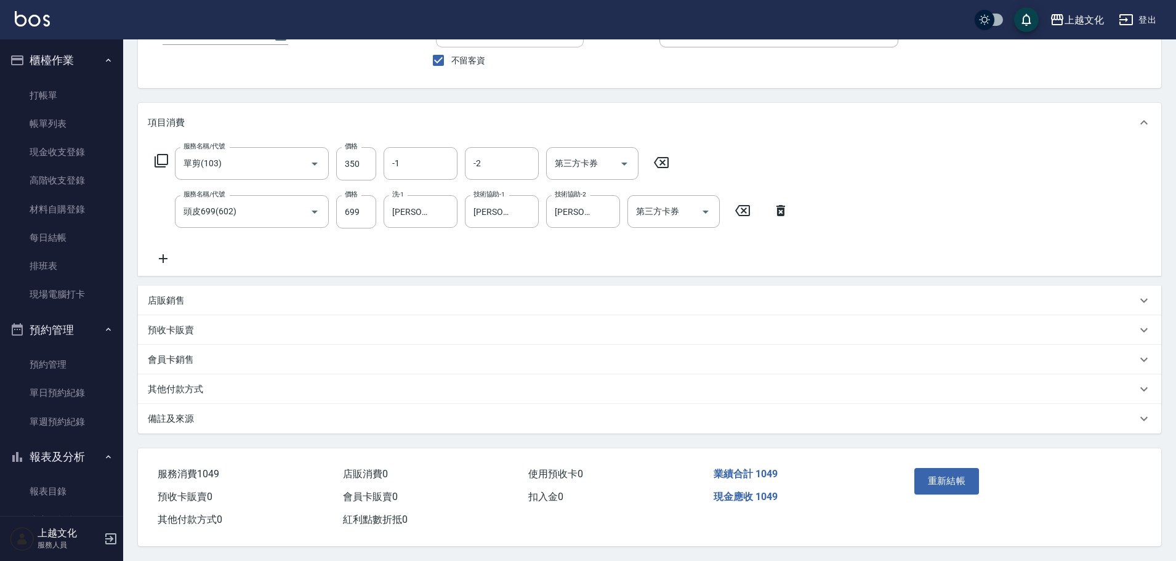
click at [164, 153] on icon at bounding box center [161, 160] width 15 height 15
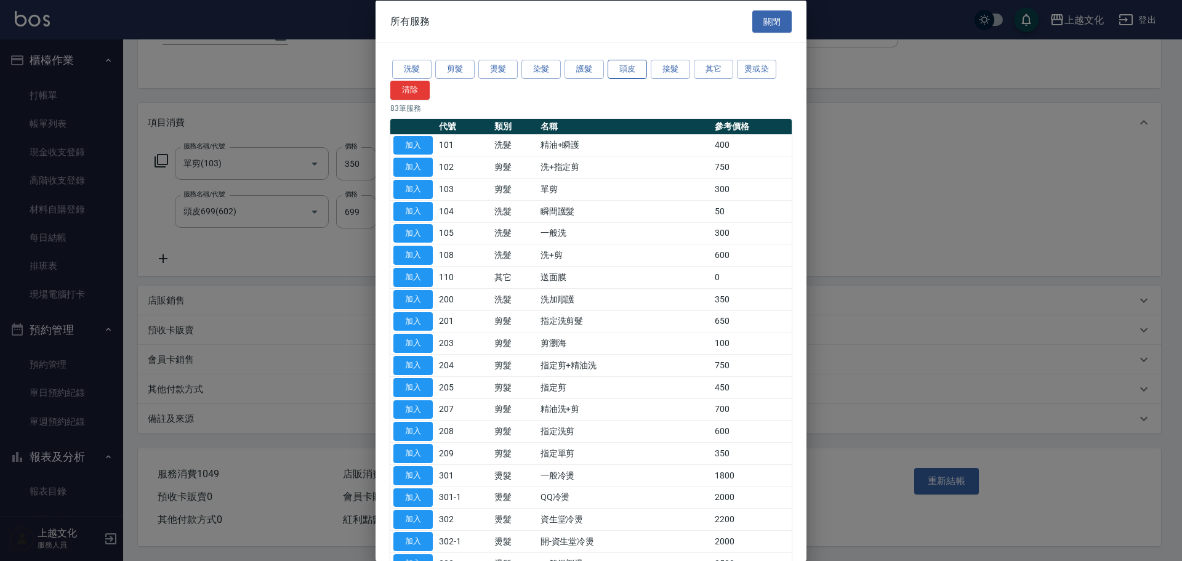
click at [635, 70] on button "頭皮" at bounding box center [626, 69] width 39 height 19
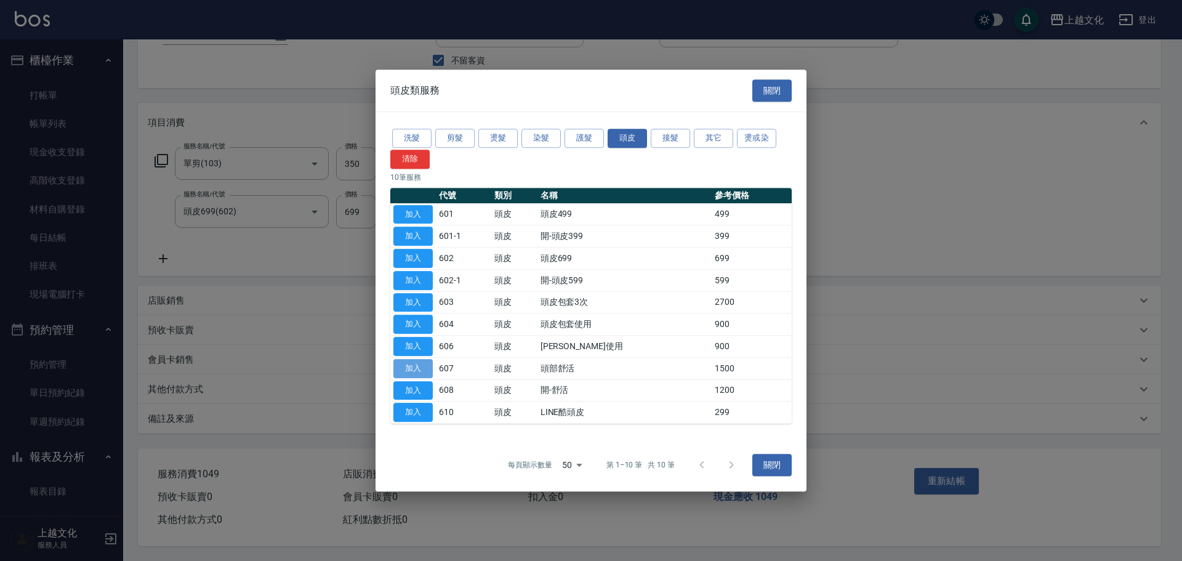
click at [429, 368] on button "加入" at bounding box center [412, 368] width 39 height 19
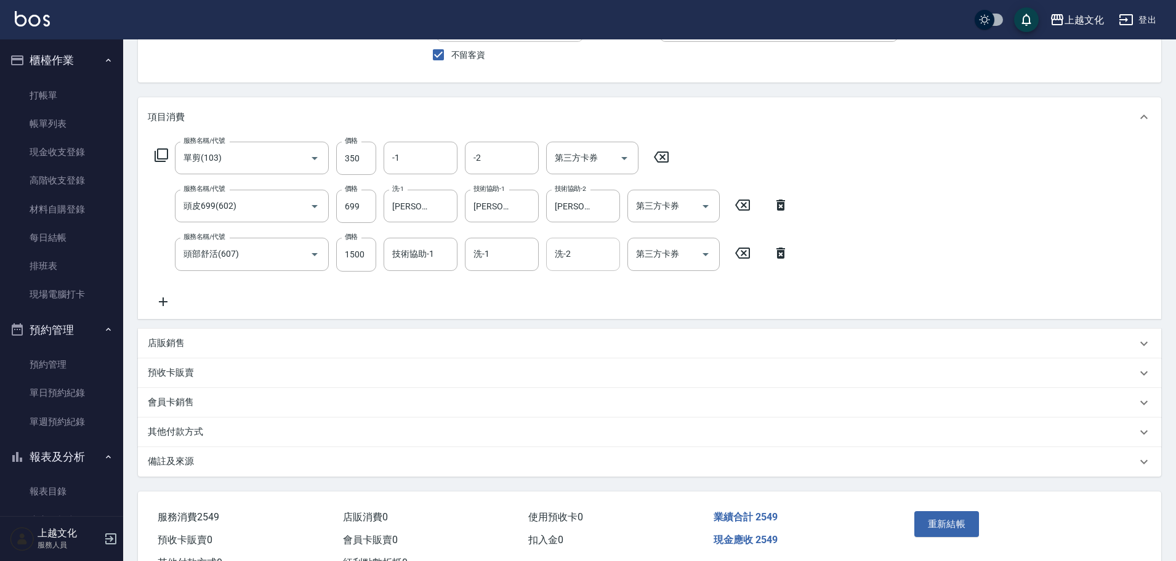
click at [587, 254] on input "洗-2" at bounding box center [582, 254] width 63 height 22
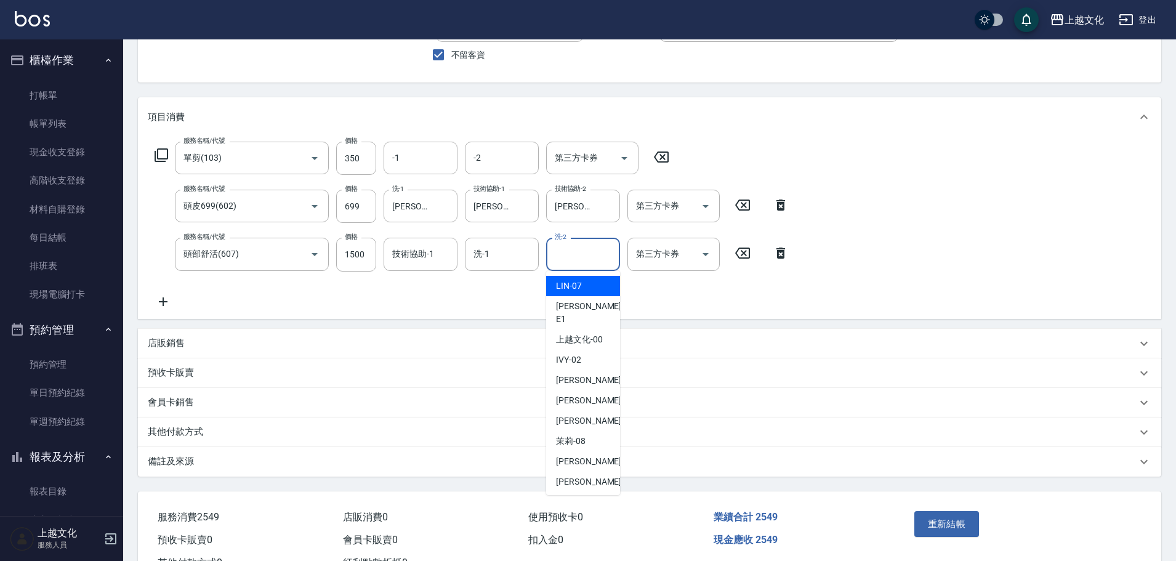
click at [475, 281] on div "服務名稱/代號 單剪(103) 服務名稱/代號 價格 350 價格 -1 -1 -2 -2 第三方卡券 第三方卡券 服務名稱/代號 頭皮699(602) 服務…" at bounding box center [472, 225] width 648 height 167
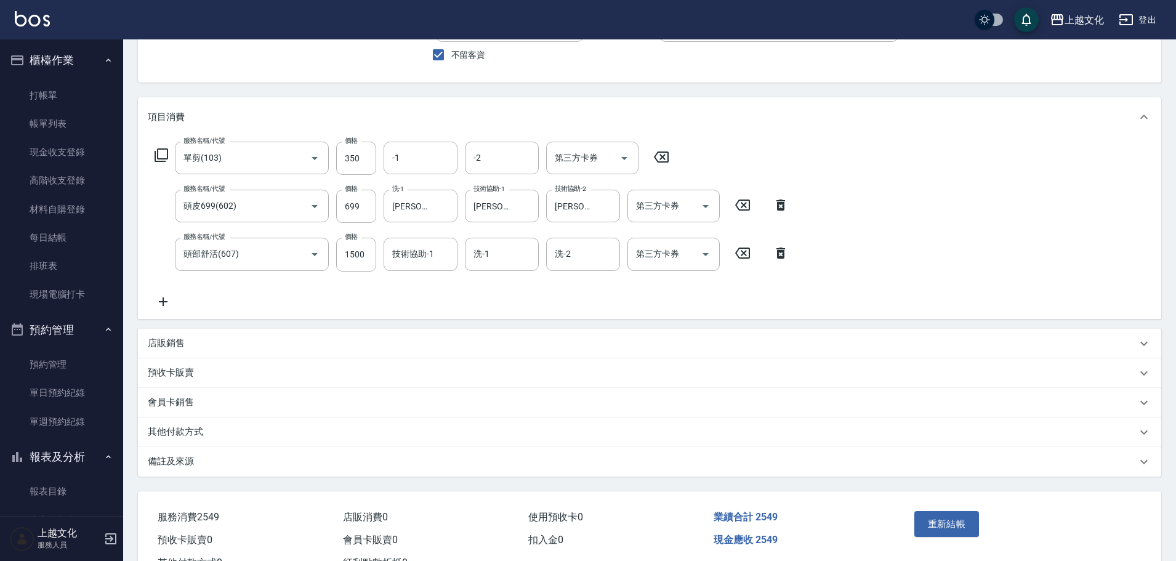
click at [779, 257] on icon at bounding box center [780, 252] width 9 height 11
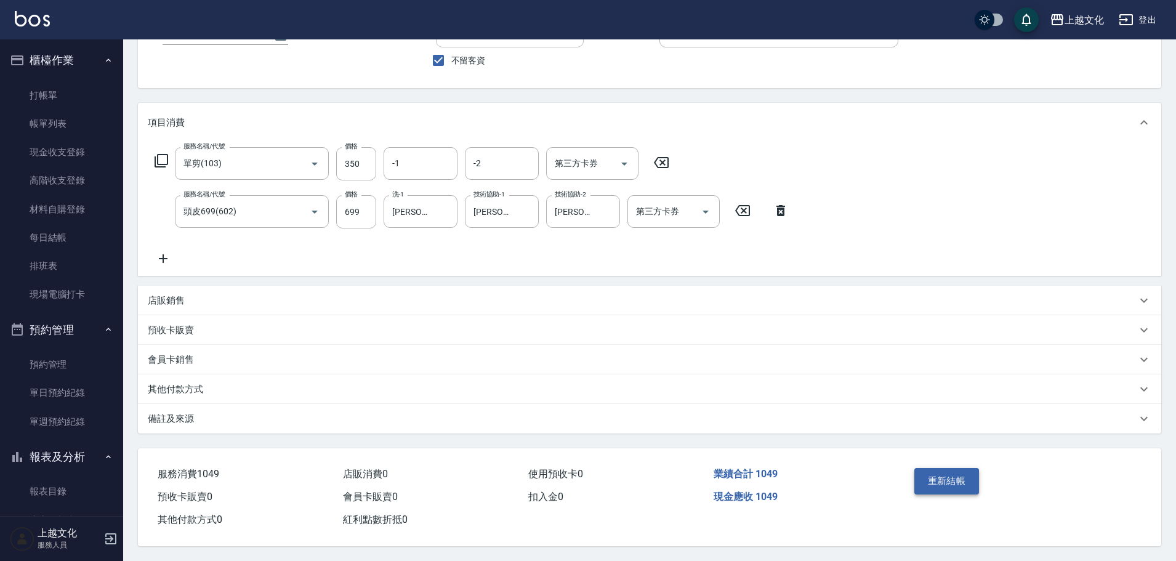
click at [958, 469] on button "重新結帳" at bounding box center [946, 481] width 65 height 26
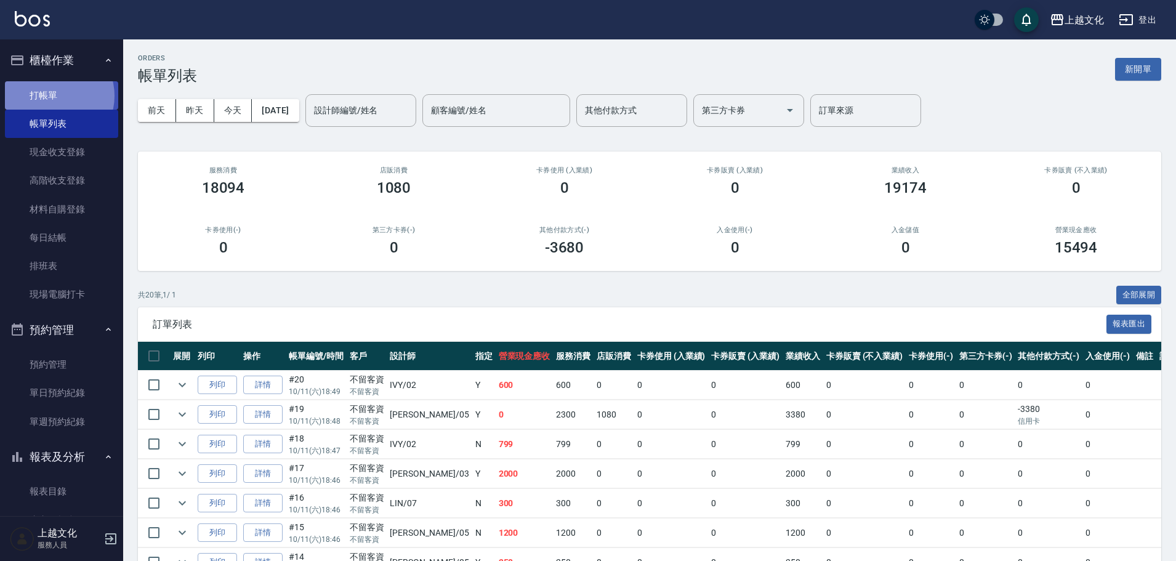
click at [54, 95] on link "打帳單" at bounding box center [61, 95] width 113 height 28
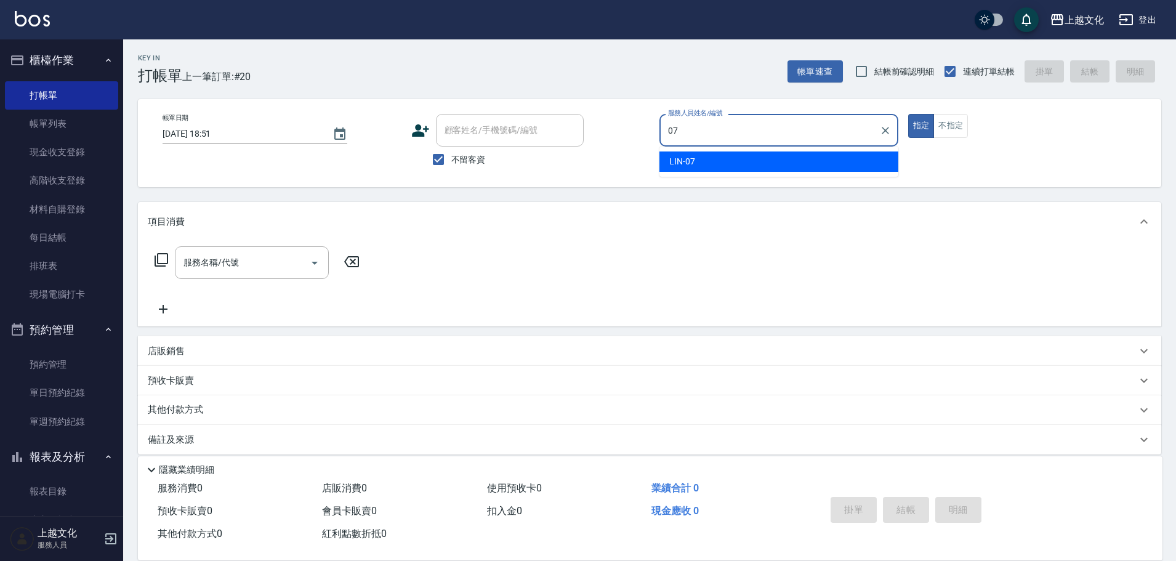
type input "[PERSON_NAME]-07"
type button "true"
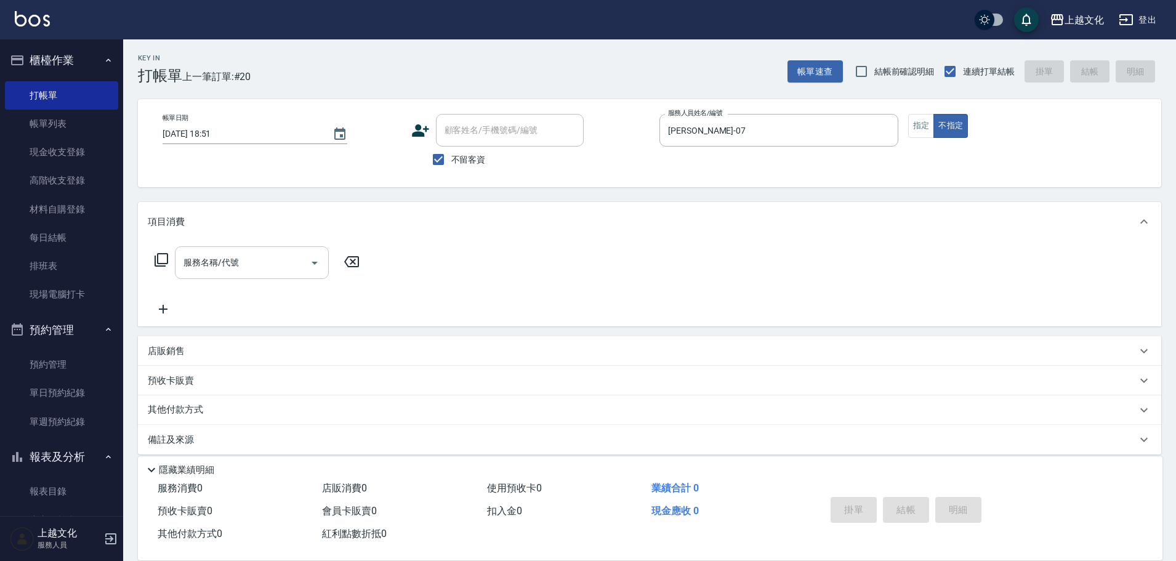
click at [257, 257] on input "服務名稱/代號" at bounding box center [242, 263] width 124 height 22
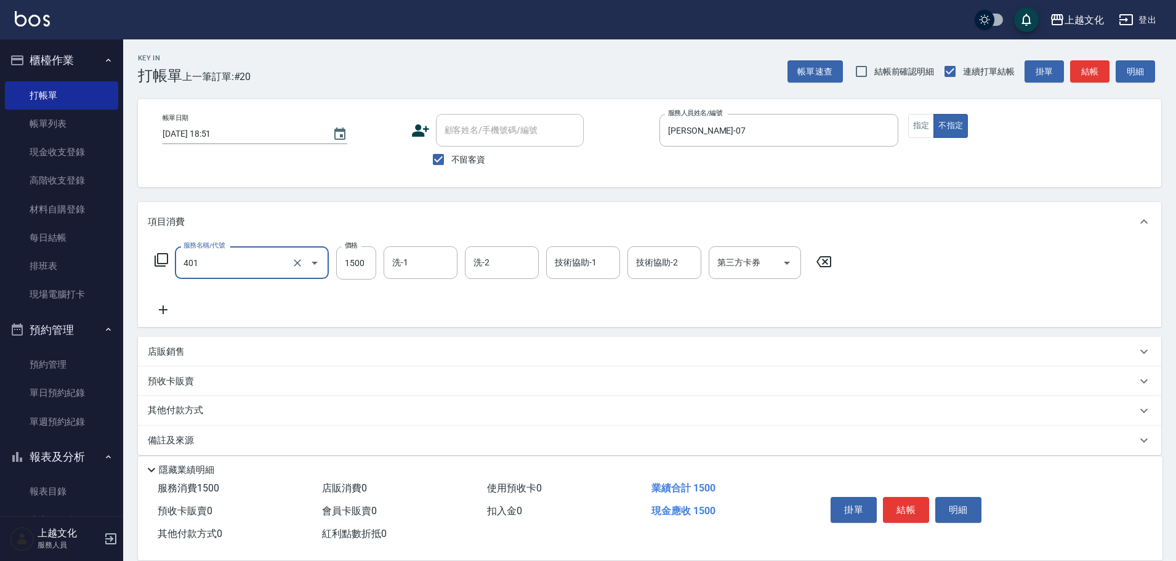
type input "日系染髮(401)"
type input "2700"
click at [313, 298] on div "服務名稱/代號 日系染髮(401) 服務名稱/代號 價格 2700 價格 洗-1 洗-1 洗-2 洗-2 技術協助-1 技術協助-1 技術協助-2 技術協助-…" at bounding box center [493, 281] width 691 height 71
click at [158, 256] on icon at bounding box center [161, 260] width 14 height 14
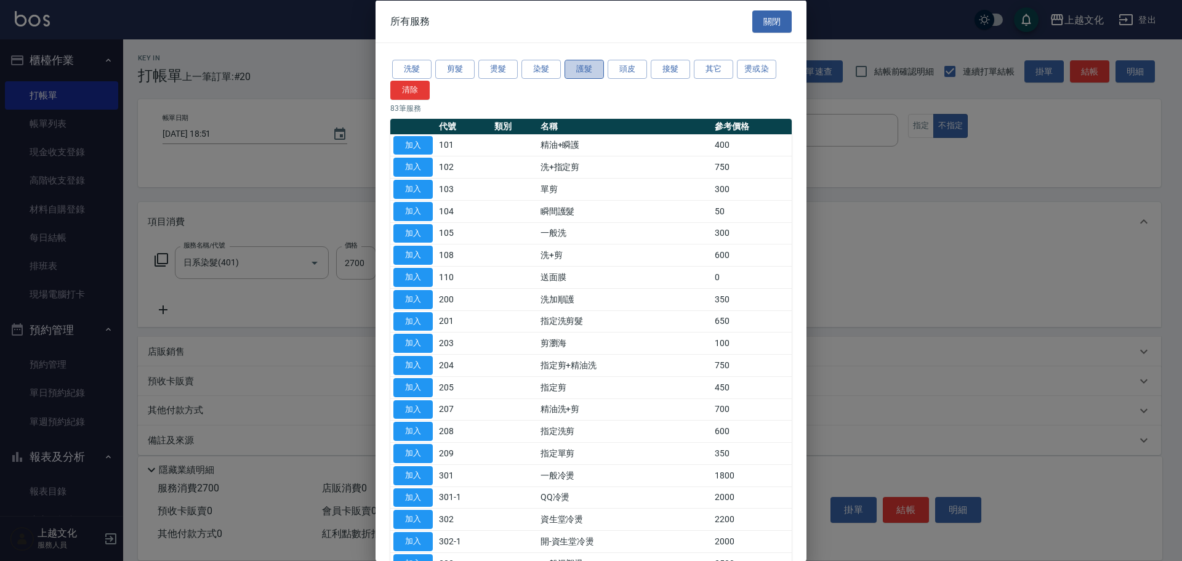
click at [574, 66] on button "護髮" at bounding box center [583, 69] width 39 height 19
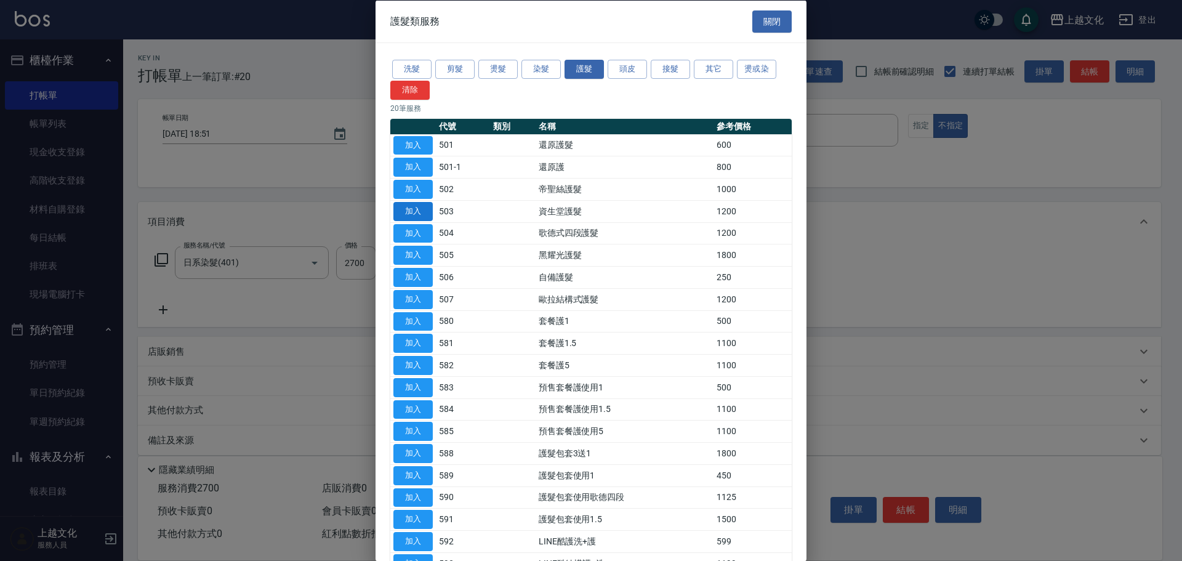
click at [411, 207] on button "加入" at bounding box center [412, 210] width 39 height 19
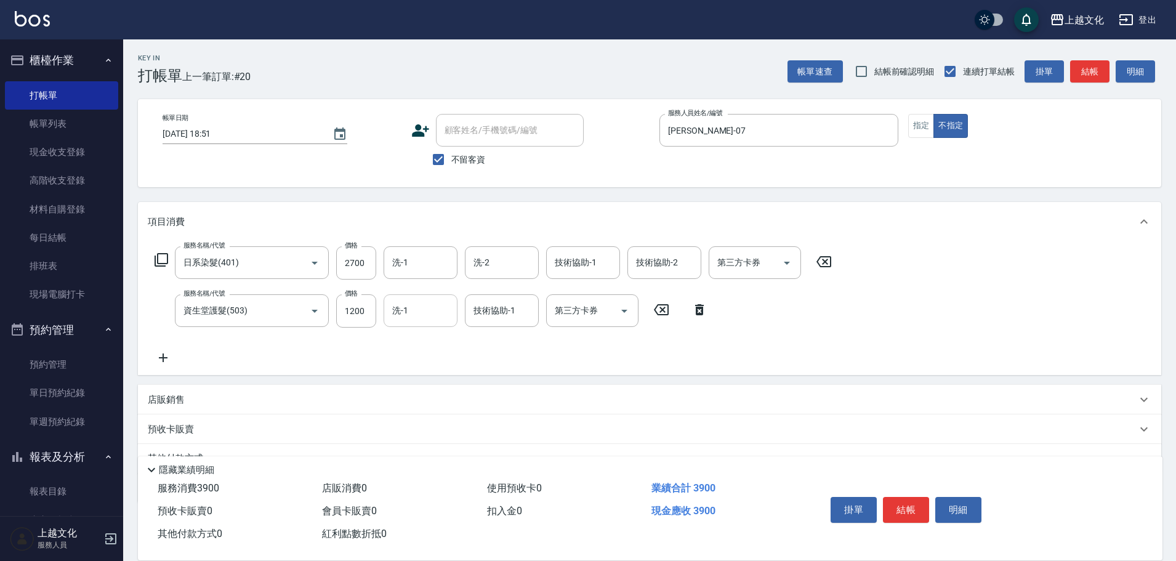
click at [427, 309] on input "洗-1" at bounding box center [420, 311] width 63 height 22
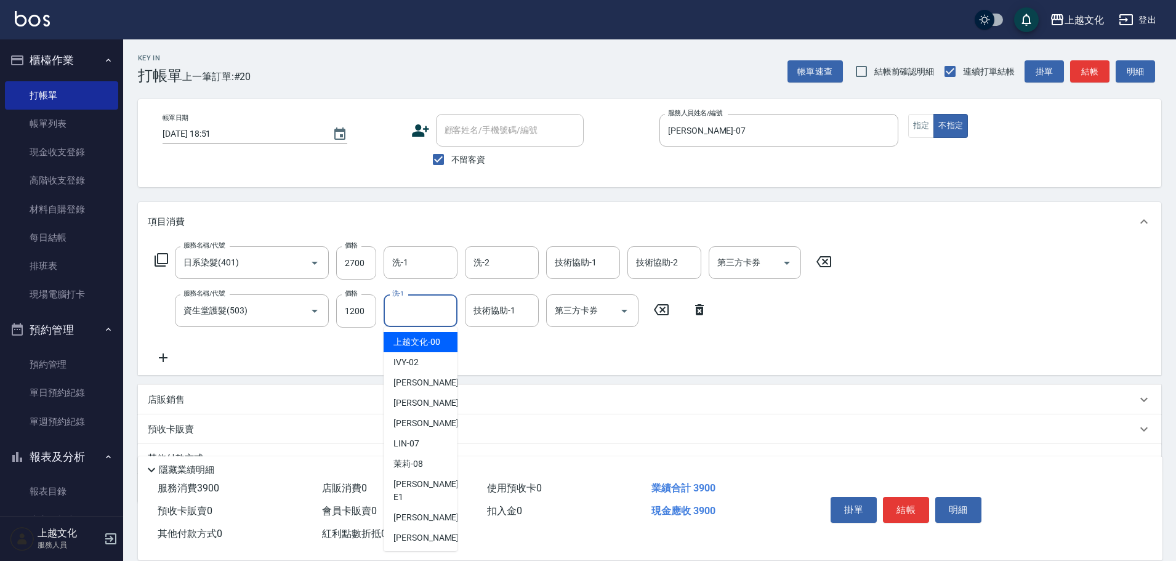
click at [435, 242] on div "項目消費 服務名稱/代號 日系染髮(401) 服務名稱/代號 價格 2700 價格 洗-1 洗-1 洗-2 洗-2 技術協助-1 技術協助-1 技術協助-2 …" at bounding box center [649, 288] width 1023 height 173
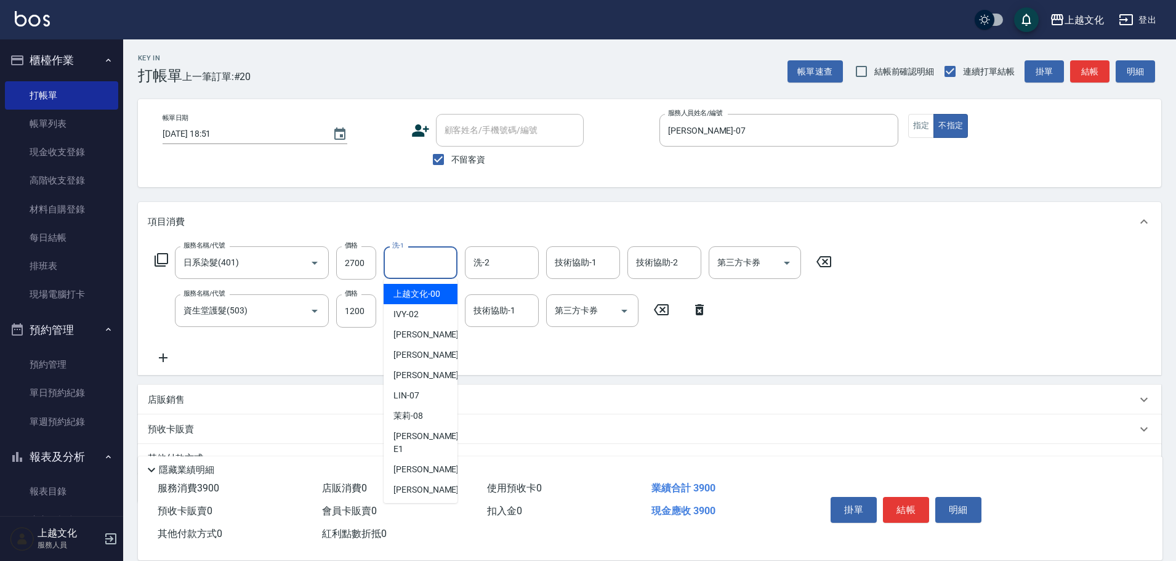
click at [441, 267] on input "洗-1" at bounding box center [420, 263] width 63 height 22
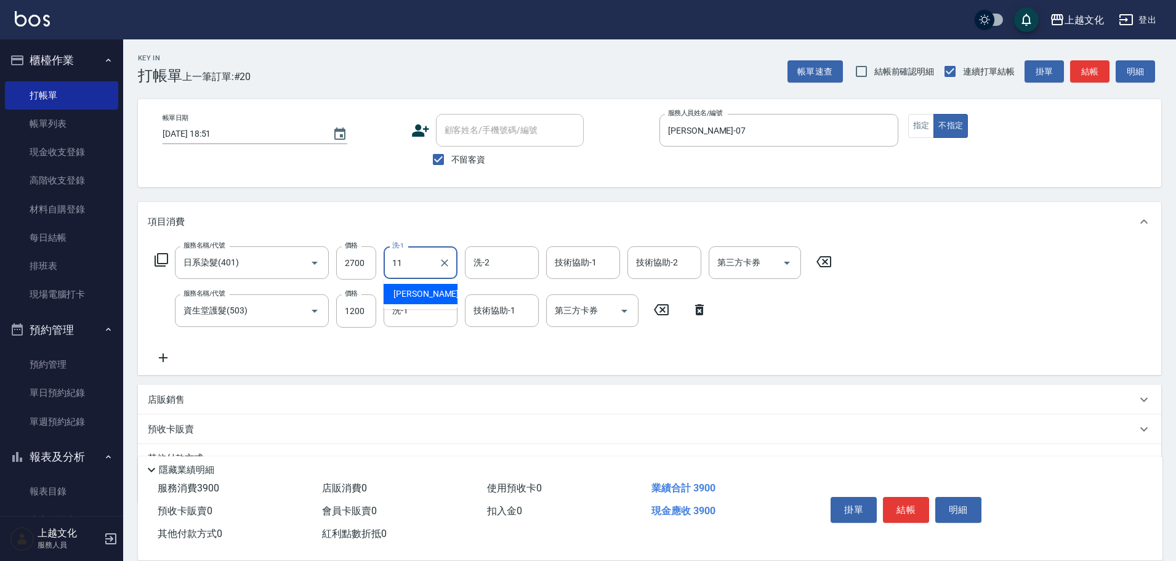
type input "[PERSON_NAME]-11"
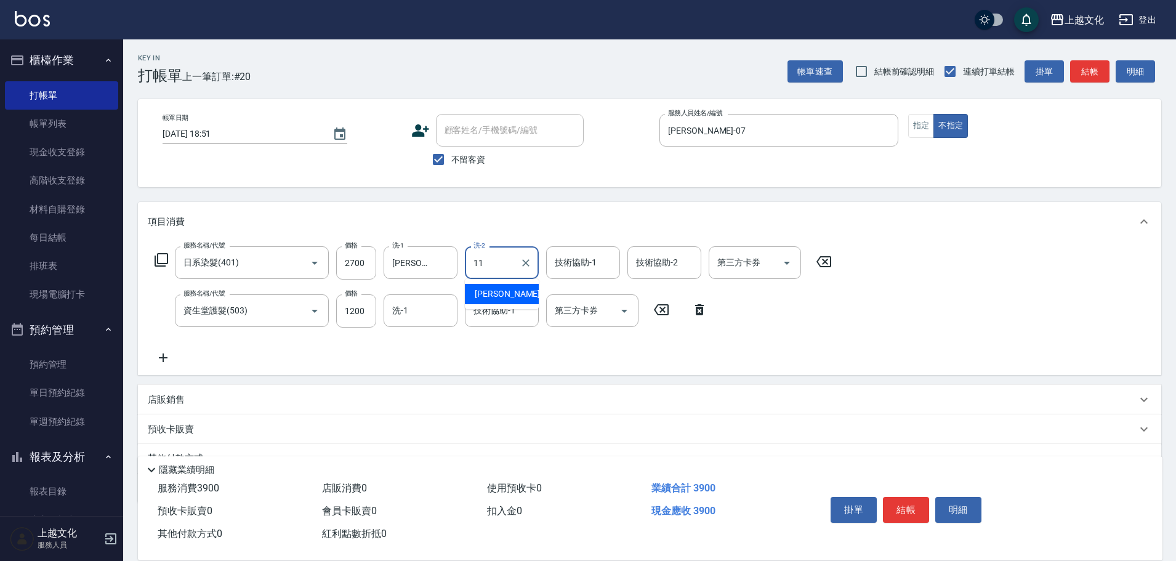
type input "[PERSON_NAME]-11"
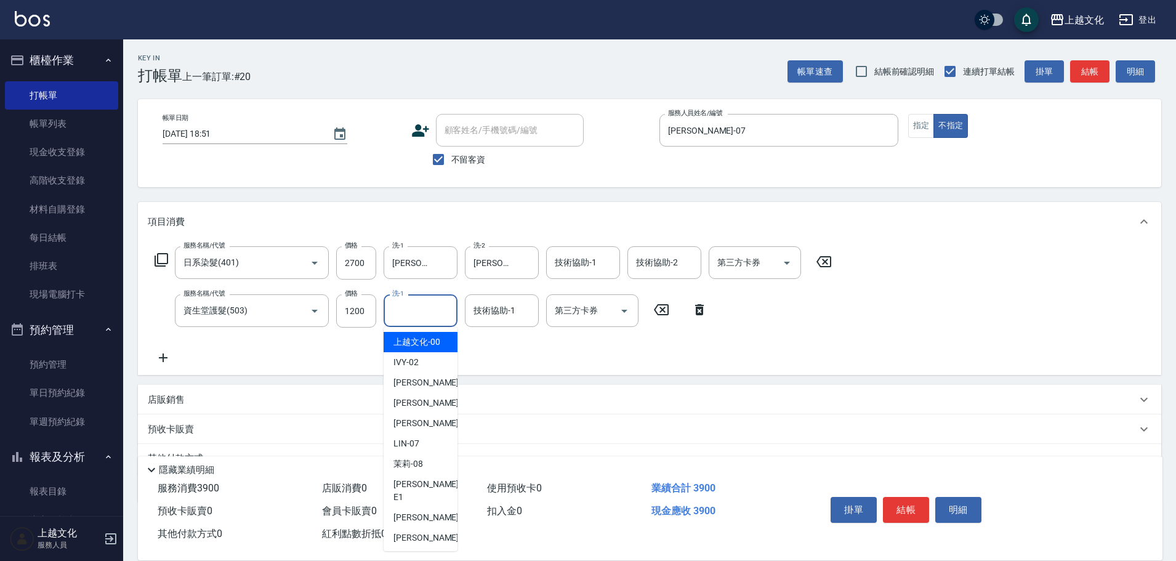
click at [428, 315] on input "洗-1" at bounding box center [420, 311] width 63 height 22
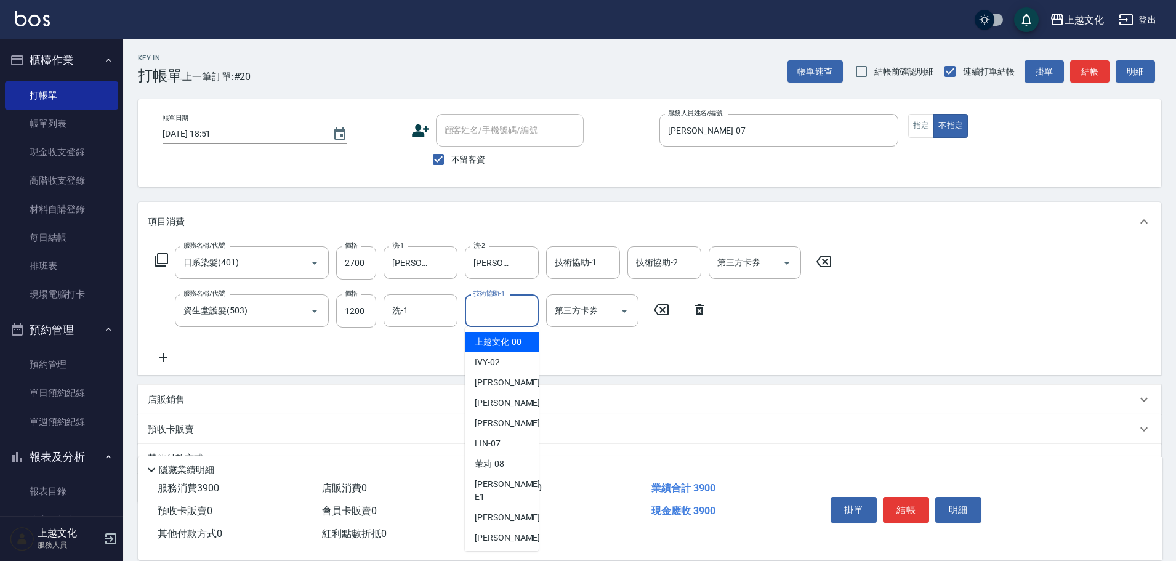
click at [493, 312] on input "技術協助-1" at bounding box center [501, 311] width 63 height 22
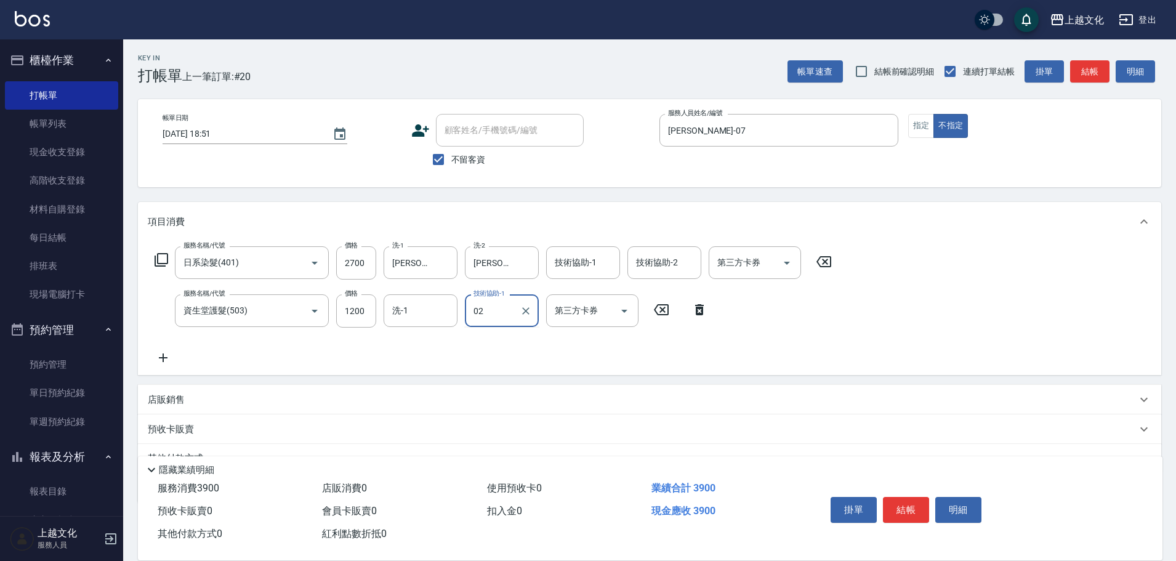
type input "IVY-02"
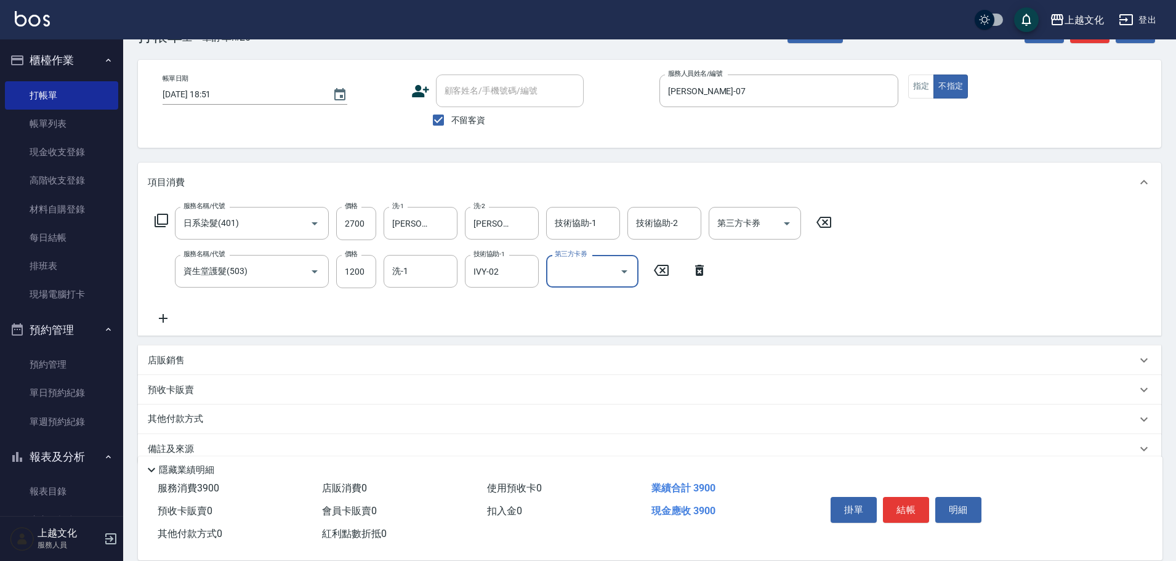
scroll to position [60, 0]
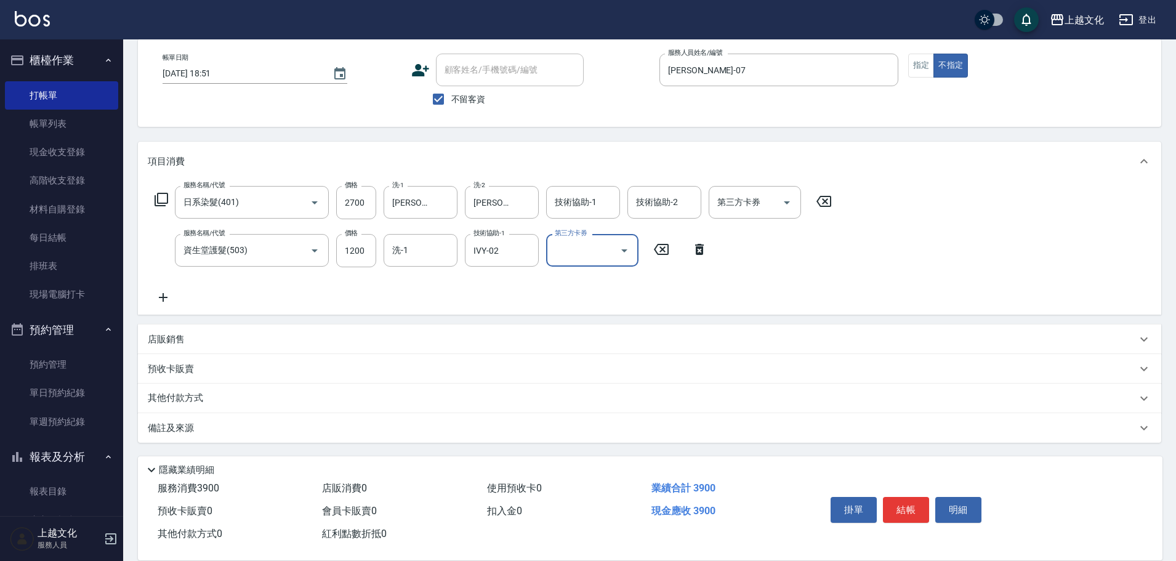
click at [454, 101] on span "不留客資" at bounding box center [468, 99] width 34 height 13
click at [451, 101] on input "不留客資" at bounding box center [438, 99] width 26 height 26
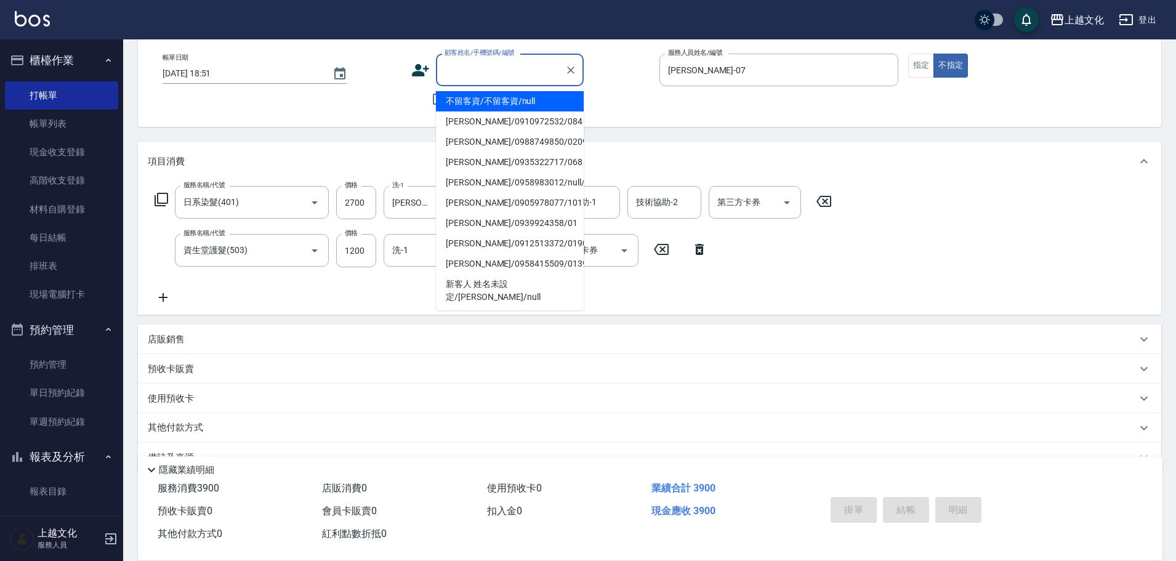
click at [469, 72] on input "顧客姓名/手機號碼/編號" at bounding box center [500, 70] width 118 height 22
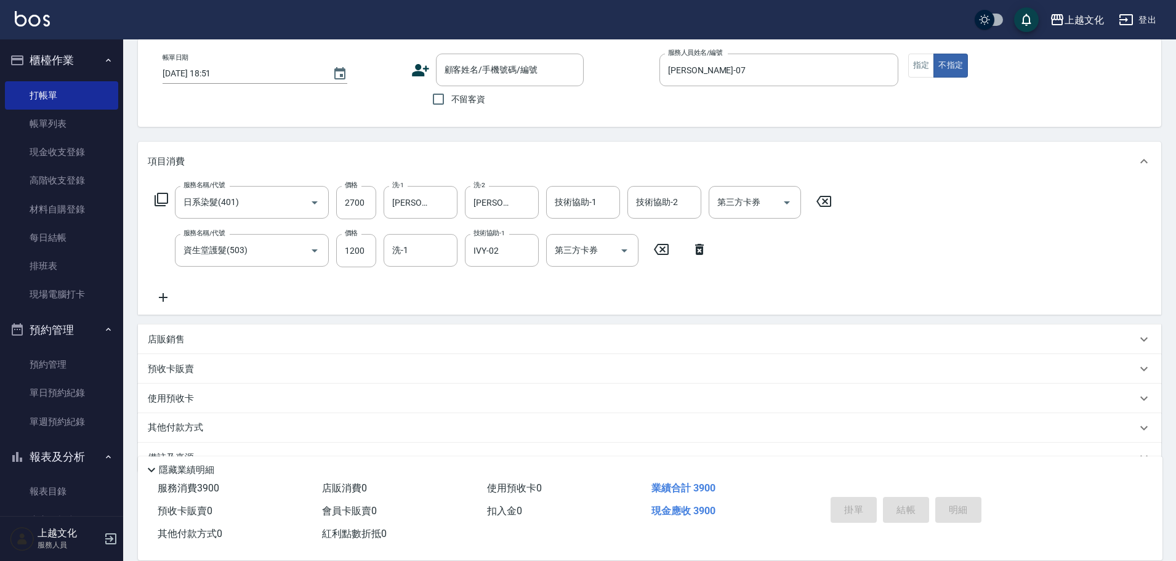
click at [359, 119] on div "帳單日期 [DATE] 18:51 顧客姓名/手機號碼/編號 顧客姓名/手機號碼/編號 不留客資 服務人員姓名/編號 [PERSON_NAME]-07 服務人…" at bounding box center [649, 83] width 1023 height 88
click at [468, 97] on span "不留客資" at bounding box center [468, 99] width 34 height 13
click at [451, 97] on input "不留客資" at bounding box center [438, 99] width 26 height 26
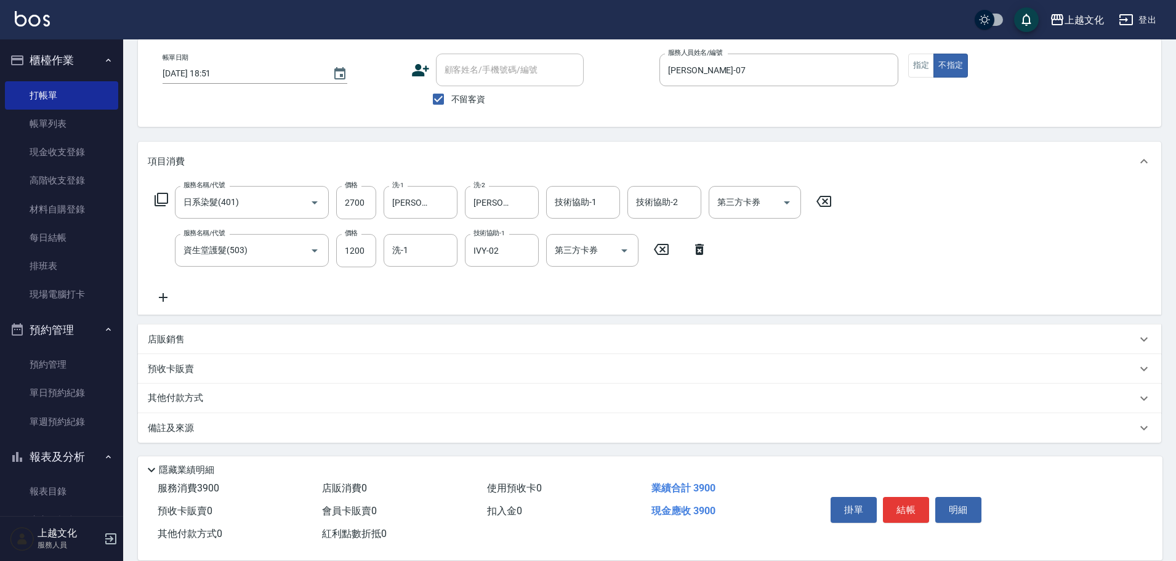
click at [468, 96] on span "不留客資" at bounding box center [468, 99] width 34 height 13
click at [451, 96] on input "不留客資" at bounding box center [438, 99] width 26 height 26
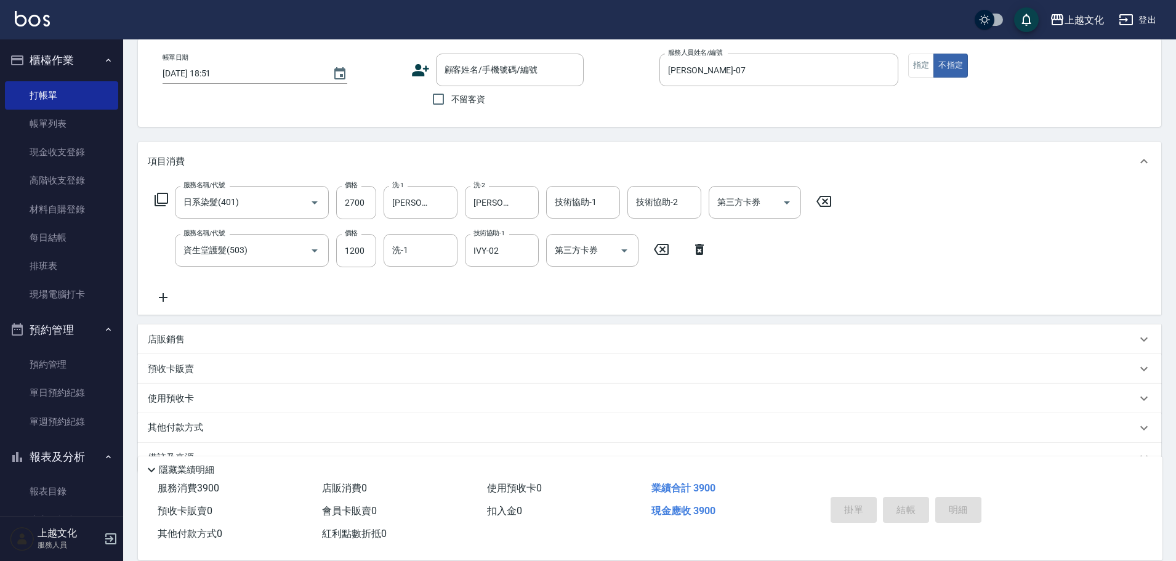
click at [921, 503] on div "掛單 結帳 明細" at bounding box center [905, 511] width 161 height 39
click at [472, 95] on span "不留客資" at bounding box center [468, 99] width 34 height 13
click at [451, 95] on input "不留客資" at bounding box center [438, 99] width 26 height 26
checkbox input "true"
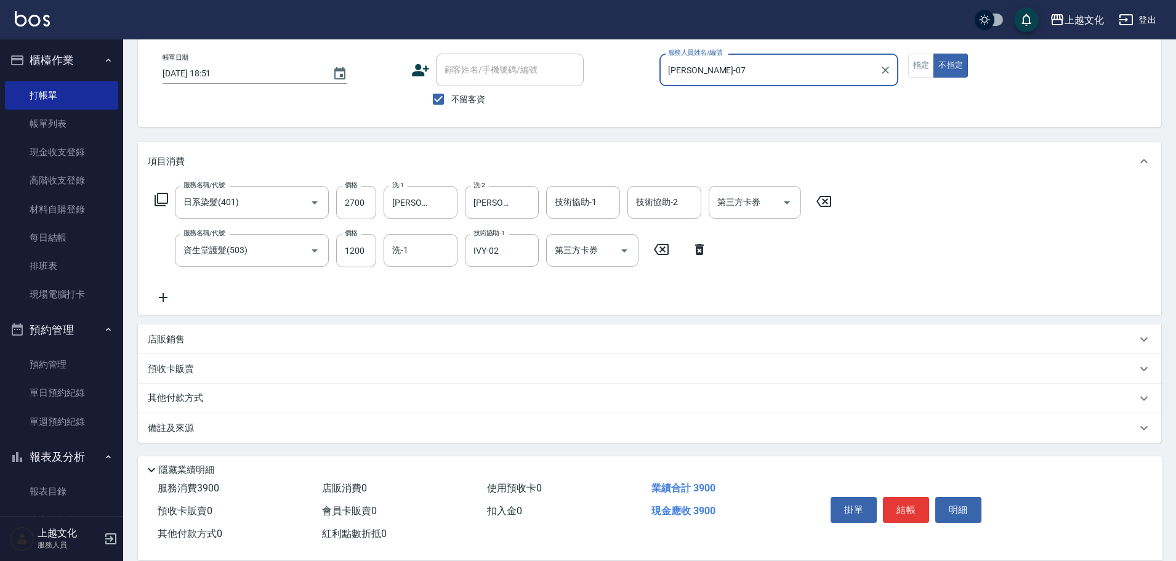
drag, startPoint x: 218, startPoint y: 395, endPoint x: 214, endPoint y: 390, distance: 6.7
click at [217, 393] on div "其他付款方式" at bounding box center [642, 398] width 988 height 14
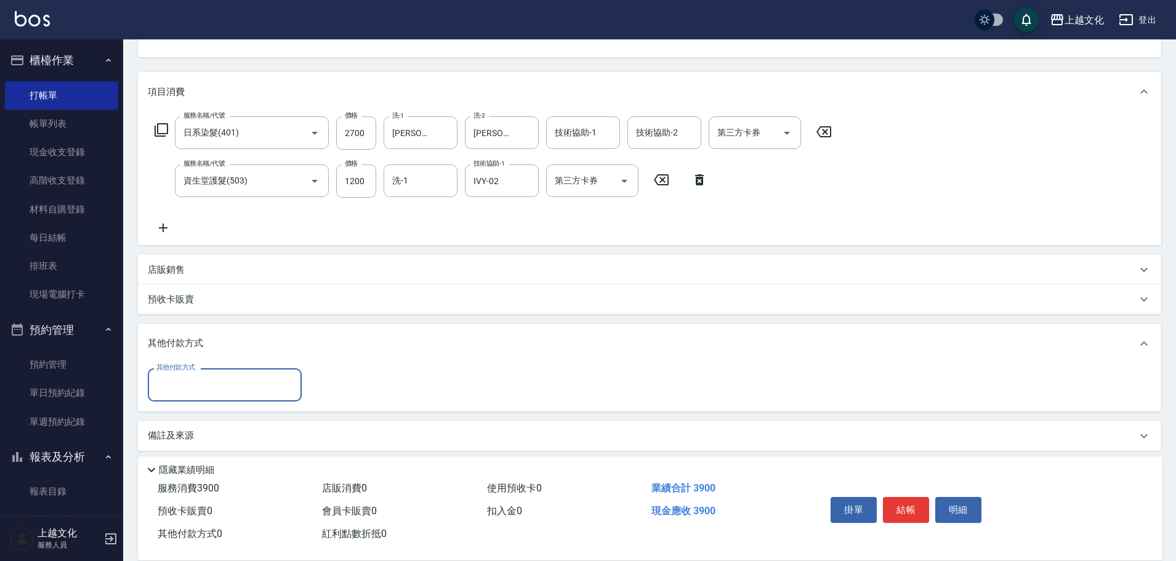
scroll to position [137, 0]
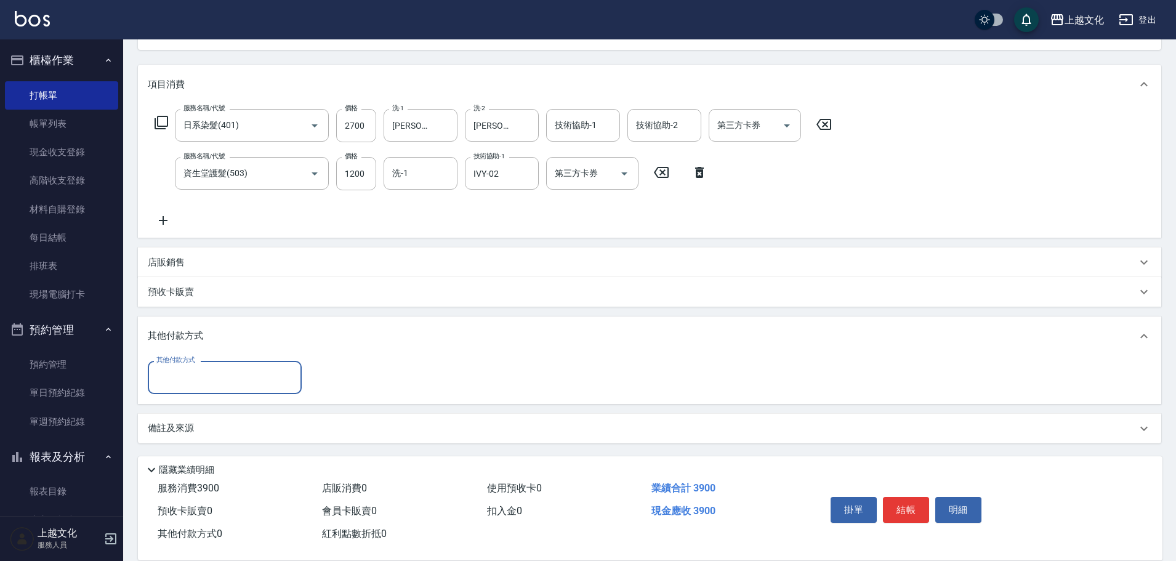
click at [254, 369] on input "其他付款方式" at bounding box center [224, 377] width 143 height 22
click at [518, 422] on div "備註及來源" at bounding box center [642, 428] width 988 height 13
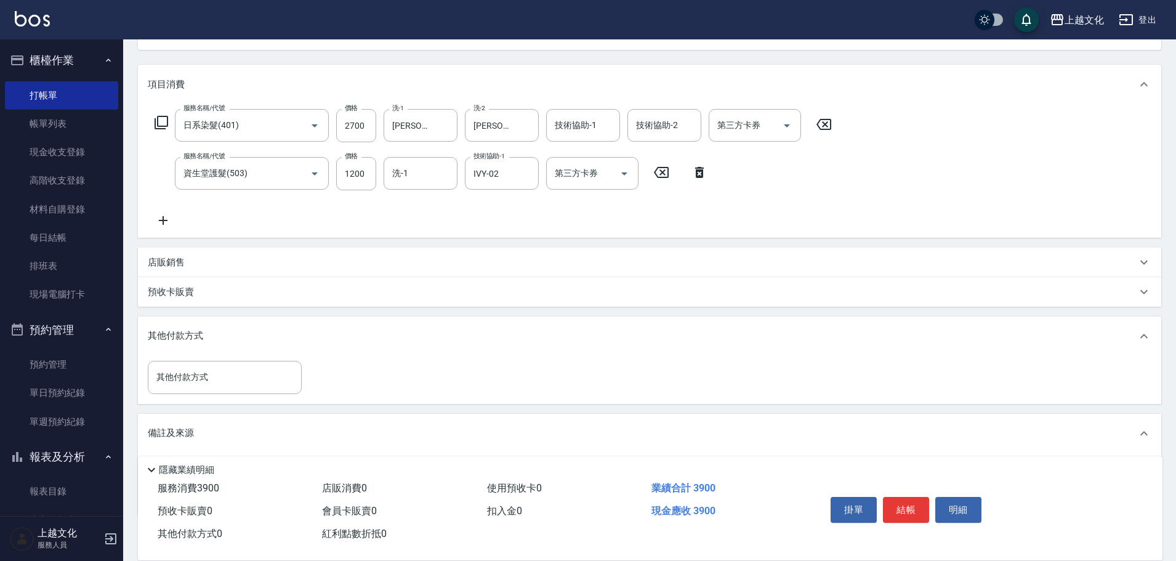
click at [169, 463] on p "隱藏業績明細" at bounding box center [186, 469] width 55 height 13
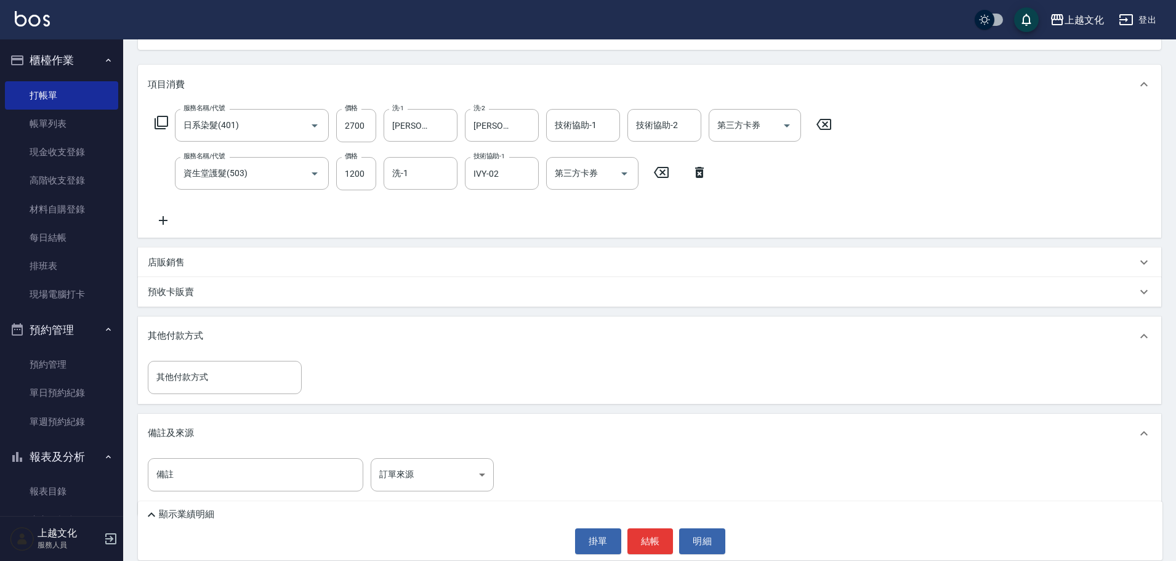
click at [182, 513] on p "顯示業績明細" at bounding box center [186, 514] width 55 height 13
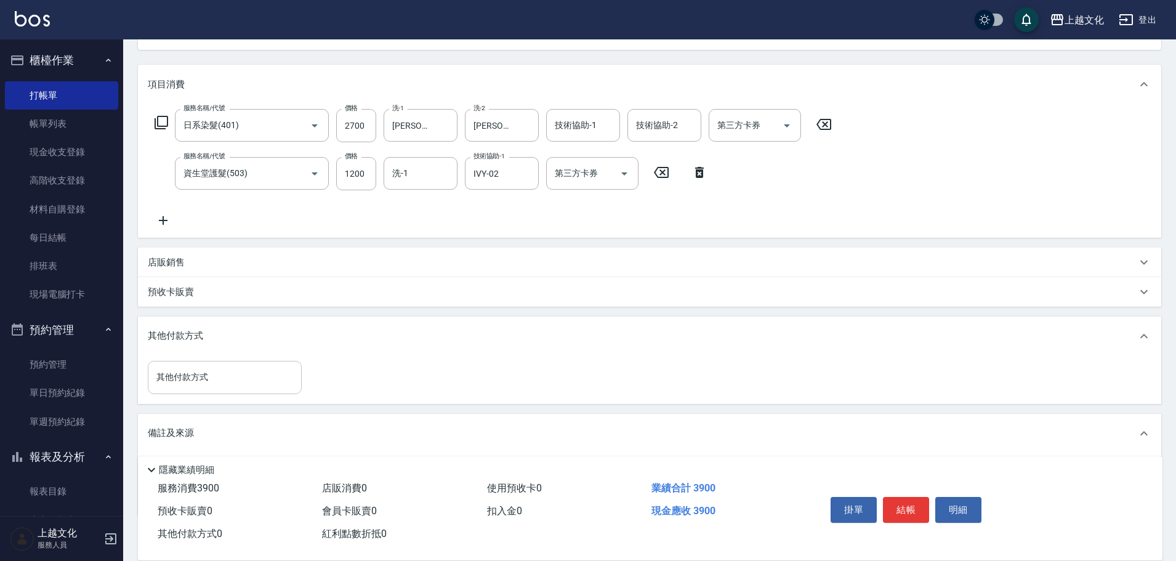
drag, startPoint x: 223, startPoint y: 361, endPoint x: 222, endPoint y: 369, distance: 7.5
click at [223, 367] on div "其他付款方式" at bounding box center [225, 377] width 154 height 33
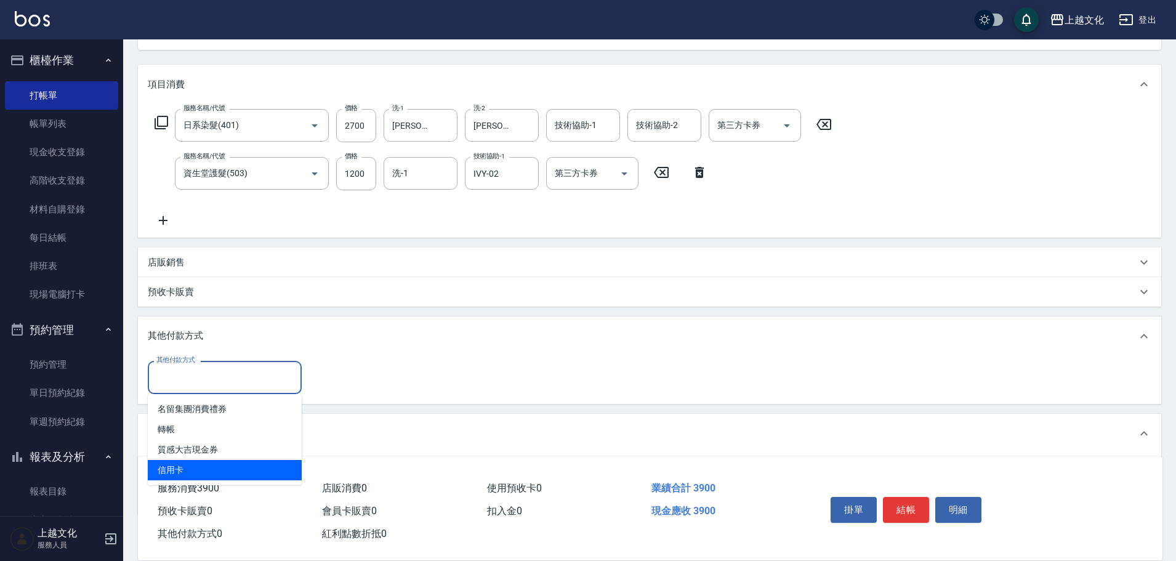
click at [210, 467] on span "信用卡" at bounding box center [225, 470] width 154 height 20
type input "信用卡"
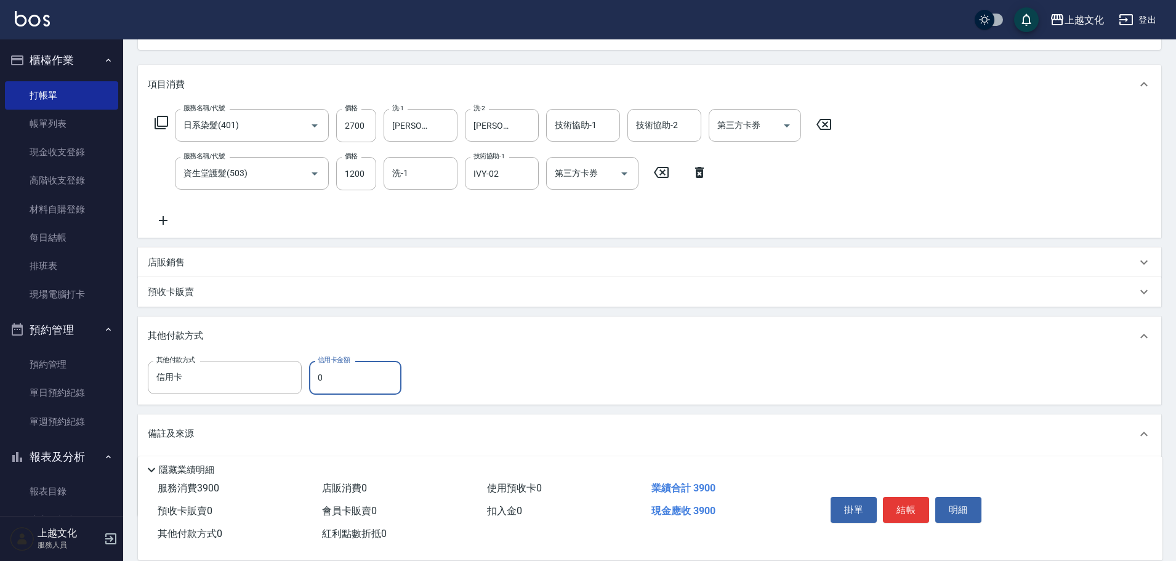
click at [366, 371] on input "0" at bounding box center [355, 377] width 92 height 33
click at [365, 372] on input "0" at bounding box center [355, 377] width 92 height 33
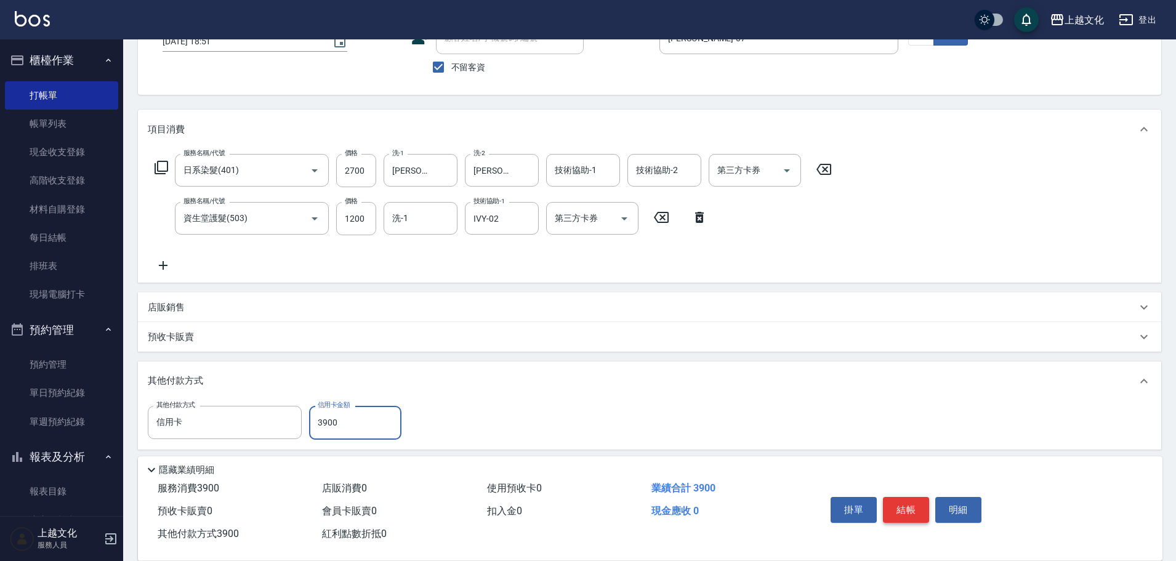
scroll to position [88, 0]
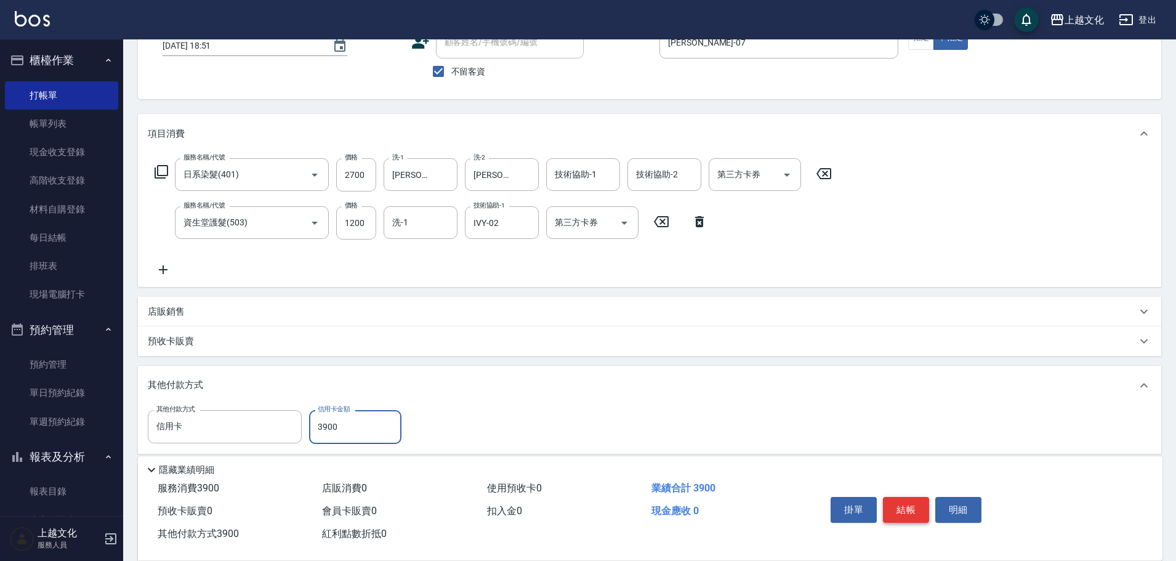
type input "3900"
click at [913, 513] on button "結帳" at bounding box center [906, 510] width 46 height 26
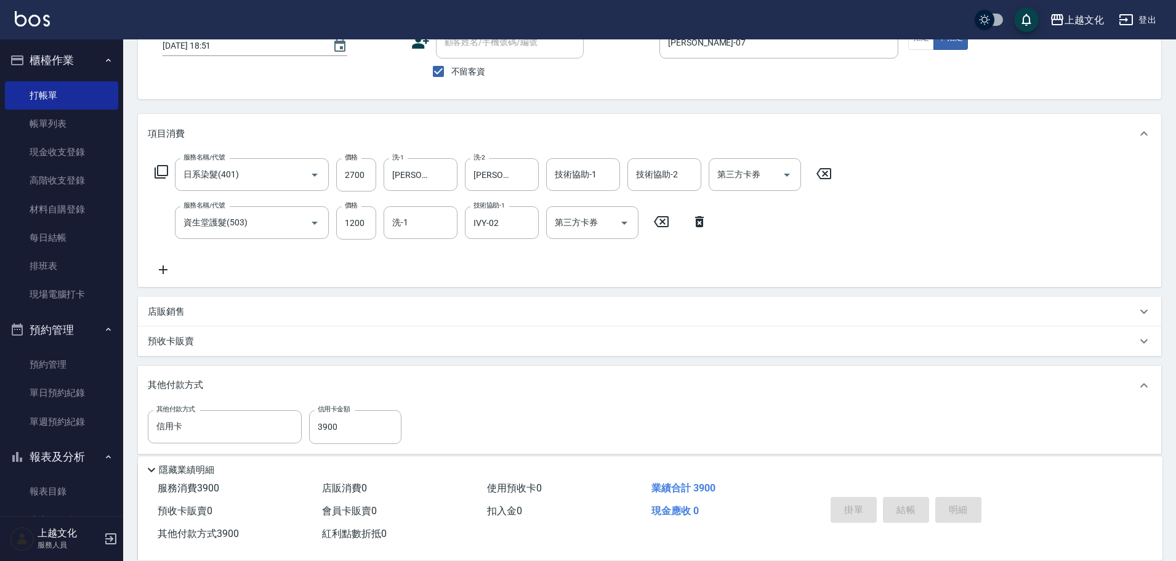
type input "[DATE] 18:53"
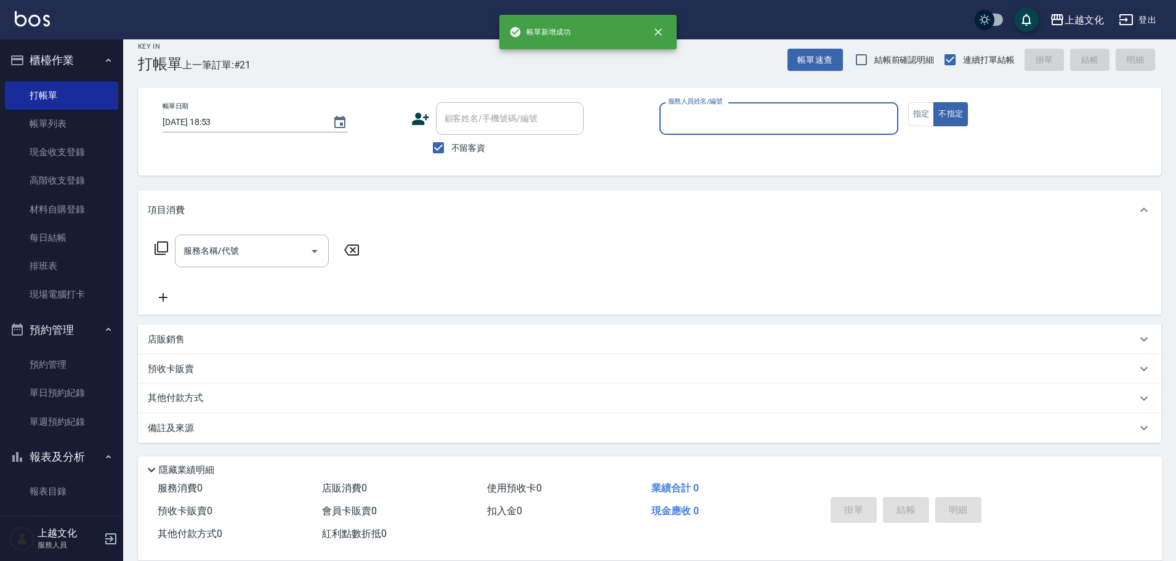
scroll to position [12, 0]
type input "kelly-03"
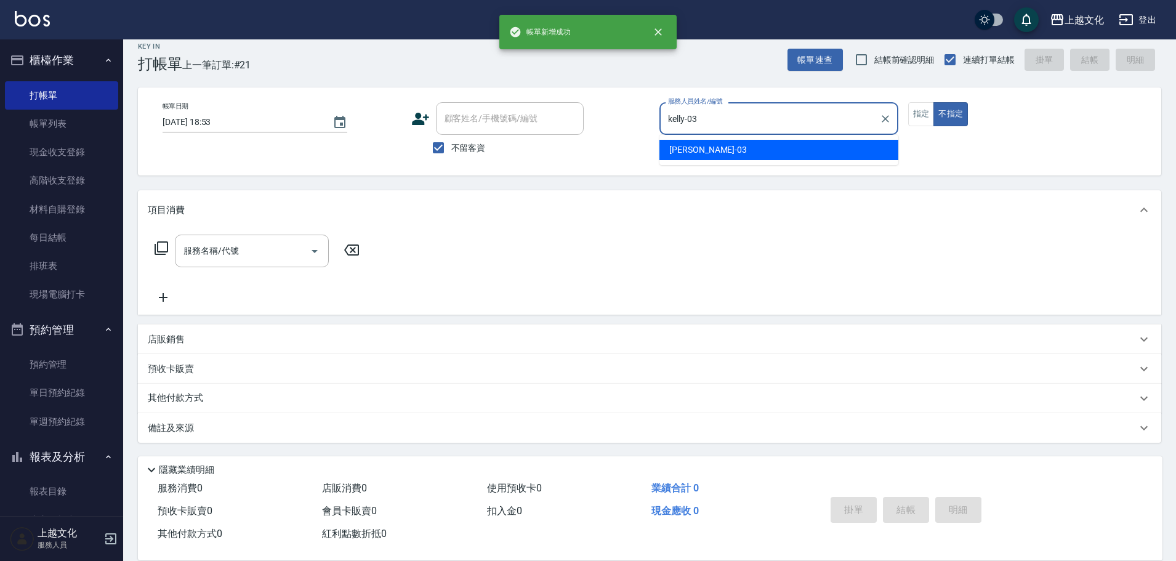
type button "false"
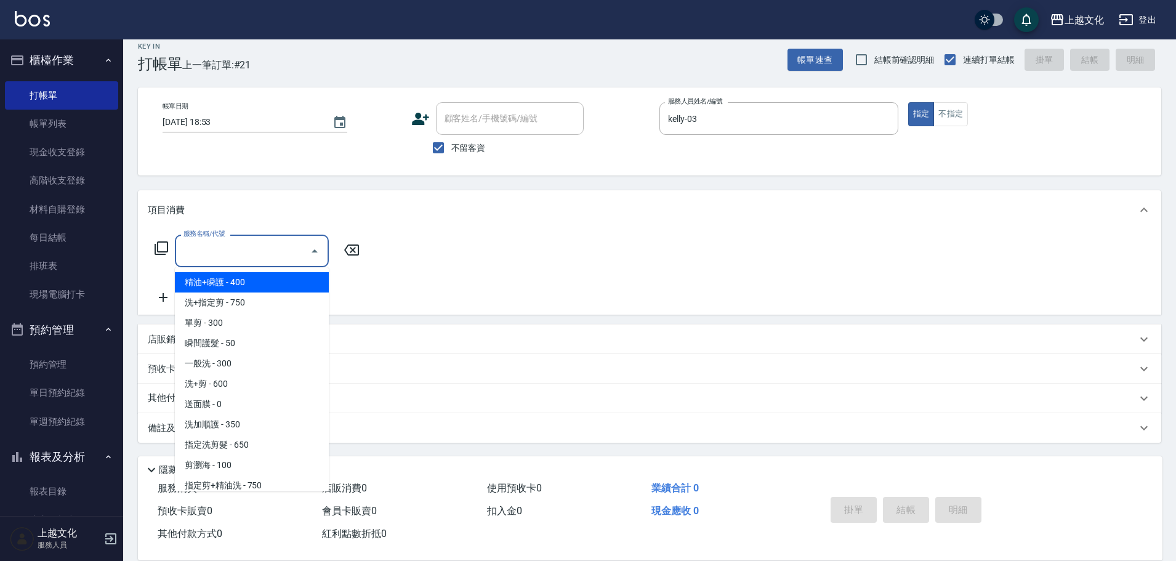
click at [222, 249] on input "服務名稱/代號" at bounding box center [242, 251] width 124 height 22
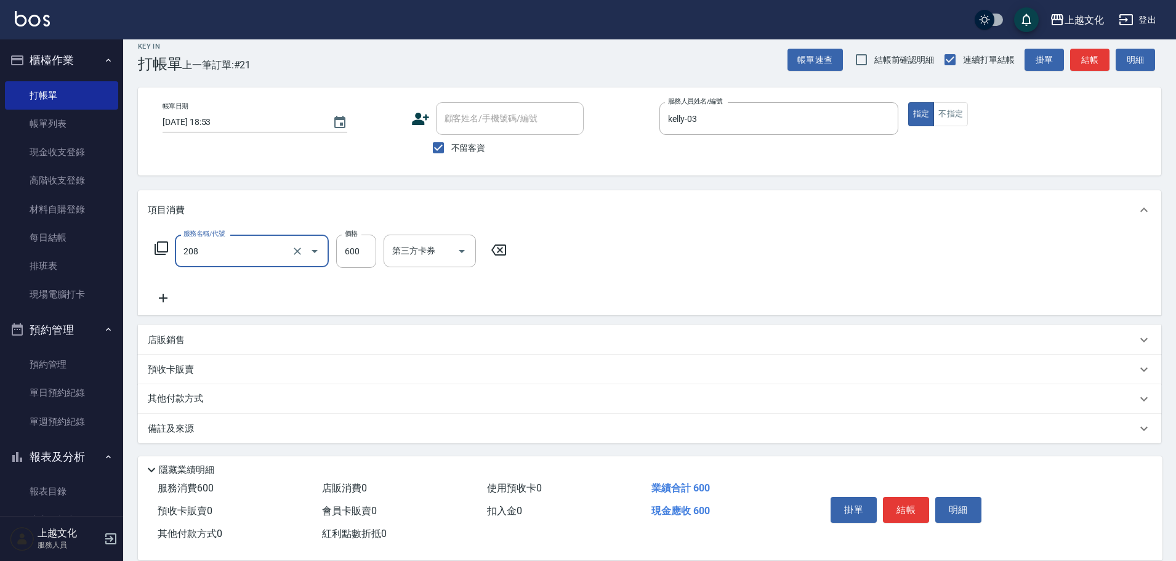
type input "指定洗剪(208)"
type input "650"
click at [911, 507] on button "結帳" at bounding box center [906, 510] width 46 height 26
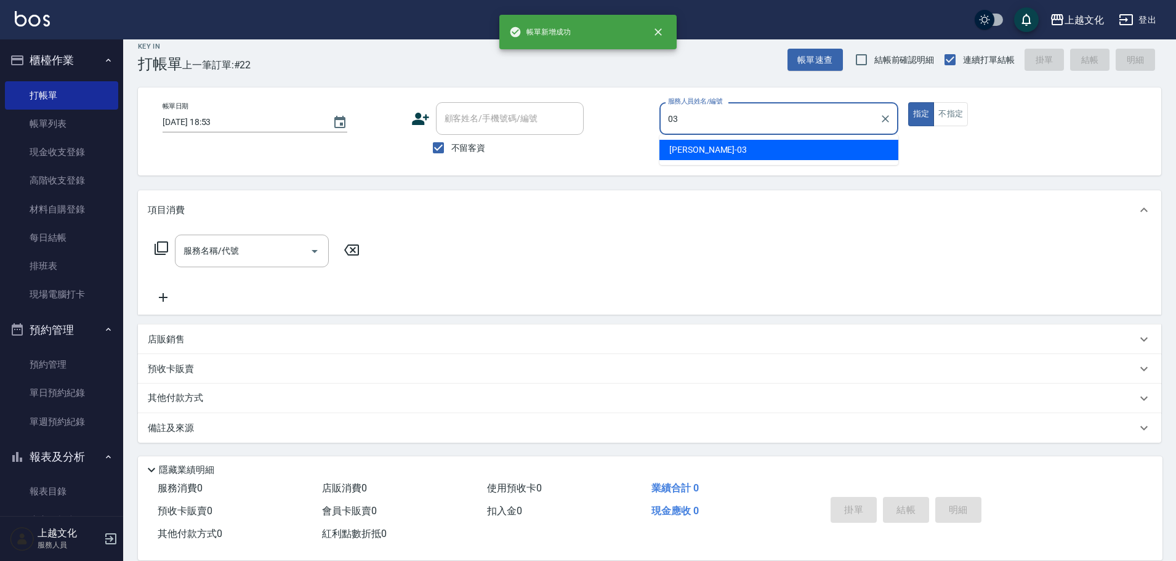
type input "kelly-03"
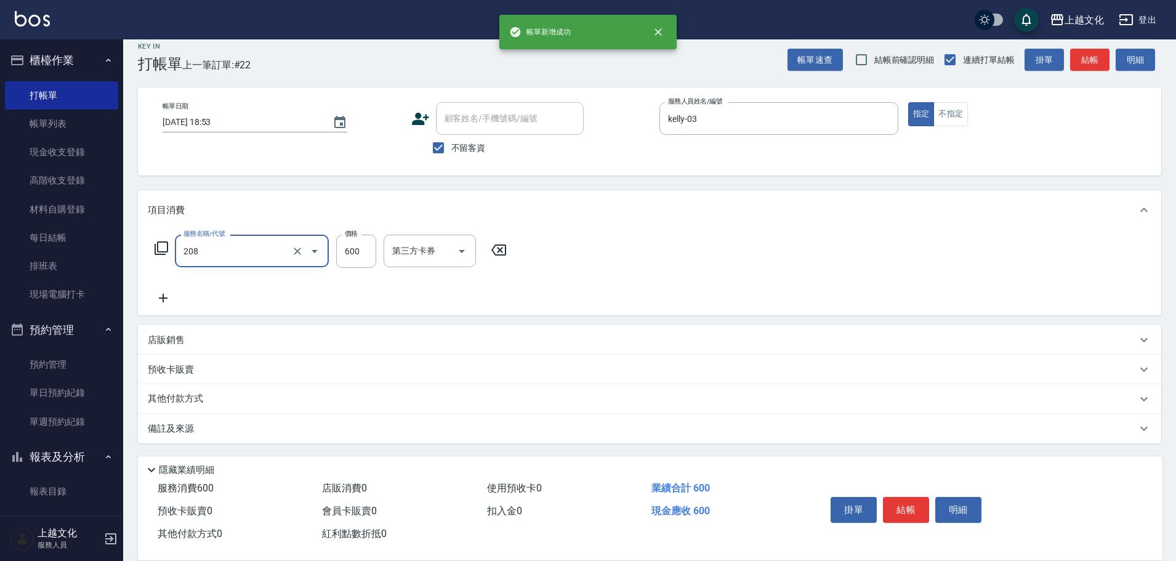
type input "指定洗剪(208)"
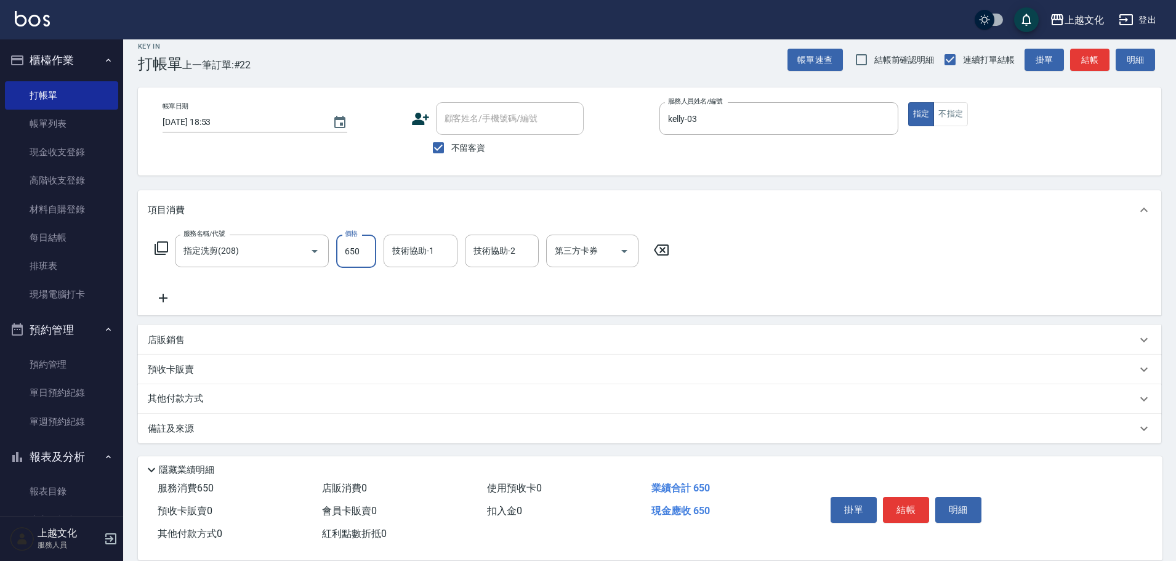
type input "650"
click at [911, 507] on button "結帳" at bounding box center [906, 510] width 46 height 26
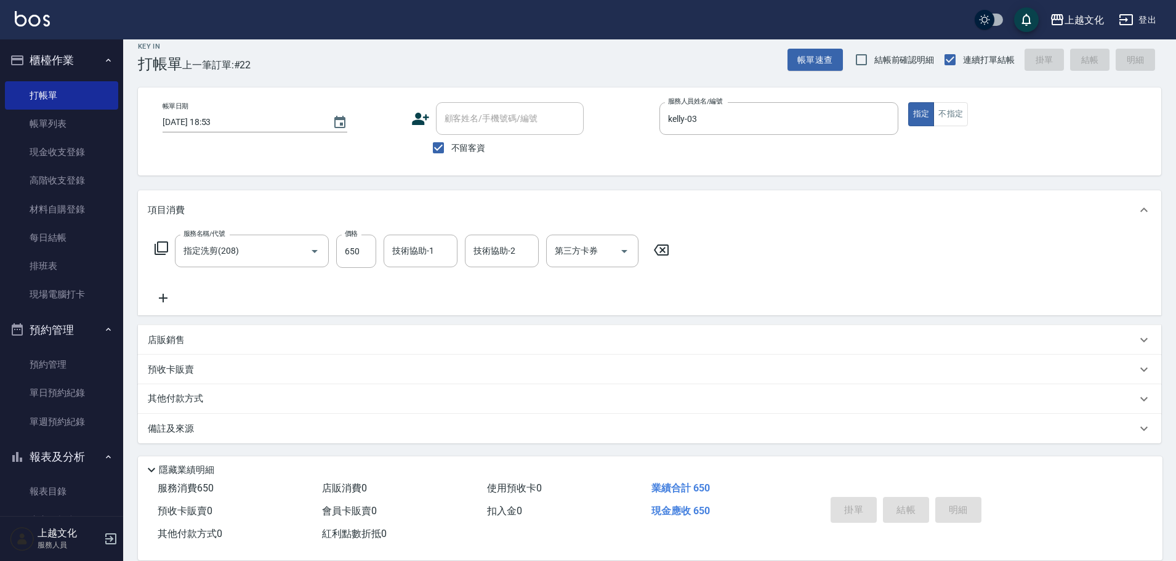
type input "[DATE] 18:54"
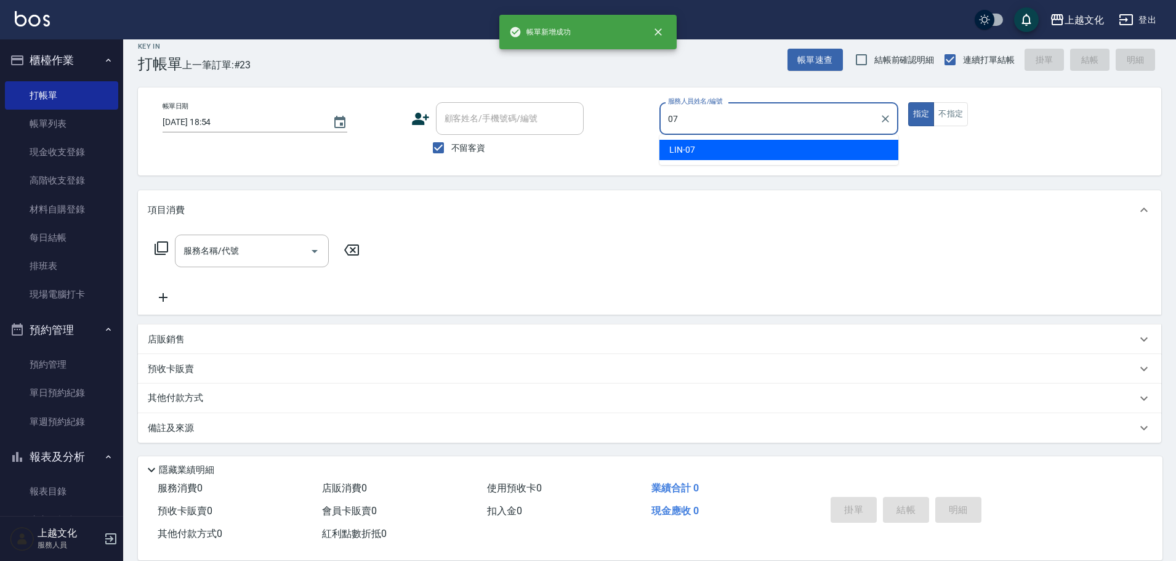
type input "[PERSON_NAME]-07"
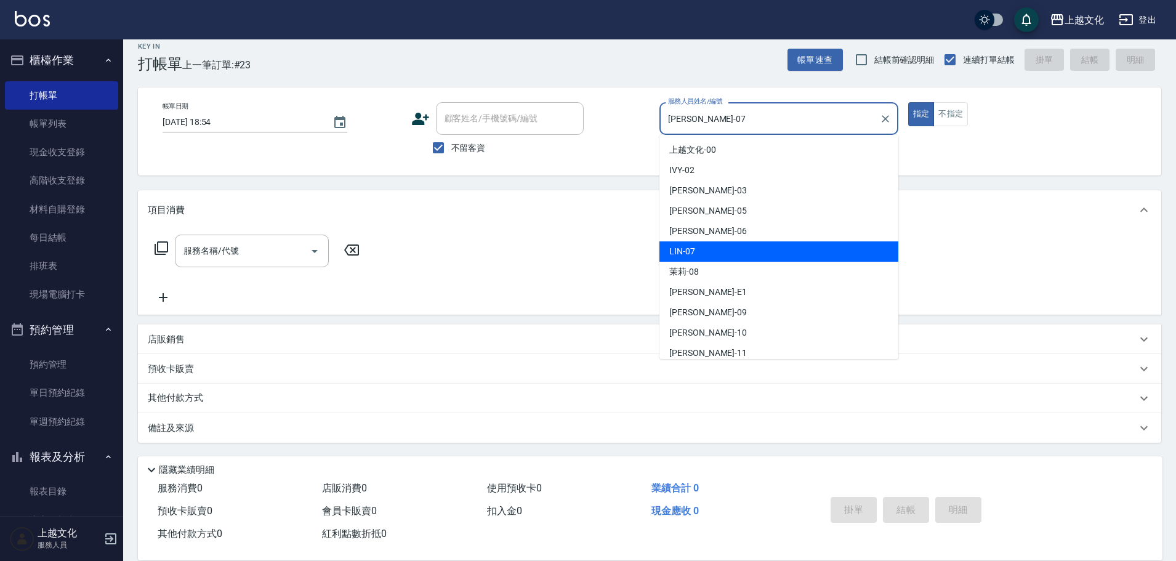
click at [857, 127] on input "[PERSON_NAME]-07" at bounding box center [769, 119] width 209 height 22
click at [737, 249] on div "[PERSON_NAME] -07" at bounding box center [778, 251] width 239 height 20
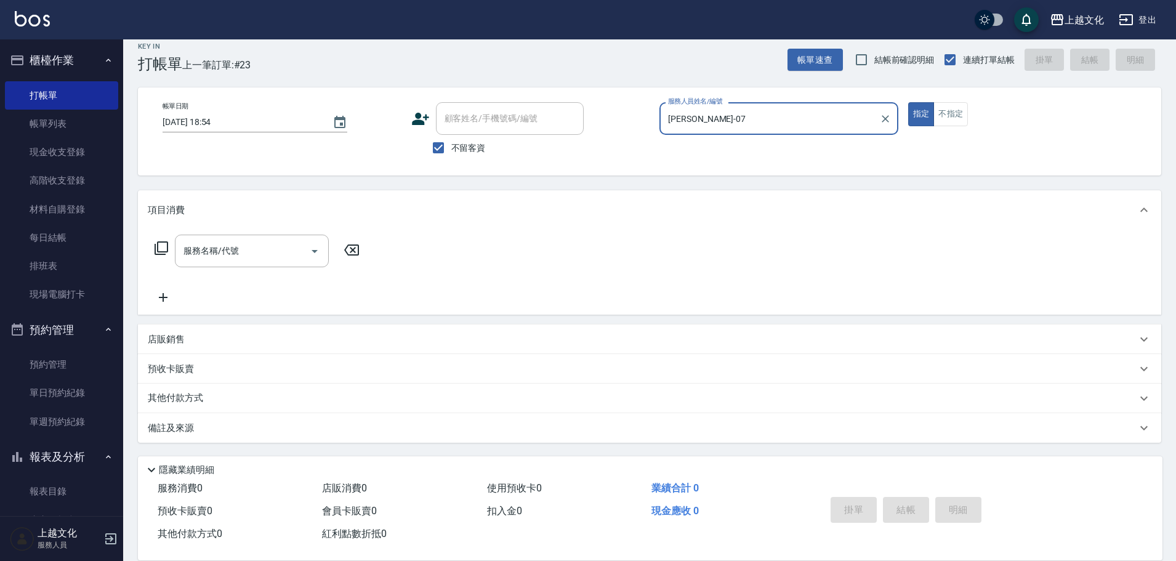
click at [908, 102] on button "指定" at bounding box center [921, 114] width 26 height 24
click at [223, 252] on input "服務名稱/代號" at bounding box center [242, 251] width 124 height 22
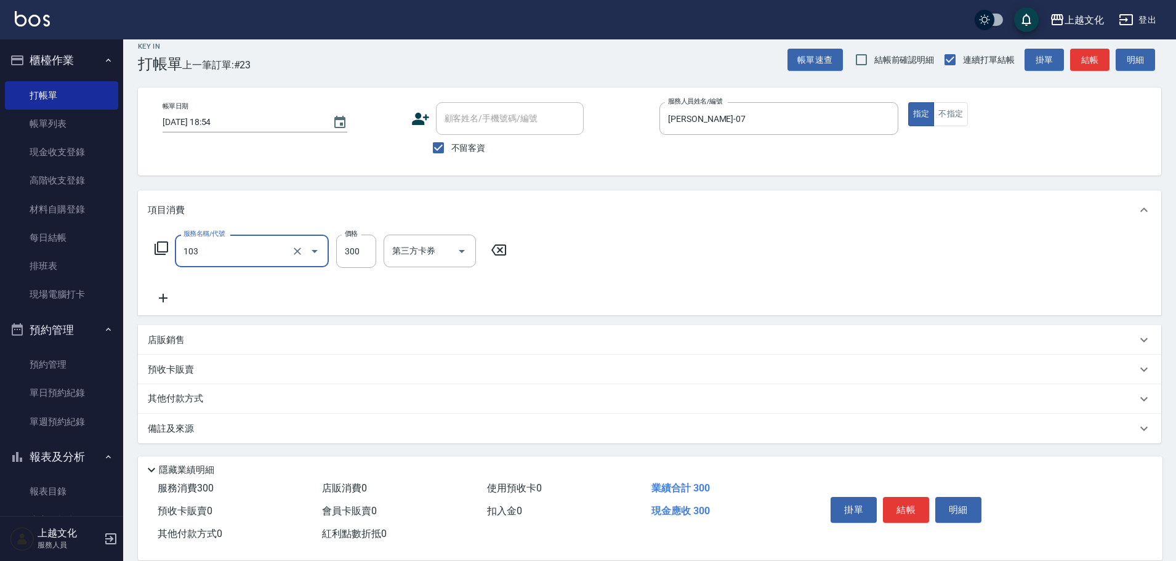
type input "單剪(103)"
click at [635, 223] on div "項目消費" at bounding box center [649, 209] width 1023 height 39
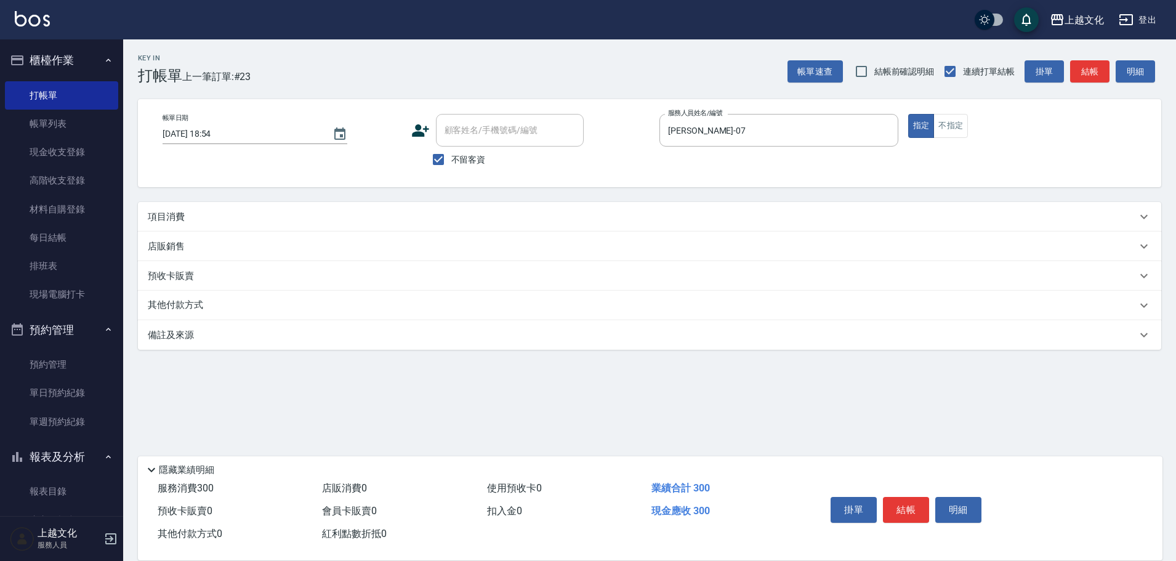
scroll to position [0, 0]
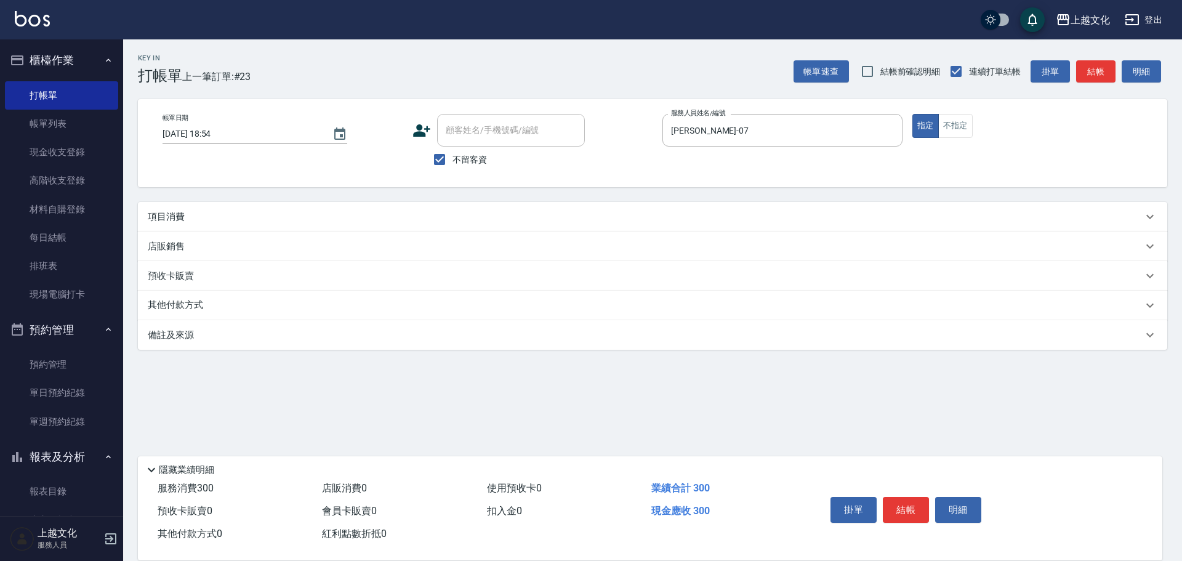
click at [196, 214] on div "項目消費" at bounding box center [645, 216] width 995 height 13
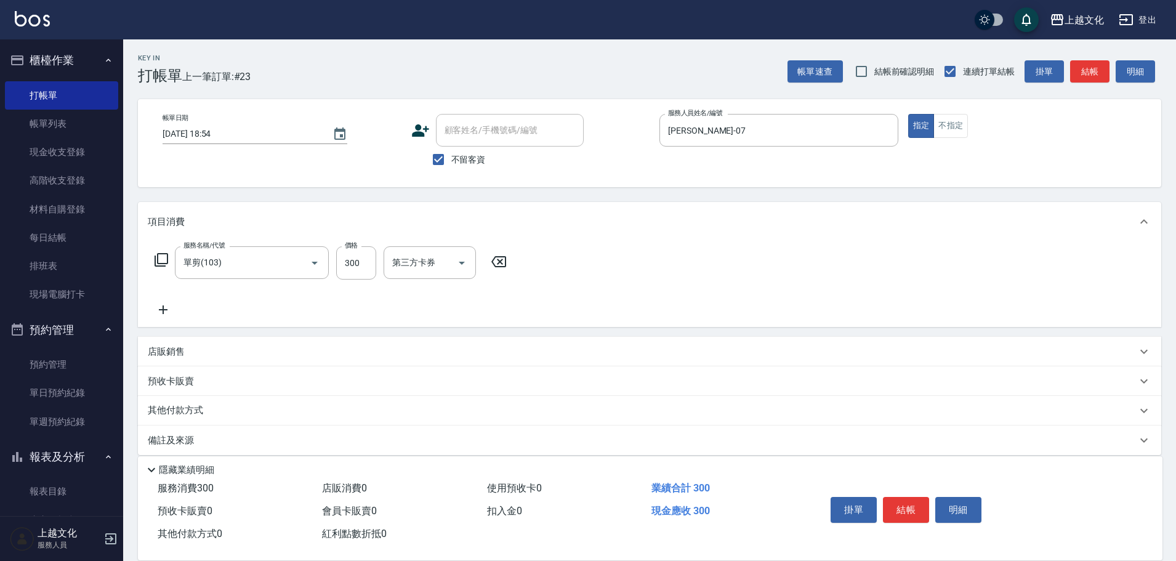
click at [904, 502] on button "結帳" at bounding box center [906, 510] width 46 height 26
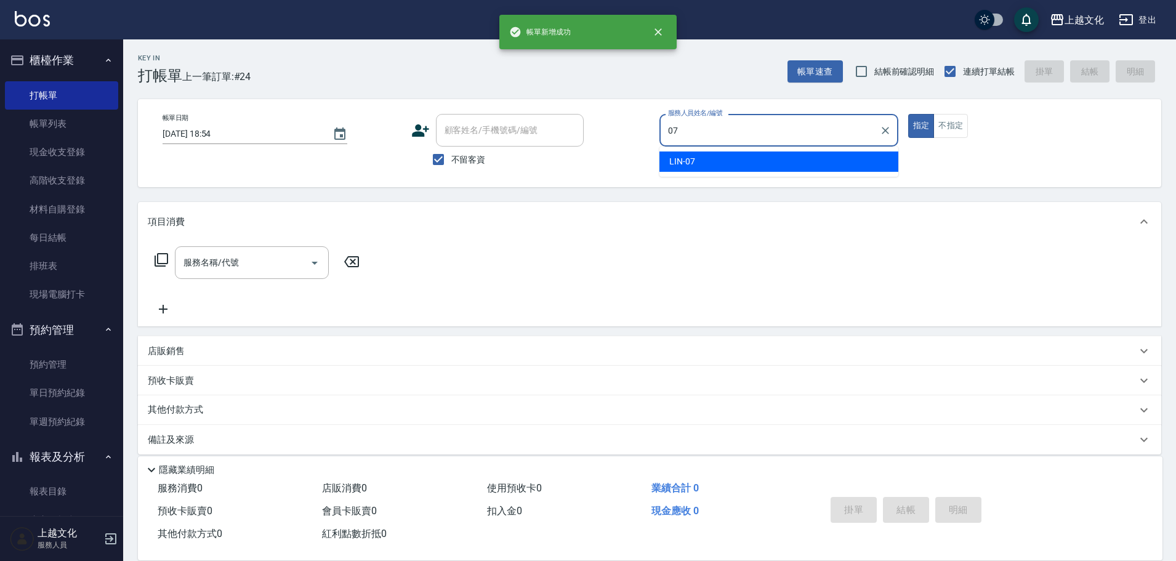
type input "[PERSON_NAME]-07"
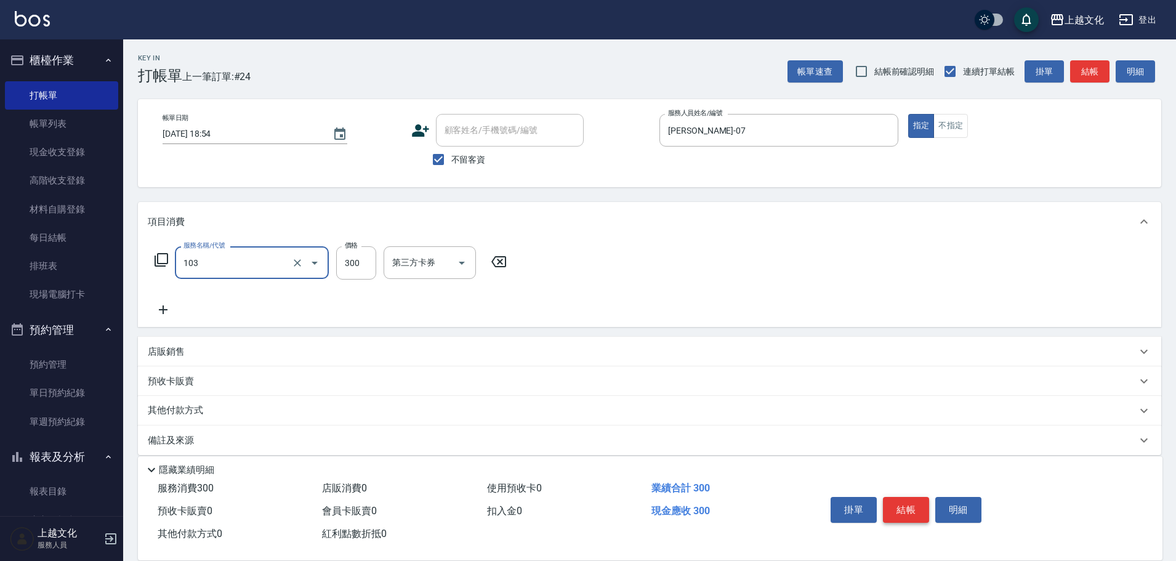
type input "單剪(103)"
click at [918, 499] on button "結帳" at bounding box center [906, 510] width 46 height 26
click at [183, 404] on p "其他付款方式" at bounding box center [179, 411] width 62 height 14
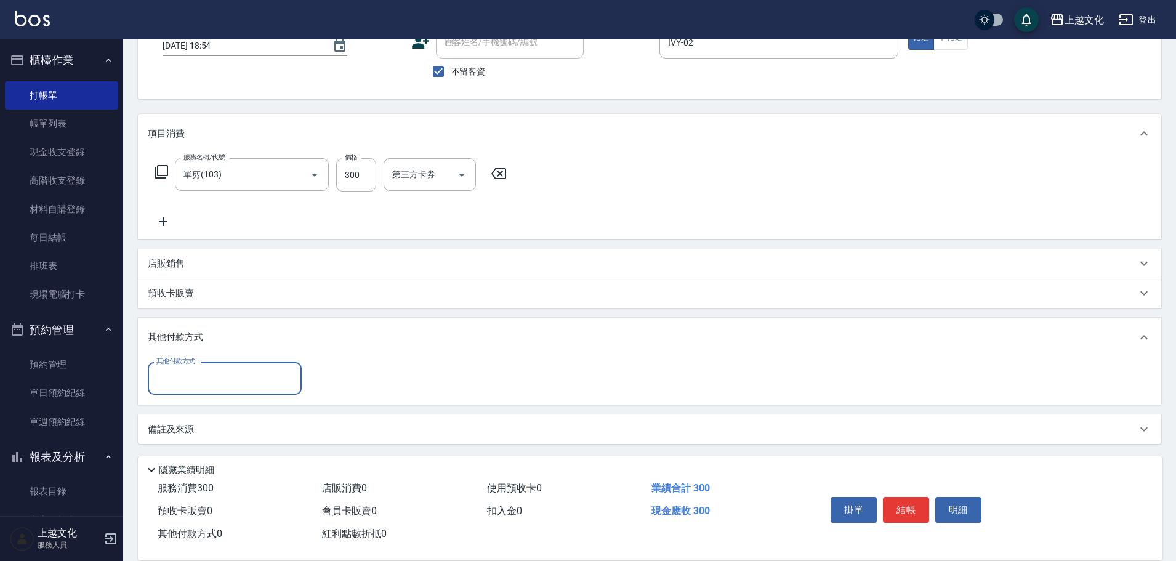
scroll to position [89, 0]
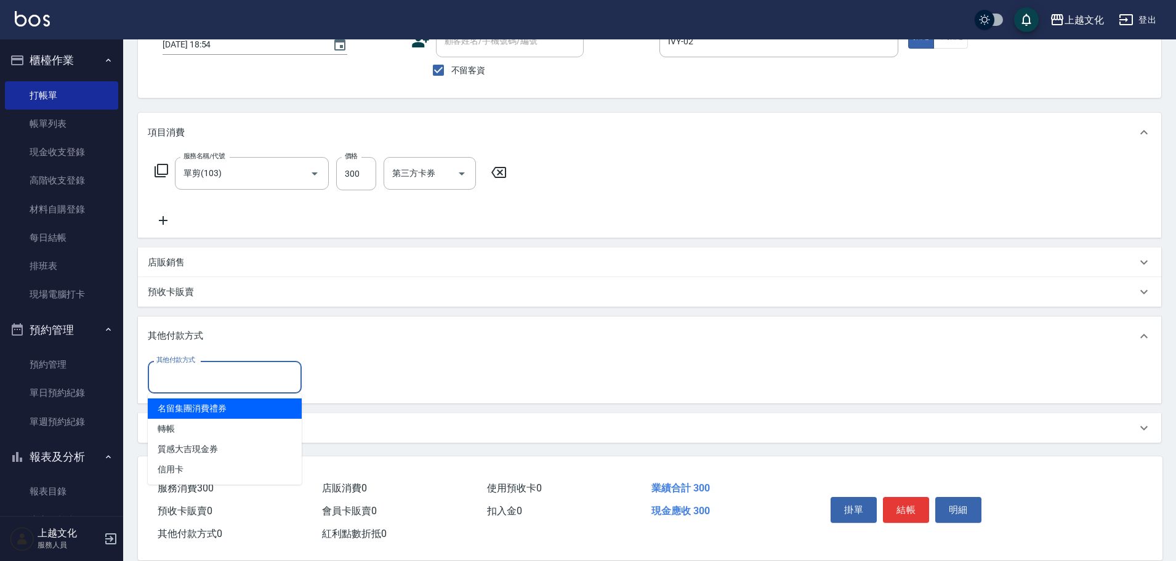
click at [228, 370] on input "其他付款方式" at bounding box center [224, 377] width 143 height 22
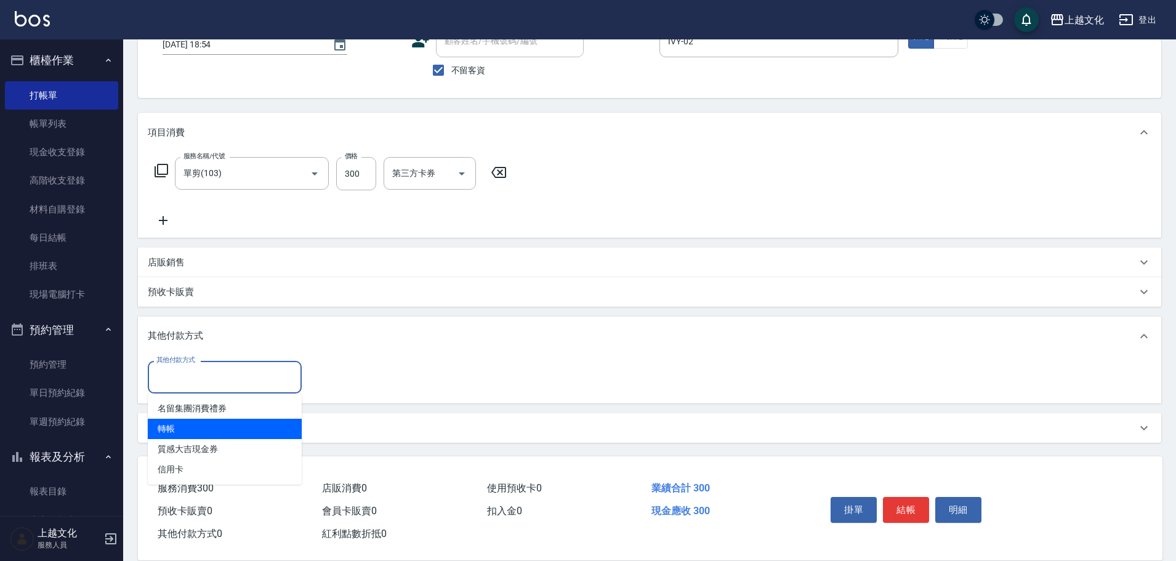
click at [281, 420] on span "轉帳" at bounding box center [225, 429] width 154 height 20
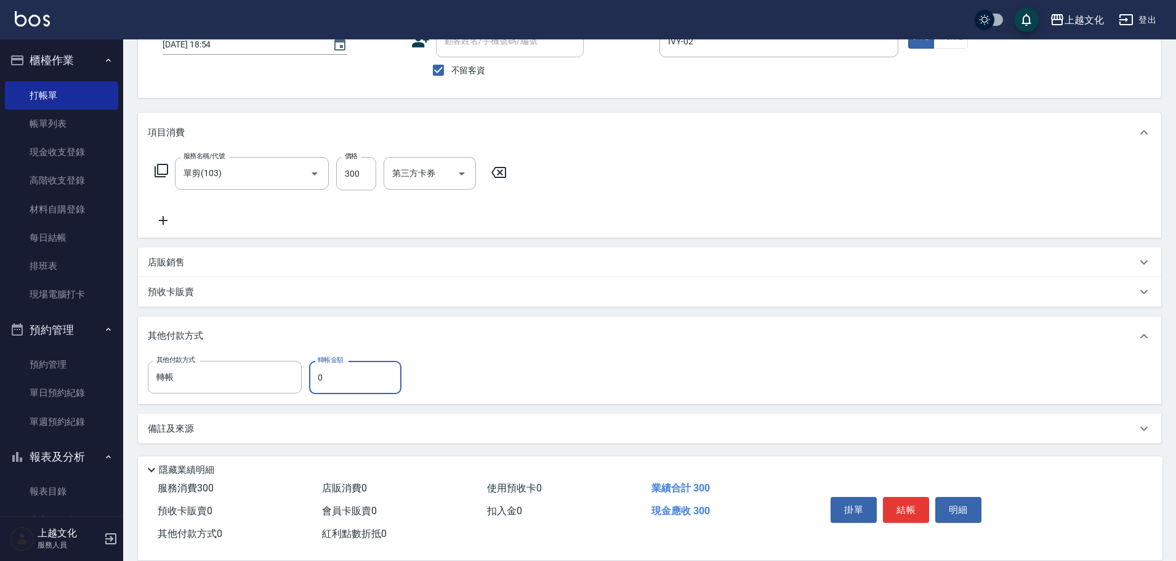
click at [374, 374] on input "0" at bounding box center [355, 377] width 92 height 33
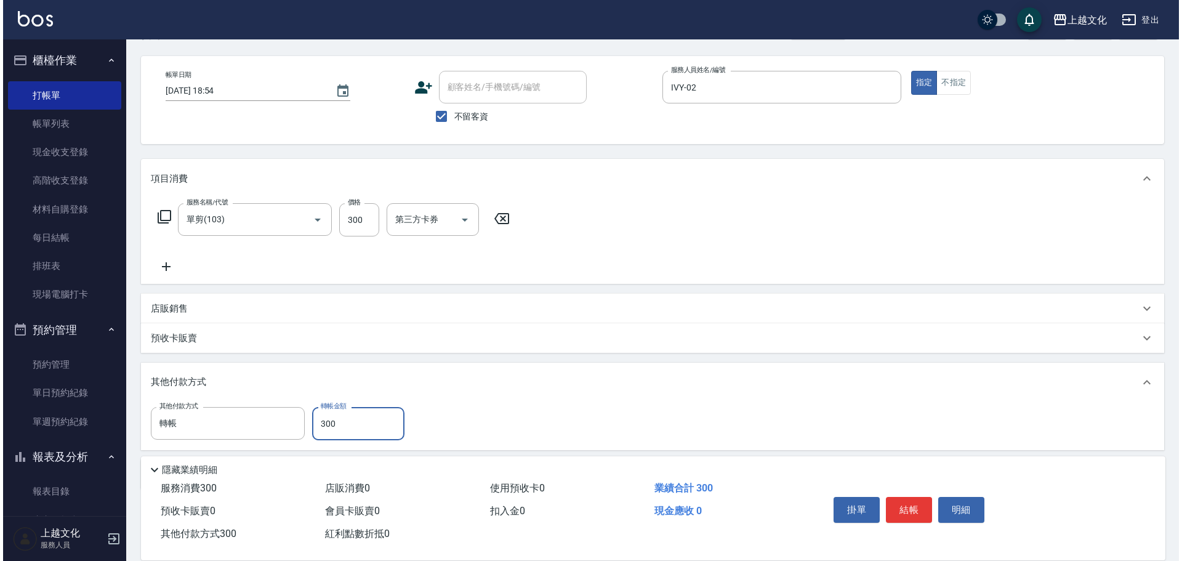
scroll to position [0, 0]
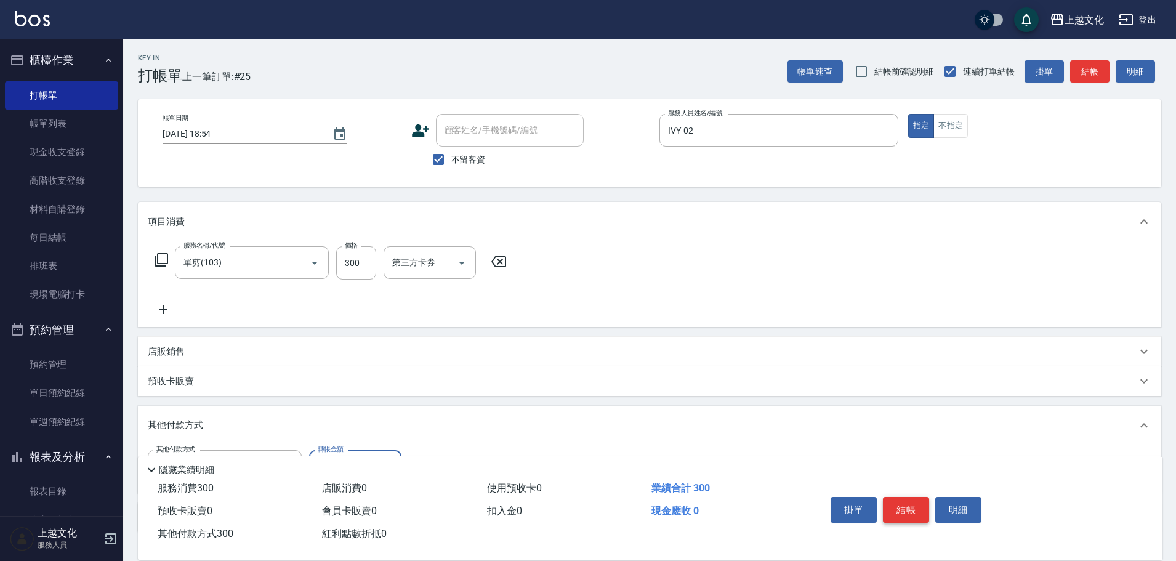
click at [920, 501] on button "結帳" at bounding box center [906, 510] width 46 height 26
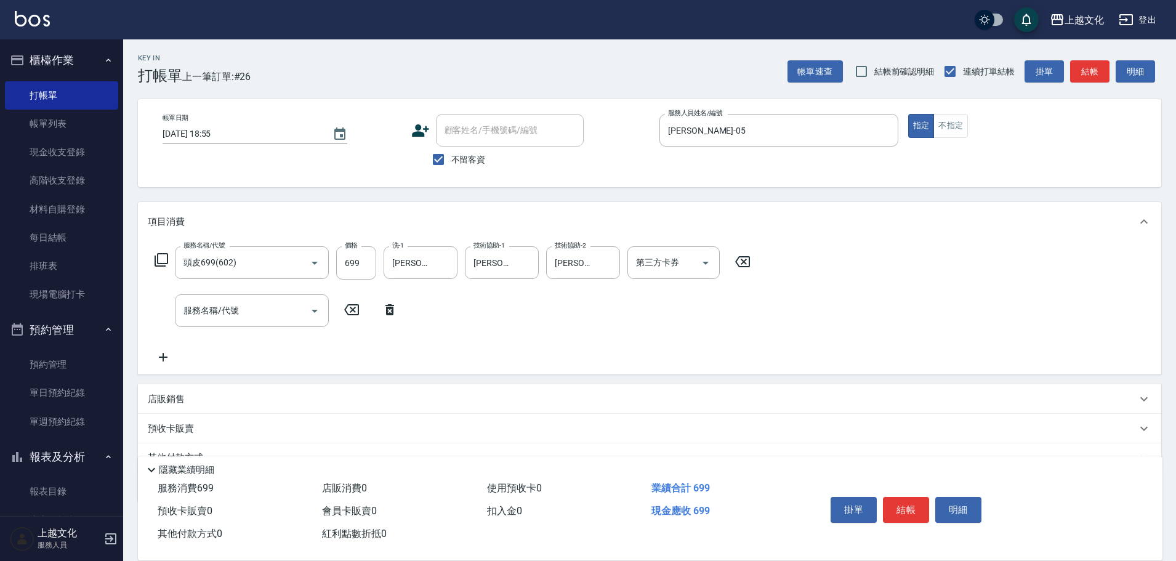
click at [162, 263] on icon at bounding box center [161, 260] width 14 height 14
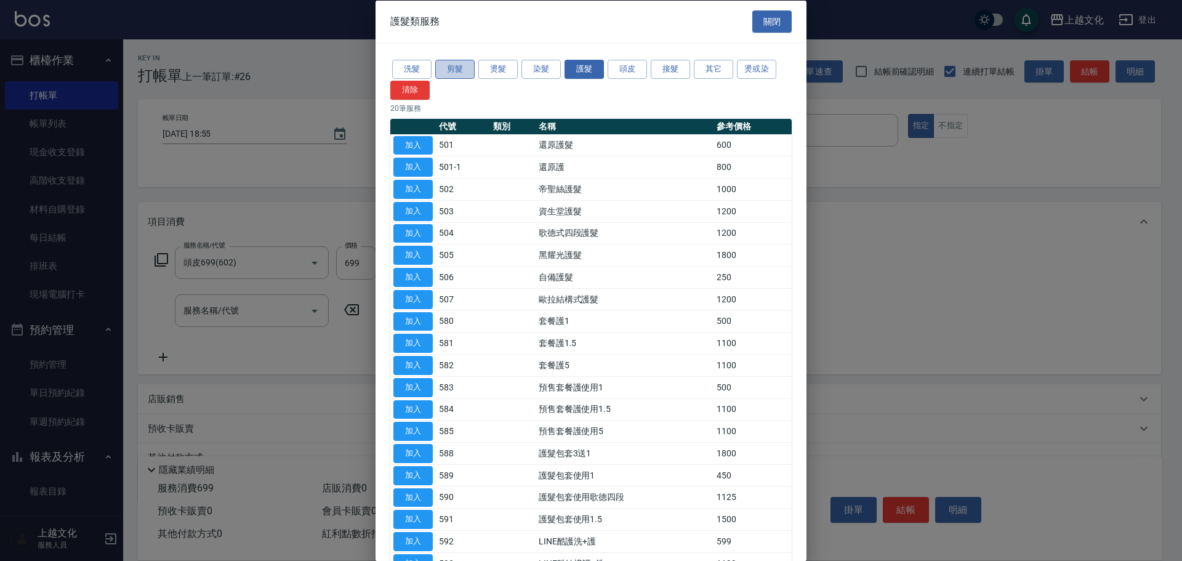
click at [458, 69] on button "剪髮" at bounding box center [454, 69] width 39 height 19
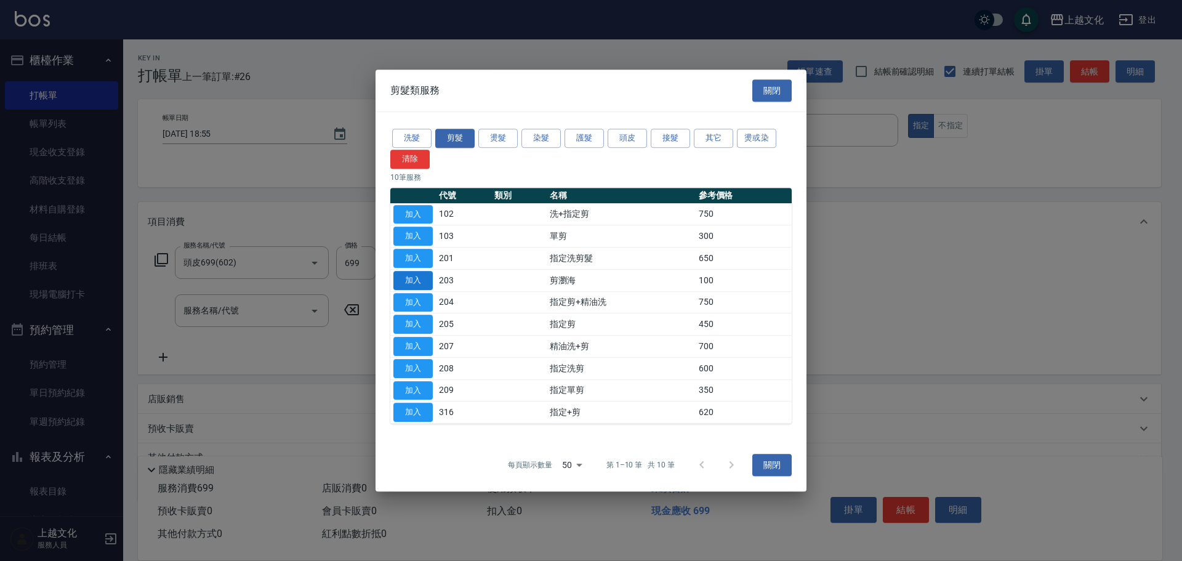
click at [414, 278] on button "加入" at bounding box center [412, 280] width 39 height 19
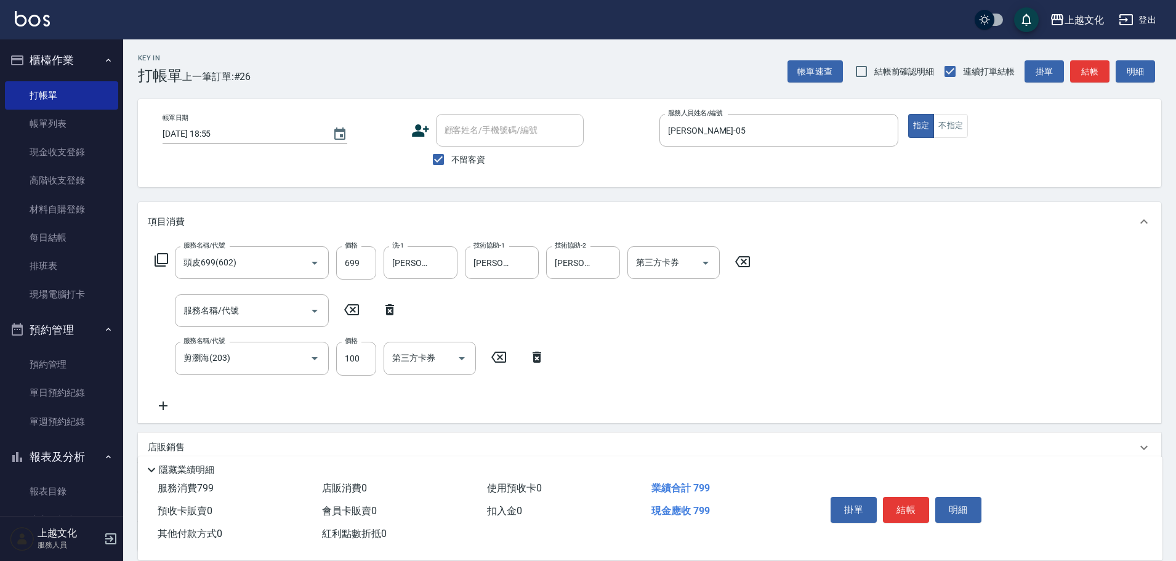
click at [394, 313] on icon at bounding box center [389, 309] width 31 height 15
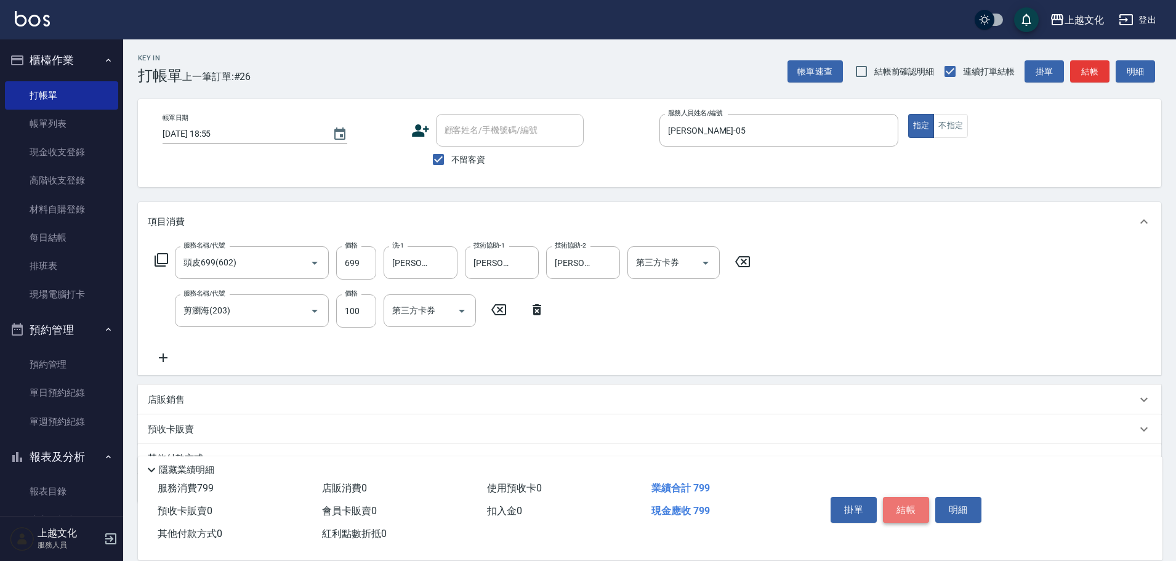
click at [915, 506] on button "結帳" at bounding box center [906, 510] width 46 height 26
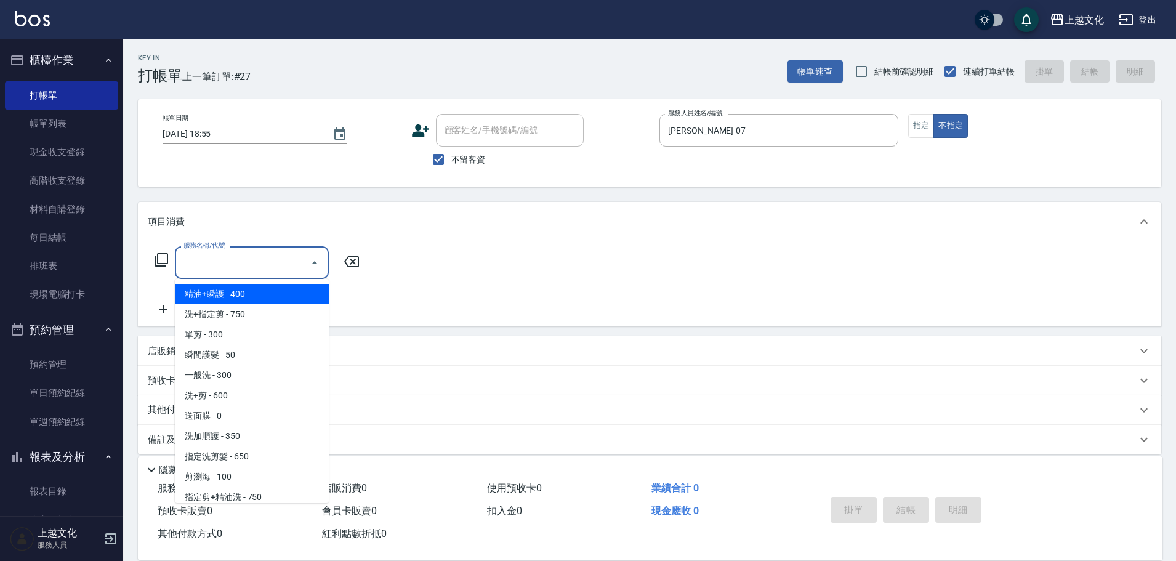
click at [255, 255] on input "服務名稱/代號" at bounding box center [242, 263] width 124 height 22
click at [262, 296] on span "精油+瞬護 - 400" at bounding box center [252, 294] width 154 height 20
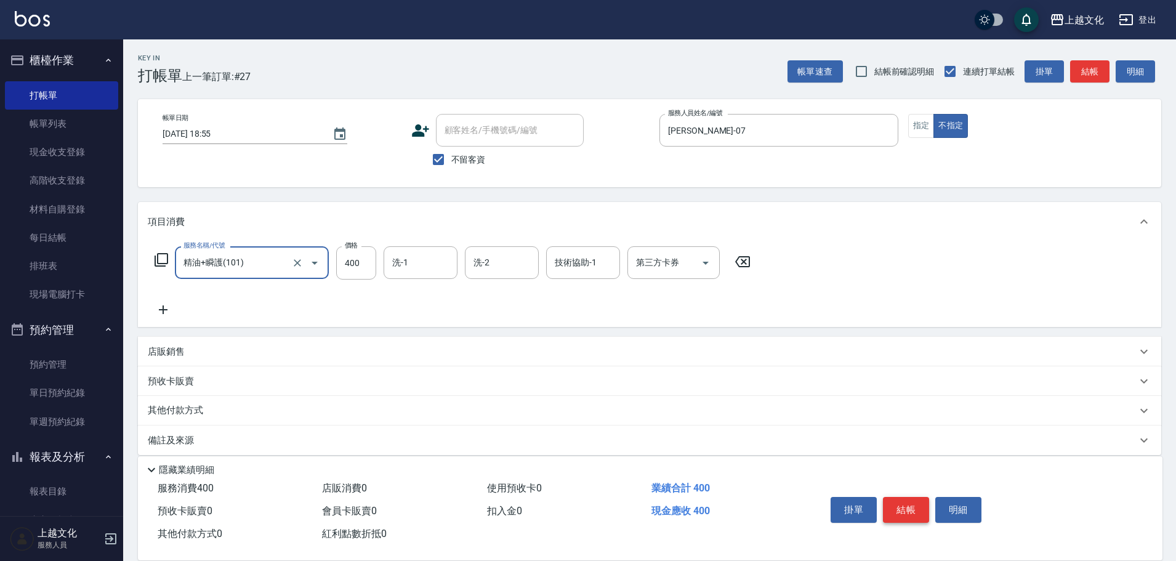
click at [901, 505] on button "結帳" at bounding box center [906, 510] width 46 height 26
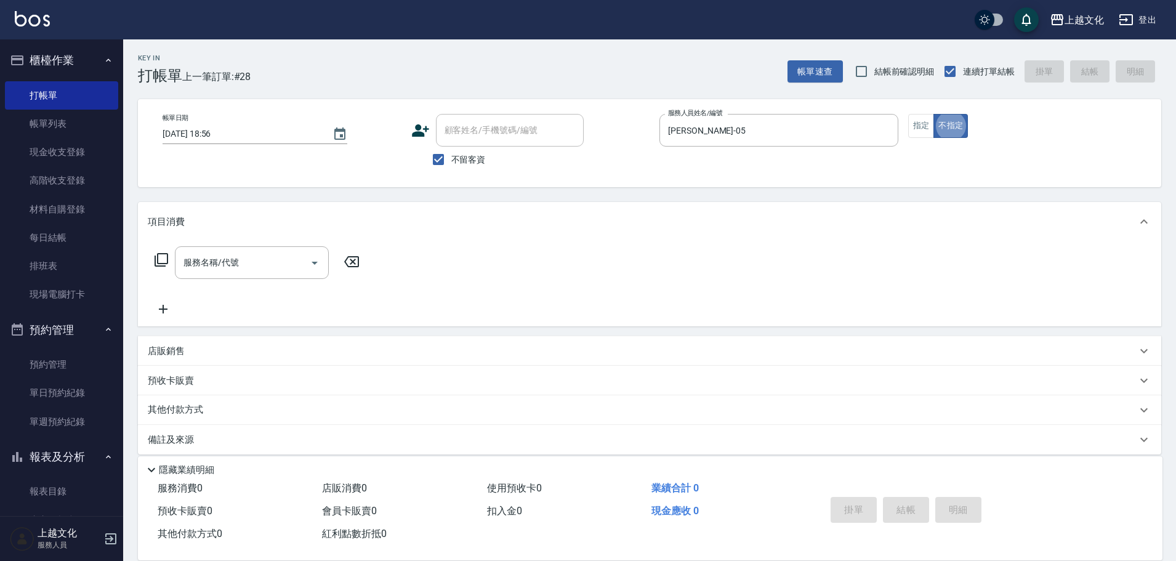
click at [221, 238] on div "項目消費" at bounding box center [649, 221] width 1023 height 39
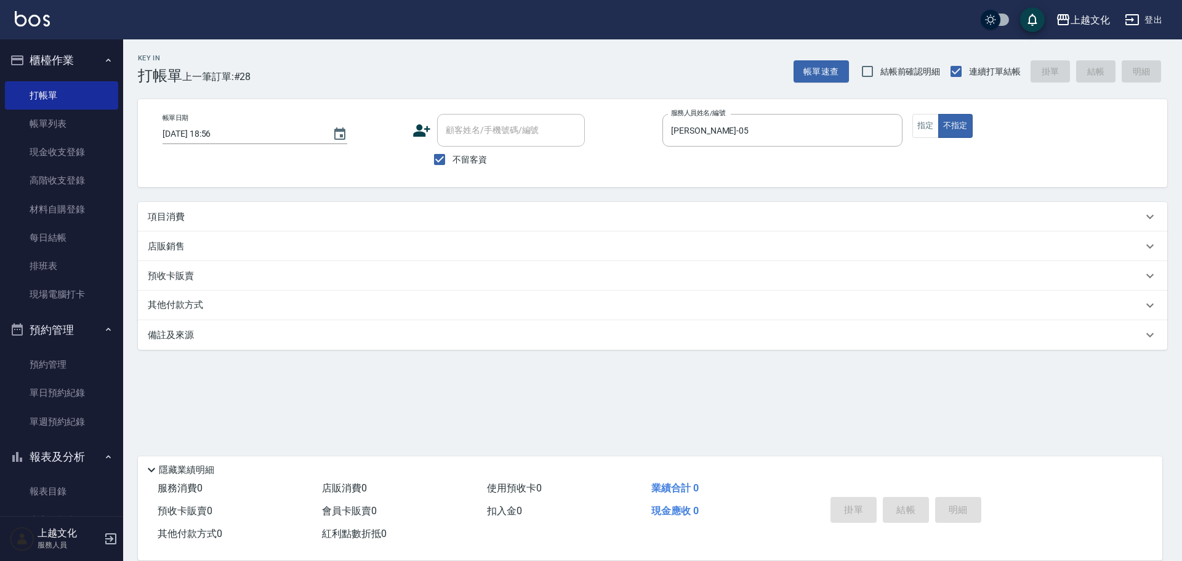
click at [218, 252] on div "店販銷售" at bounding box center [645, 246] width 995 height 13
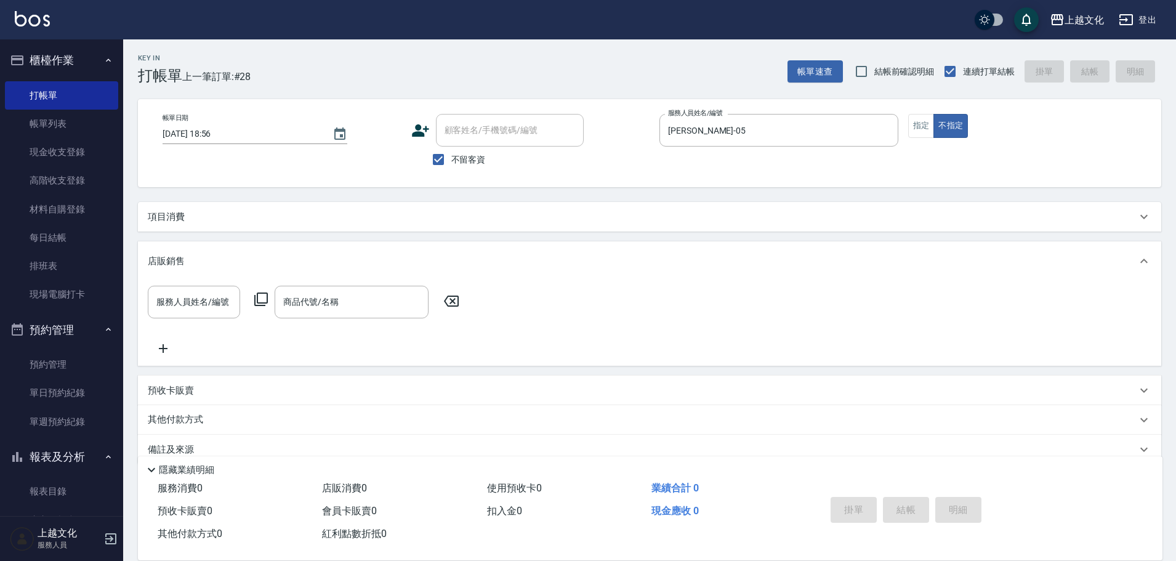
click at [211, 223] on div "項目消費" at bounding box center [642, 216] width 988 height 13
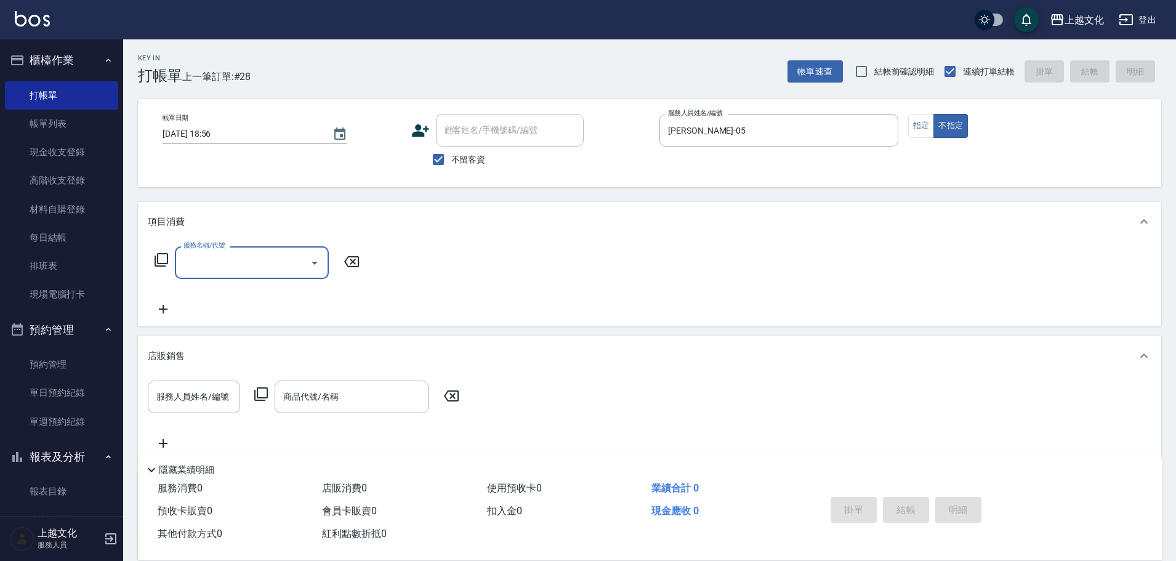
click at [215, 255] on input "服務名稱/代號" at bounding box center [242, 263] width 124 height 22
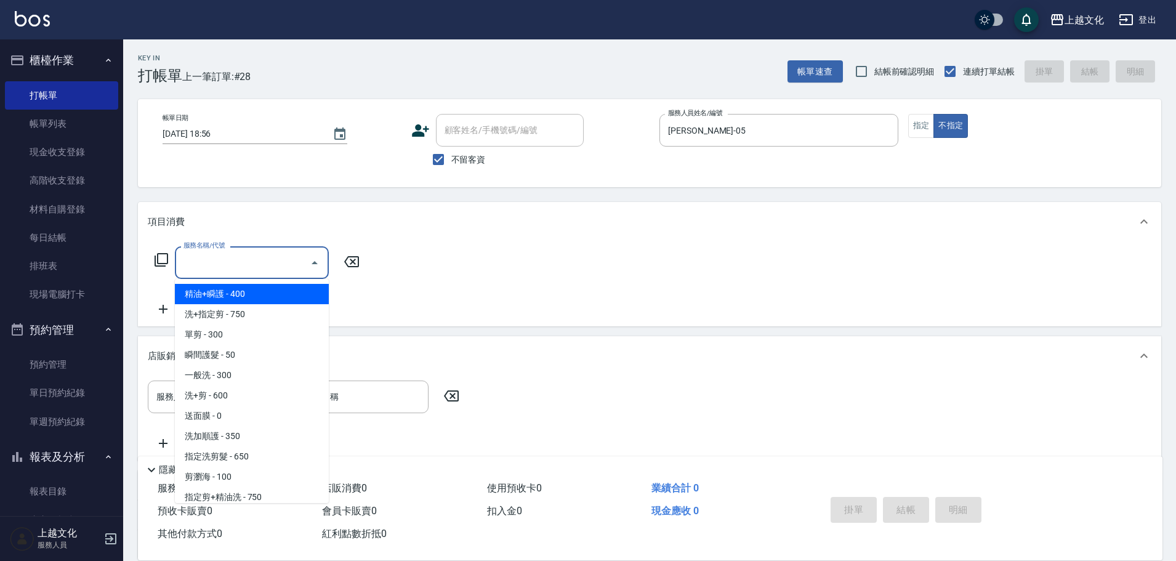
click at [286, 302] on span "精油+瞬護 - 400" at bounding box center [252, 294] width 154 height 20
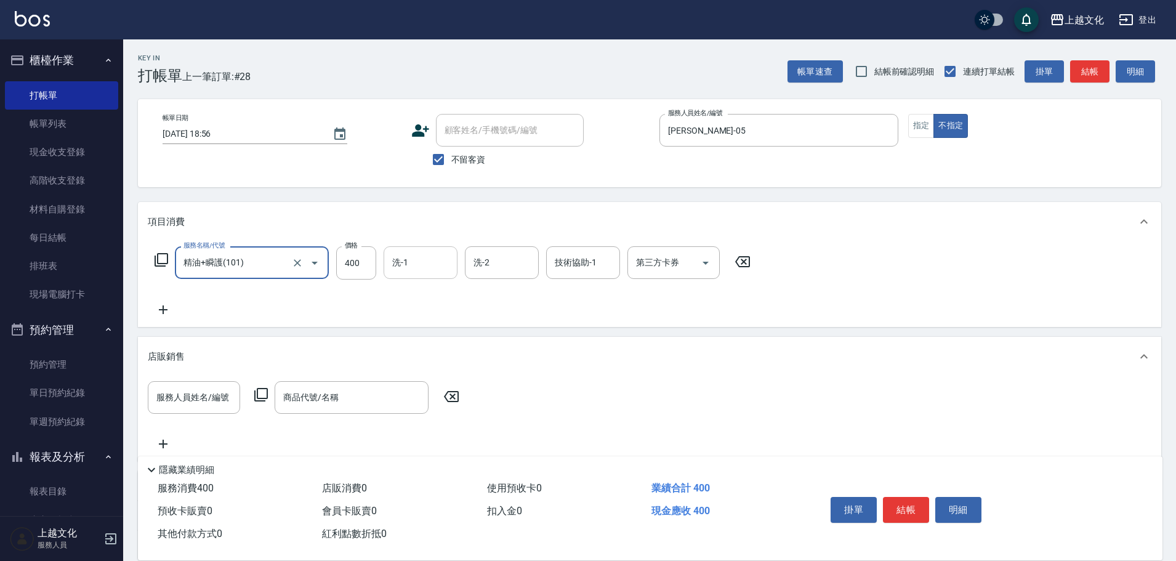
click at [435, 265] on input "洗-1" at bounding box center [420, 263] width 63 height 22
click at [907, 502] on button "結帳" at bounding box center [906, 510] width 46 height 26
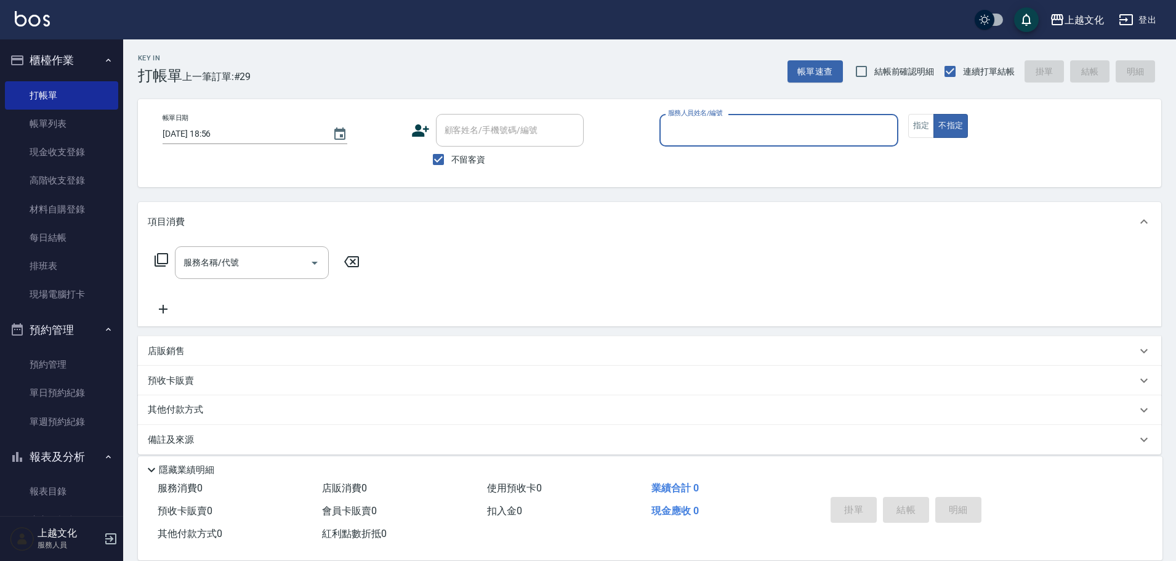
scroll to position [308, 0]
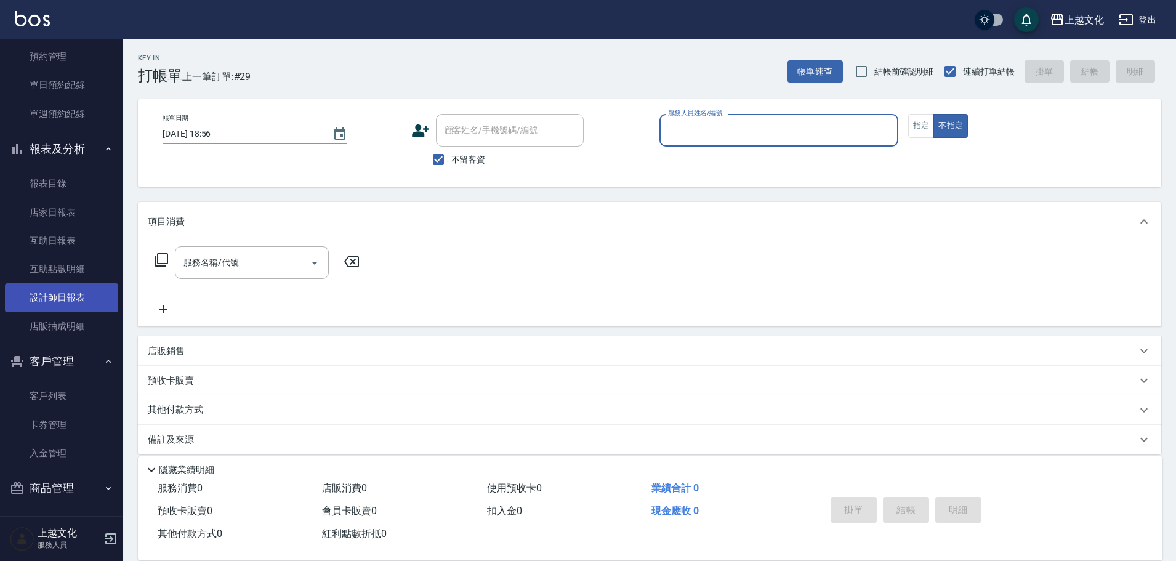
click at [93, 294] on link "設計師日報表" at bounding box center [61, 297] width 113 height 28
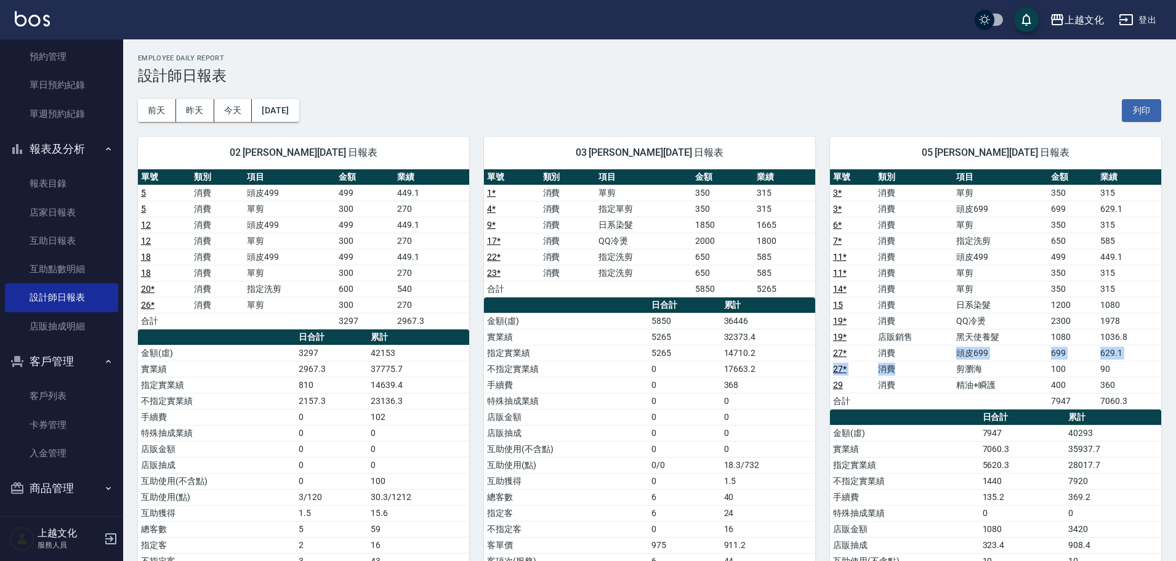
drag, startPoint x: 899, startPoint y: 357, endPoint x: 904, endPoint y: 370, distance: 13.6
click at [904, 371] on tbody "3 * 消費 單剪 350 315 3 * 消費 頭皮699 699 629.1 6 * 消費 單剪 350 315 7 * 消費 指定洗剪 650 585 …" at bounding box center [995, 297] width 331 height 224
click at [876, 327] on td "消費" at bounding box center [914, 321] width 78 height 16
drag, startPoint x: 1056, startPoint y: 271, endPoint x: 1054, endPoint y: 252, distance: 19.2
click at [1054, 252] on tbody "3 * 消費 單剪 350 315 3 * 消費 頭皮699 699 629.1 6 * 消費 單剪 350 315 7 * 消費 指定洗剪 650 585 …" at bounding box center [995, 297] width 331 height 224
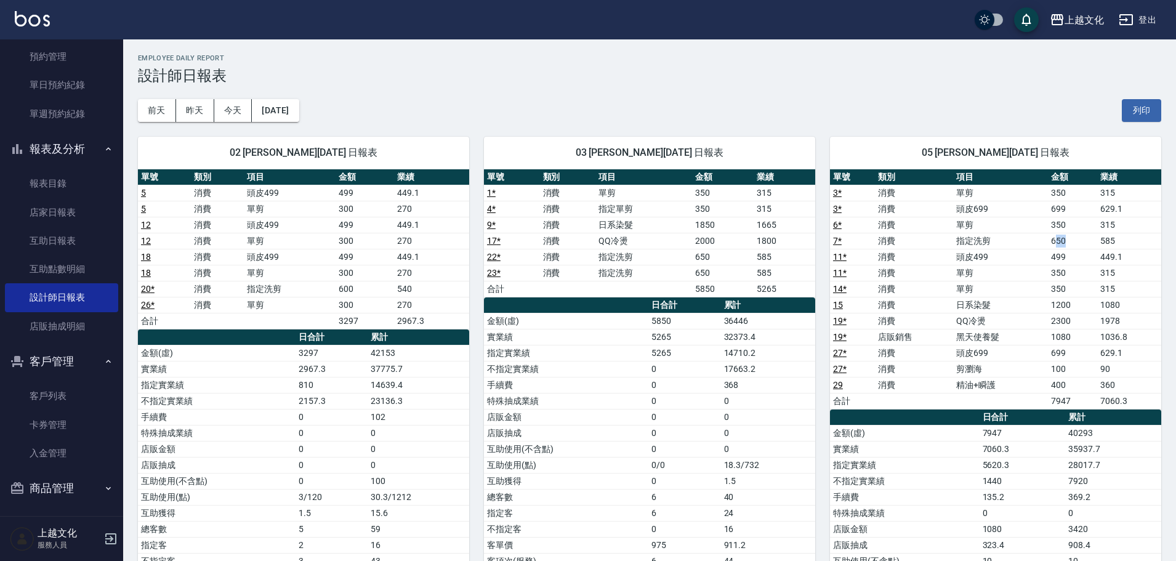
drag, startPoint x: 1069, startPoint y: 242, endPoint x: 1059, endPoint y: 238, distance: 11.1
click at [1059, 238] on td "650" at bounding box center [1073, 241] width 50 height 16
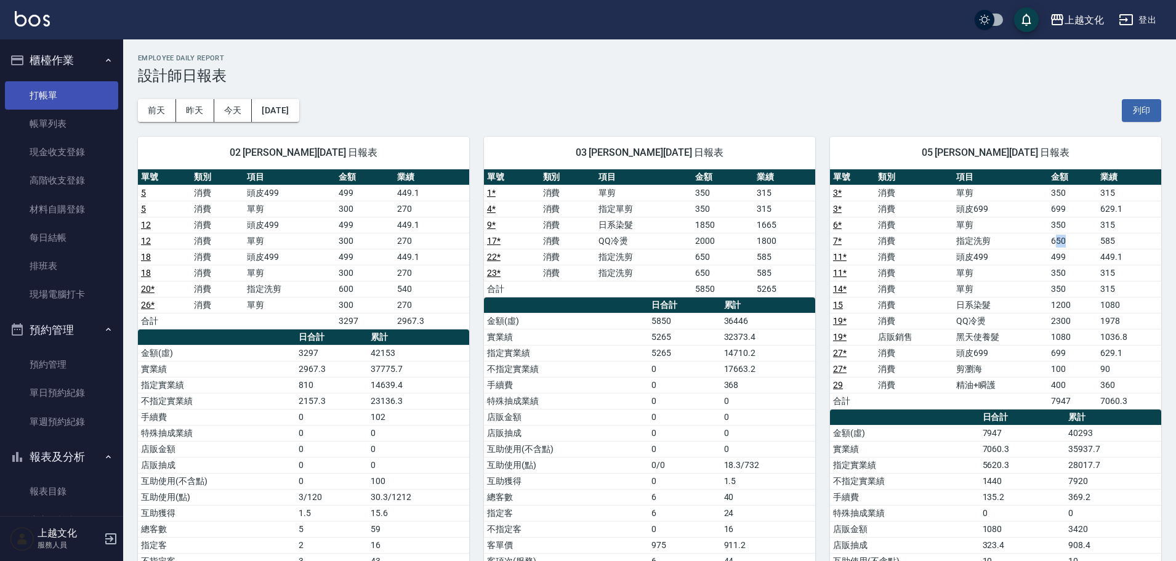
click at [55, 87] on link "打帳單" at bounding box center [61, 95] width 113 height 28
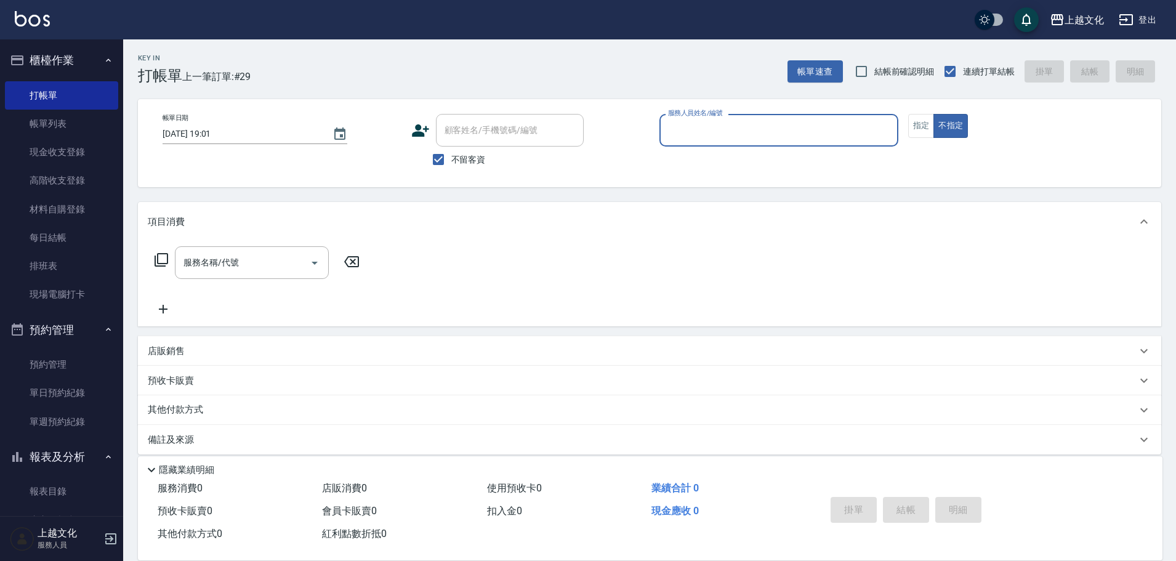
scroll to position [308, 0]
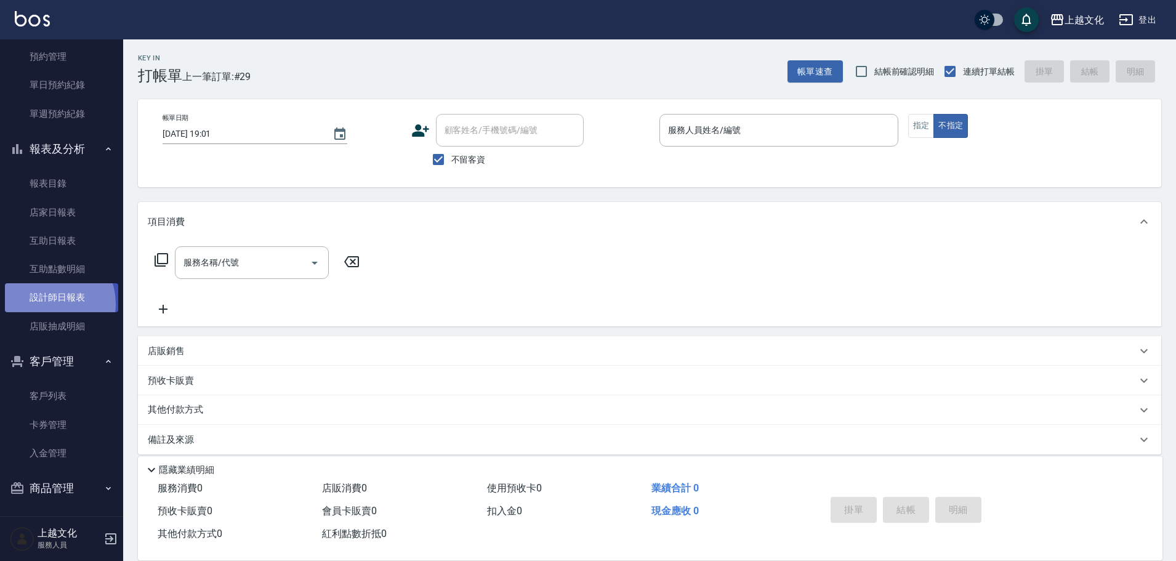
click at [49, 303] on link "設計師日報表" at bounding box center [61, 297] width 113 height 28
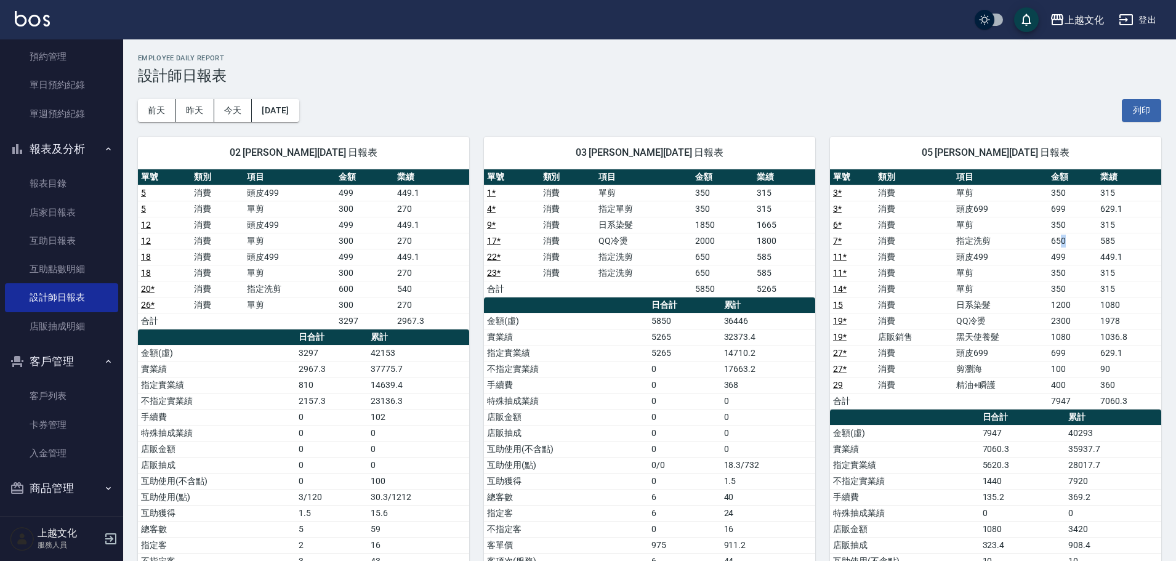
drag, startPoint x: 1068, startPoint y: 239, endPoint x: 1062, endPoint y: 246, distance: 9.1
click at [1062, 246] on td "650" at bounding box center [1073, 241] width 50 height 16
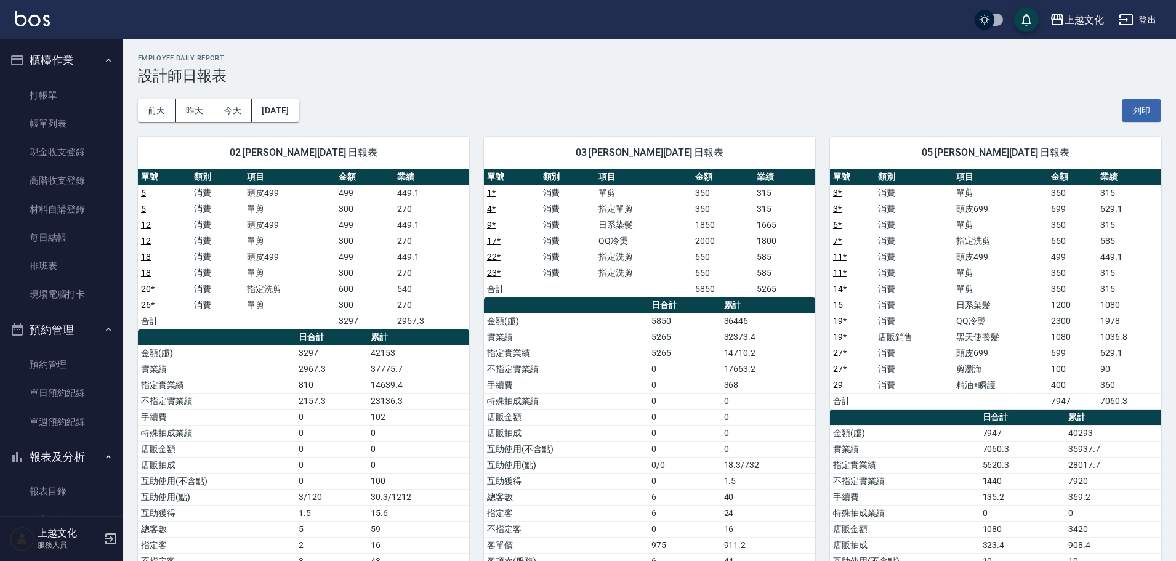
drag, startPoint x: 53, startPoint y: 80, endPoint x: 57, endPoint y: 97, distance: 17.0
click at [54, 80] on ul "打帳單 帳單列表 現金收支登錄 高階收支登錄 材料自購登錄 每日結帳 排班表 現場電腦打卡" at bounding box center [61, 195] width 113 height 238
click at [57, 97] on link "打帳單" at bounding box center [61, 95] width 113 height 28
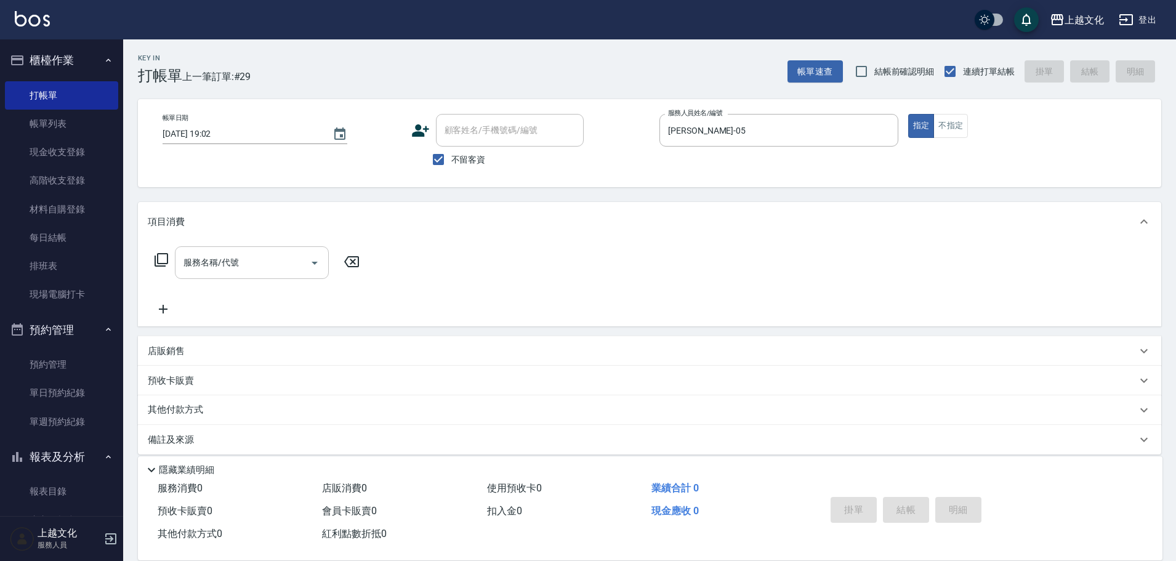
click at [236, 254] on input "服務名稱/代號" at bounding box center [242, 263] width 124 height 22
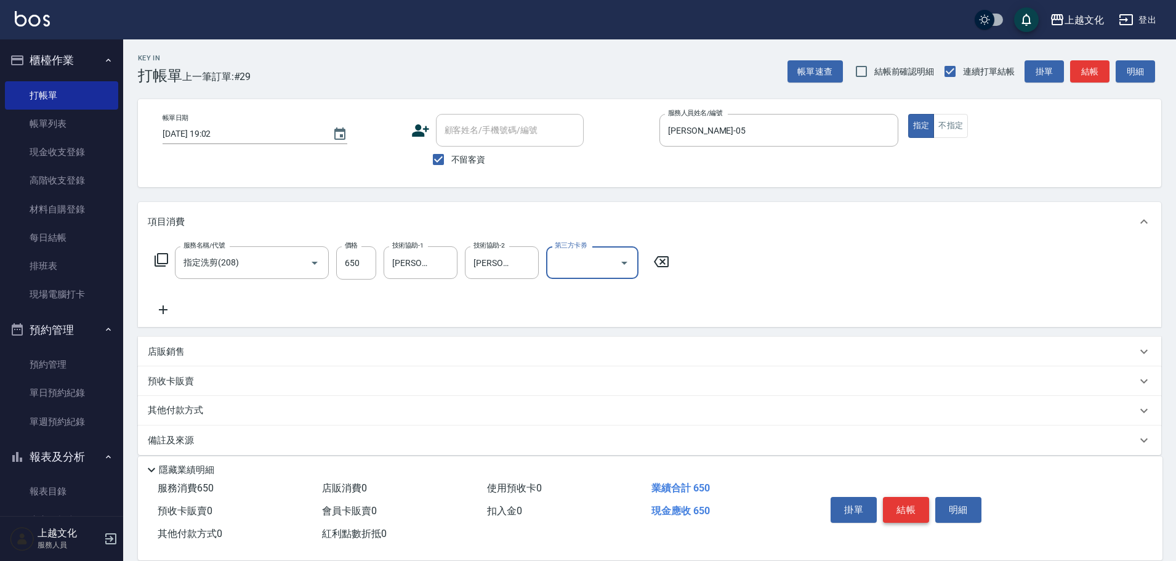
click at [916, 507] on button "結帳" at bounding box center [906, 510] width 46 height 26
click at [916, 506] on button "結帳" at bounding box center [906, 510] width 46 height 26
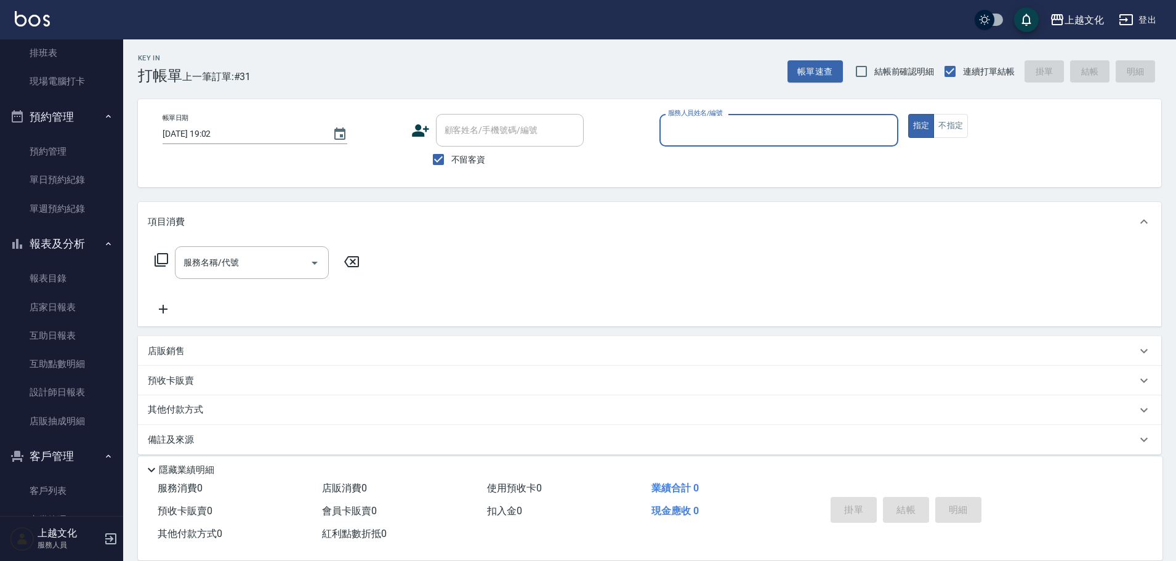
scroll to position [308, 0]
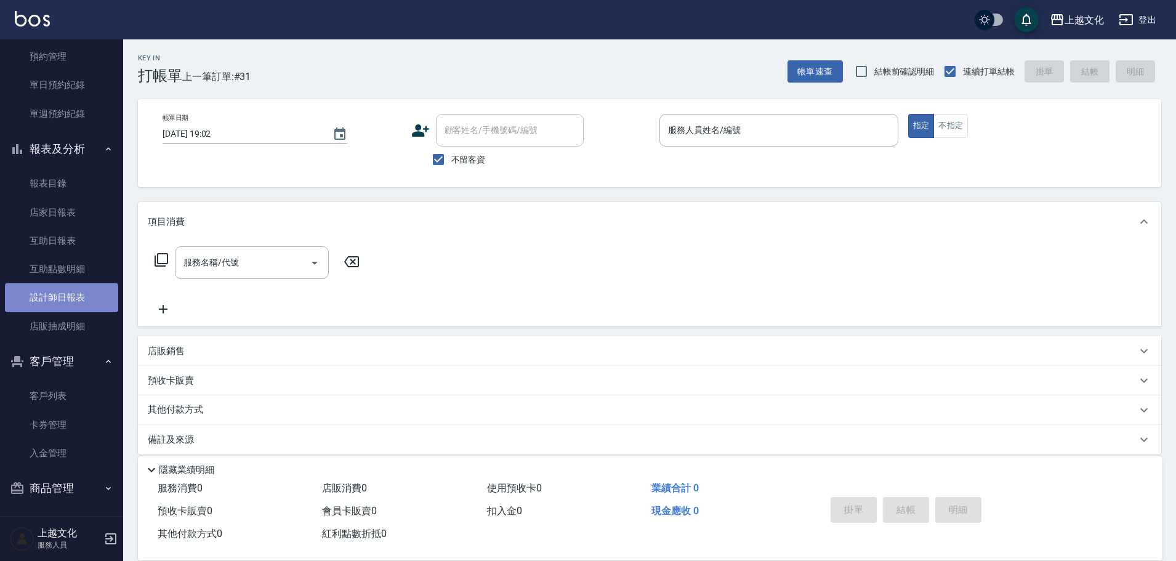
click at [75, 298] on link "設計師日報表" at bounding box center [61, 297] width 113 height 28
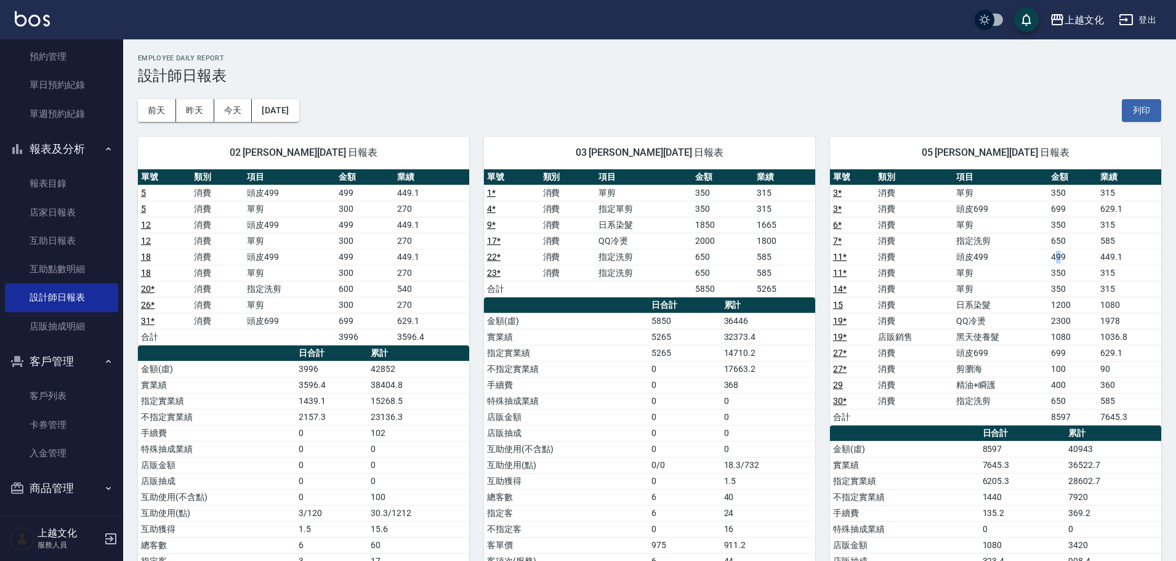
drag, startPoint x: 1063, startPoint y: 255, endPoint x: 1059, endPoint y: 262, distance: 8.0
click at [1059, 262] on td "499" at bounding box center [1073, 257] width 50 height 16
drag, startPoint x: 1049, startPoint y: 254, endPoint x: 1075, endPoint y: 276, distance: 34.1
click at [1075, 277] on tbody "3 * 消費 單剪 350 315 3 * 消費 頭皮699 699 629.1 6 * 消費 單剪 350 315 7 * 消費 指定洗剪 650 585 …" at bounding box center [995, 305] width 331 height 240
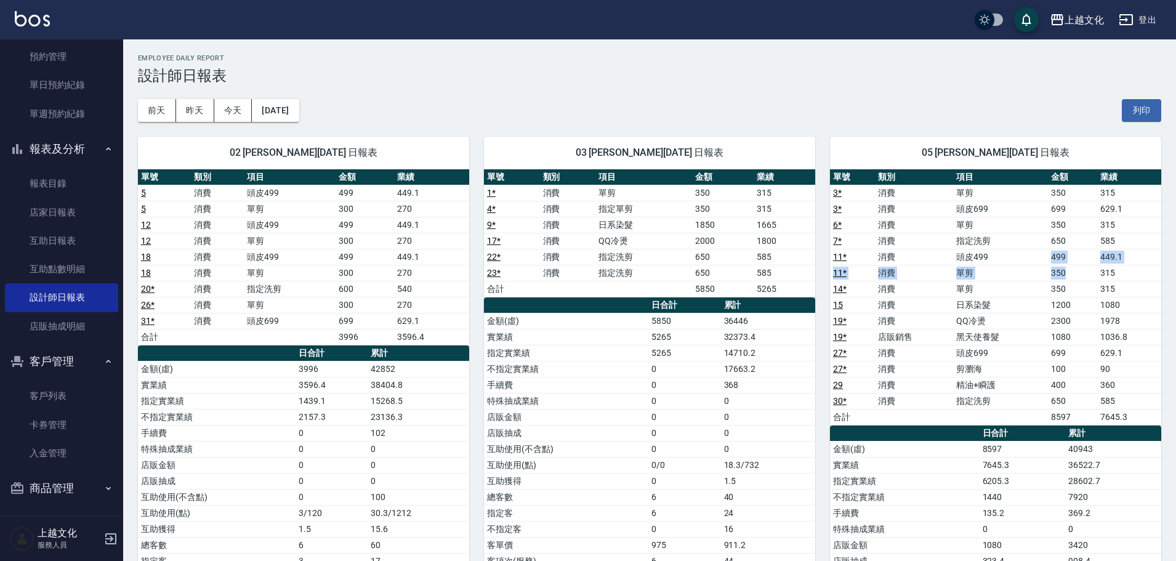
click at [1074, 274] on td "350" at bounding box center [1073, 273] width 50 height 16
click at [1027, 243] on td "指定洗剪" at bounding box center [1000, 241] width 95 height 16
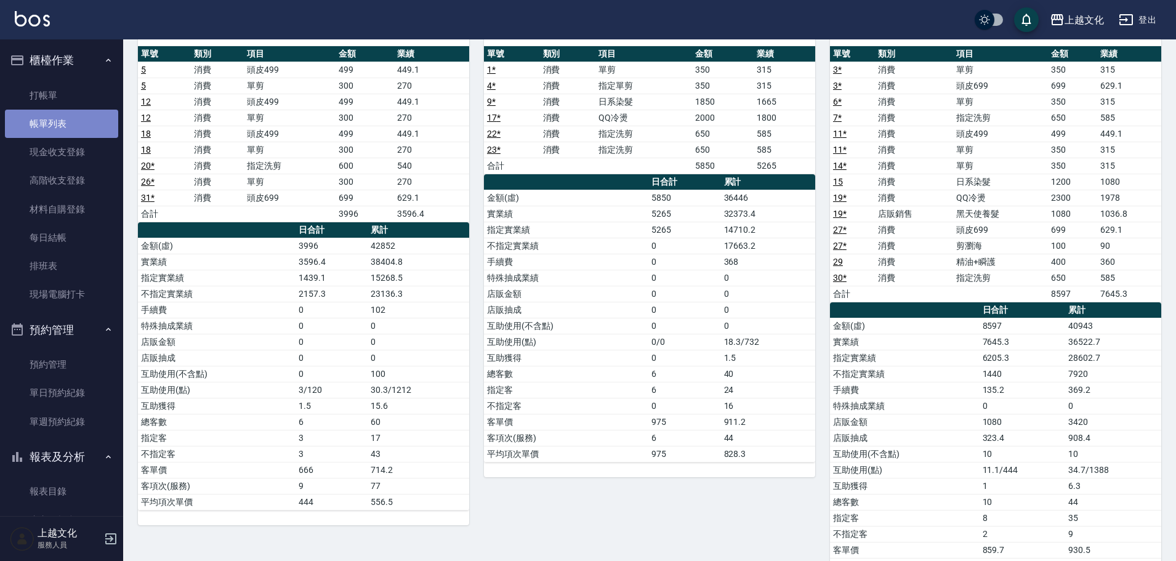
click at [80, 114] on link "帳單列表" at bounding box center [61, 124] width 113 height 28
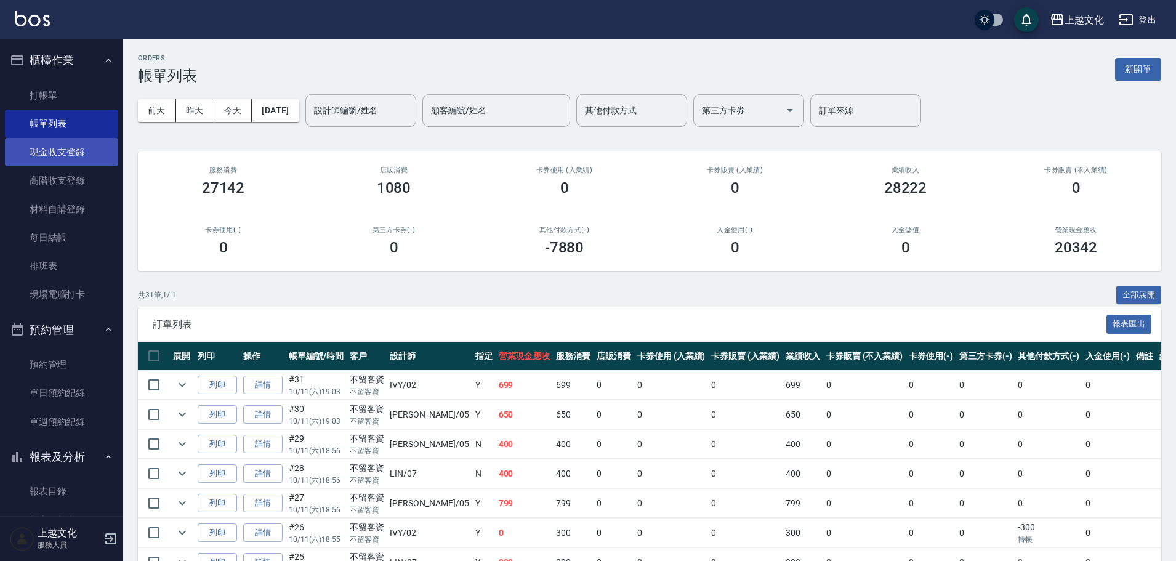
click at [71, 145] on link "現金收支登錄" at bounding box center [61, 152] width 113 height 28
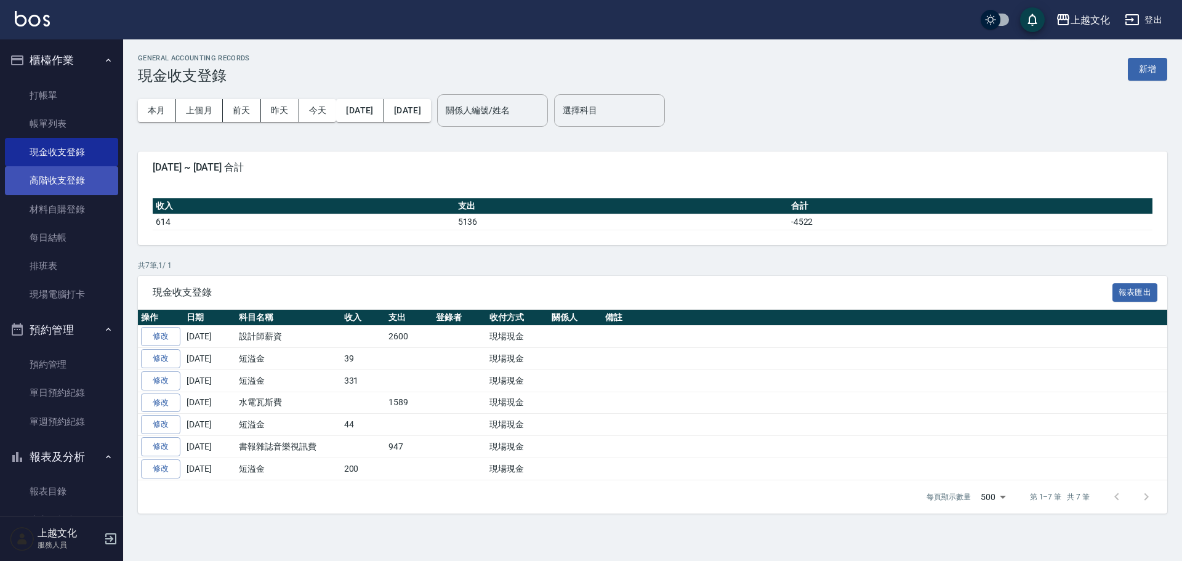
click at [72, 181] on link "高階收支登錄" at bounding box center [61, 180] width 113 height 28
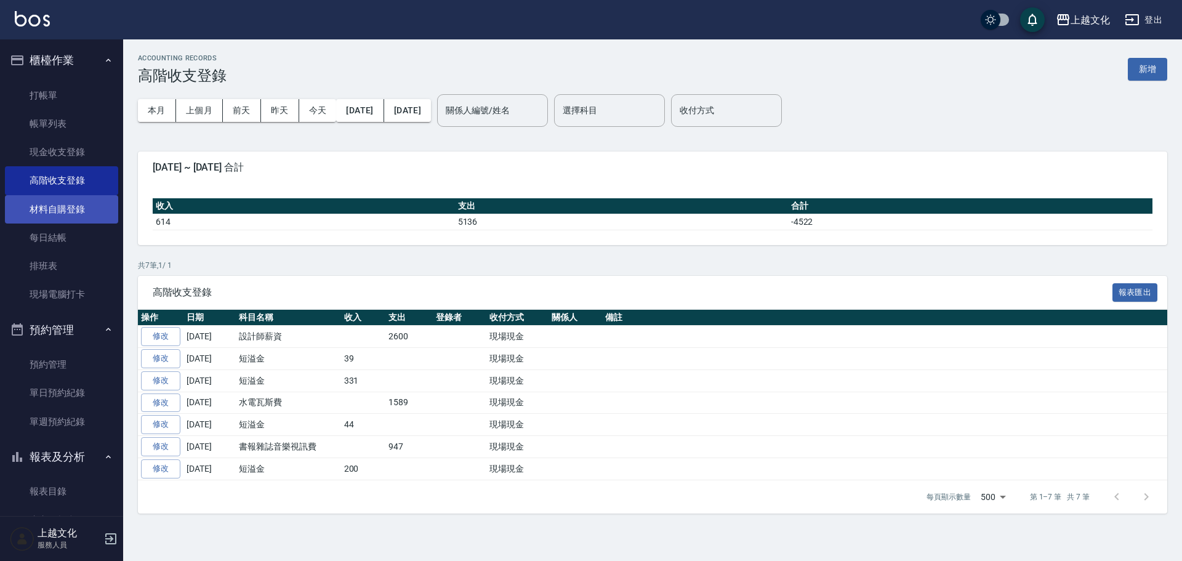
click at [93, 205] on link "材料自購登錄" at bounding box center [61, 209] width 113 height 28
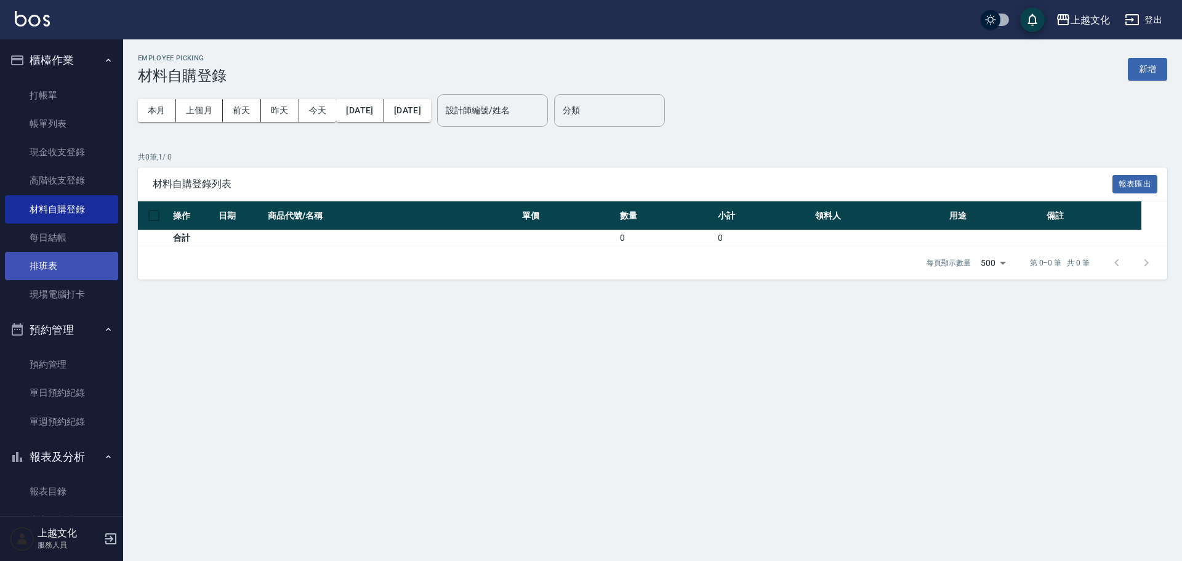
click at [71, 265] on link "排班表" at bounding box center [61, 266] width 113 height 28
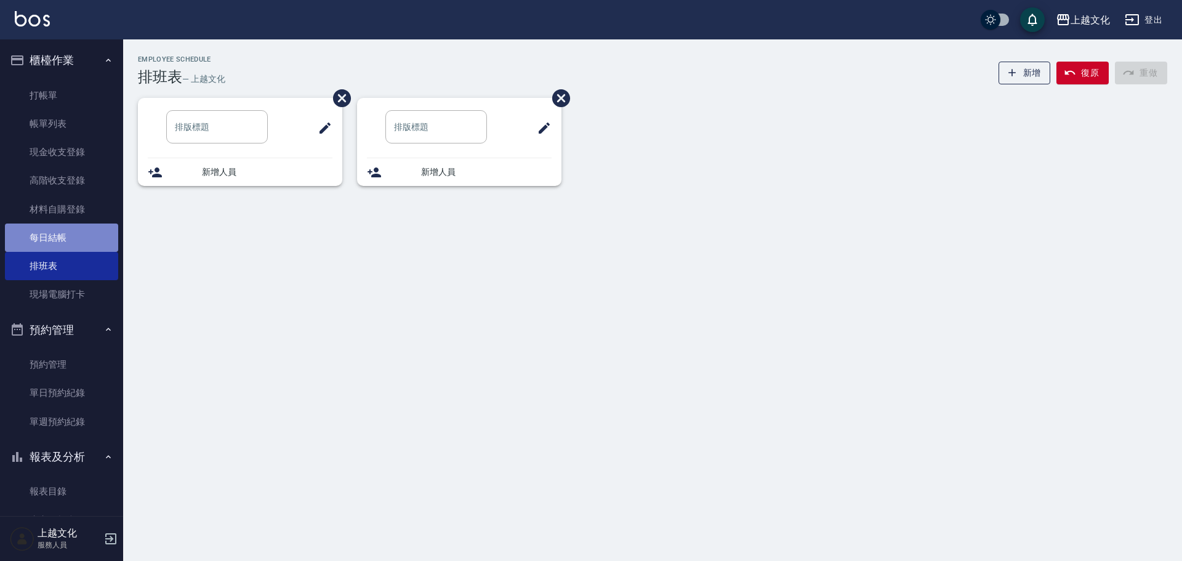
click at [77, 226] on link "每日結帳" at bounding box center [61, 237] width 113 height 28
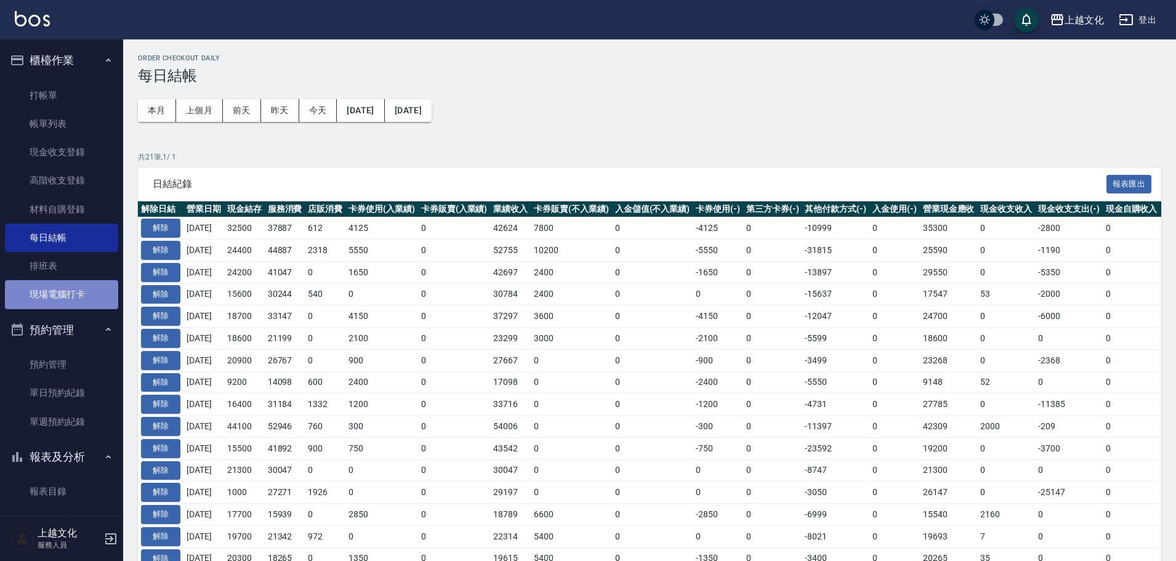
click at [76, 292] on link "現場電腦打卡" at bounding box center [61, 294] width 113 height 28
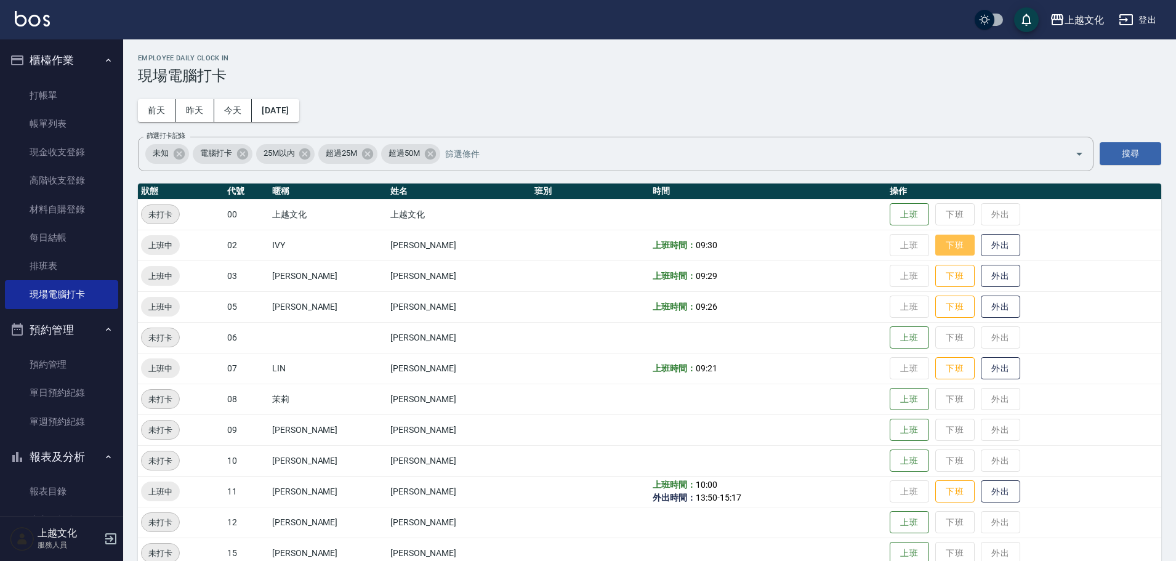
click at [945, 250] on button "下班" at bounding box center [954, 245] width 39 height 22
click at [944, 280] on button "下班" at bounding box center [954, 276] width 39 height 22
click at [937, 304] on button "下班" at bounding box center [954, 307] width 39 height 22
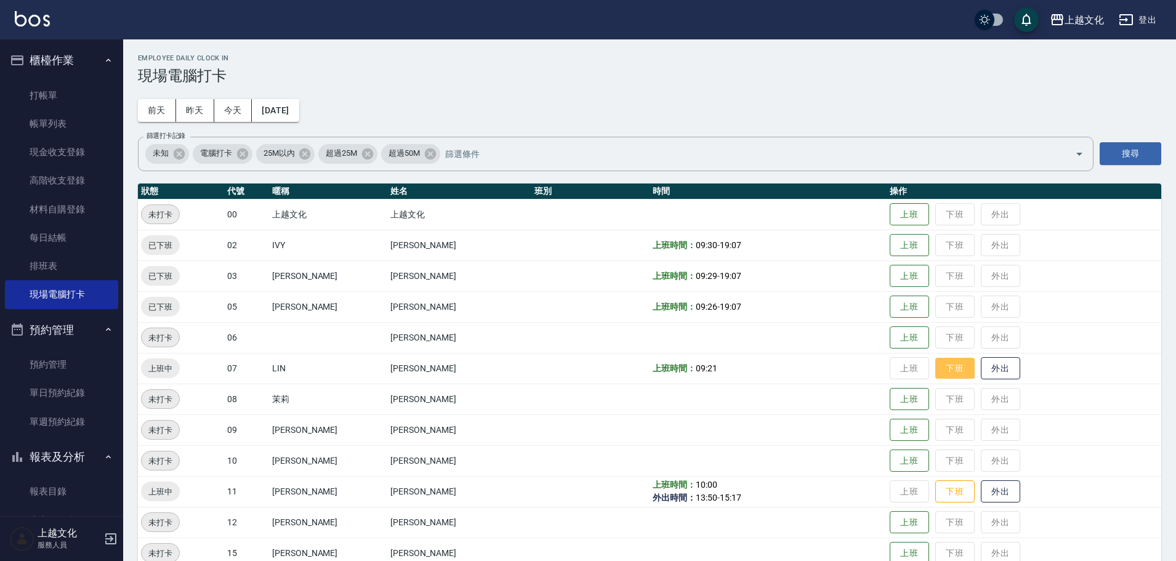
click at [945, 367] on button "下班" at bounding box center [954, 369] width 39 height 22
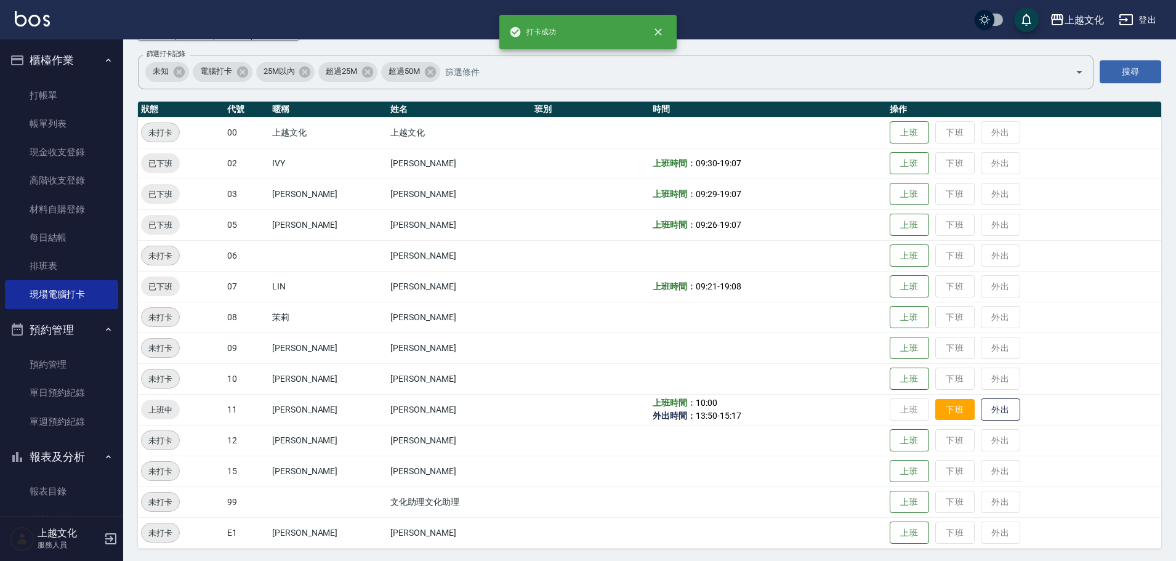
scroll to position [84, 0]
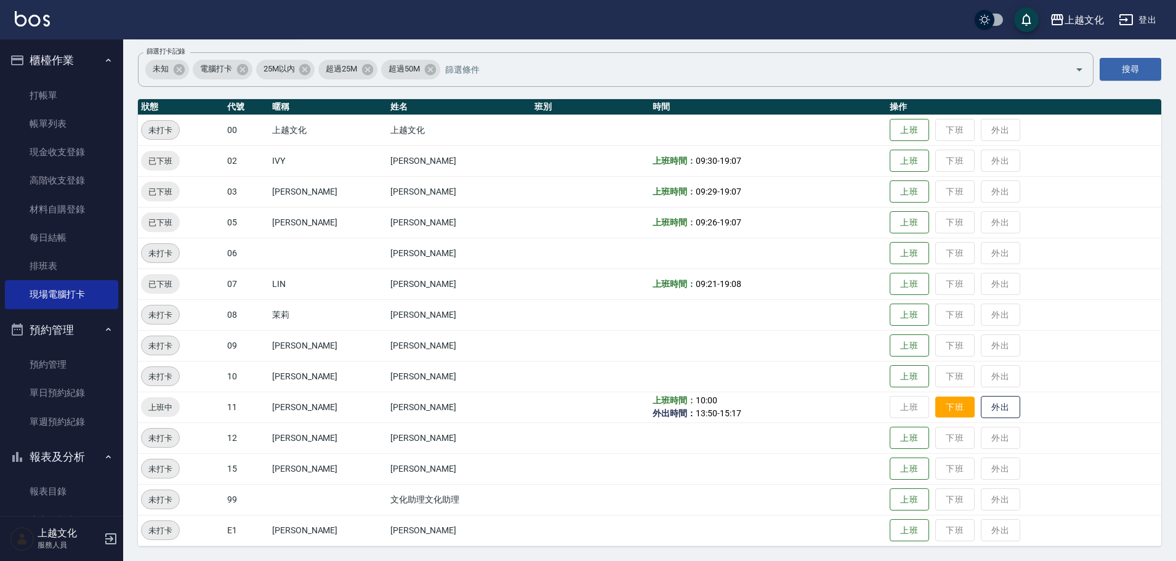
click at [947, 397] on button "下班" at bounding box center [954, 407] width 39 height 22
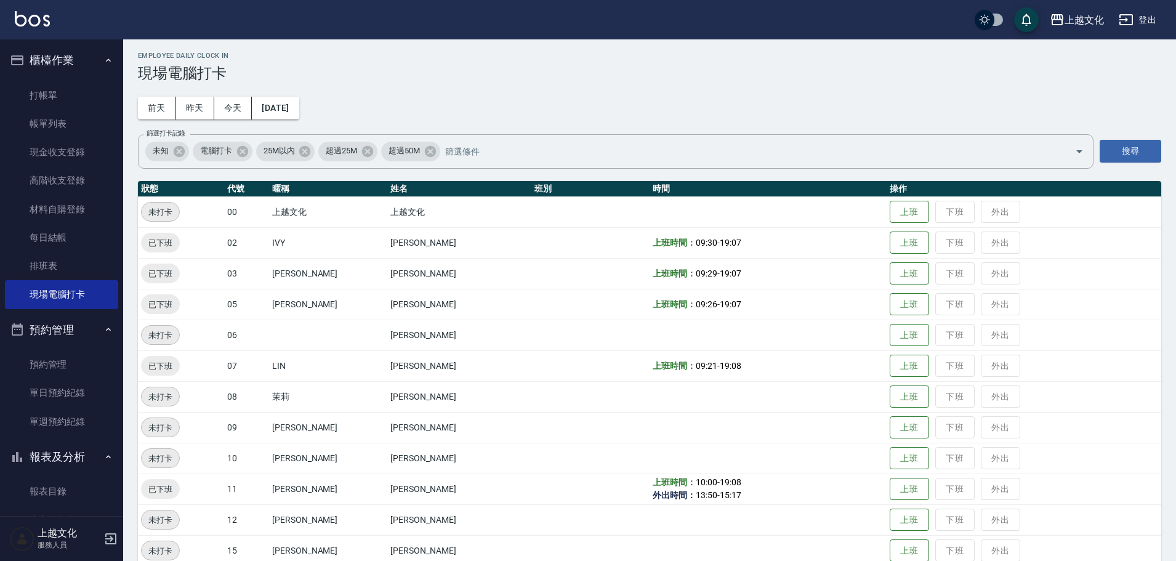
scroll to position [0, 0]
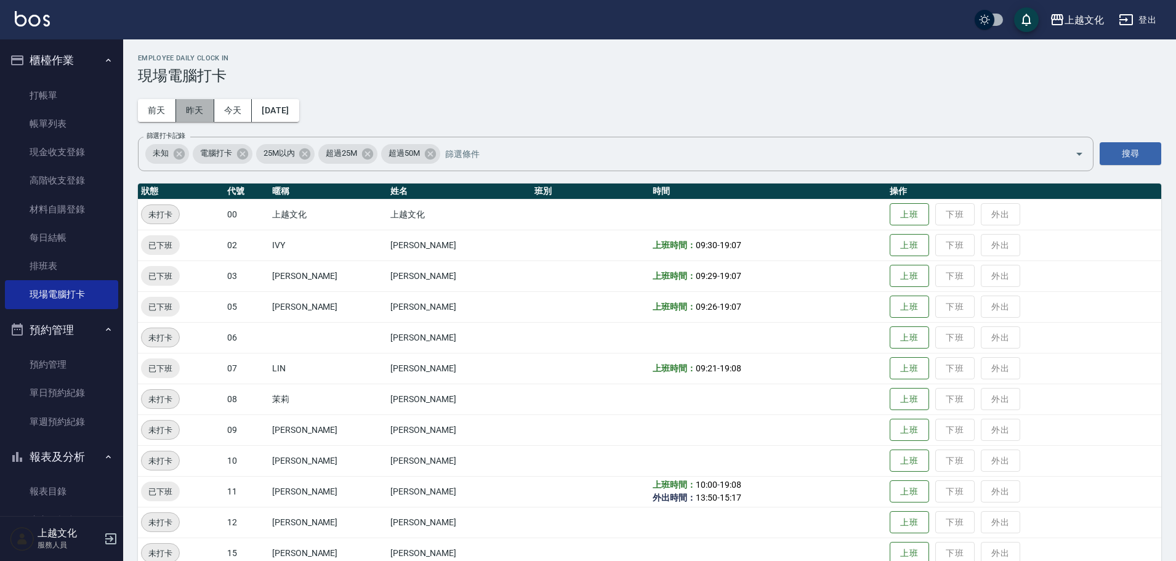
click at [198, 106] on button "昨天" at bounding box center [195, 110] width 38 height 23
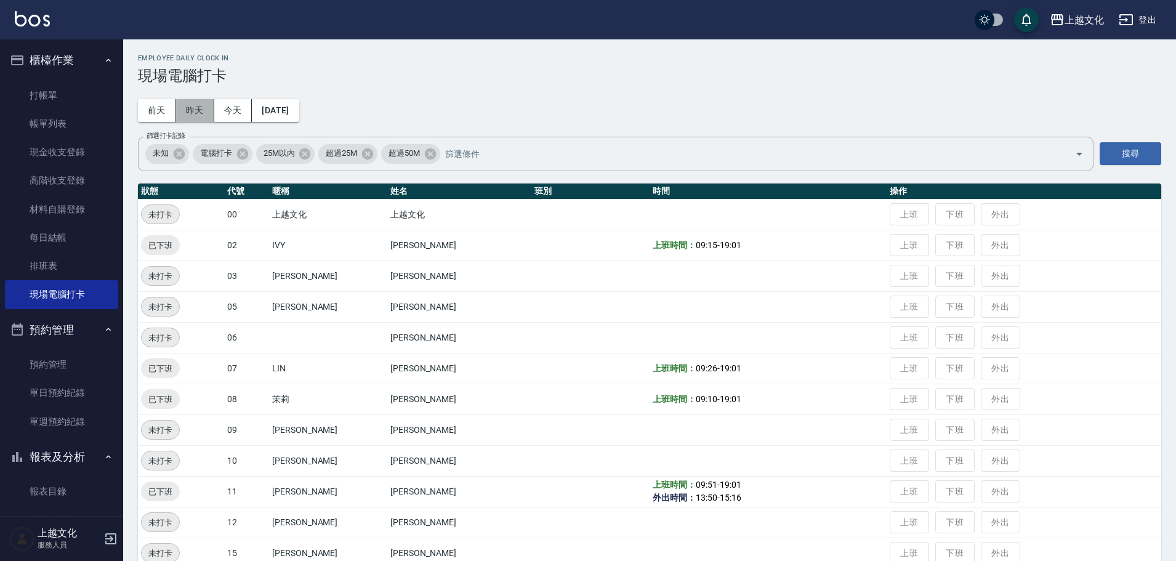
click at [185, 110] on button "昨天" at bounding box center [195, 110] width 38 height 23
click at [166, 113] on button "前天" at bounding box center [157, 110] width 38 height 23
click at [204, 105] on button "昨天" at bounding box center [195, 110] width 38 height 23
click at [204, 104] on button "昨天" at bounding box center [195, 110] width 38 height 23
click at [294, 107] on button "[DATE]" at bounding box center [275, 110] width 47 height 23
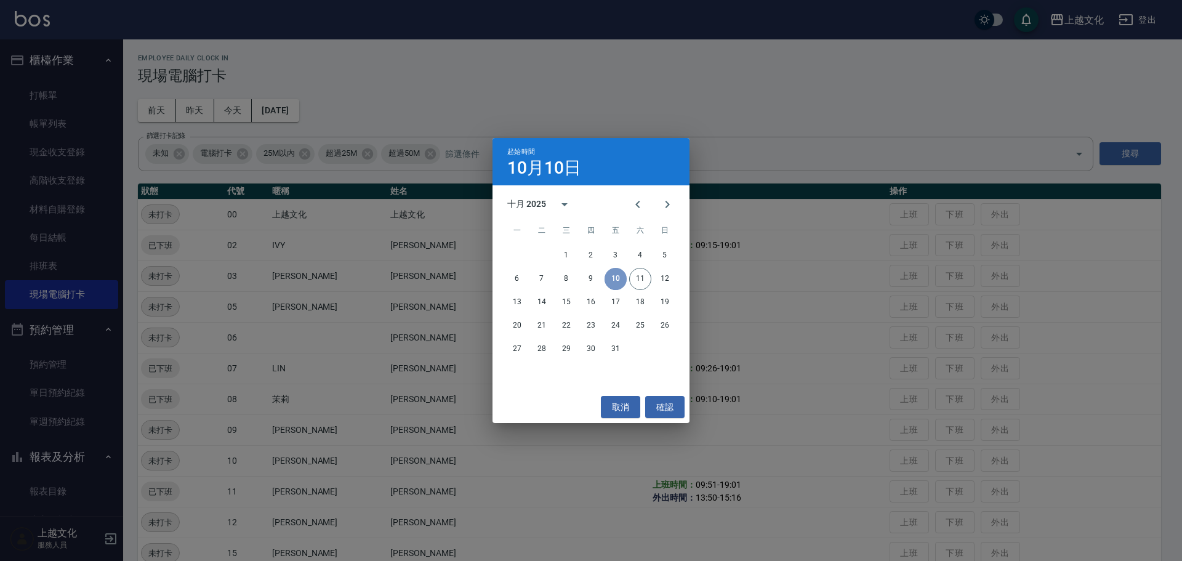
click at [619, 271] on button "10" at bounding box center [615, 279] width 22 height 22
click at [678, 407] on button "確認" at bounding box center [664, 407] width 39 height 23
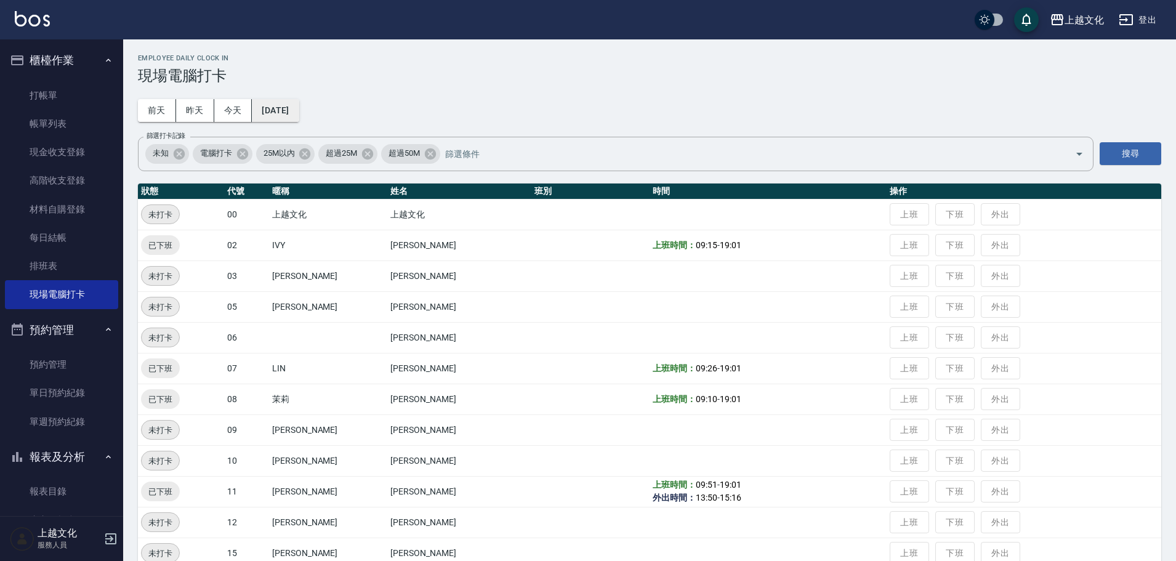
click at [279, 110] on button "[DATE]" at bounding box center [275, 110] width 47 height 23
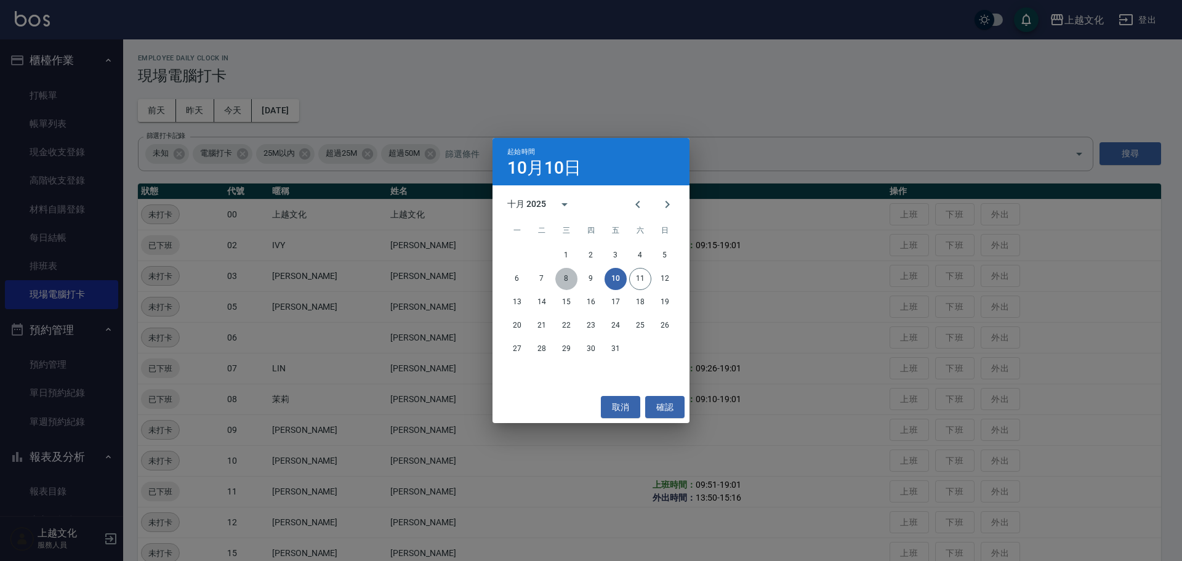
click at [566, 271] on button "8" at bounding box center [566, 279] width 22 height 22
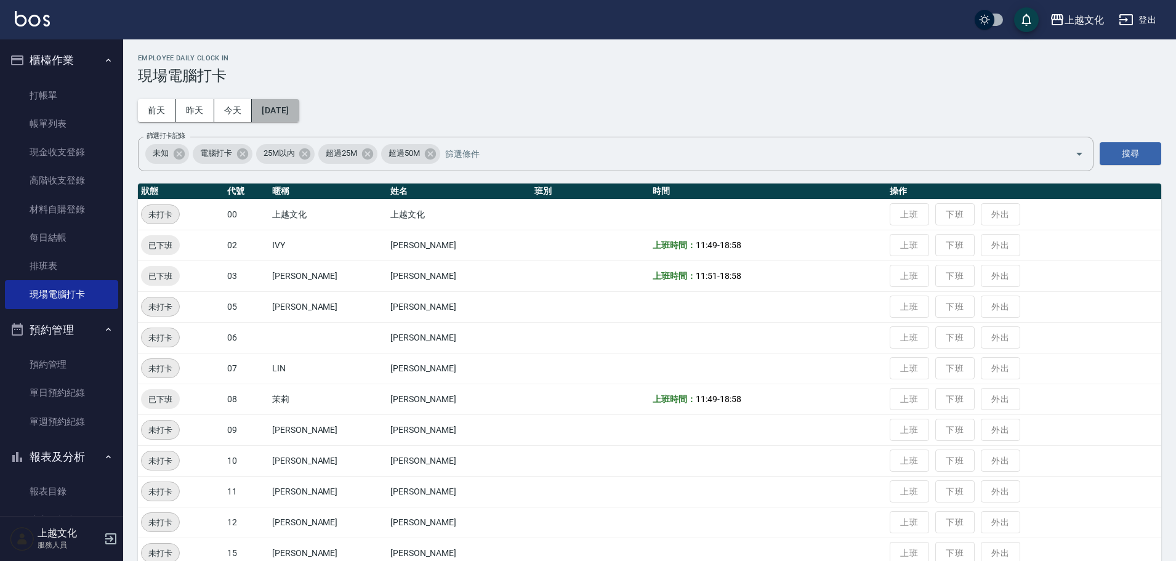
click at [293, 104] on button "[DATE]" at bounding box center [275, 110] width 47 height 23
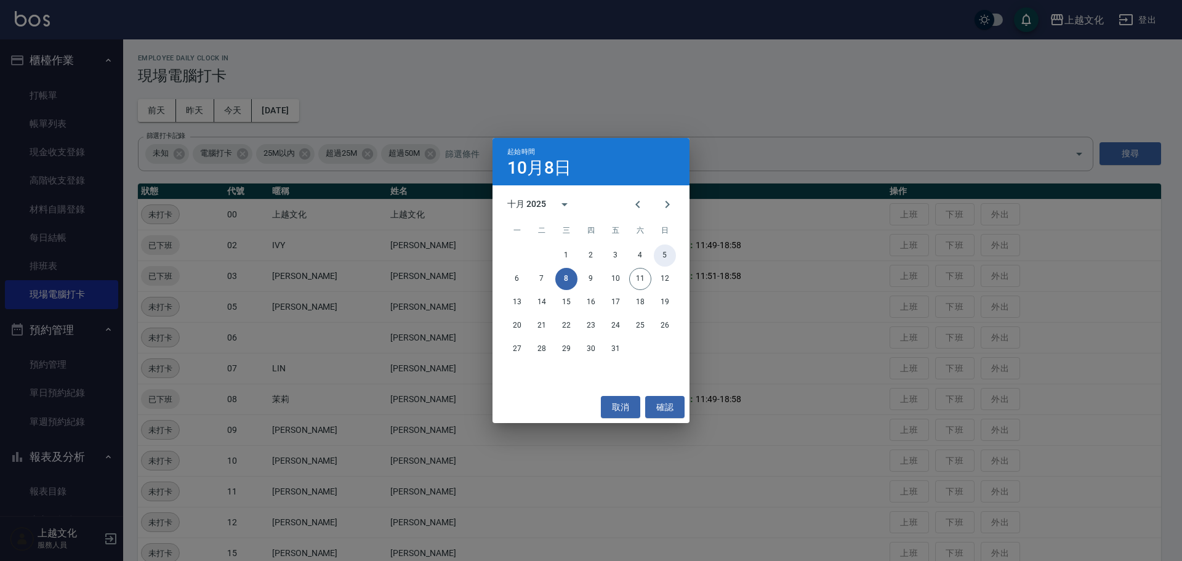
click at [659, 255] on button "5" at bounding box center [665, 255] width 22 height 22
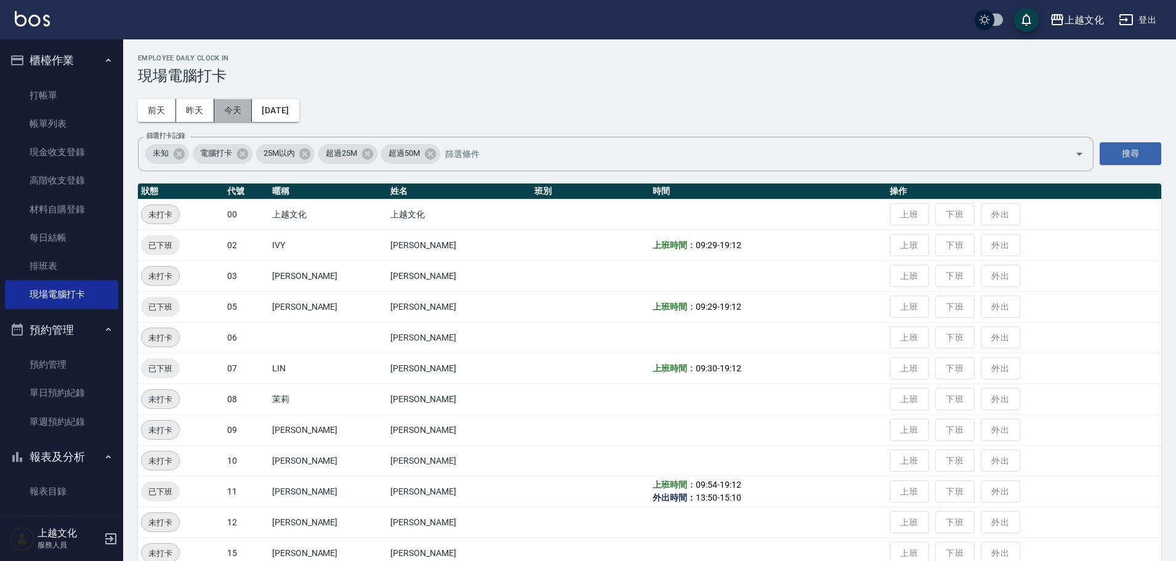
drag, startPoint x: 231, startPoint y: 113, endPoint x: 233, endPoint y: 104, distance: 8.8
click at [233, 104] on button "今天" at bounding box center [233, 110] width 38 height 23
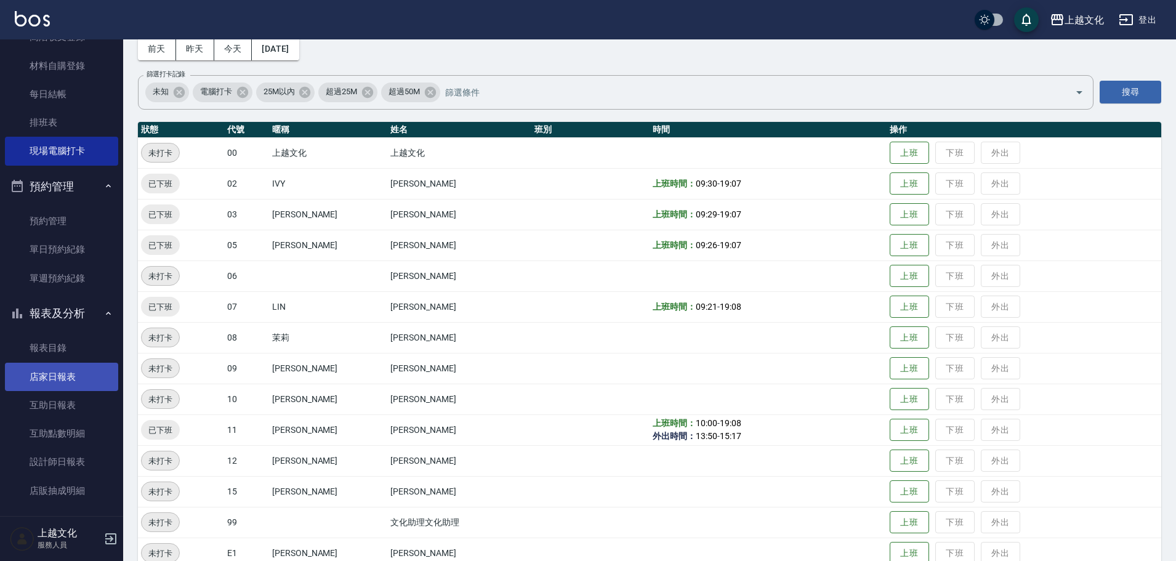
scroll to position [126, 0]
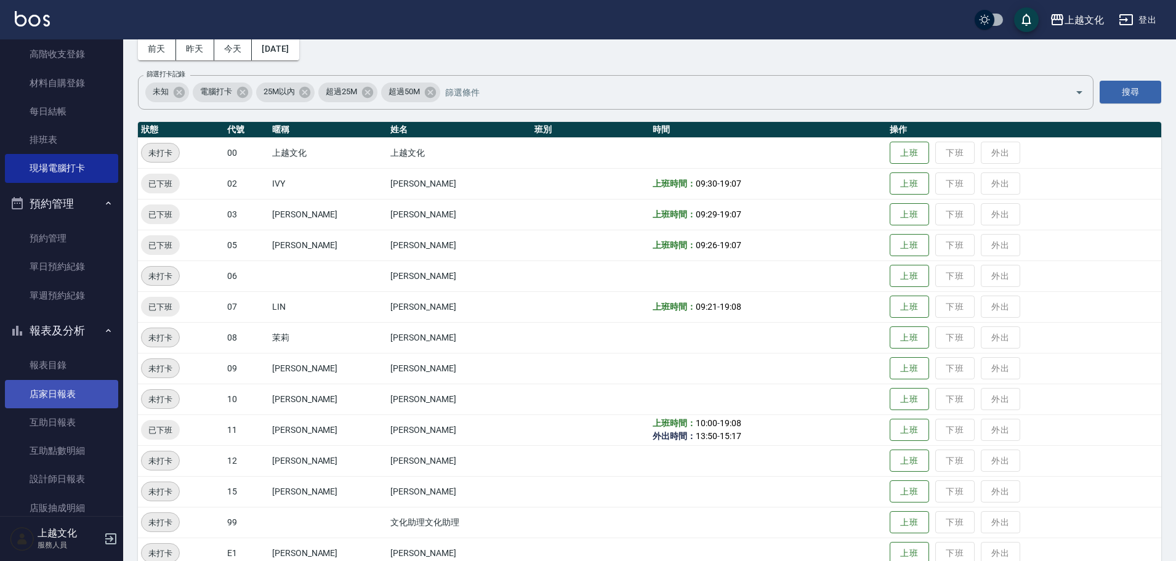
click at [71, 398] on link "店家日報表" at bounding box center [61, 394] width 113 height 28
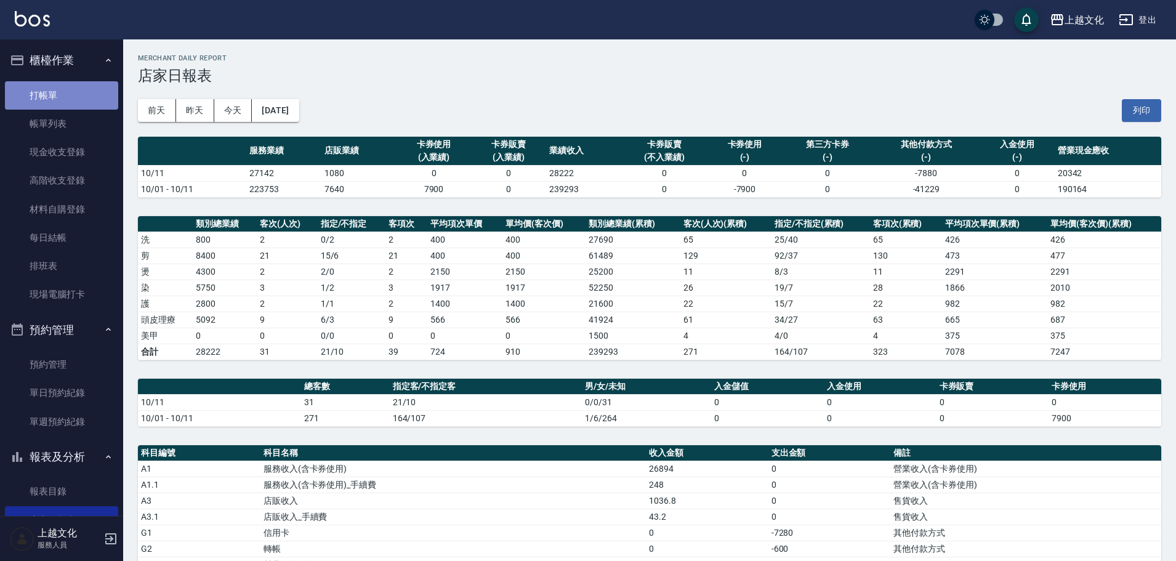
click at [86, 97] on link "打帳單" at bounding box center [61, 95] width 113 height 28
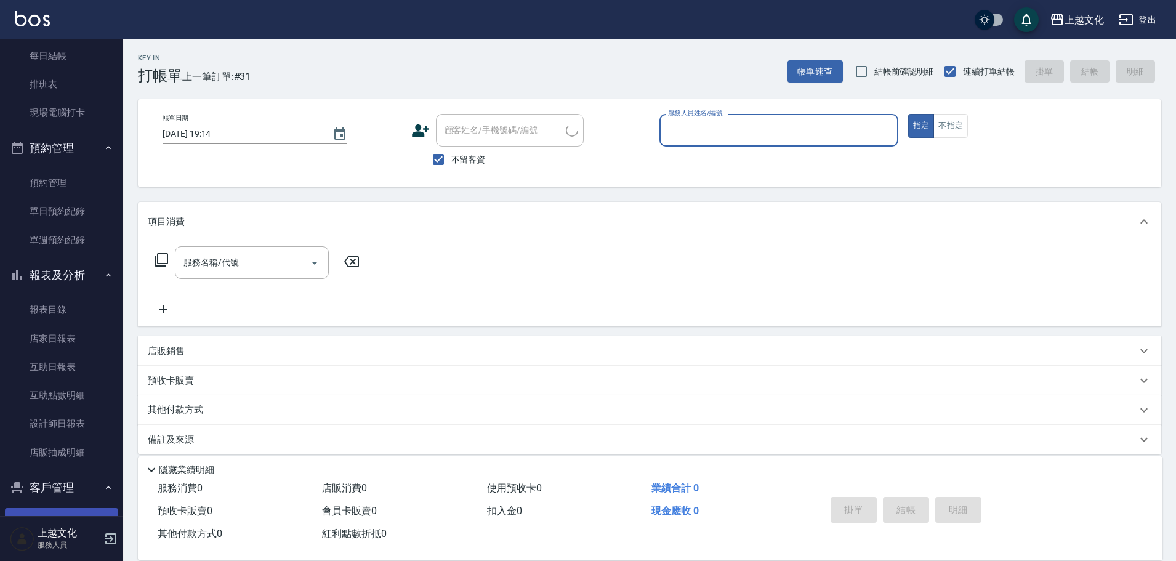
scroll to position [308, 0]
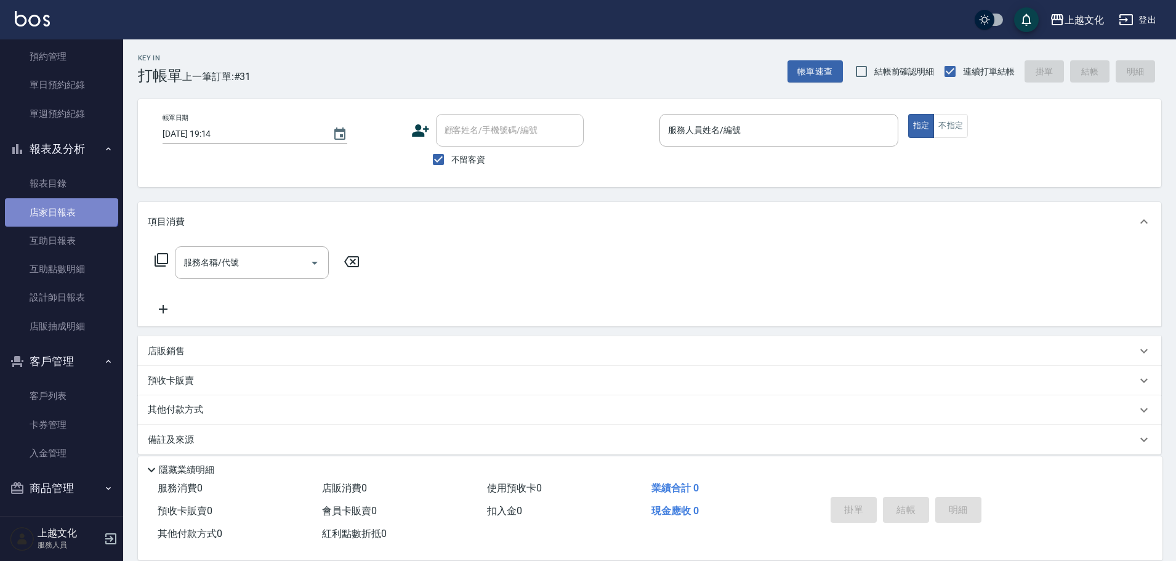
click at [62, 203] on link "店家日報表" at bounding box center [61, 212] width 113 height 28
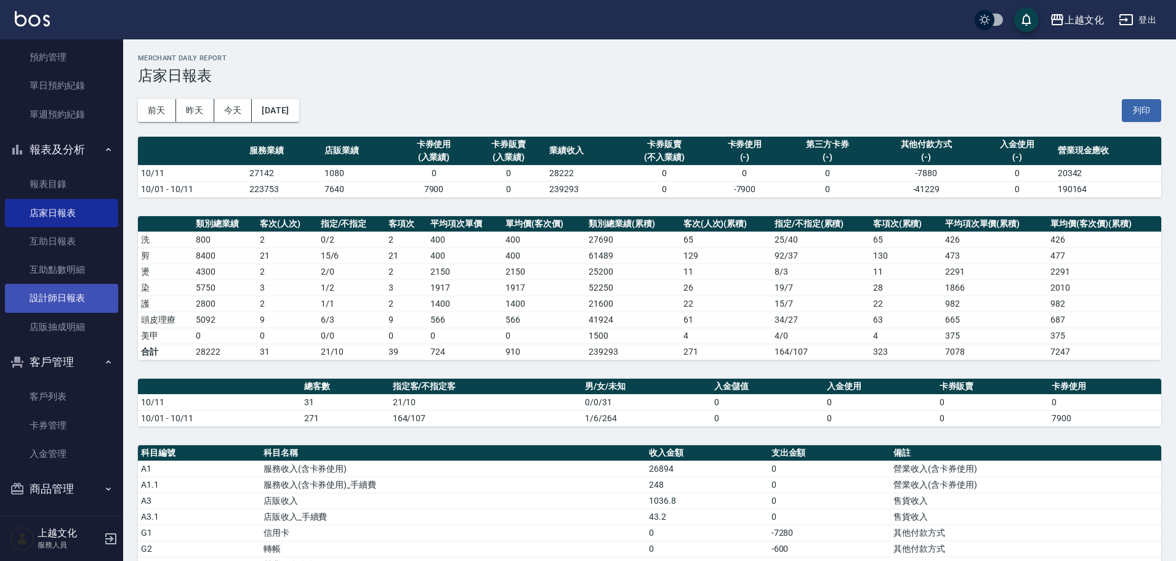
scroll to position [308, 0]
click at [68, 292] on link "設計師日報表" at bounding box center [61, 297] width 113 height 28
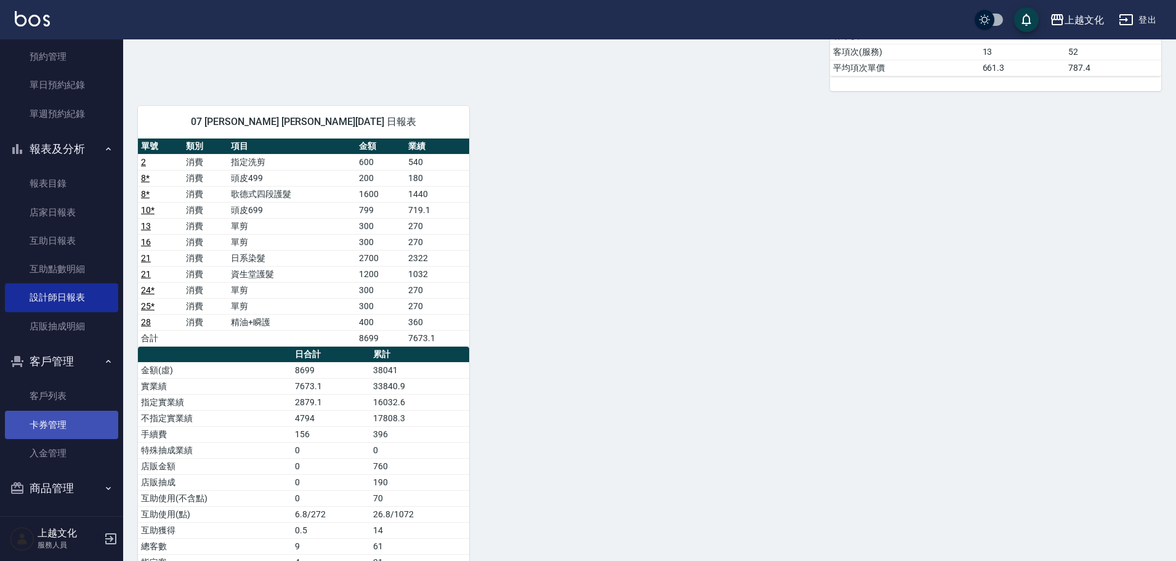
scroll to position [615, 0]
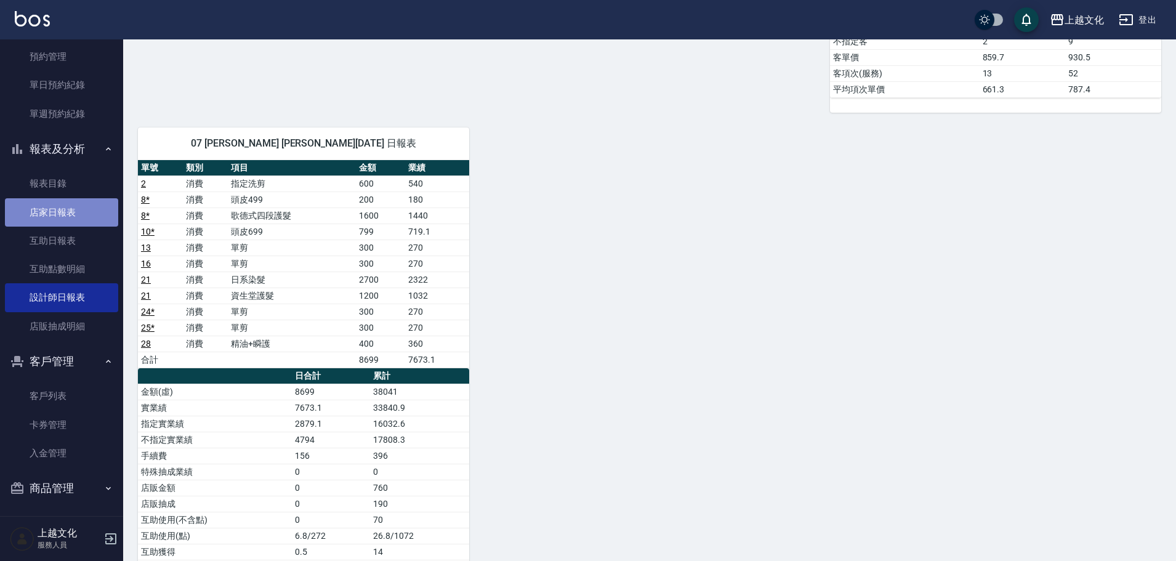
click at [69, 214] on link "店家日報表" at bounding box center [61, 212] width 113 height 28
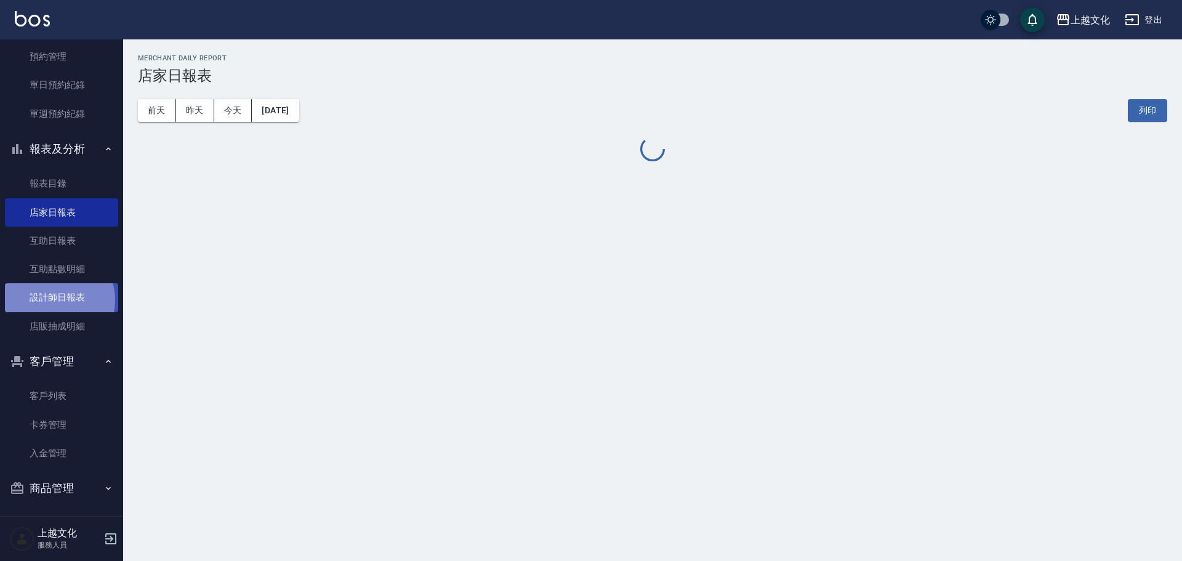
click at [52, 300] on link "設計師日報表" at bounding box center [61, 297] width 113 height 28
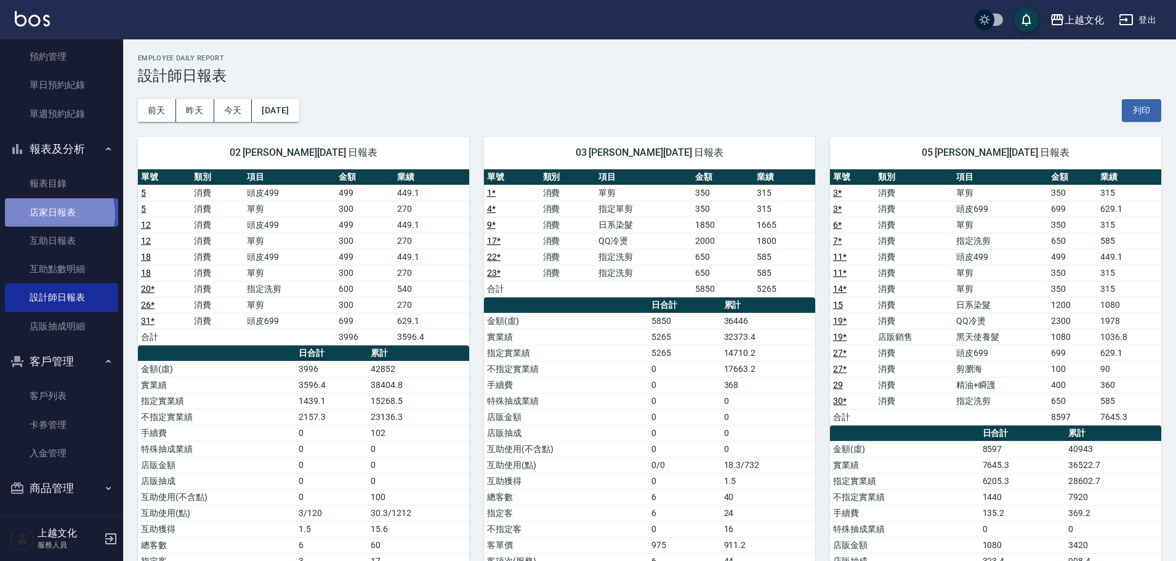
click at [52, 214] on link "店家日報表" at bounding box center [61, 212] width 113 height 28
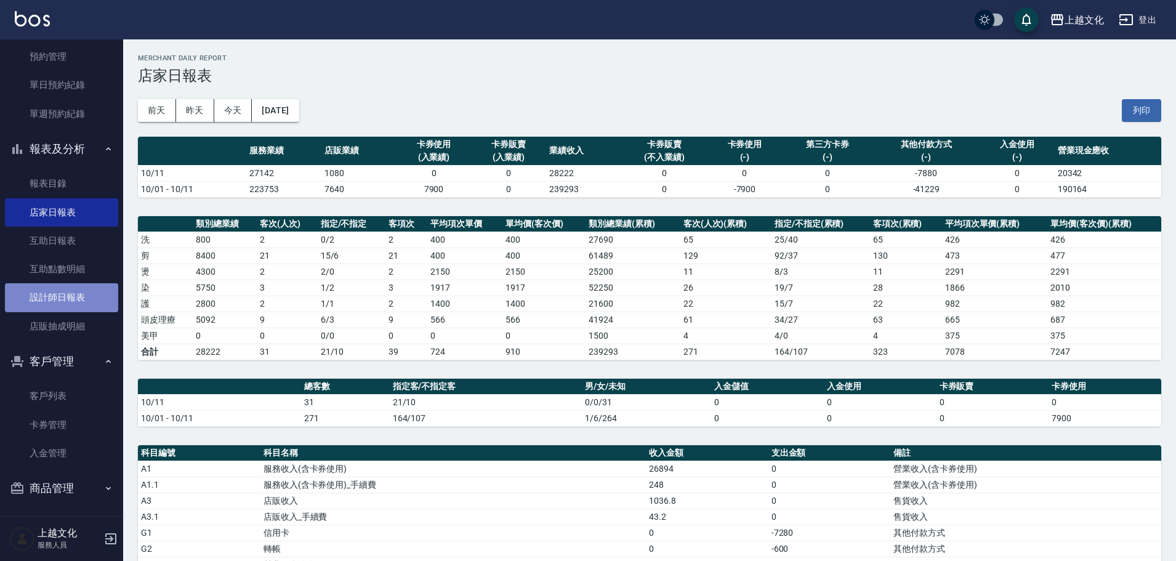
click at [63, 294] on link "設計師日報表" at bounding box center [61, 297] width 113 height 28
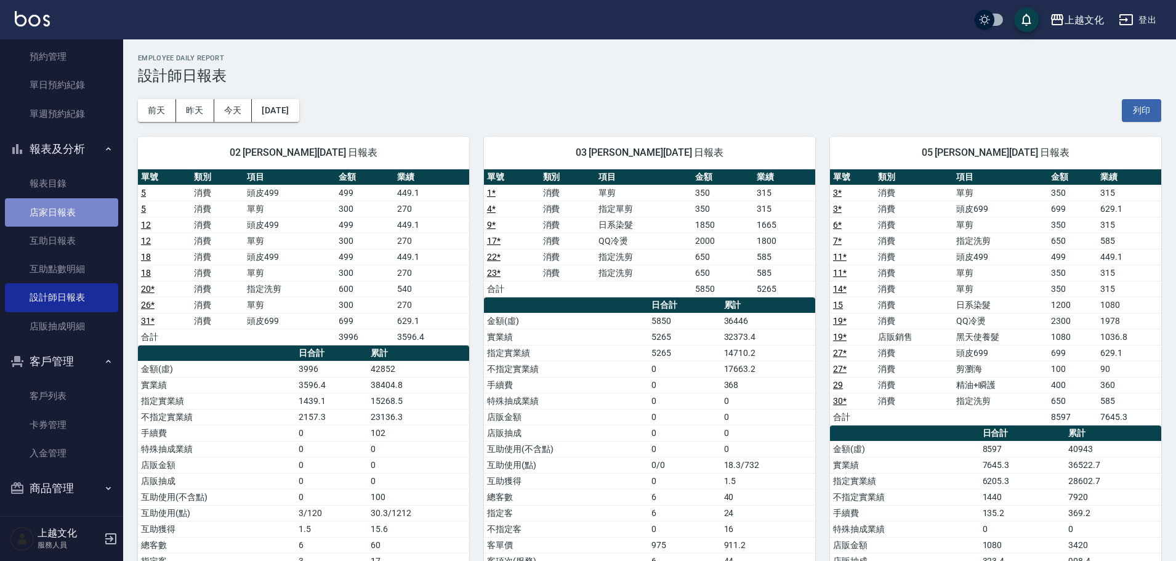
click at [74, 203] on link "店家日報表" at bounding box center [61, 212] width 113 height 28
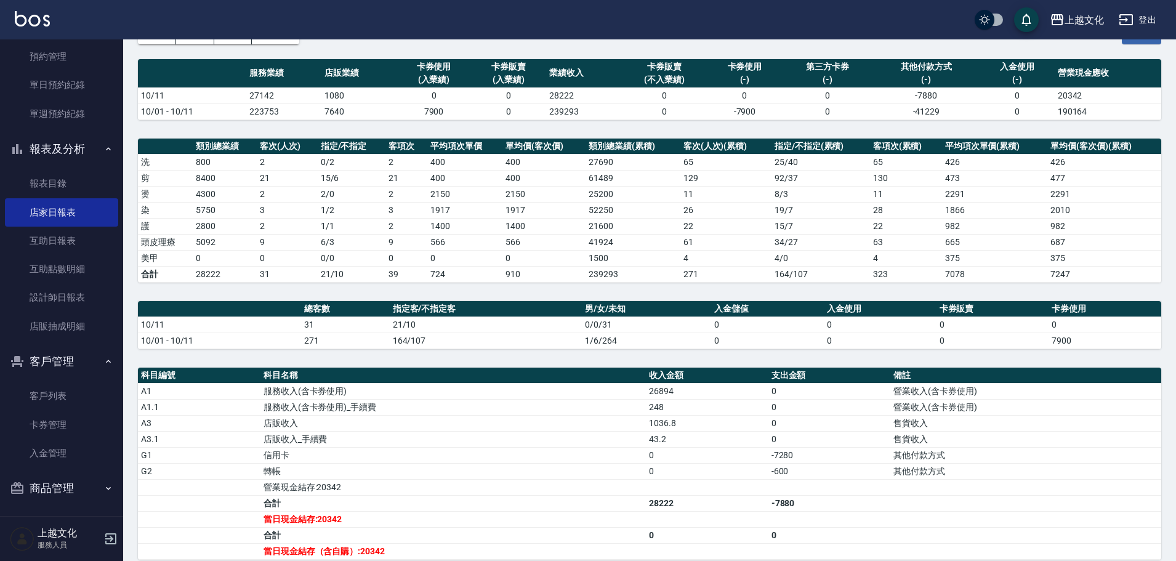
scroll to position [221, 0]
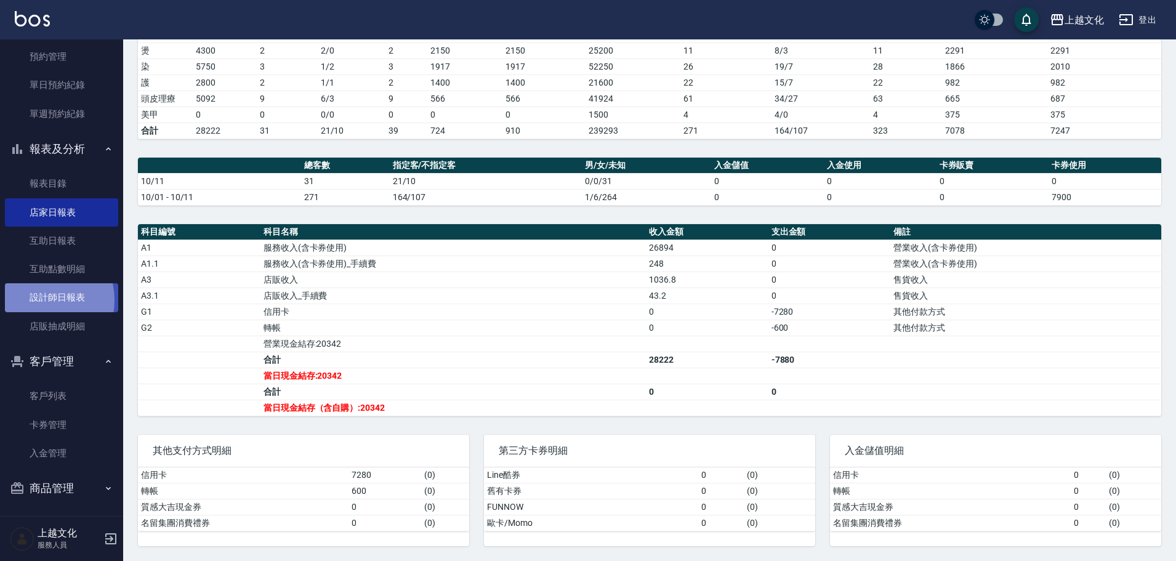
click at [40, 300] on link "設計師日報表" at bounding box center [61, 297] width 113 height 28
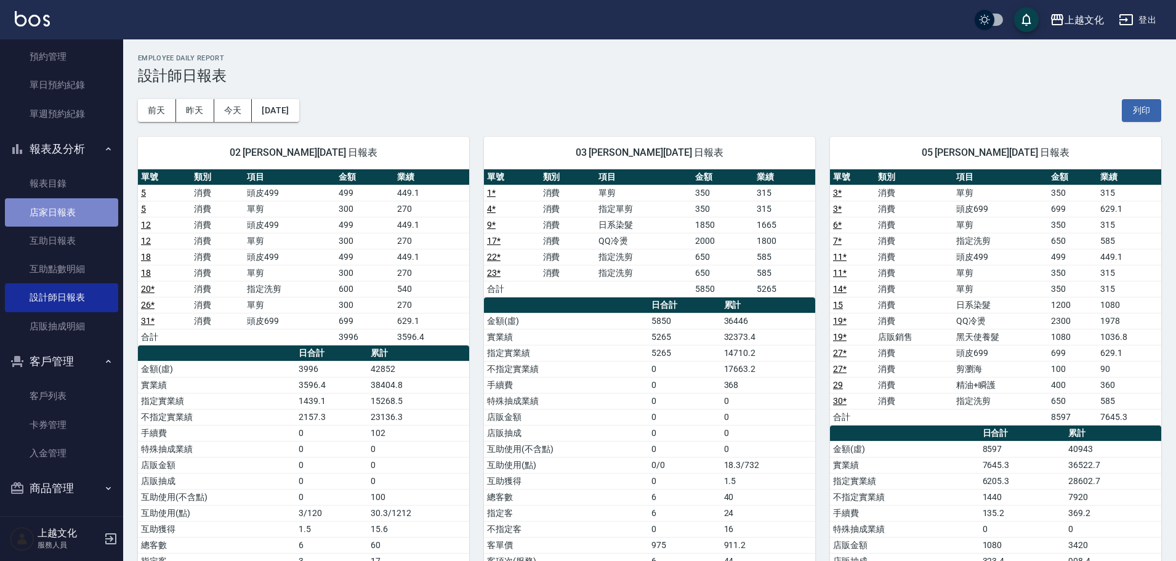
click at [62, 210] on link "店家日報表" at bounding box center [61, 212] width 113 height 28
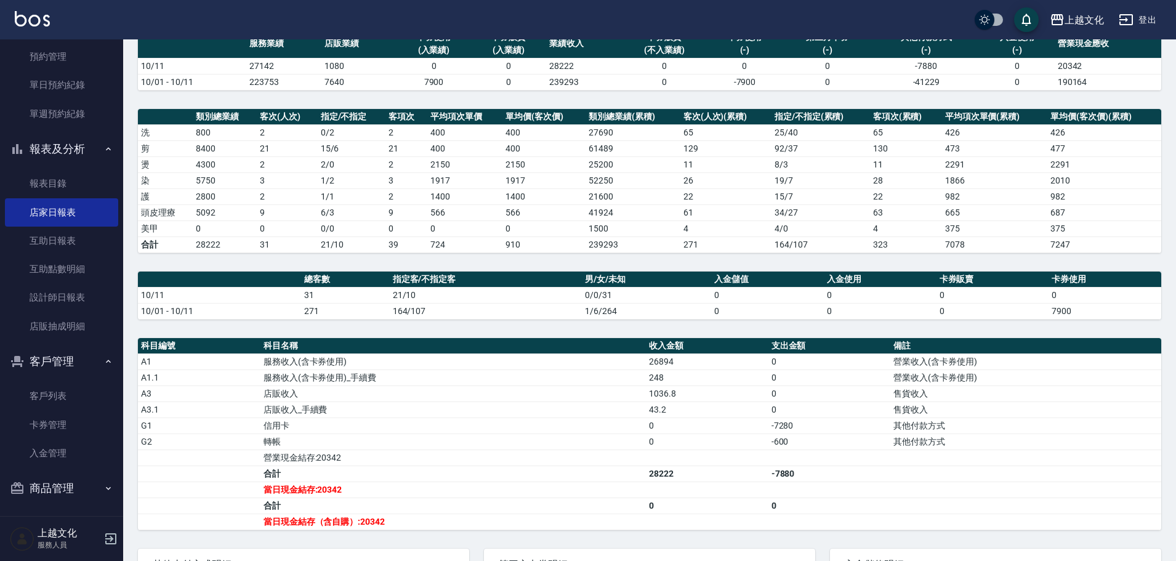
scroll to position [221, 0]
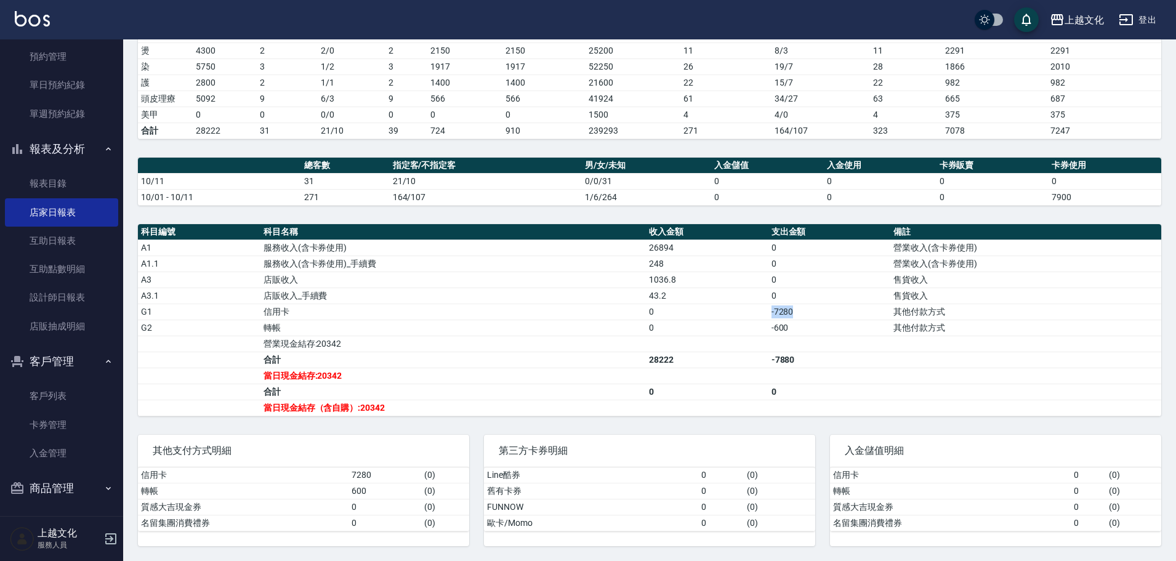
drag, startPoint x: 804, startPoint y: 314, endPoint x: 771, endPoint y: 308, distance: 33.2
click at [771, 308] on td "-7280" at bounding box center [829, 311] width 122 height 16
click at [50, 300] on link "設計師日報表" at bounding box center [61, 297] width 113 height 28
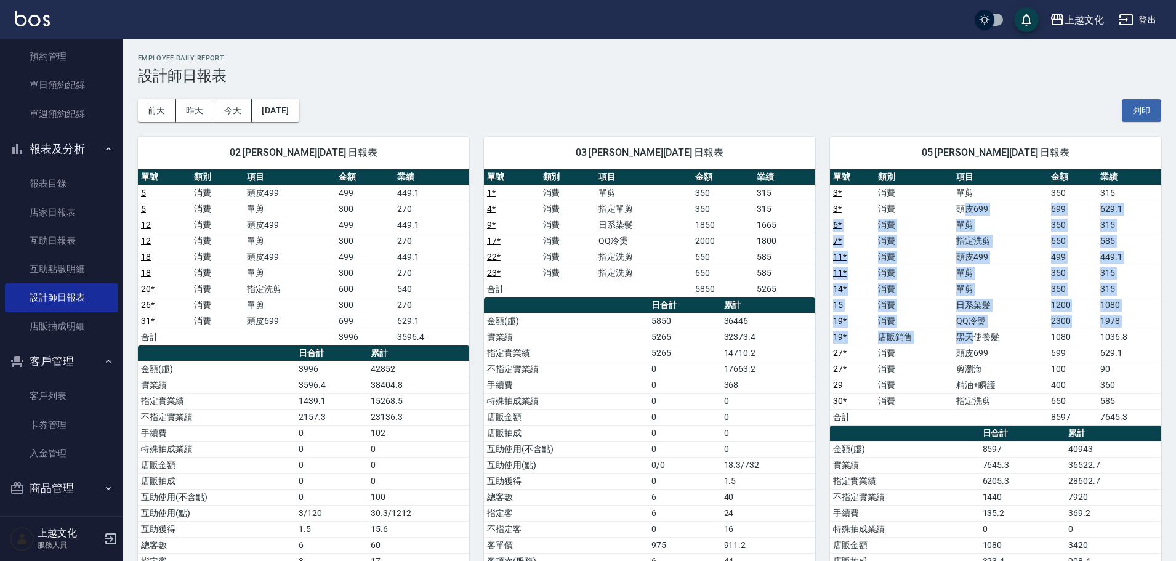
drag, startPoint x: 968, startPoint y: 222, endPoint x: 977, endPoint y: 317, distance: 95.3
click at [973, 342] on tbody "3 * 消費 單剪 350 315 3 * 消費 頭皮699 699 629.1 6 * 消費 單剪 350 315 7 * 消費 指定洗剪 650 585 …" at bounding box center [995, 305] width 331 height 240
click at [977, 317] on td "QQ冷燙" at bounding box center [1000, 321] width 95 height 16
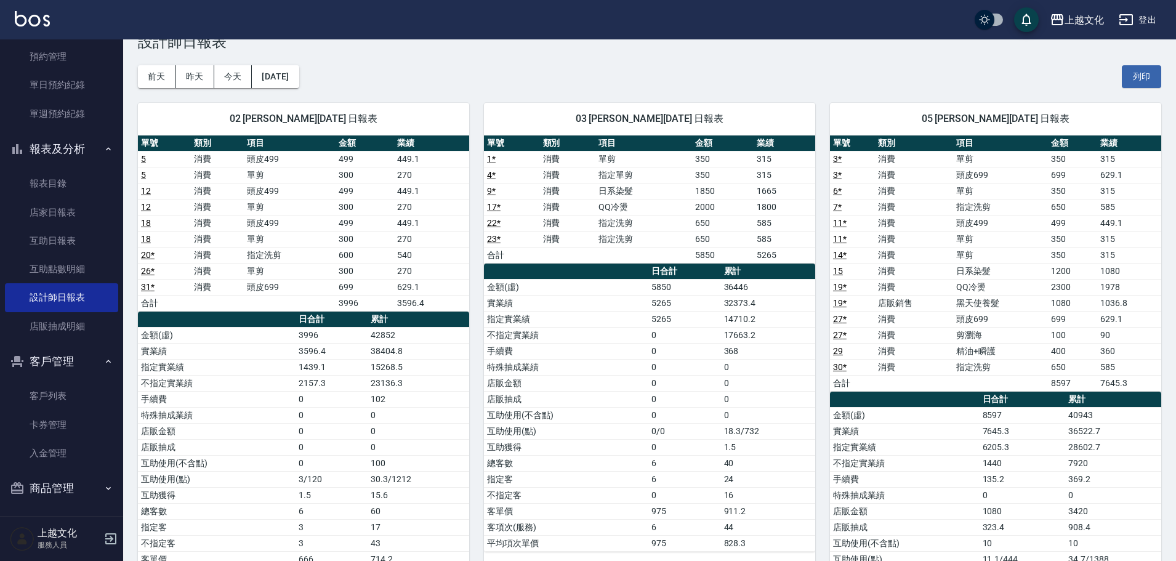
scroll to position [62, 0]
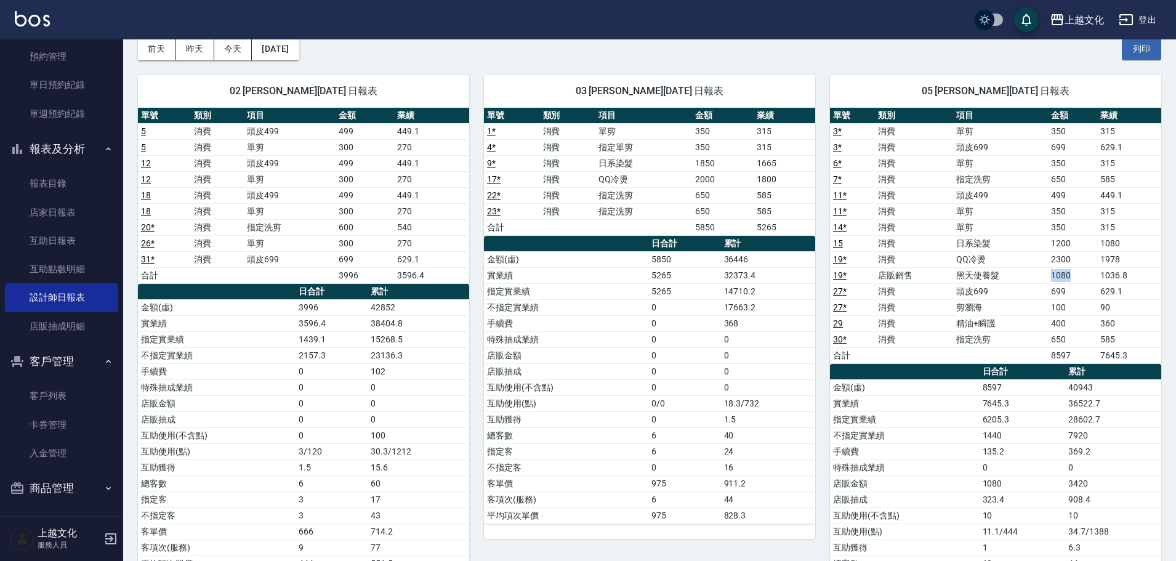
drag, startPoint x: 1052, startPoint y: 272, endPoint x: 1081, endPoint y: 271, distance: 29.5
click at [1079, 270] on td "1080" at bounding box center [1073, 275] width 50 height 16
click at [1074, 302] on td "100" at bounding box center [1073, 307] width 50 height 16
click at [201, 42] on button "昨天" at bounding box center [195, 49] width 38 height 23
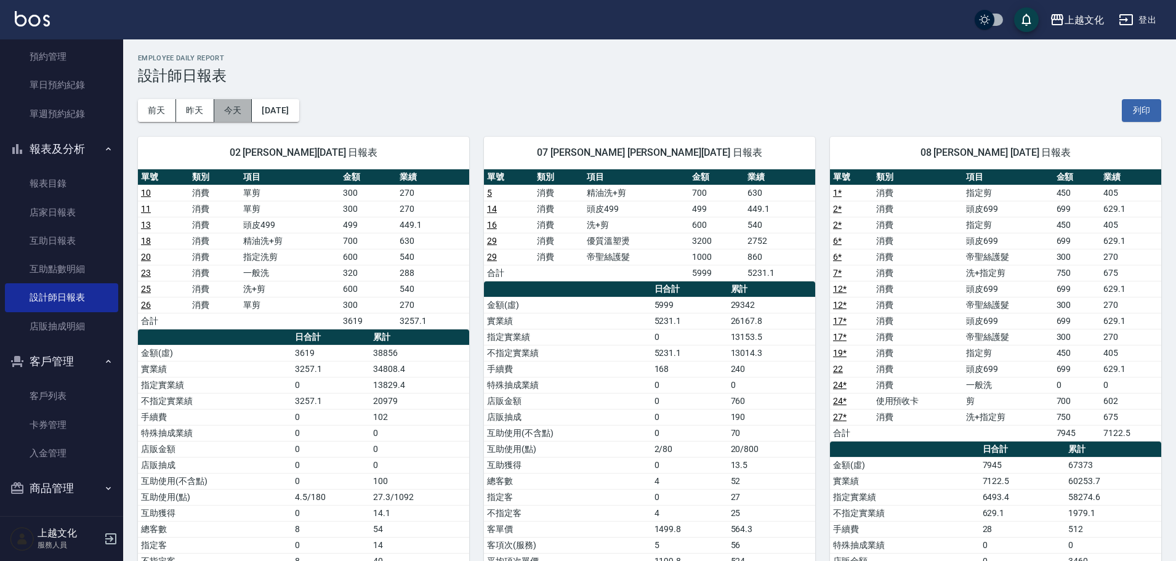
click at [239, 105] on button "今天" at bounding box center [233, 110] width 38 height 23
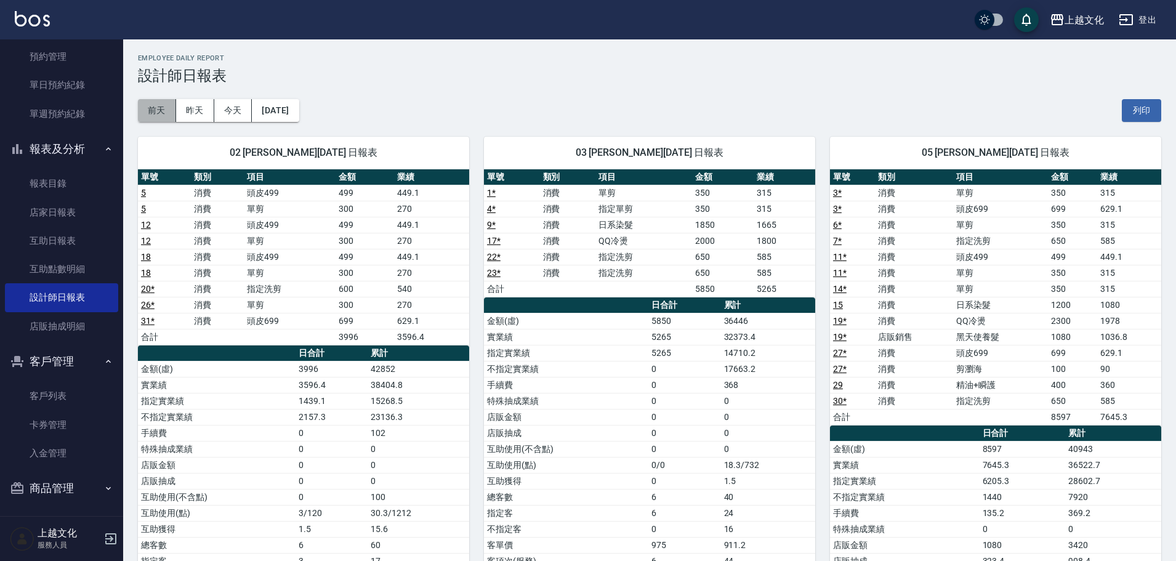
click at [153, 114] on button "前天" at bounding box center [157, 110] width 38 height 23
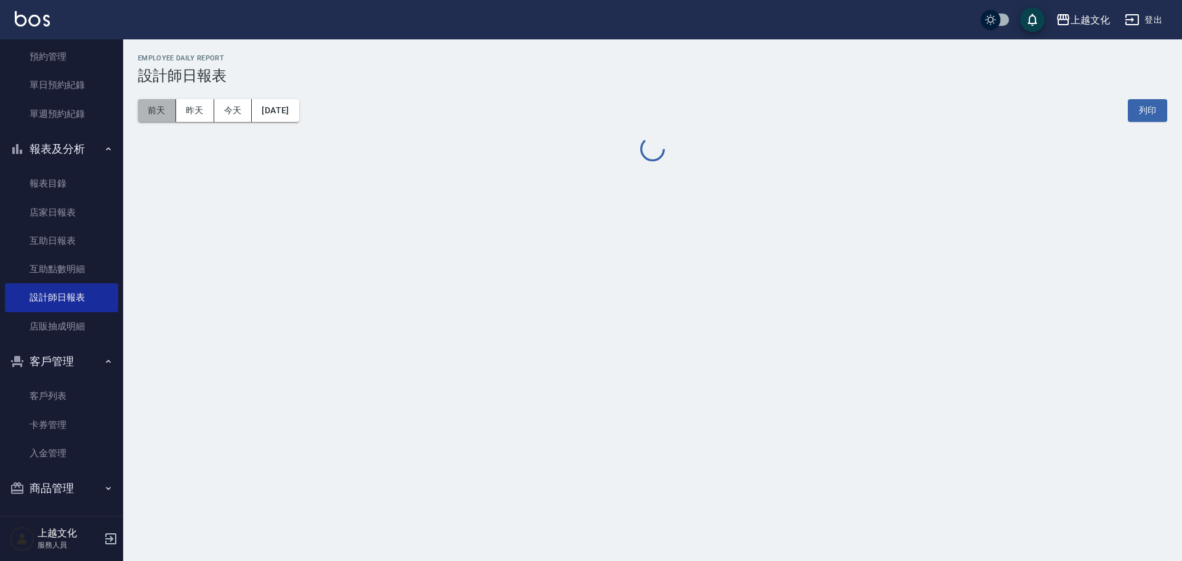
click at [154, 114] on button "前天" at bounding box center [157, 110] width 38 height 23
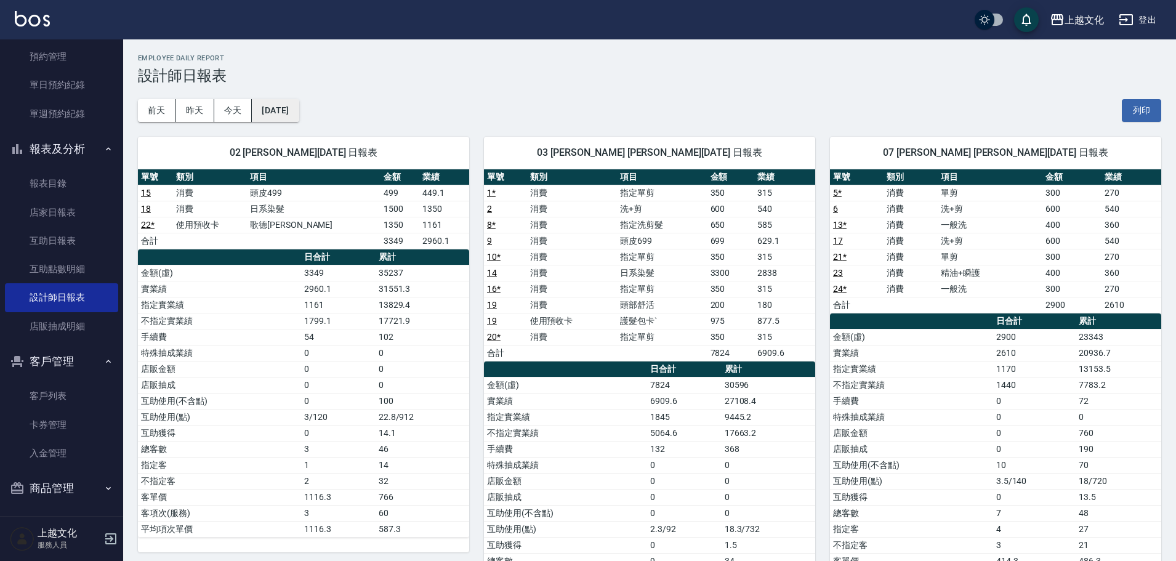
click at [289, 108] on button "[DATE]" at bounding box center [275, 110] width 47 height 23
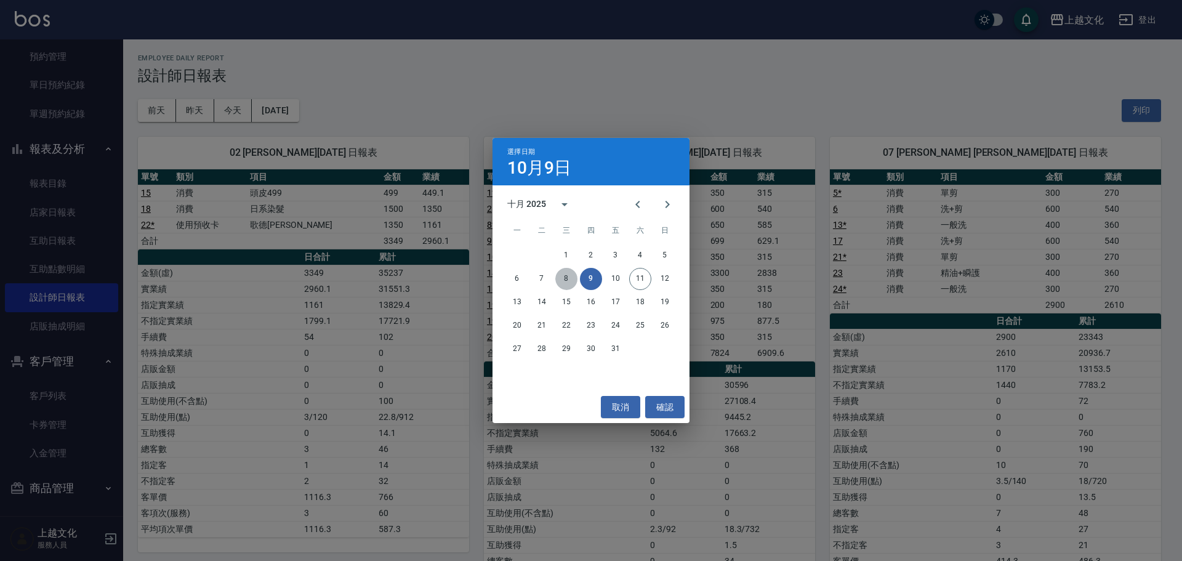
click at [569, 278] on button "8" at bounding box center [566, 279] width 22 height 22
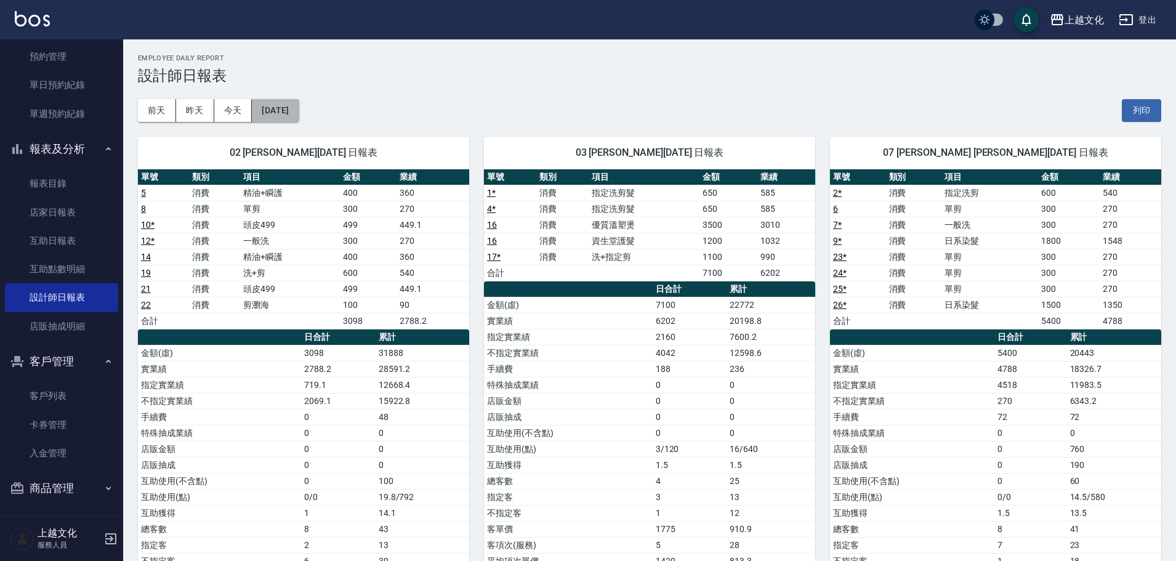
click at [286, 108] on button "[DATE]" at bounding box center [275, 110] width 47 height 23
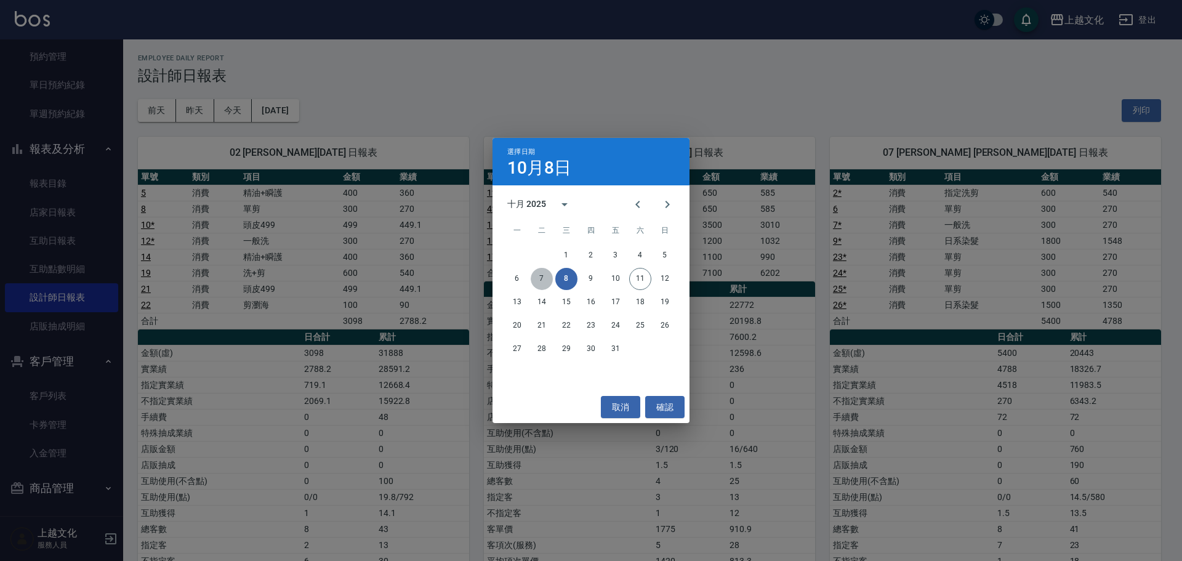
click at [551, 276] on button "7" at bounding box center [542, 279] width 22 height 22
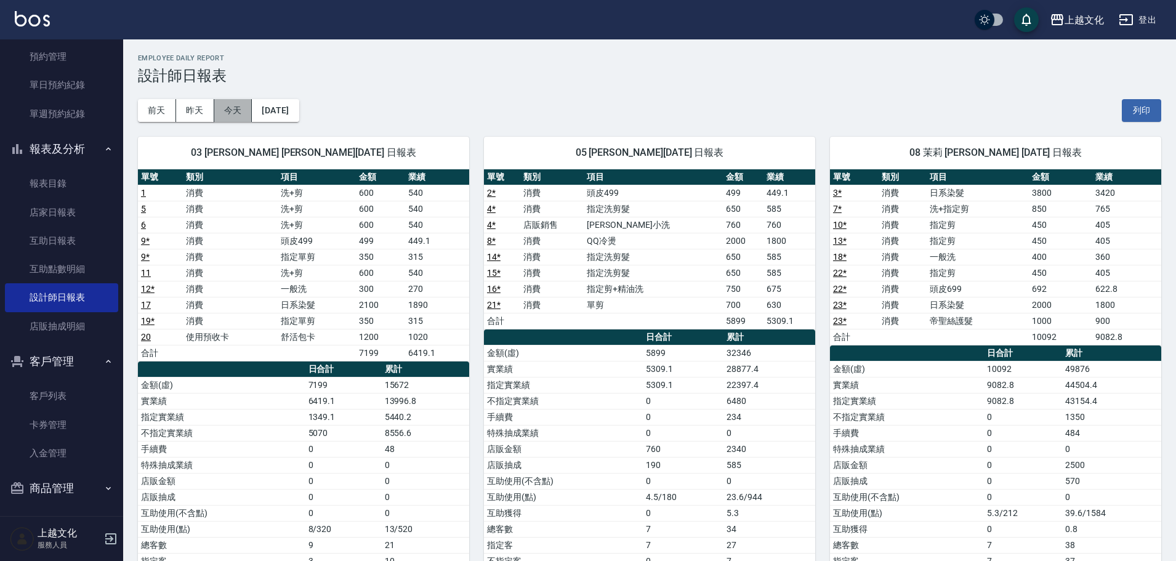
click at [219, 105] on button "今天" at bounding box center [233, 110] width 38 height 23
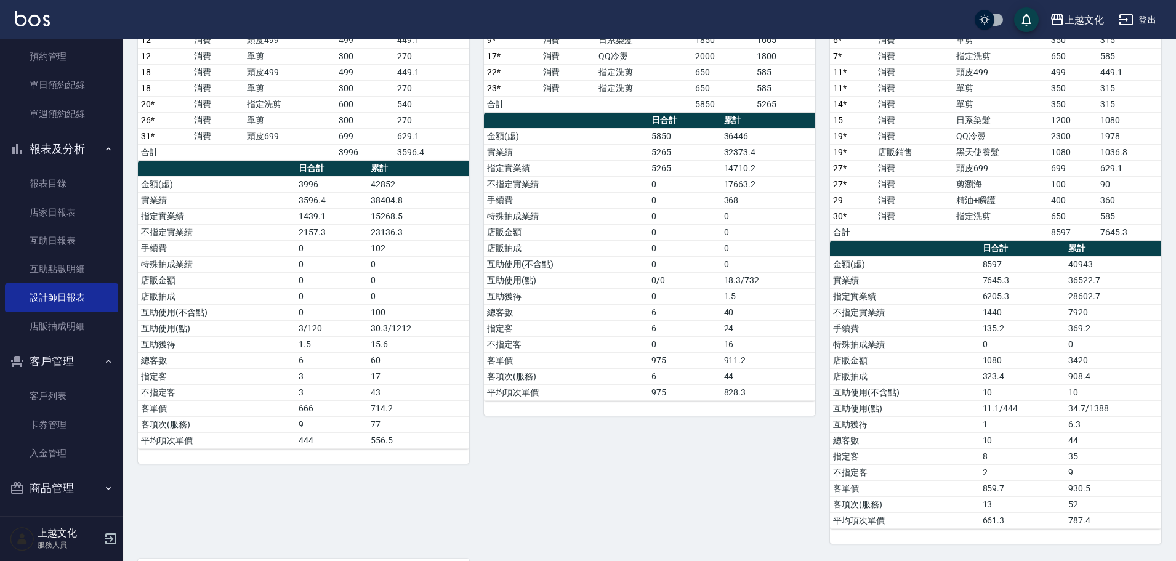
scroll to position [308, 0]
